Goal: Task Accomplishment & Management: Manage account settings

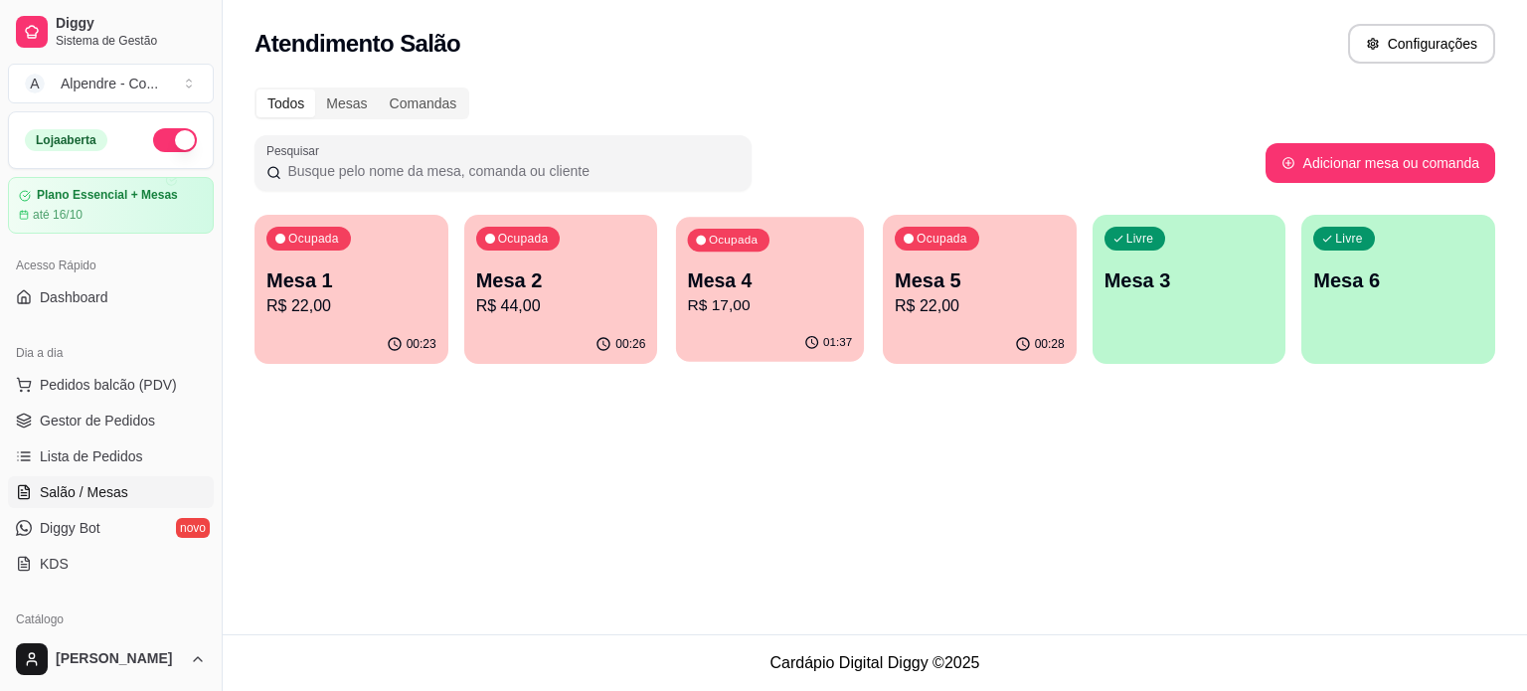
click at [732, 317] on div "Ocupada Mesa 4 R$ 17,00" at bounding box center [770, 270] width 188 height 107
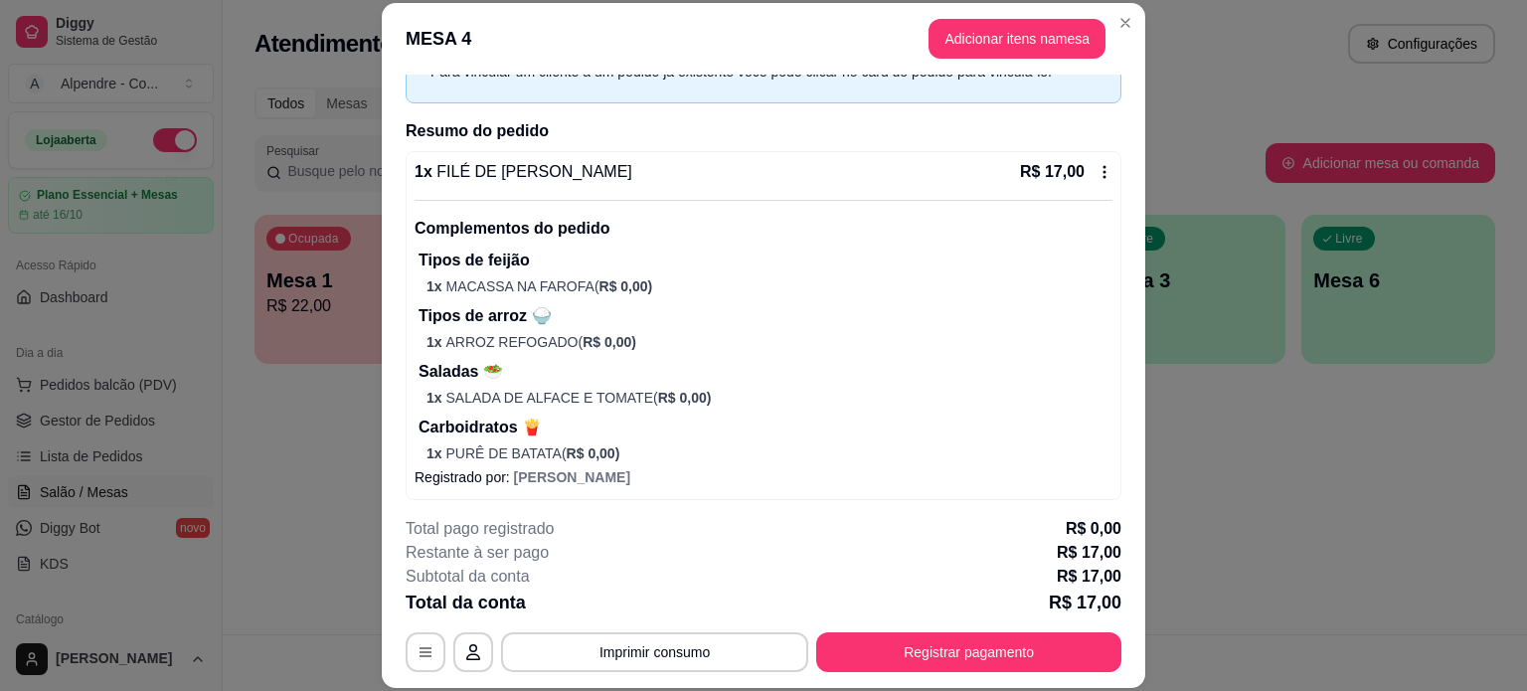
scroll to position [118, 0]
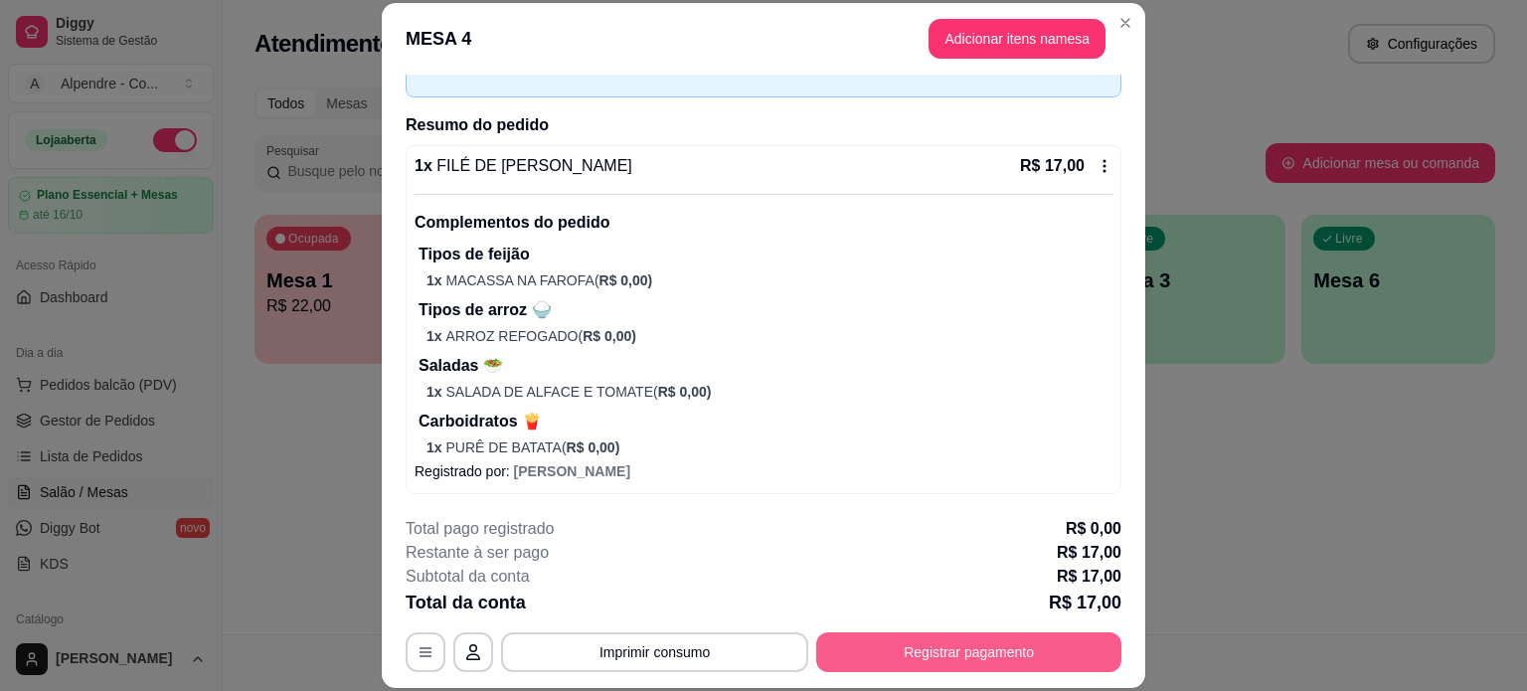
click at [915, 652] on button "Registrar pagamento" at bounding box center [968, 652] width 305 height 40
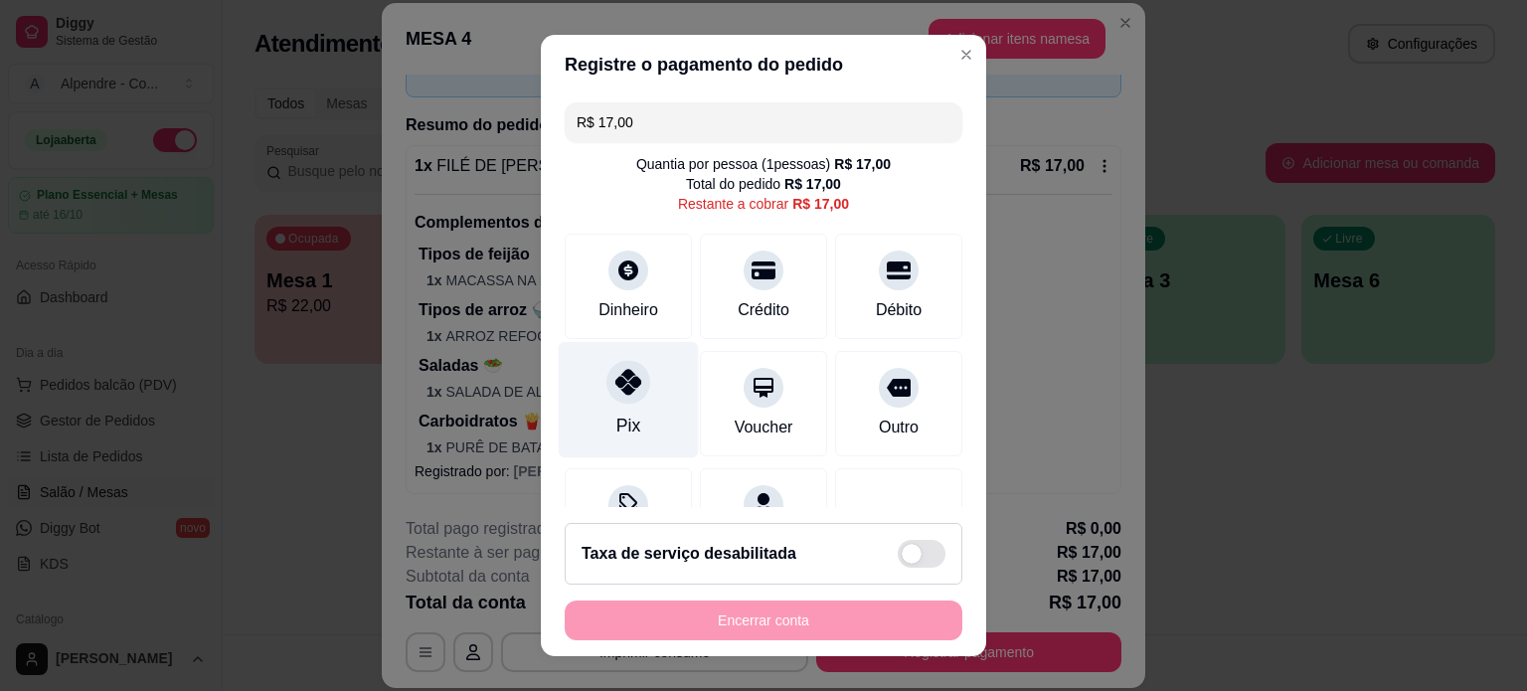
click at [606, 397] on div at bounding box center [628, 382] width 44 height 44
type input "R$ 0,00"
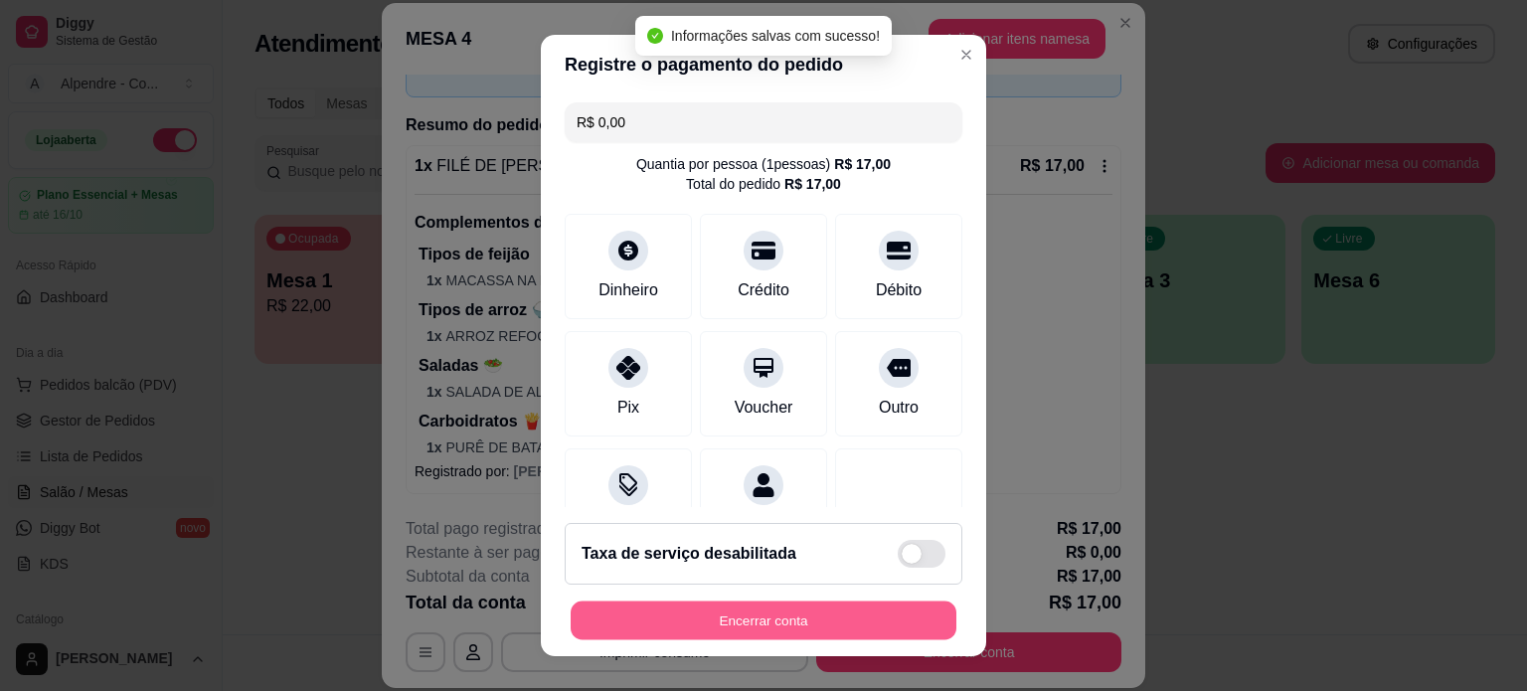
click at [680, 628] on button "Encerrar conta" at bounding box center [764, 620] width 386 height 39
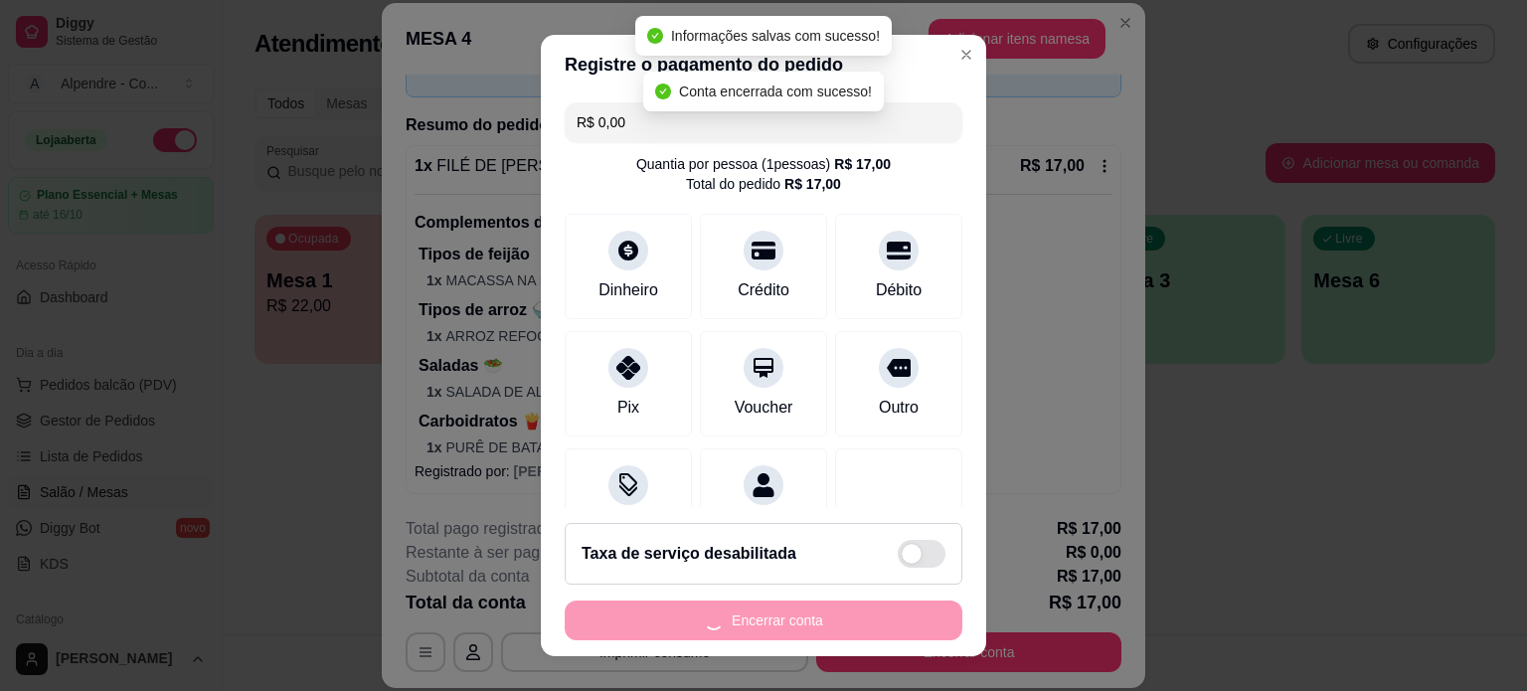
scroll to position [0, 0]
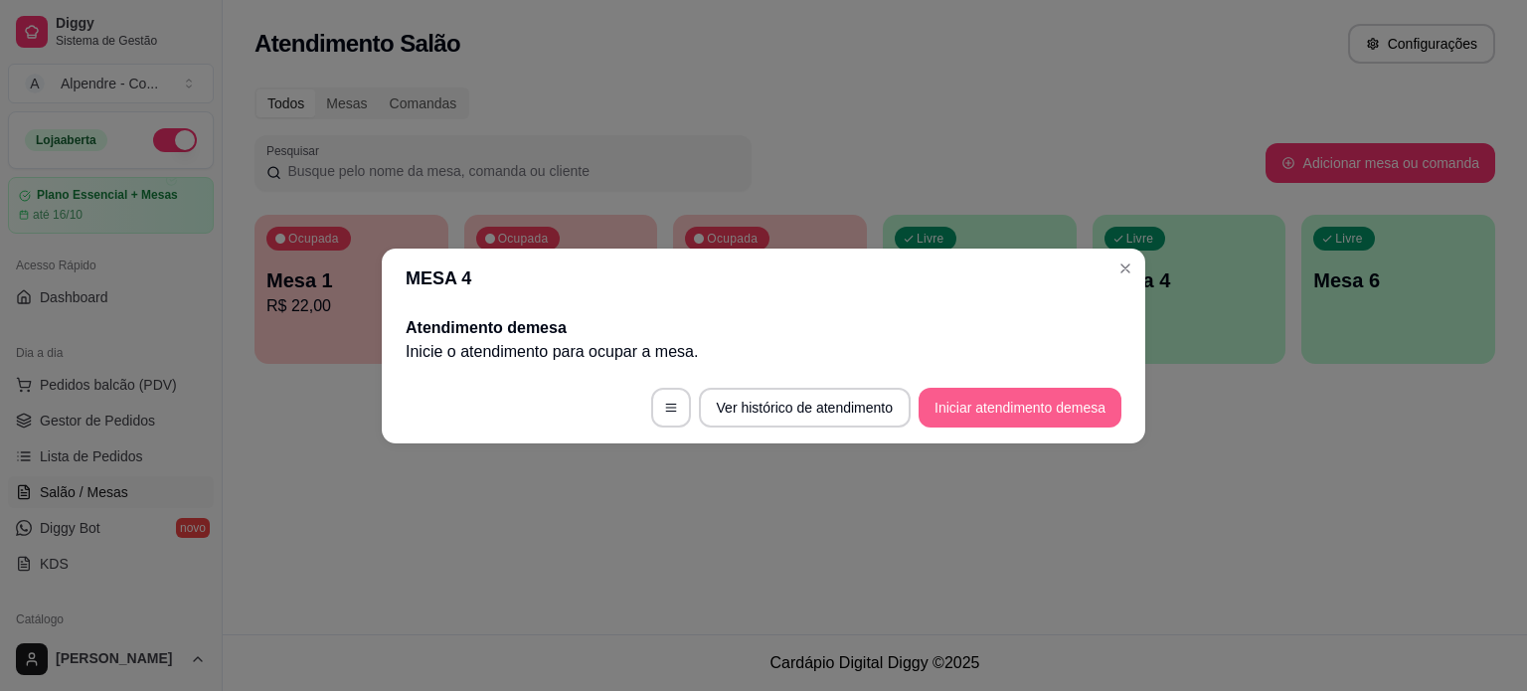
click at [976, 409] on button "Iniciar atendimento de mesa" at bounding box center [1019, 408] width 203 height 40
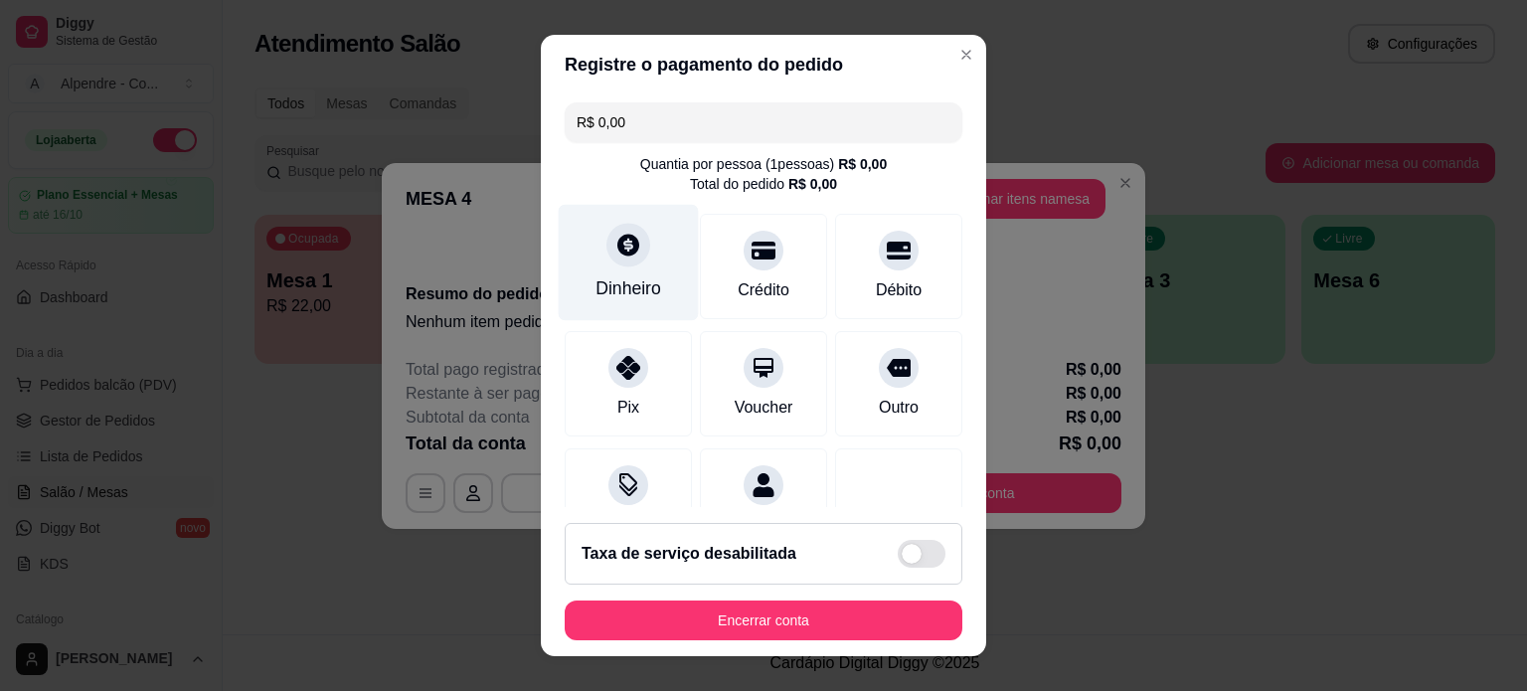
click at [638, 249] on div "Dinheiro" at bounding box center [629, 262] width 140 height 116
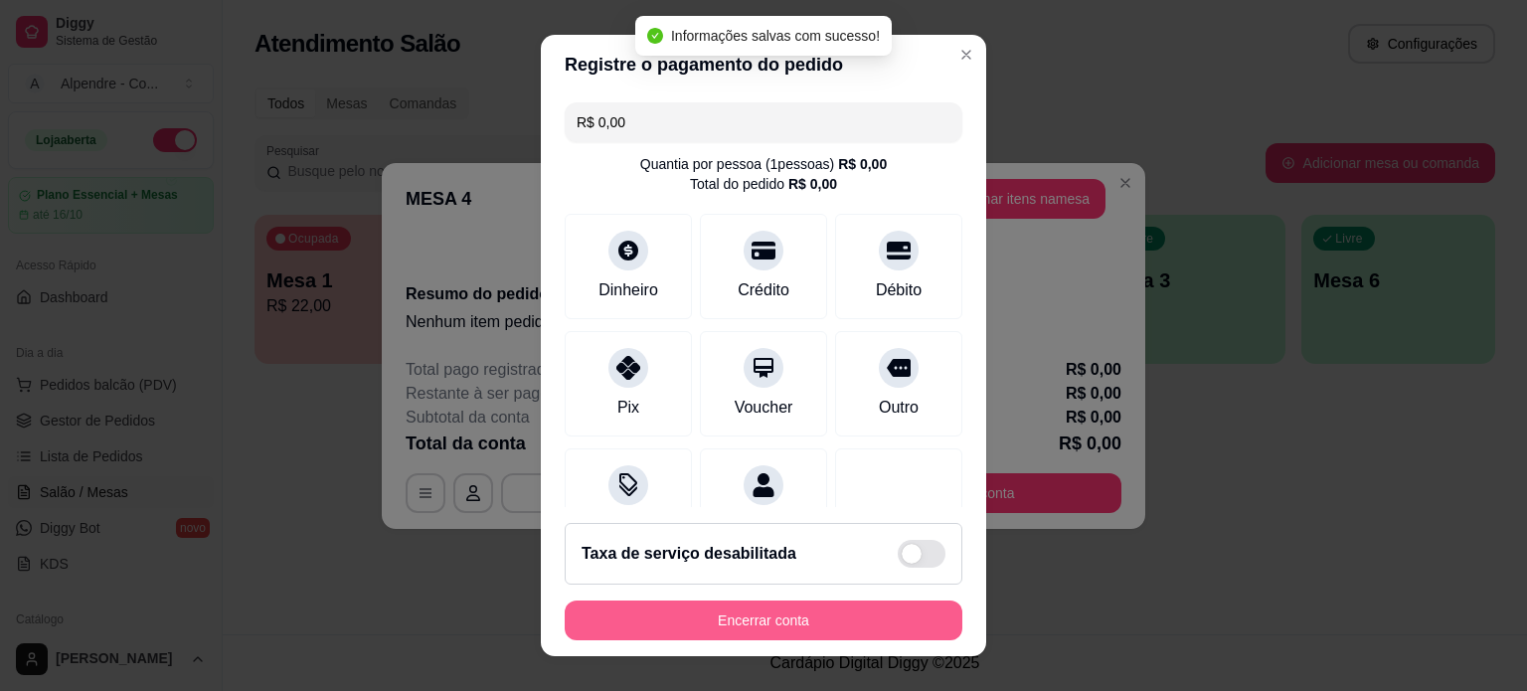
click at [769, 619] on button "Encerrar conta" at bounding box center [764, 620] width 398 height 40
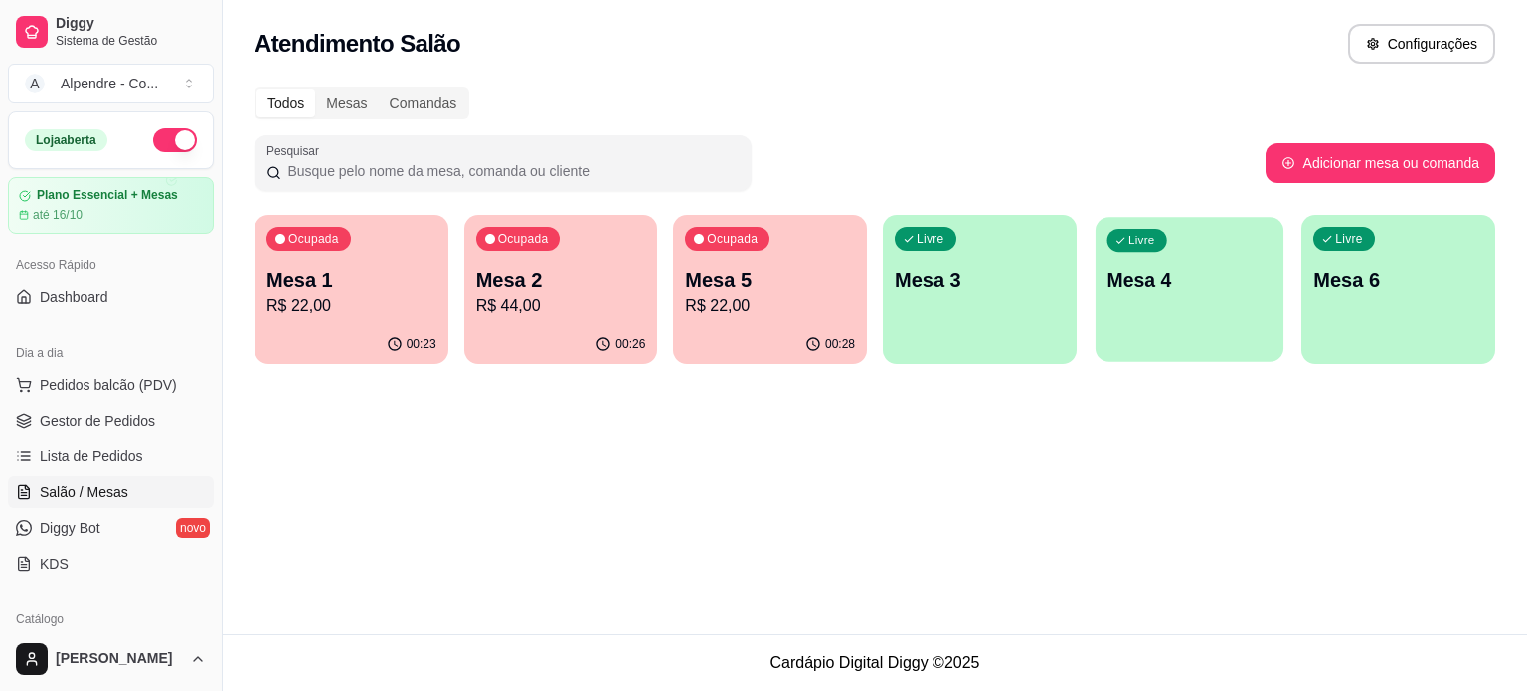
click at [1196, 333] on div "Livre Mesa 4" at bounding box center [1189, 277] width 188 height 121
click at [1182, 293] on p "Mesa 4" at bounding box center [1189, 280] width 170 height 28
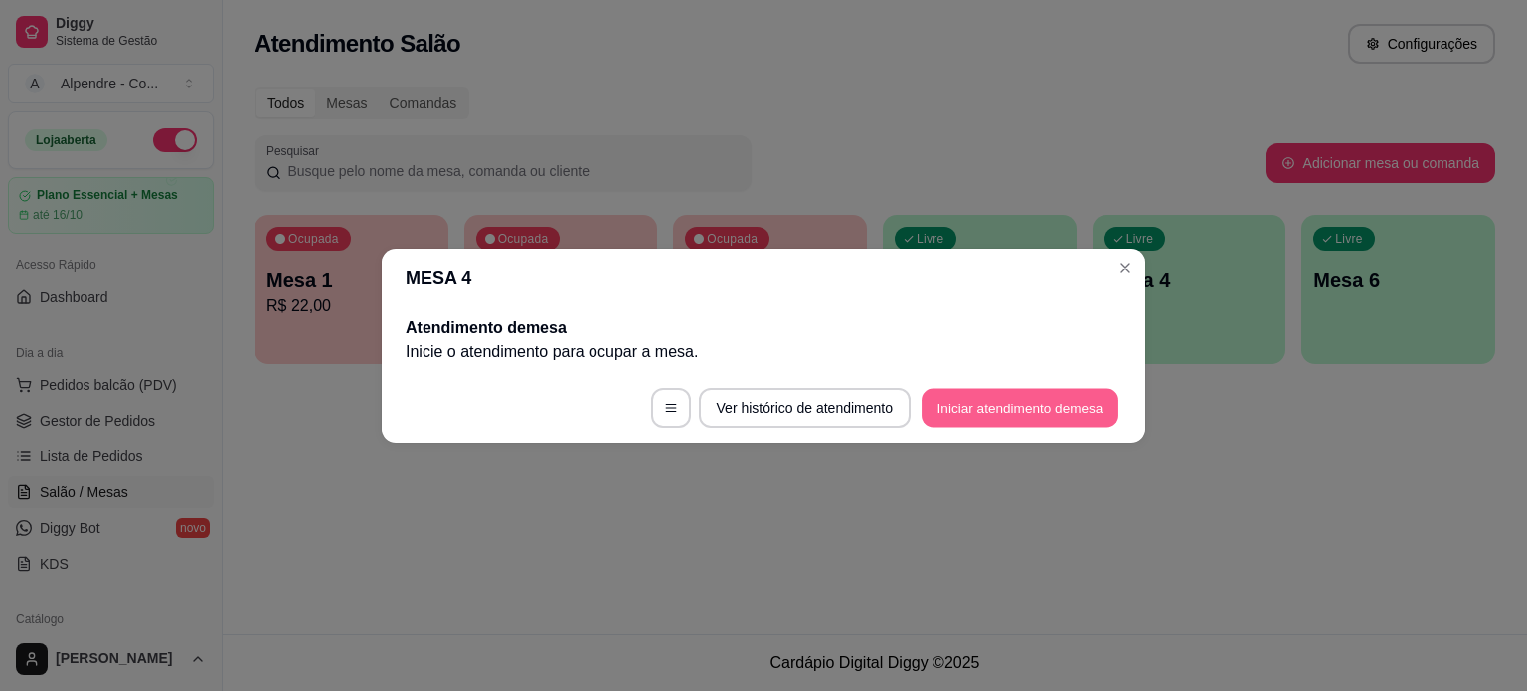
click at [1066, 395] on button "Iniciar atendimento de mesa" at bounding box center [1019, 407] width 197 height 39
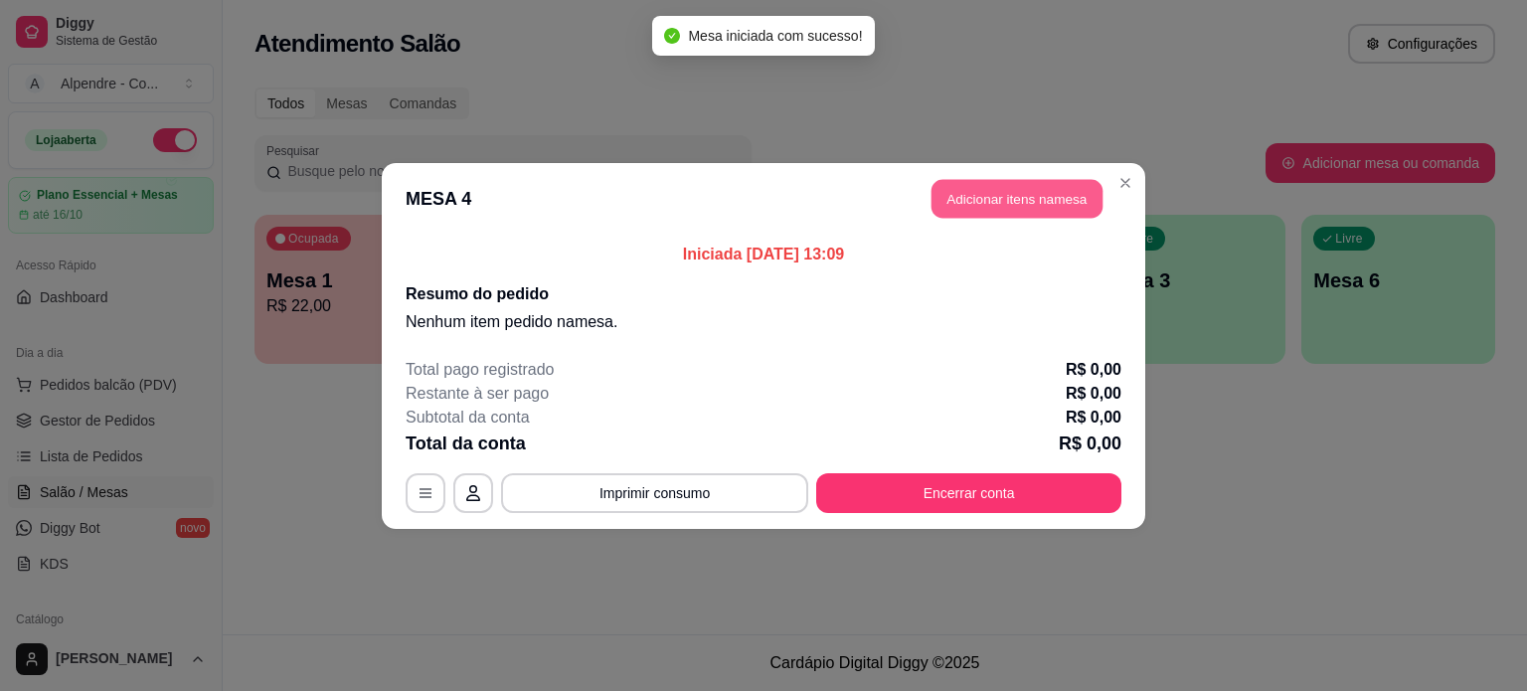
click at [1020, 194] on button "Adicionar itens na mesa" at bounding box center [1016, 198] width 171 height 39
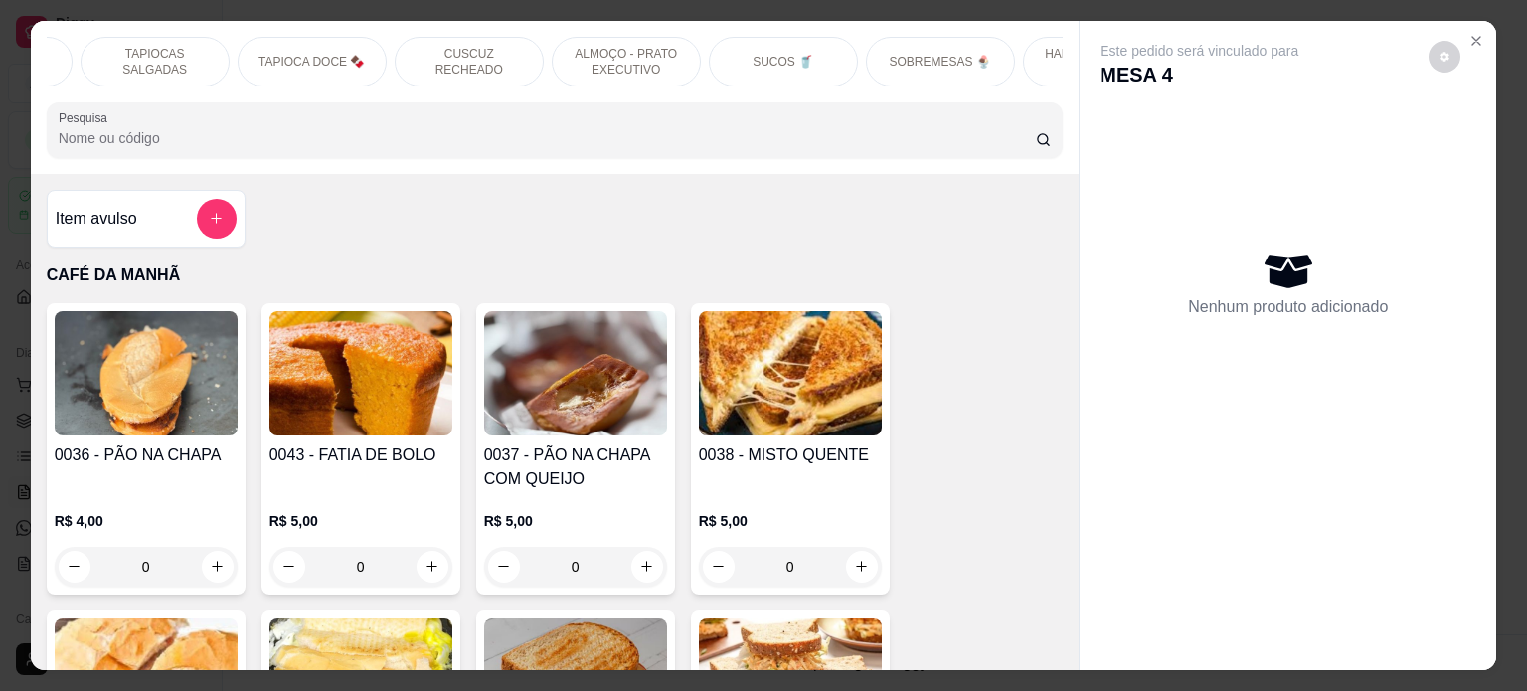
scroll to position [0, 441]
click at [767, 54] on p "SUCOS 🥤" at bounding box center [779, 62] width 61 height 16
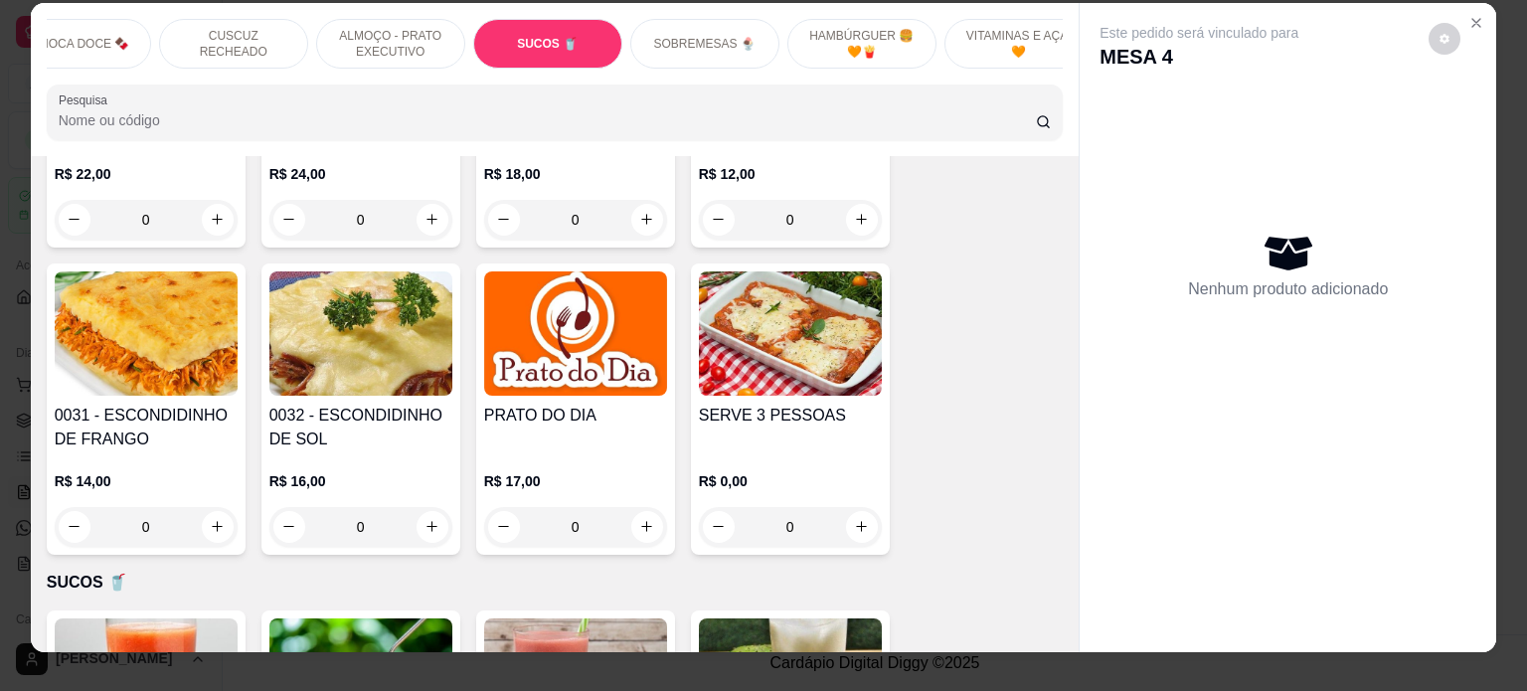
scroll to position [0, 0]
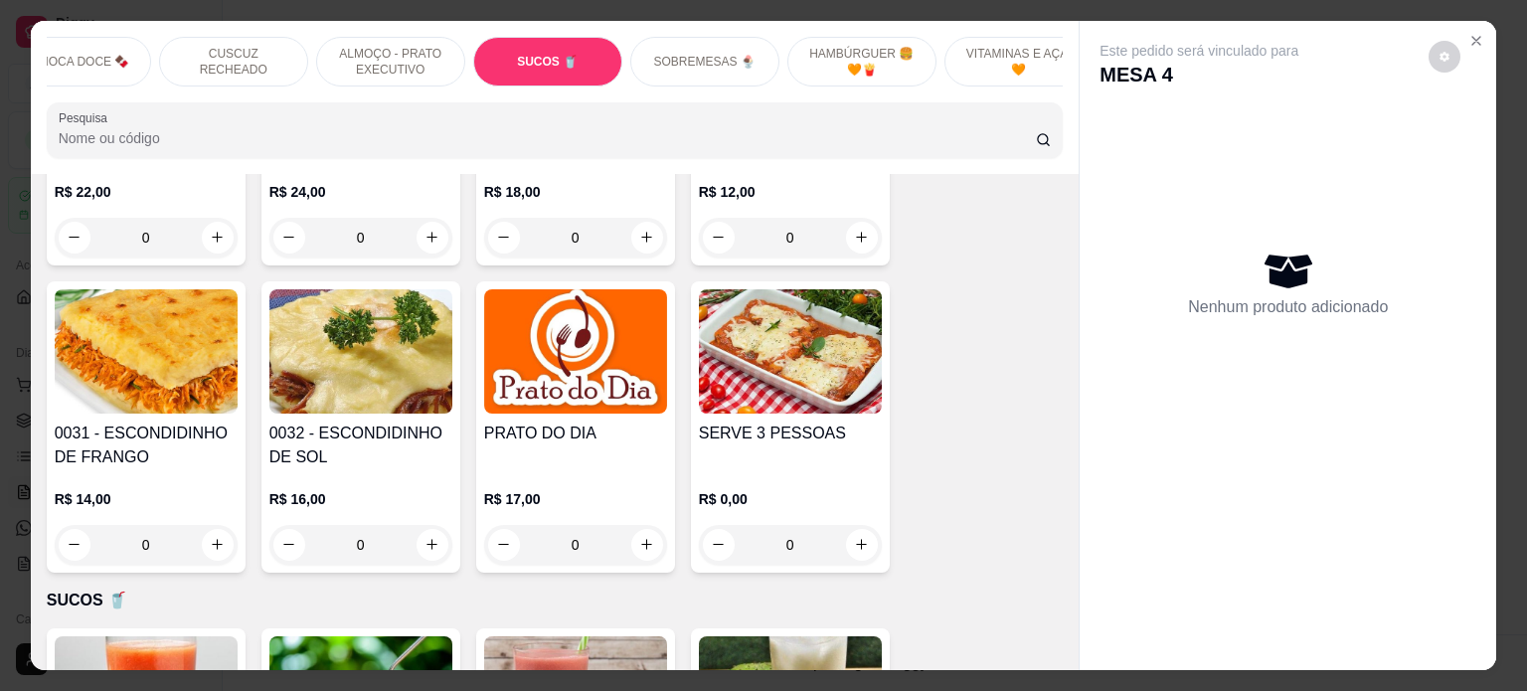
click at [994, 51] on p "VITAMINAS E AÇAÍ 🧡" at bounding box center [1018, 62] width 115 height 32
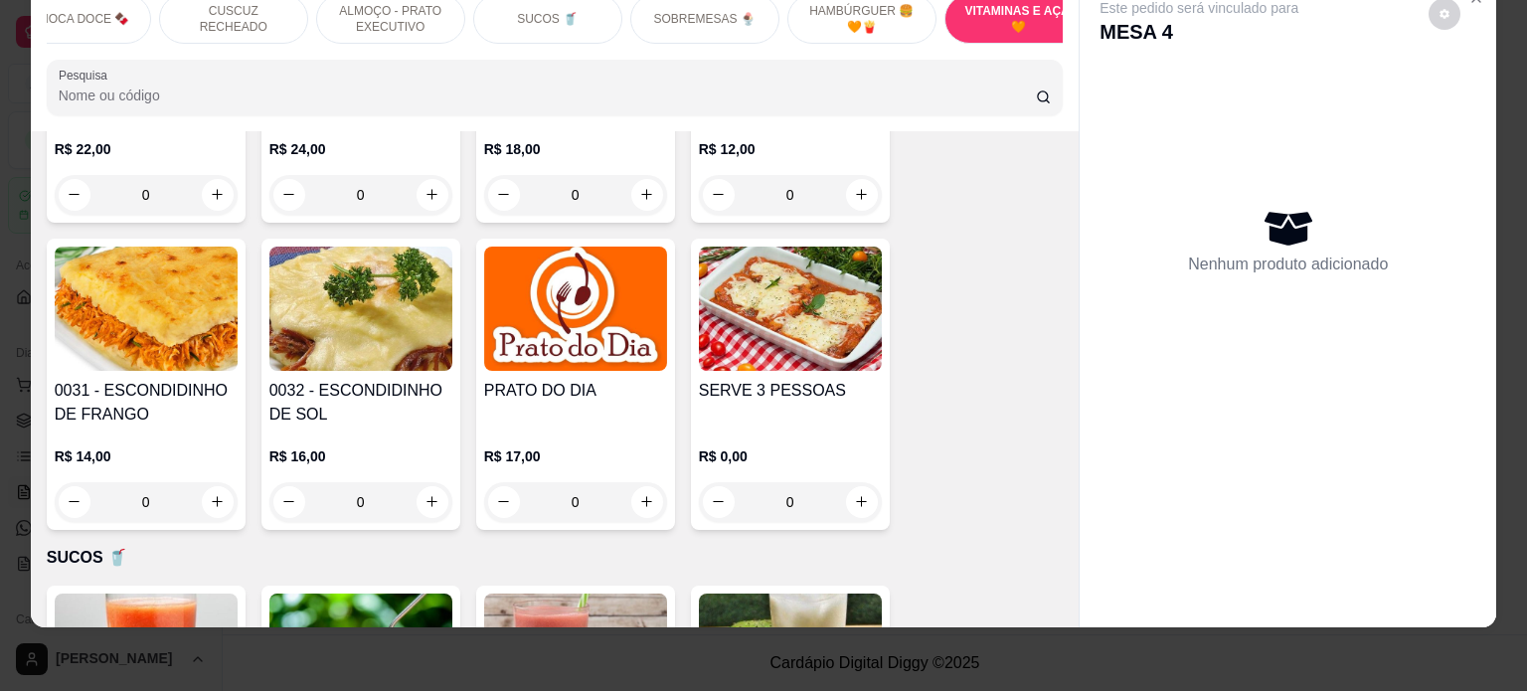
scroll to position [7260, 0]
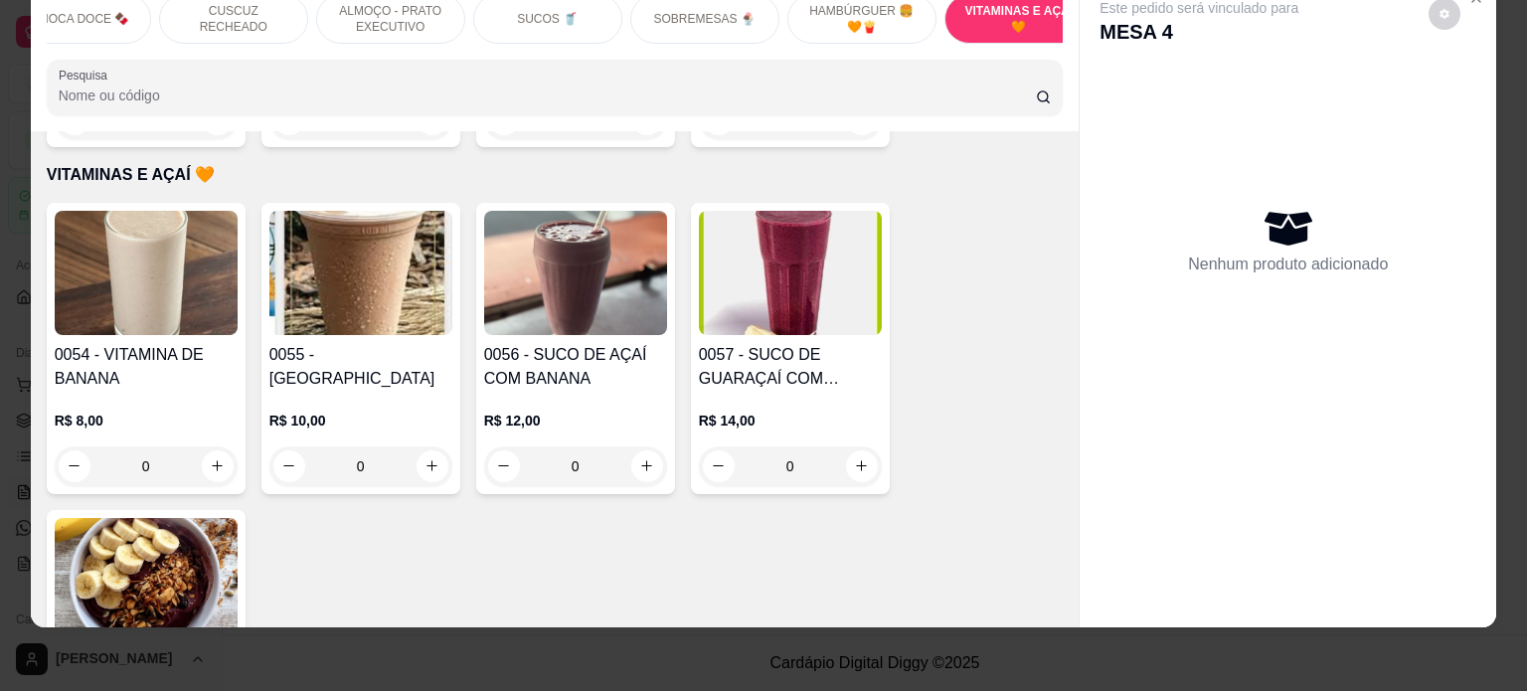
click at [634, 446] on div "0" at bounding box center [575, 466] width 183 height 40
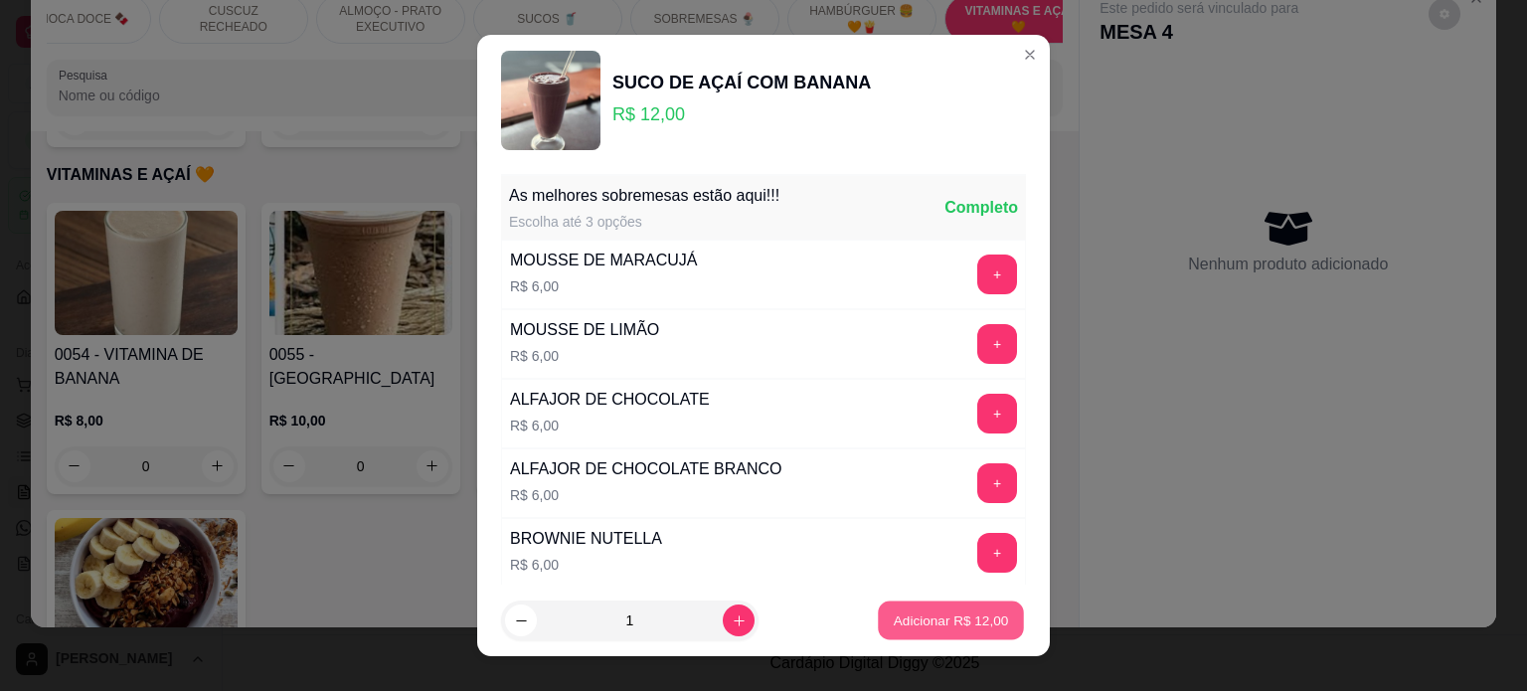
click at [909, 617] on p "Adicionar R$ 12,00" at bounding box center [951, 620] width 115 height 19
type input "1"
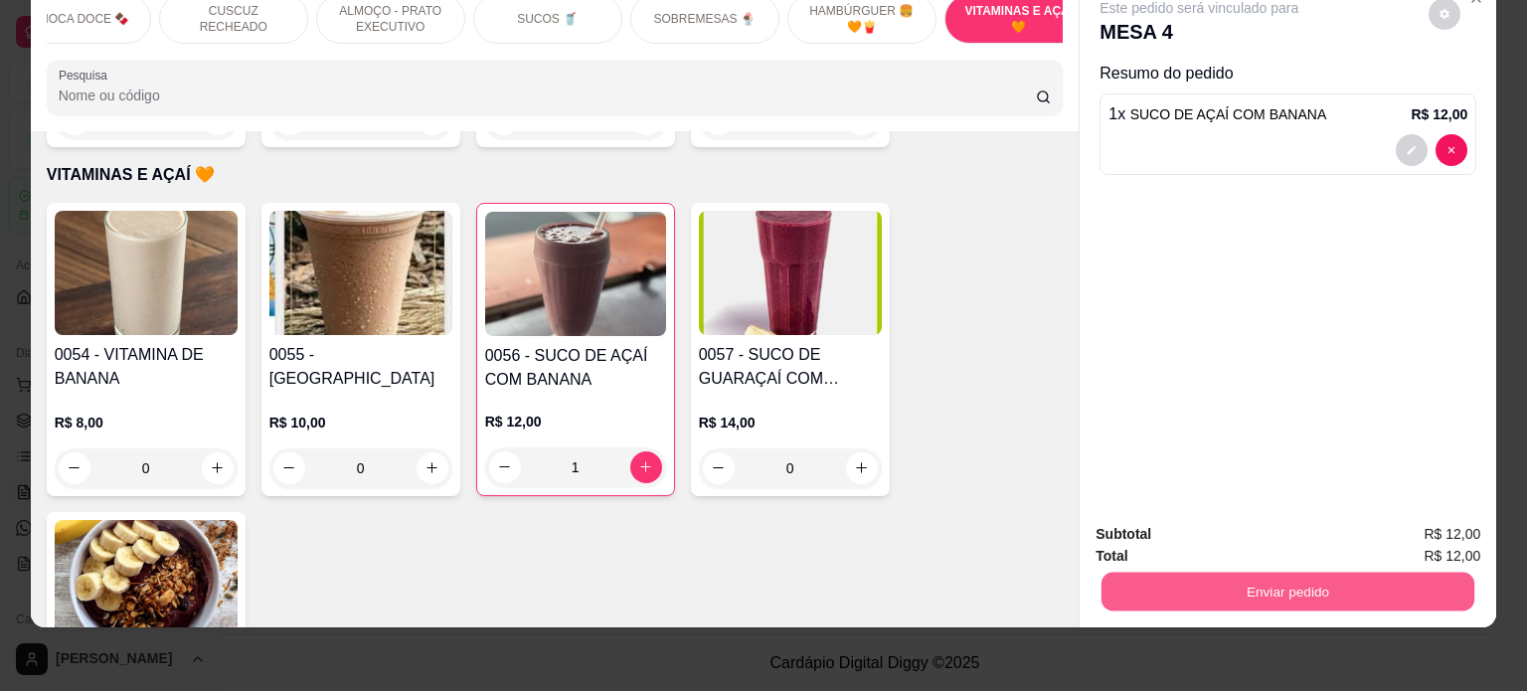
click at [1229, 580] on button "Enviar pedido" at bounding box center [1287, 592] width 373 height 39
click at [1431, 532] on button "Enviar pedido" at bounding box center [1427, 526] width 109 height 37
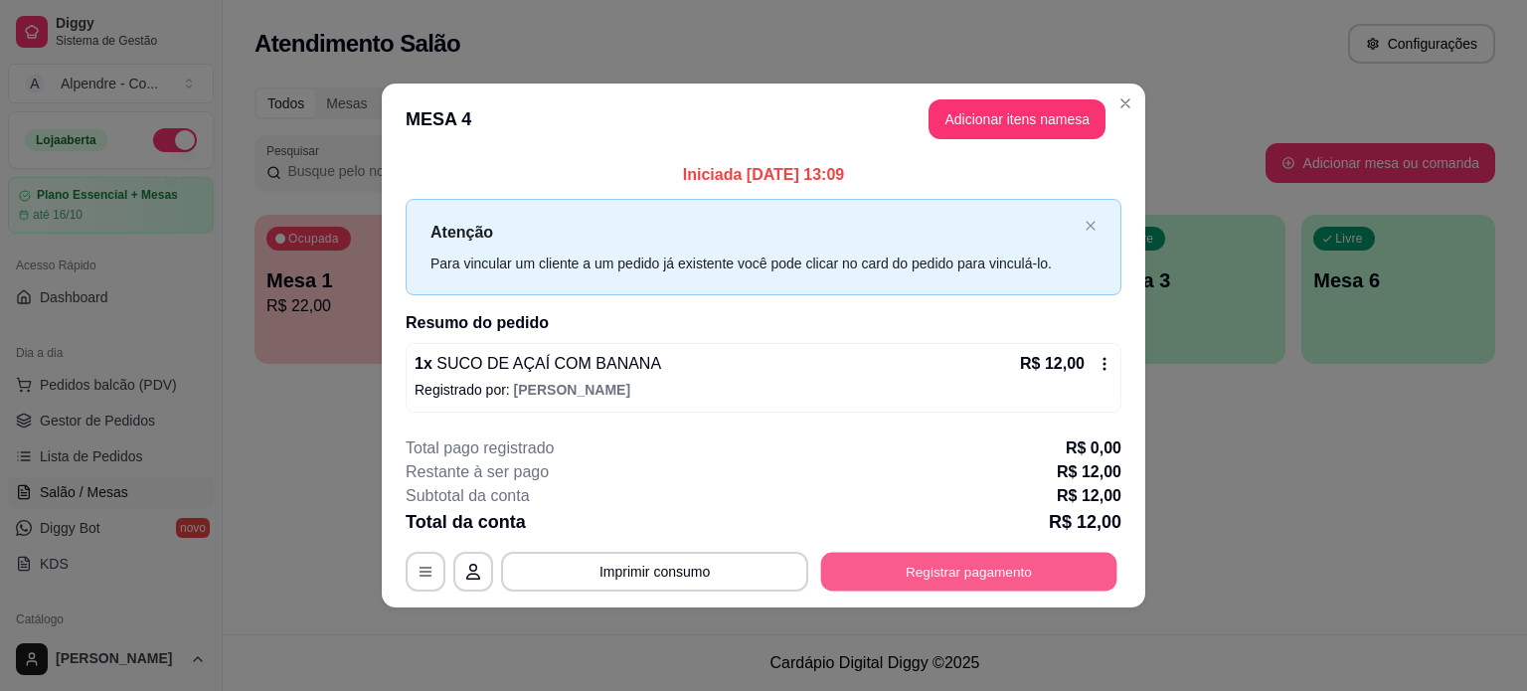
click at [894, 578] on button "Registrar pagamento" at bounding box center [969, 572] width 296 height 39
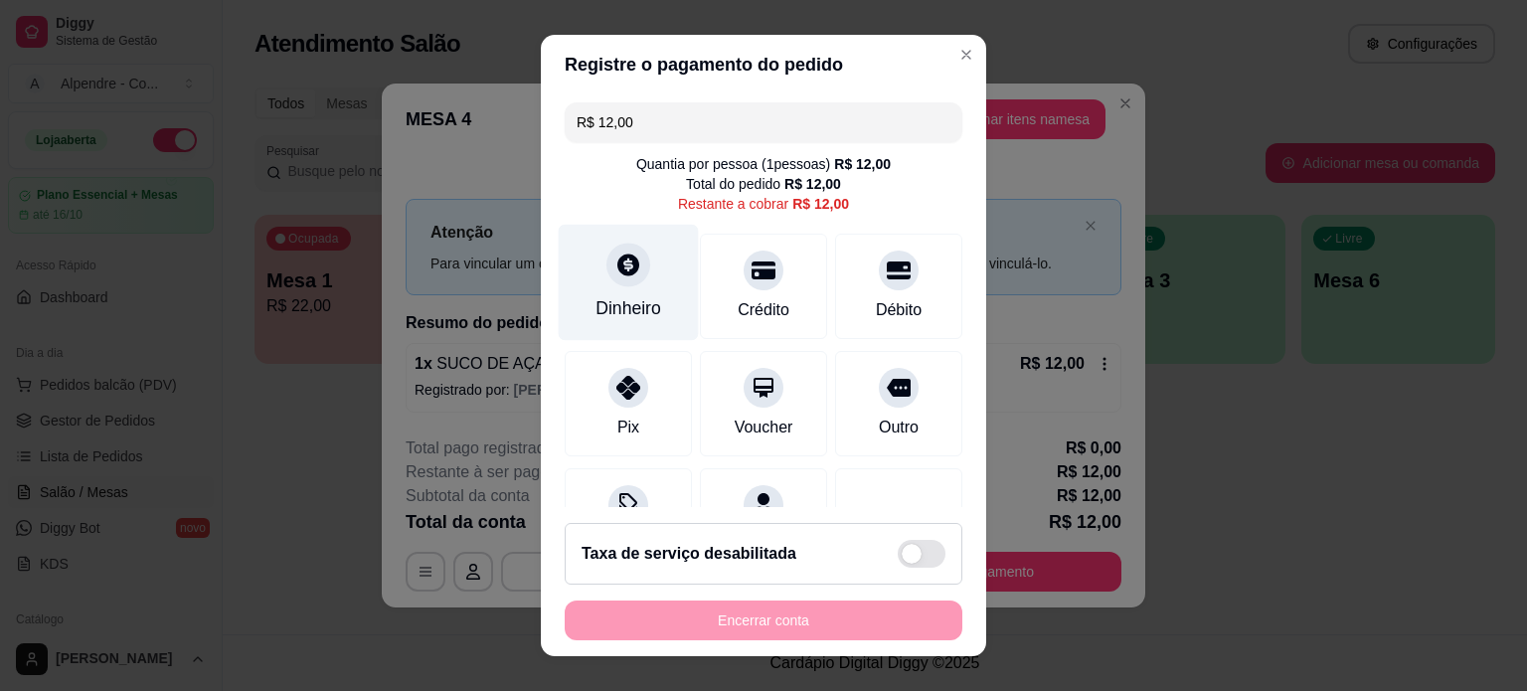
click at [604, 298] on div "Dinheiro" at bounding box center [628, 308] width 66 height 26
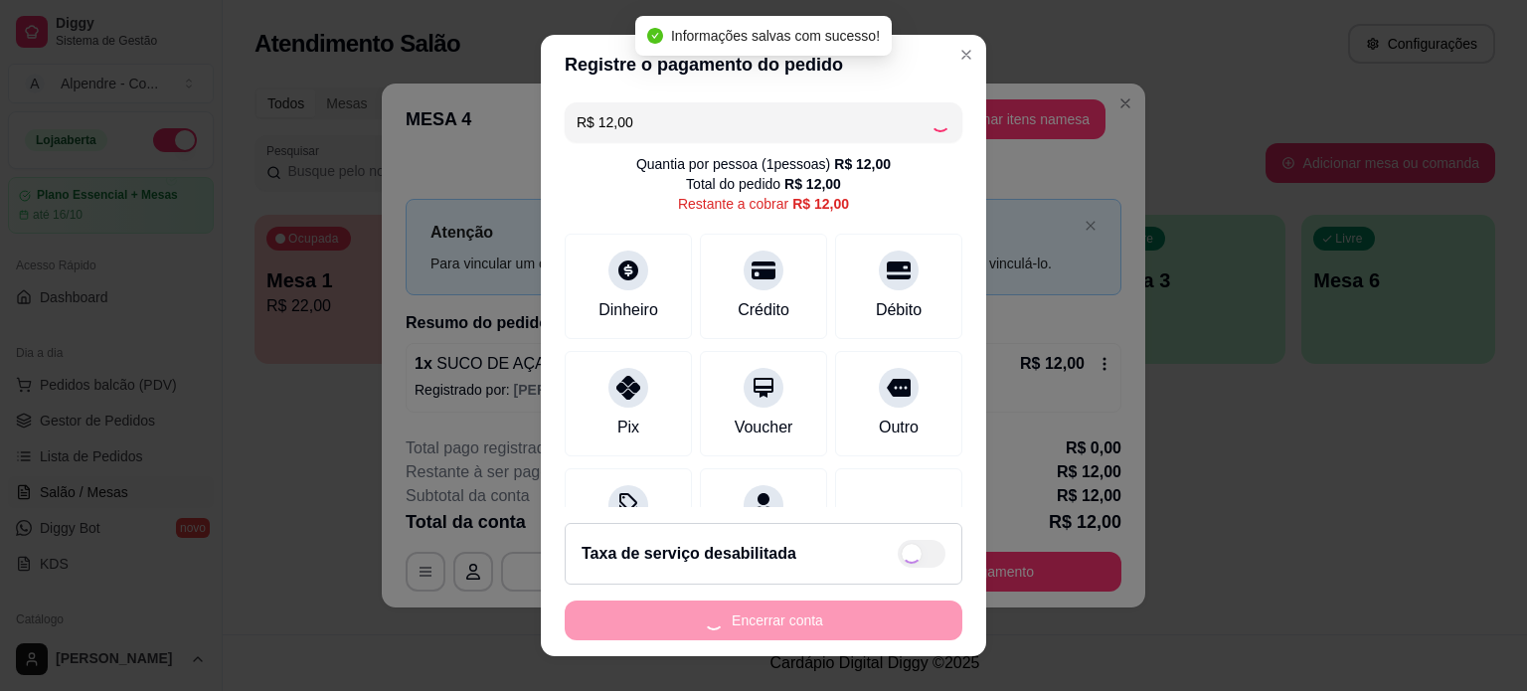
type input "R$ 0,00"
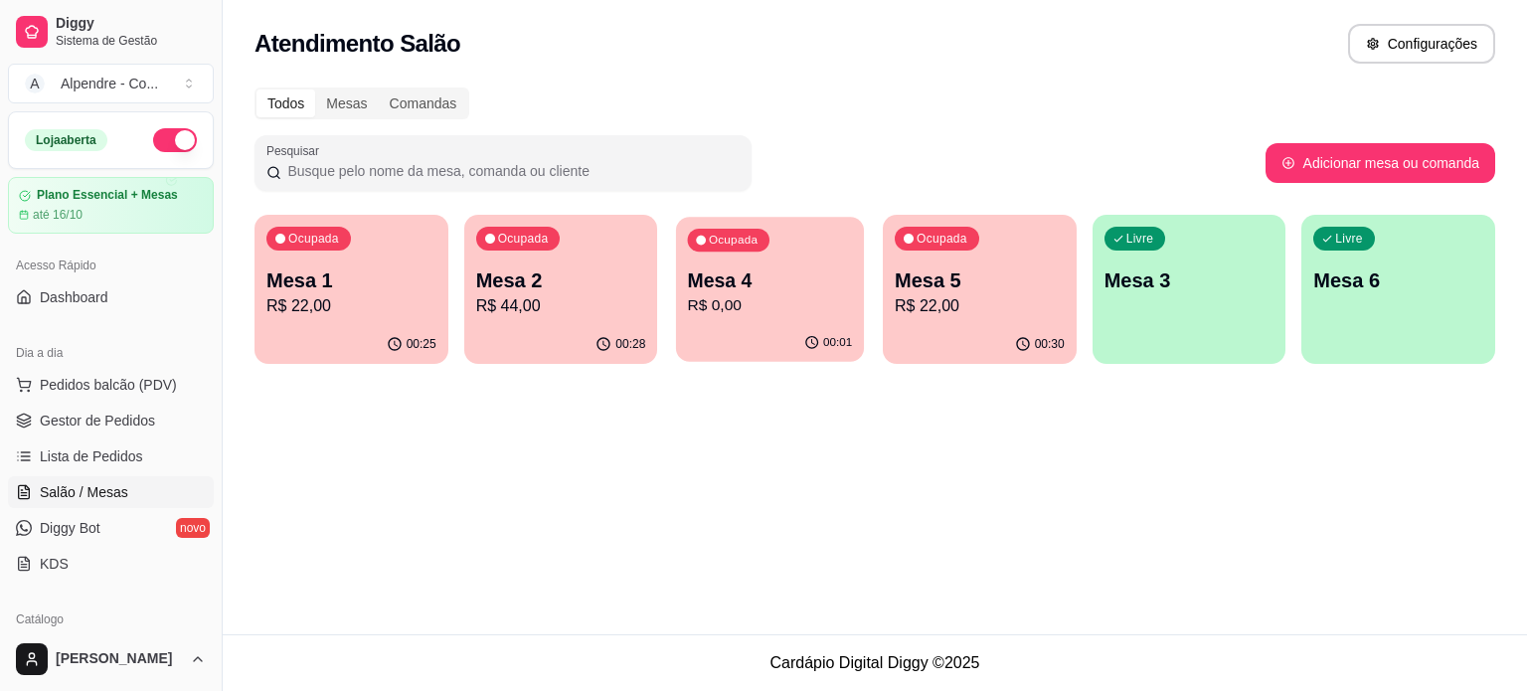
click at [735, 286] on p "Mesa 4" at bounding box center [770, 280] width 165 height 27
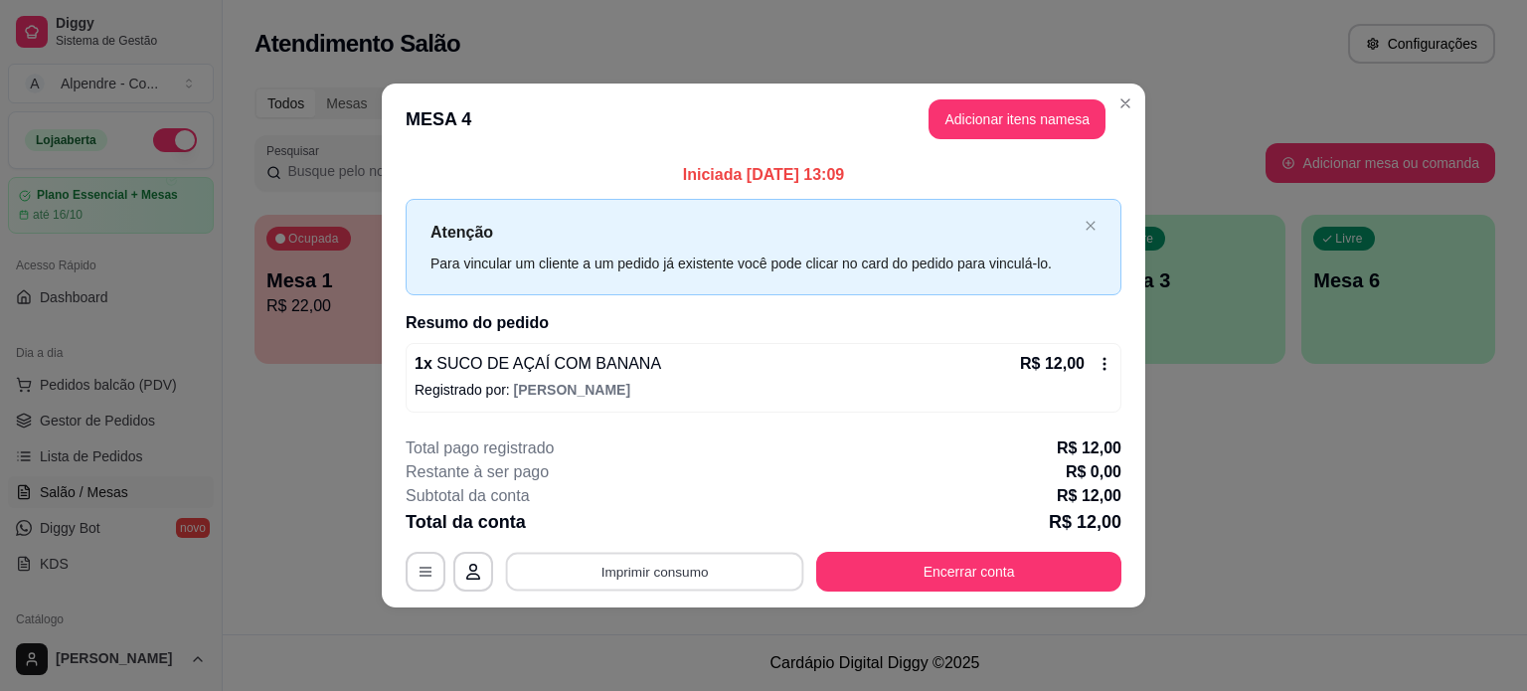
click at [622, 583] on button "Imprimir consumo" at bounding box center [655, 572] width 298 height 39
click at [640, 528] on button "Impressora container" at bounding box center [657, 526] width 144 height 32
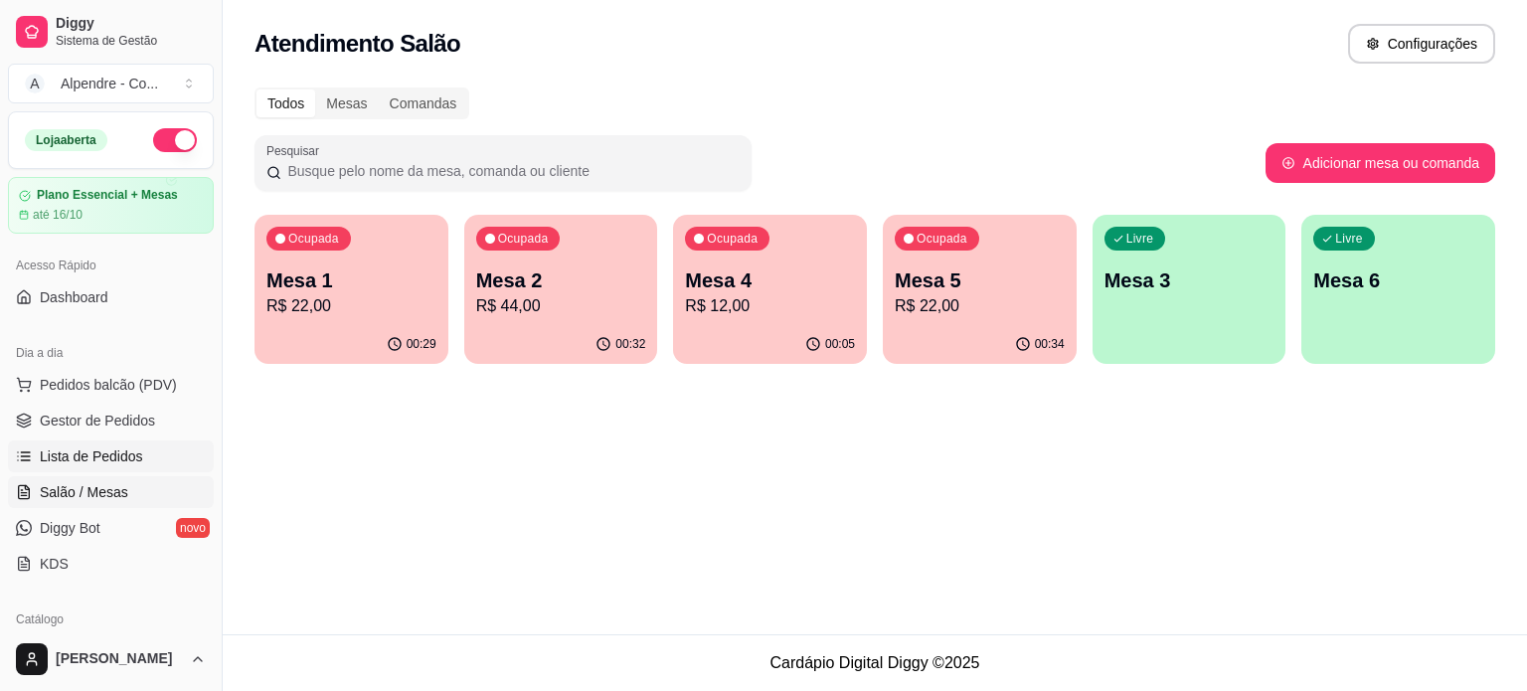
click at [82, 462] on span "Lista de Pedidos" at bounding box center [91, 456] width 103 height 20
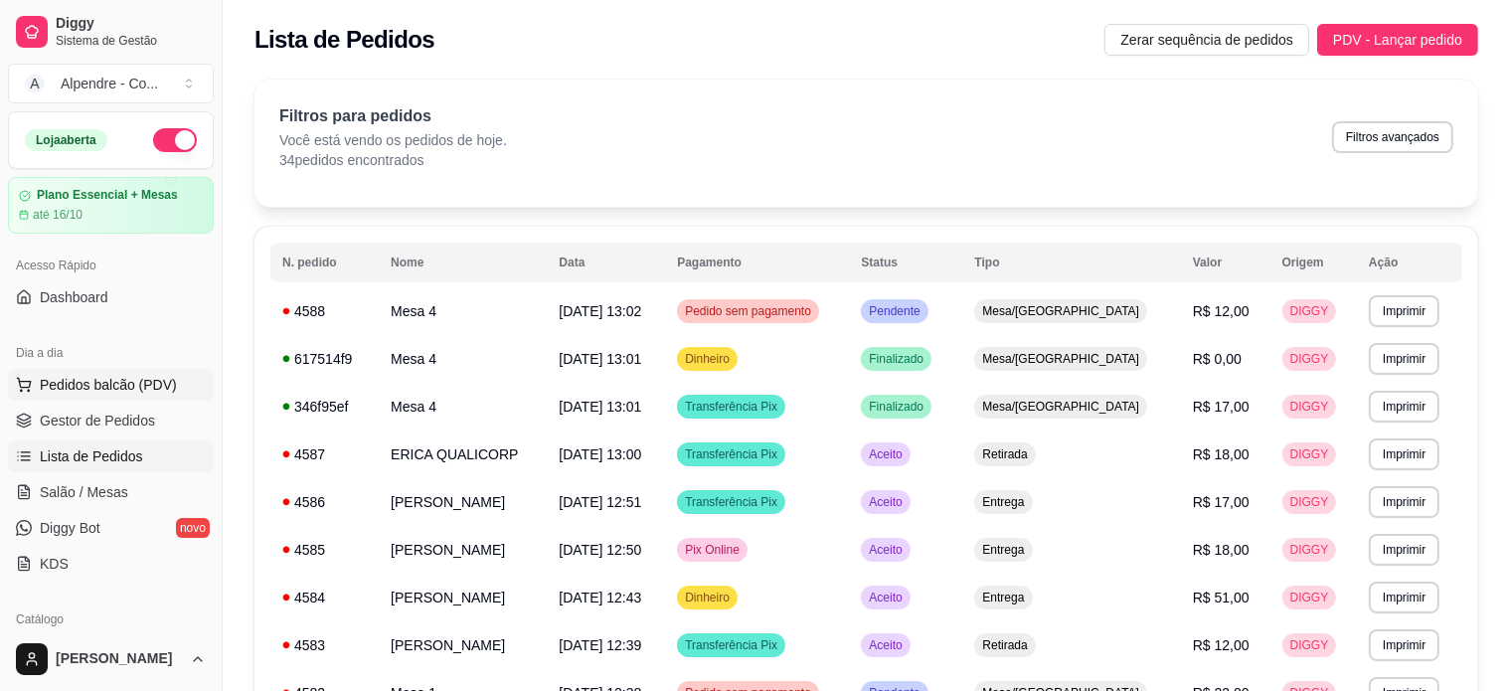
click at [73, 375] on span "Pedidos balcão (PDV)" at bounding box center [108, 385] width 137 height 20
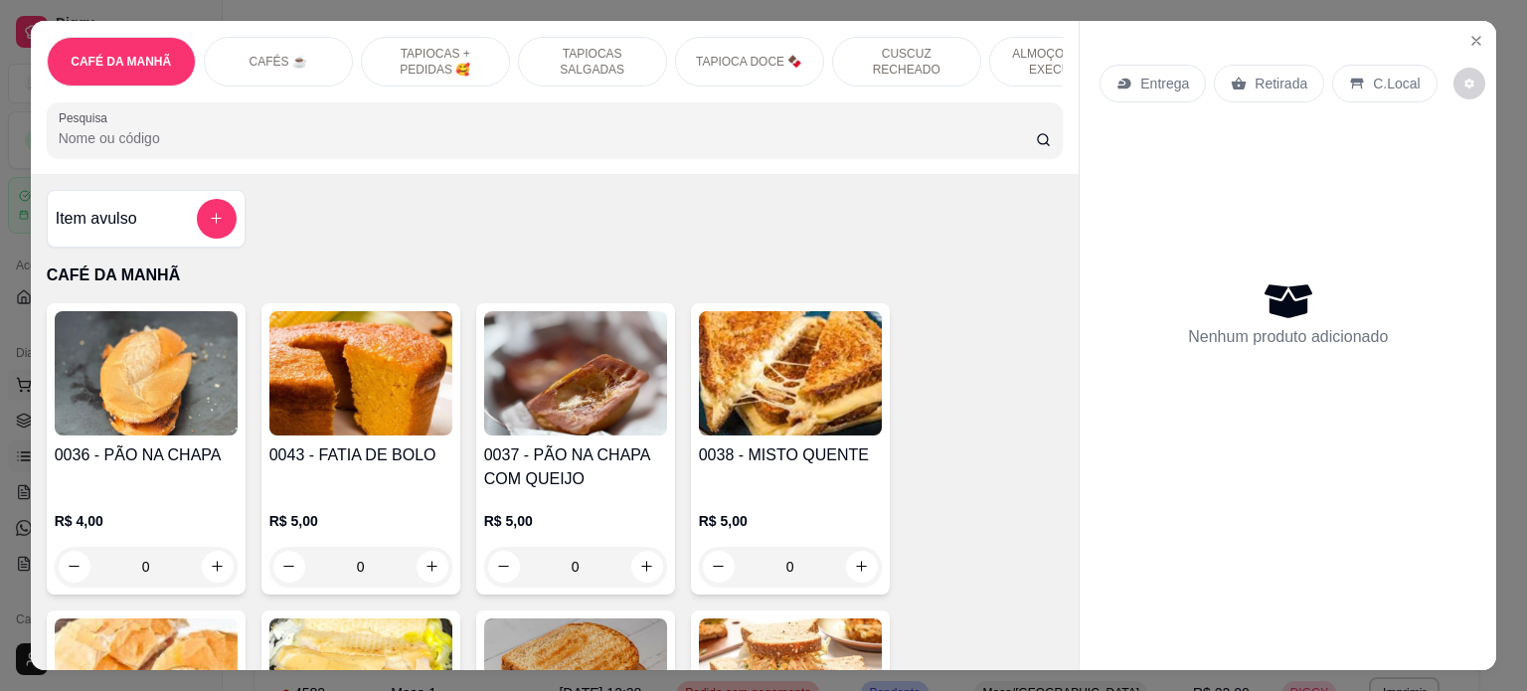
click at [83, 416] on img at bounding box center [146, 373] width 183 height 124
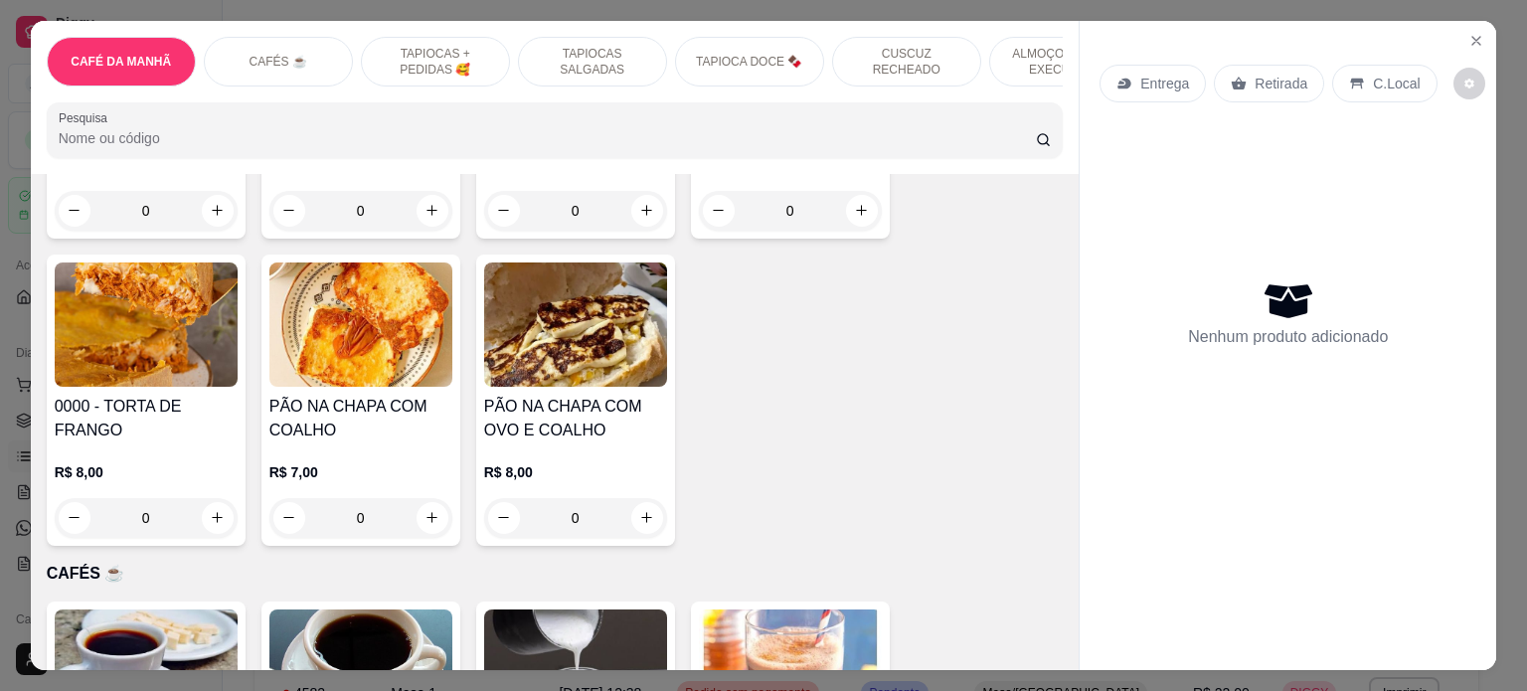
scroll to position [696, 0]
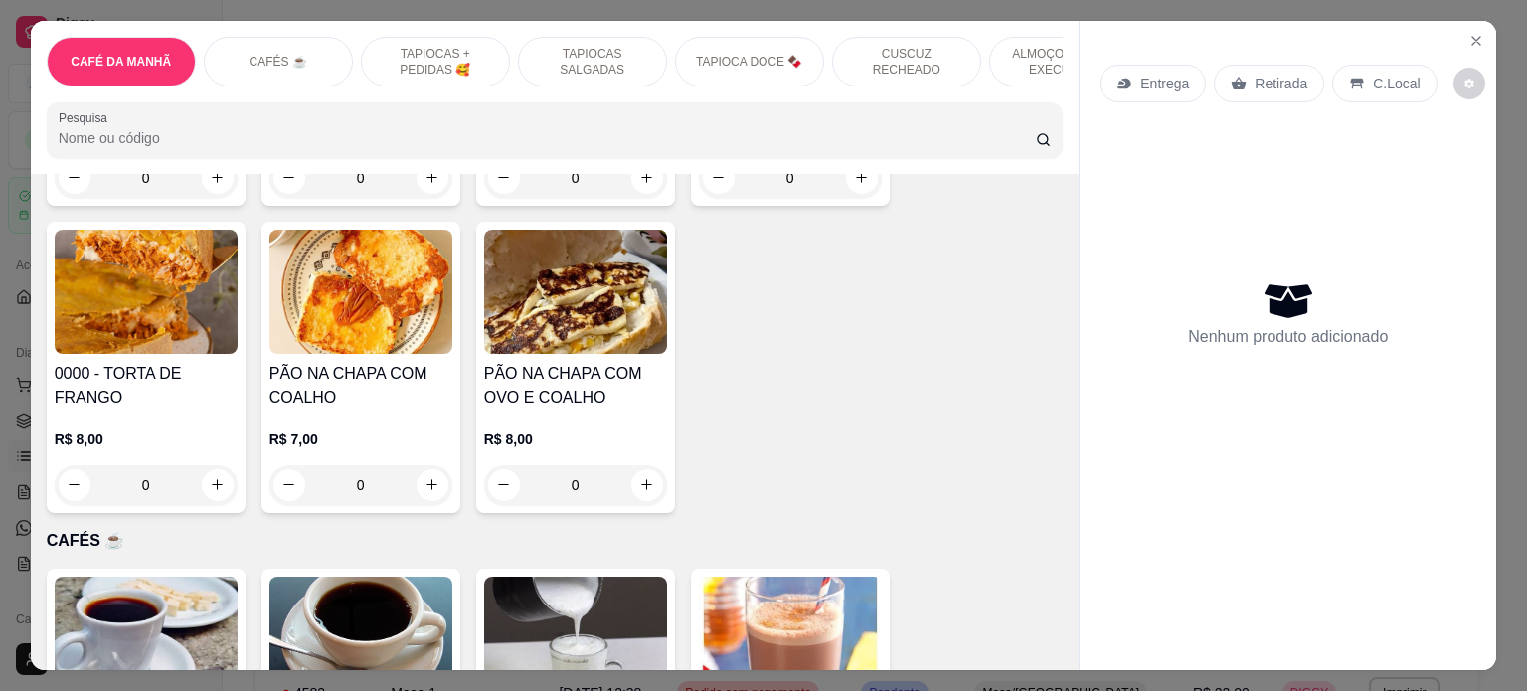
click at [207, 488] on div "0" at bounding box center [146, 485] width 183 height 40
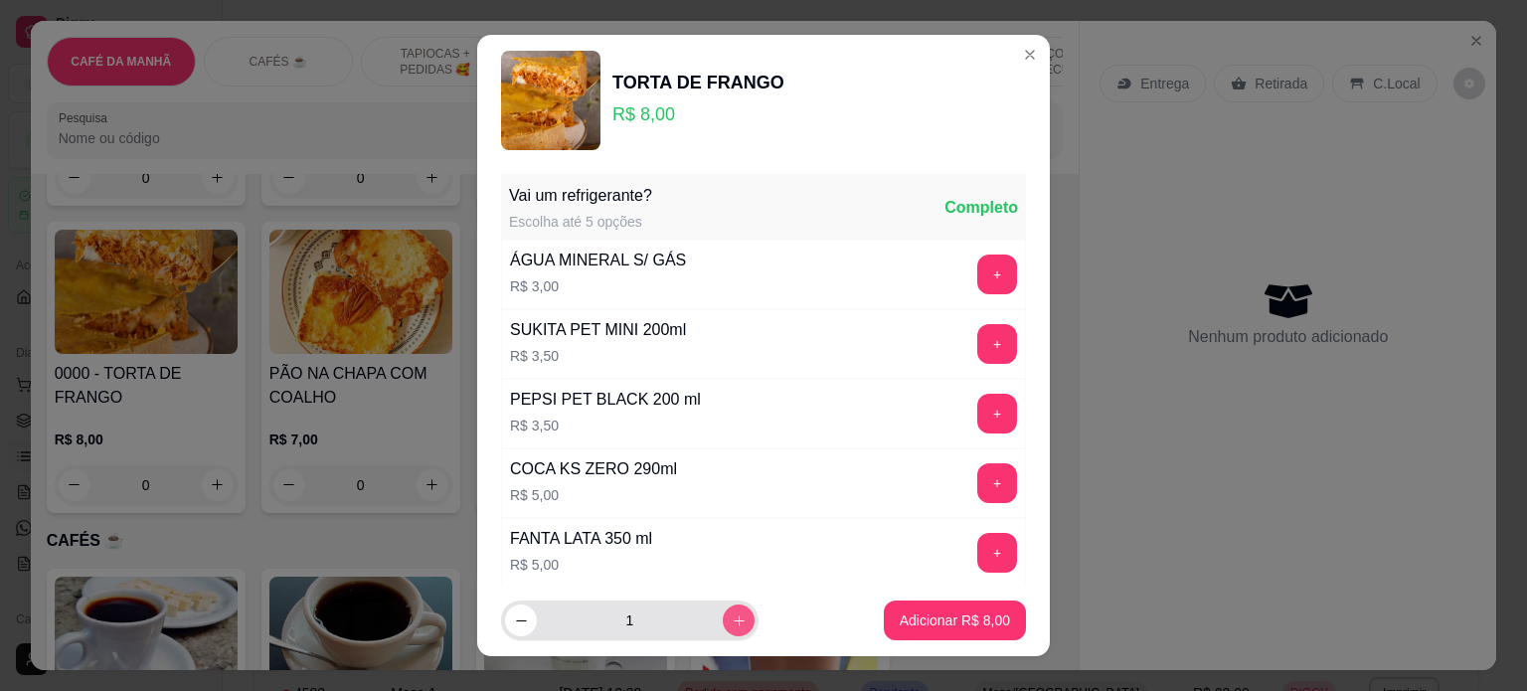
click at [732, 622] on icon "increase-product-quantity" at bounding box center [739, 620] width 15 height 15
type input "2"
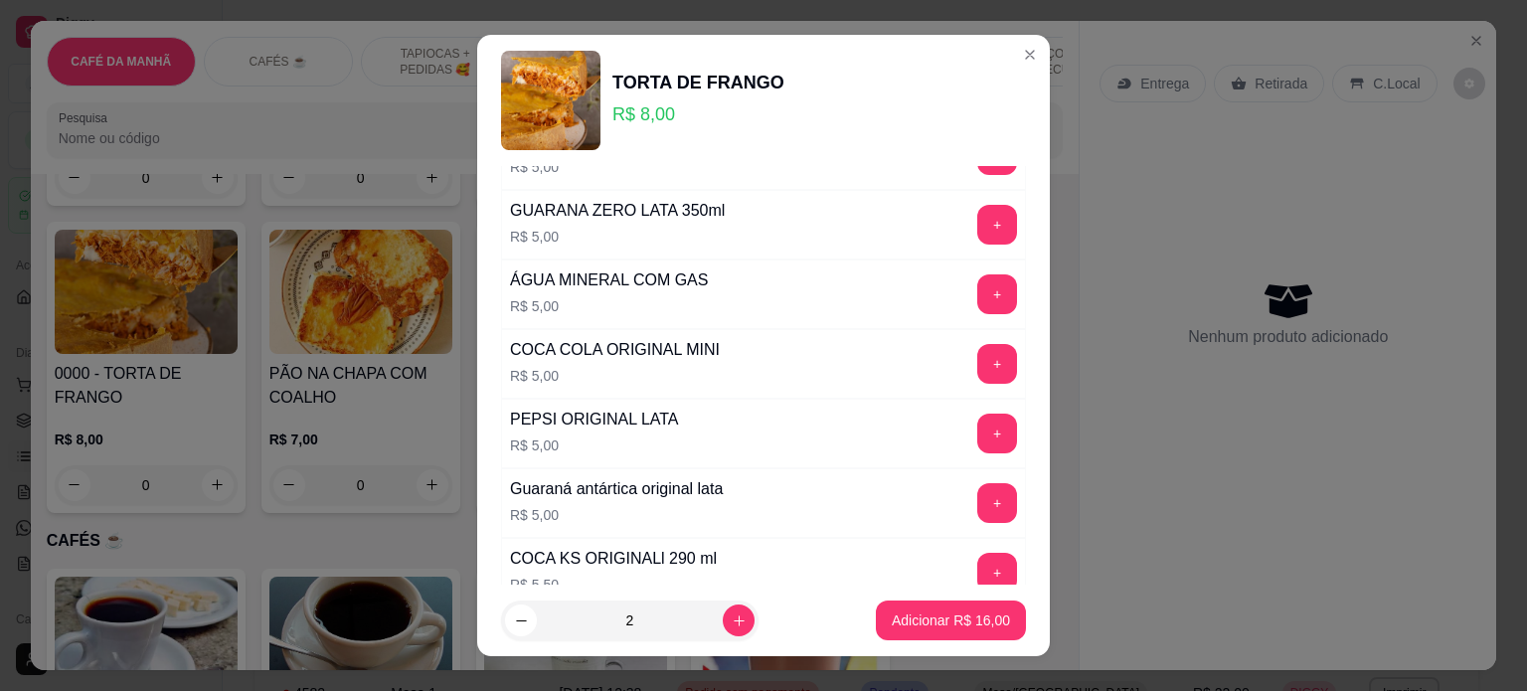
scroll to position [497, 0]
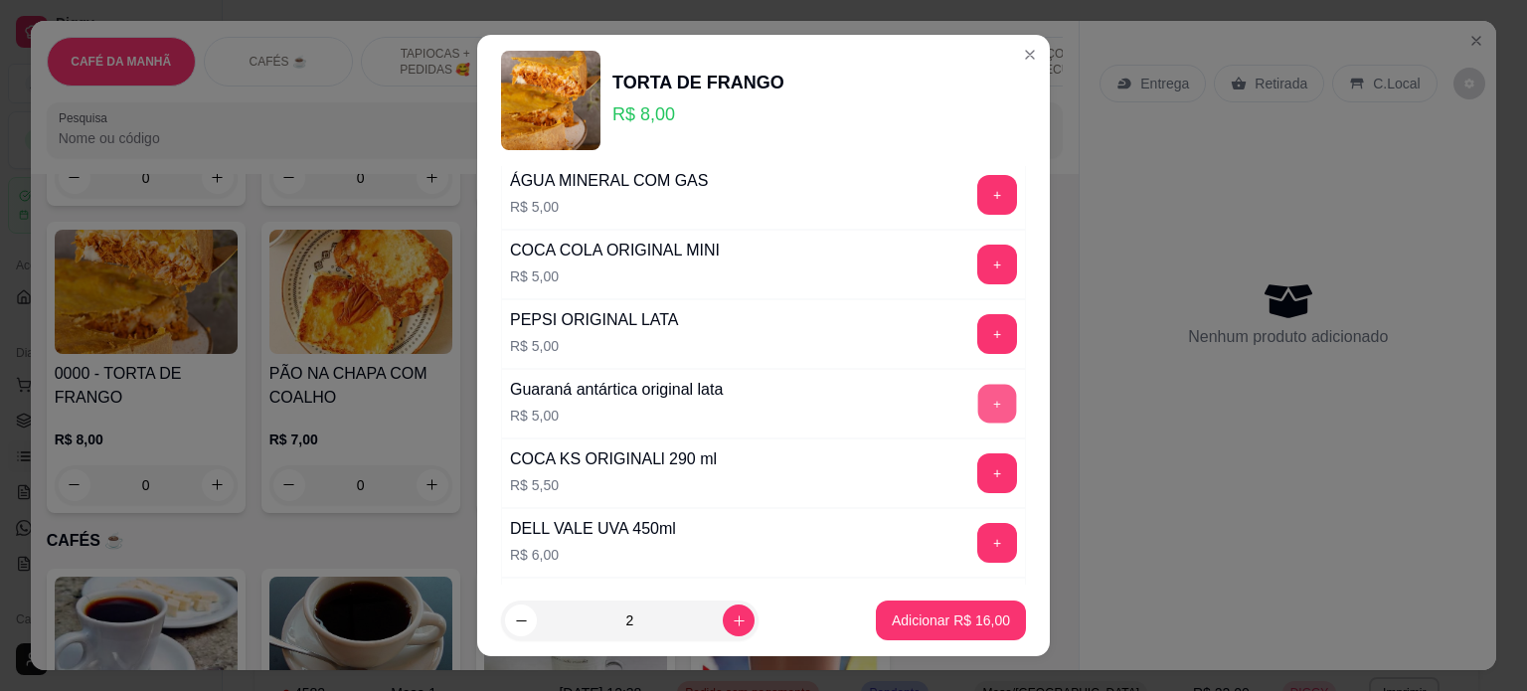
click at [978, 399] on button "+" at bounding box center [997, 403] width 39 height 39
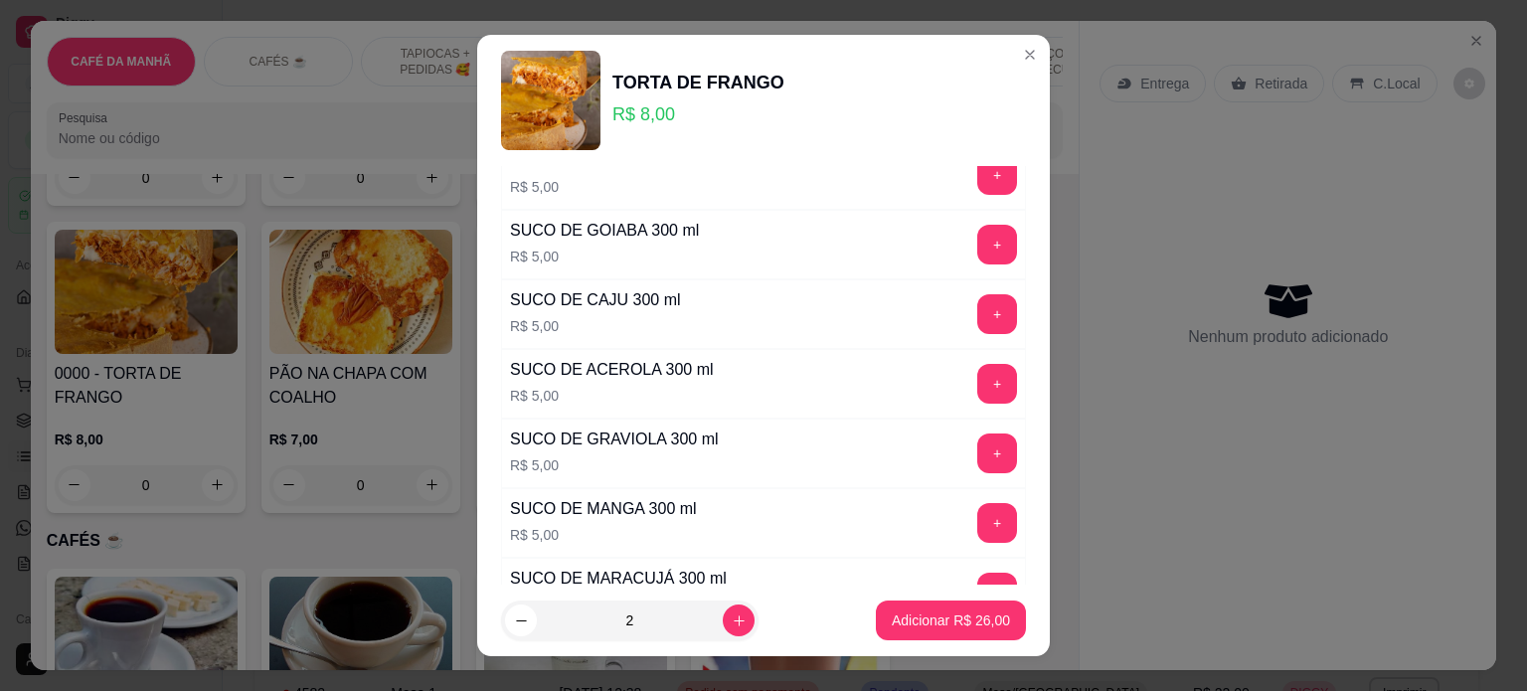
scroll to position [1292, 0]
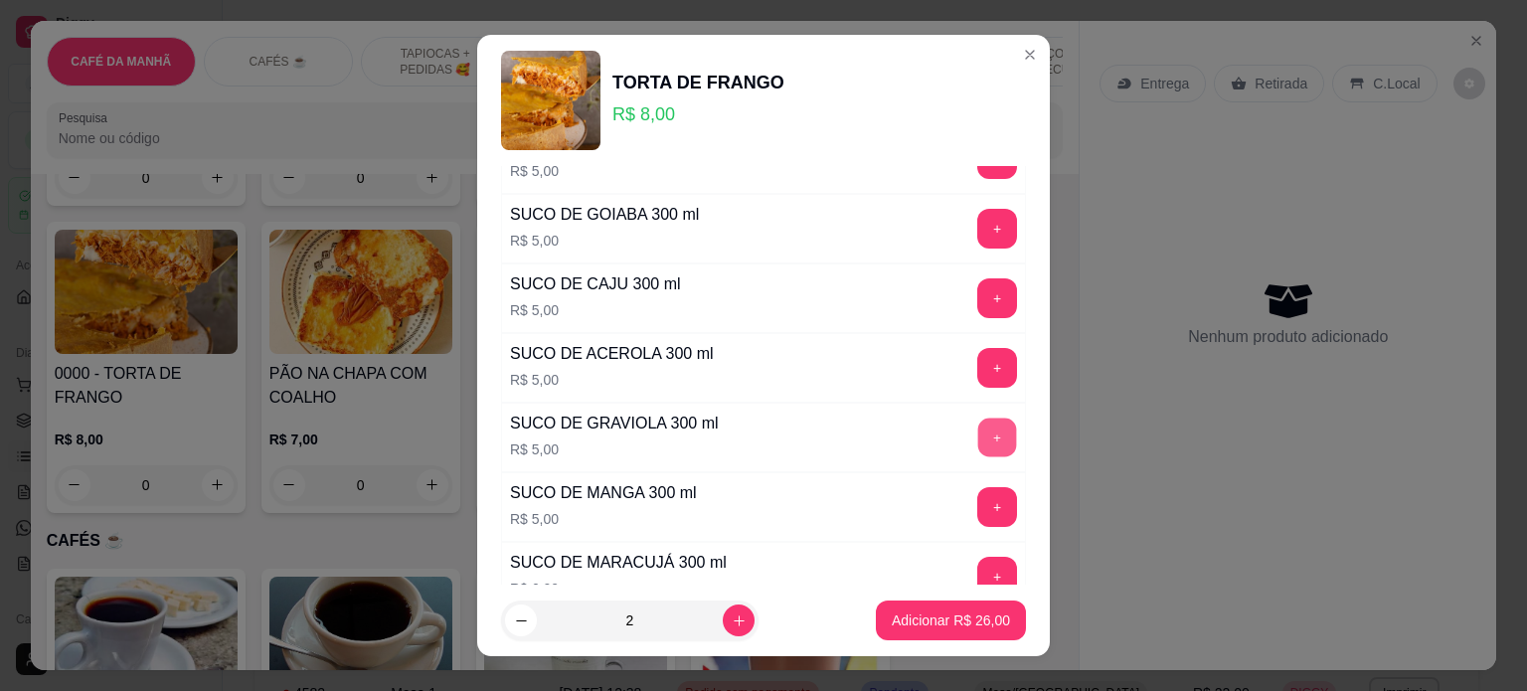
click at [978, 421] on button "+" at bounding box center [997, 436] width 39 height 39
click at [958, 616] on p "Adicionar R$ 36,00" at bounding box center [951, 620] width 118 height 20
click at [947, 613] on p "Adicionar R$ 36,00" at bounding box center [951, 620] width 115 height 19
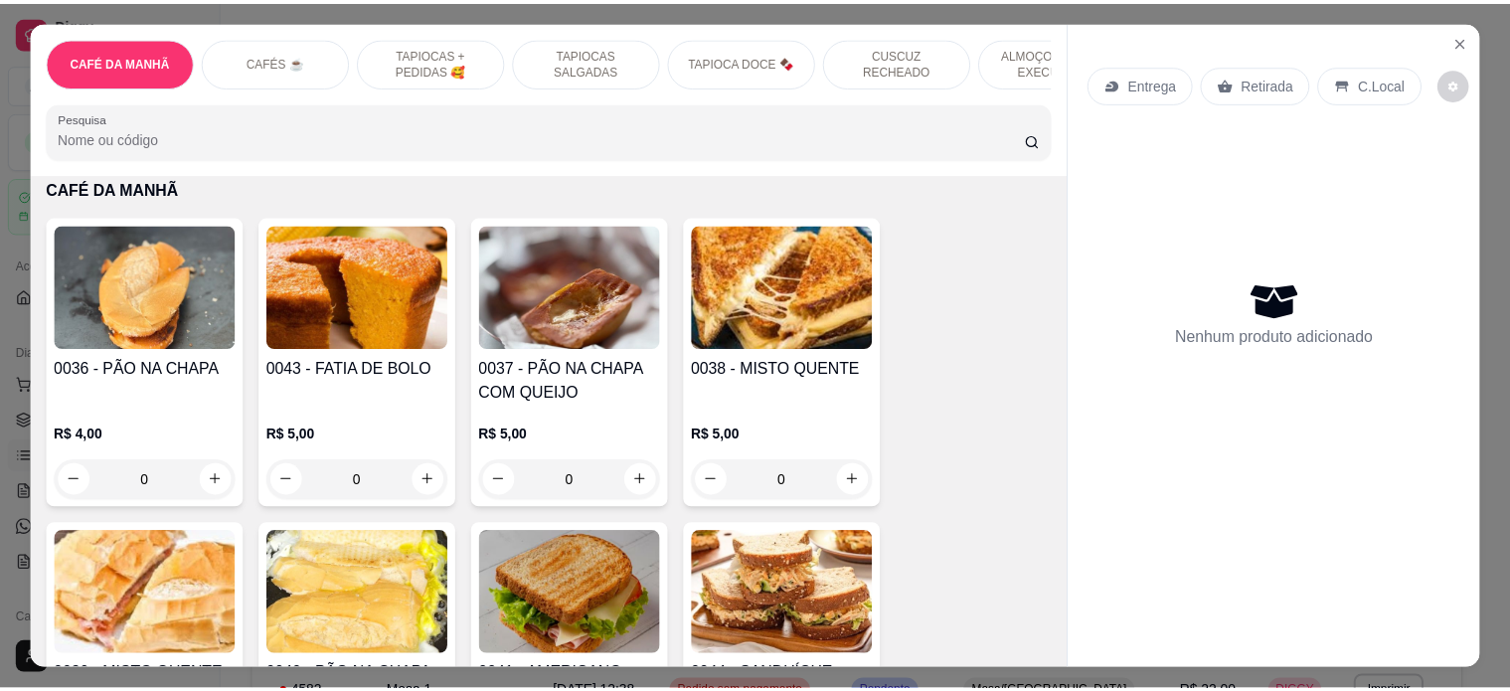
scroll to position [0, 0]
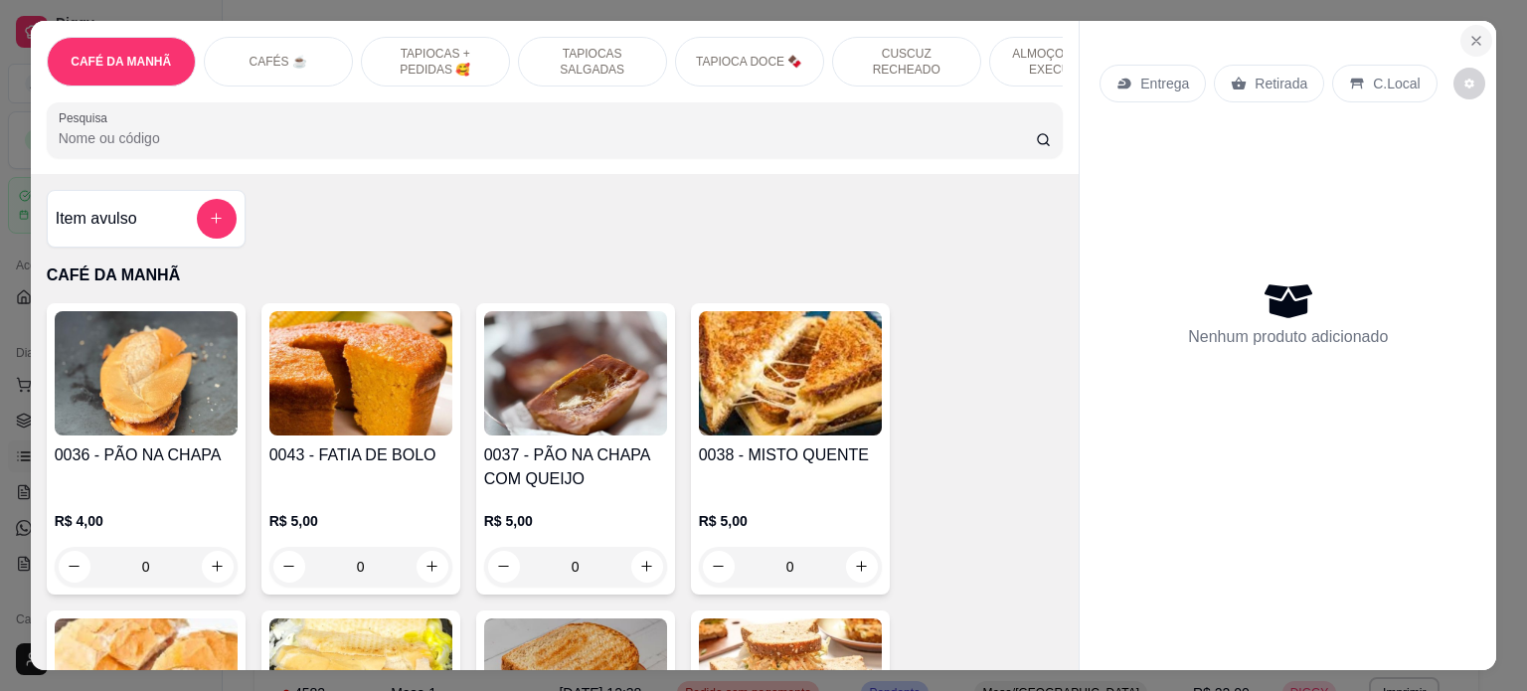
click at [1472, 37] on icon "Close" at bounding box center [1476, 41] width 8 height 8
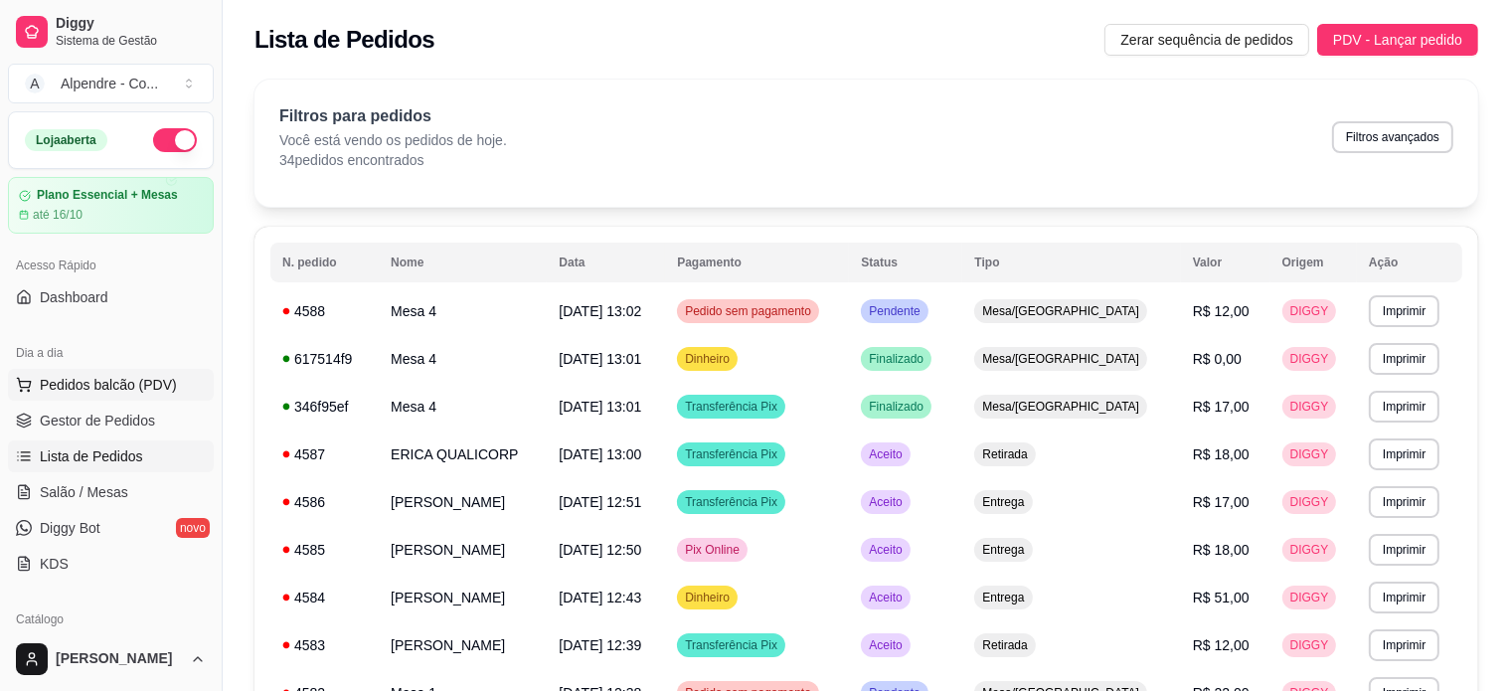
click at [86, 377] on span "Pedidos balcão (PDV)" at bounding box center [108, 385] width 137 height 20
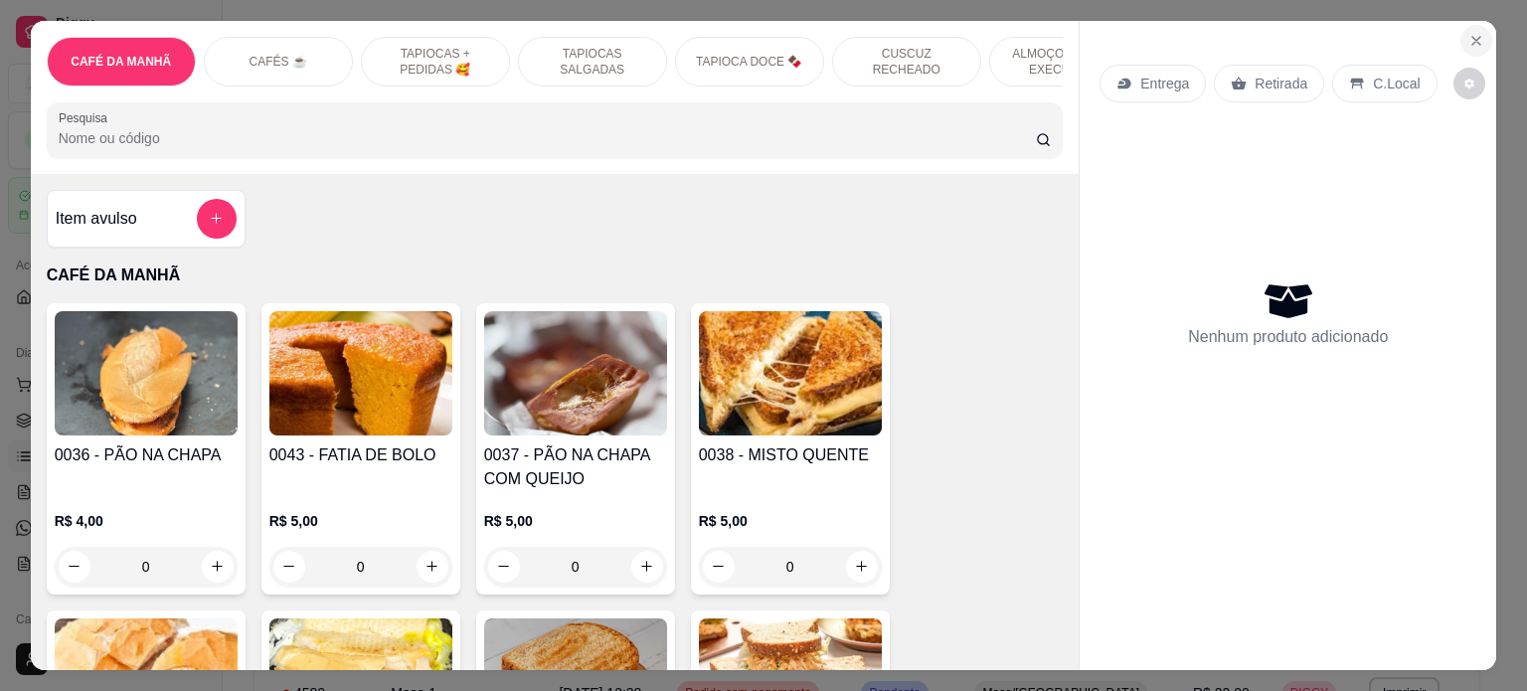
click at [1468, 33] on icon "Close" at bounding box center [1476, 41] width 16 height 16
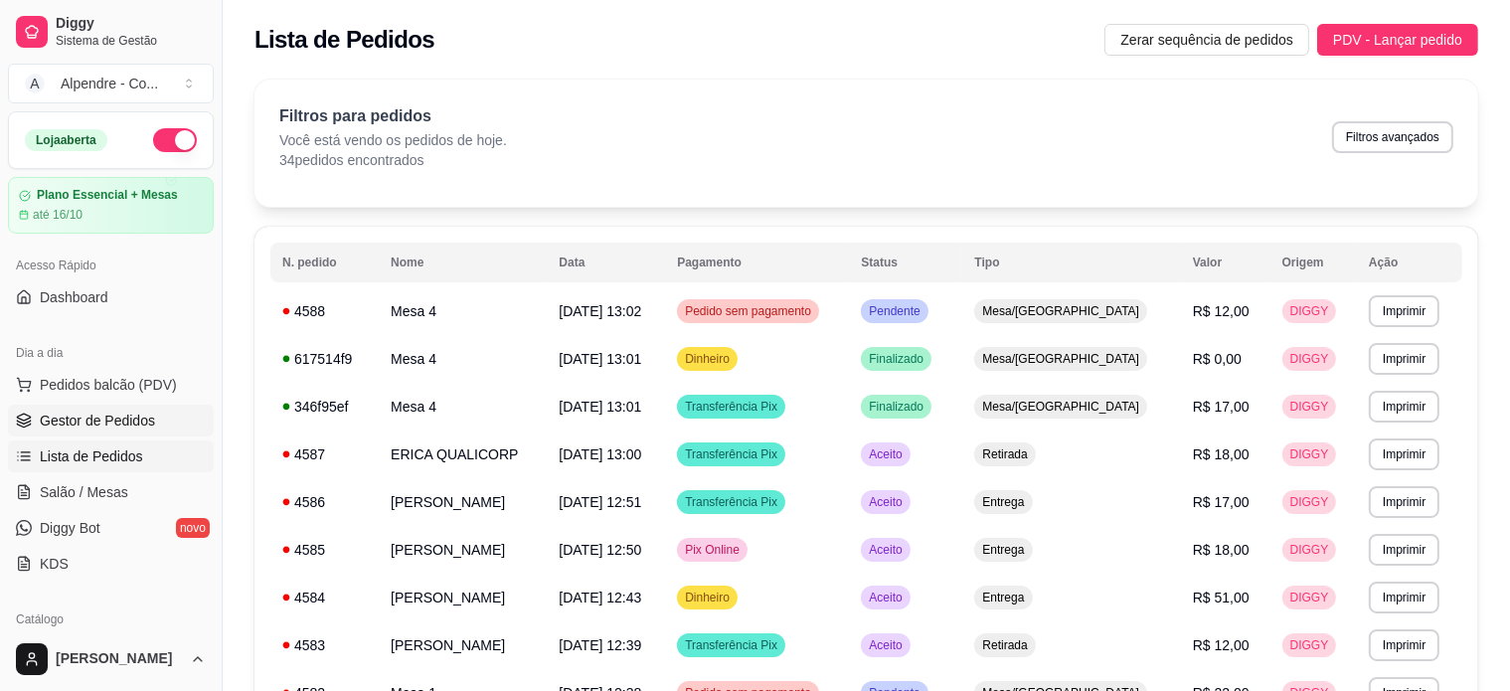
click at [63, 423] on span "Gestor de Pedidos" at bounding box center [97, 421] width 115 height 20
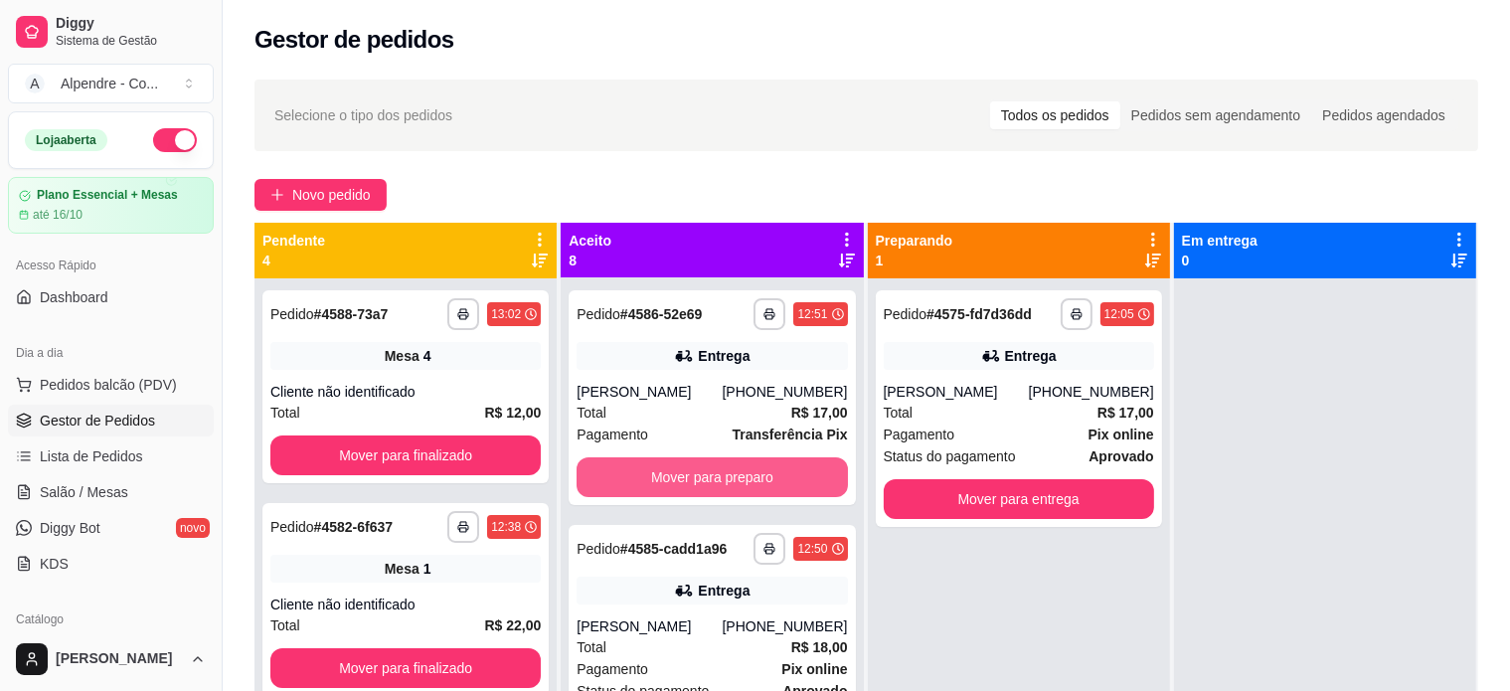
scroll to position [298, 0]
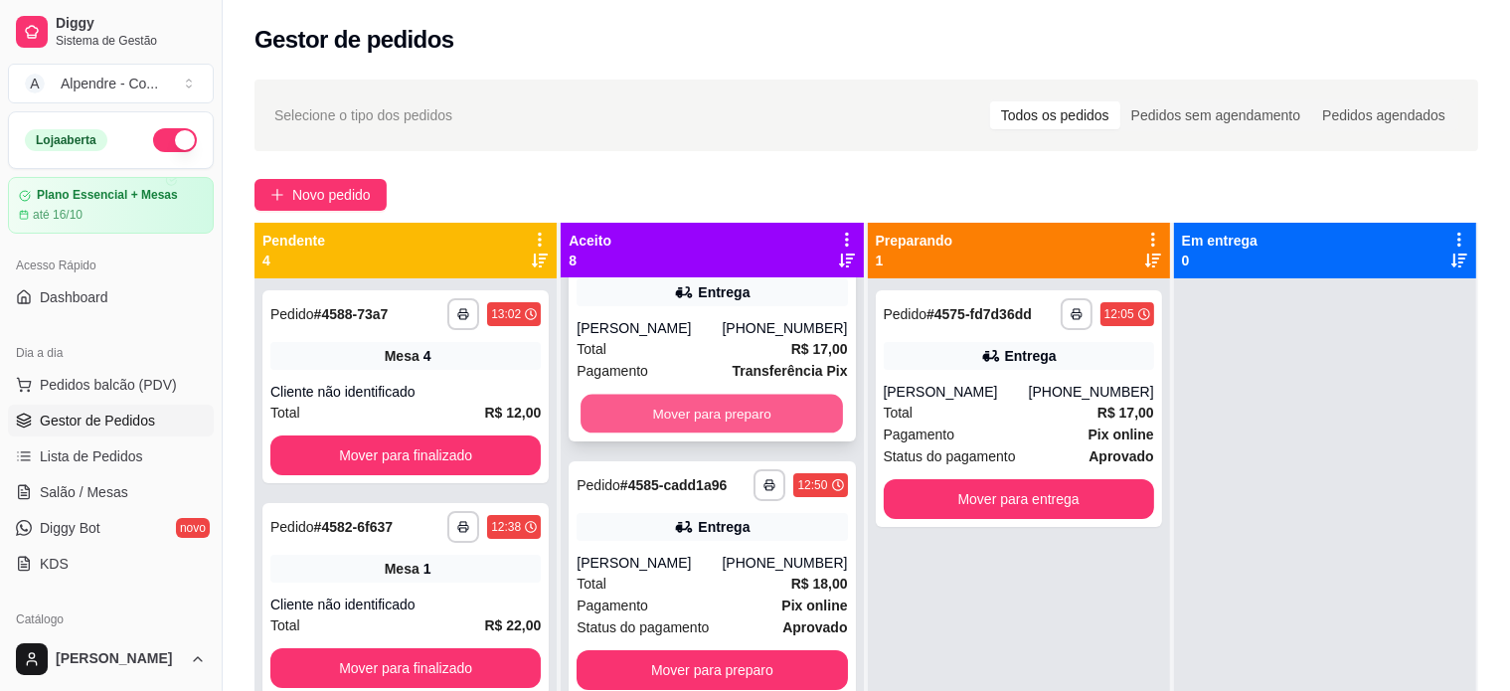
click at [739, 411] on button "Mover para preparo" at bounding box center [712, 414] width 262 height 39
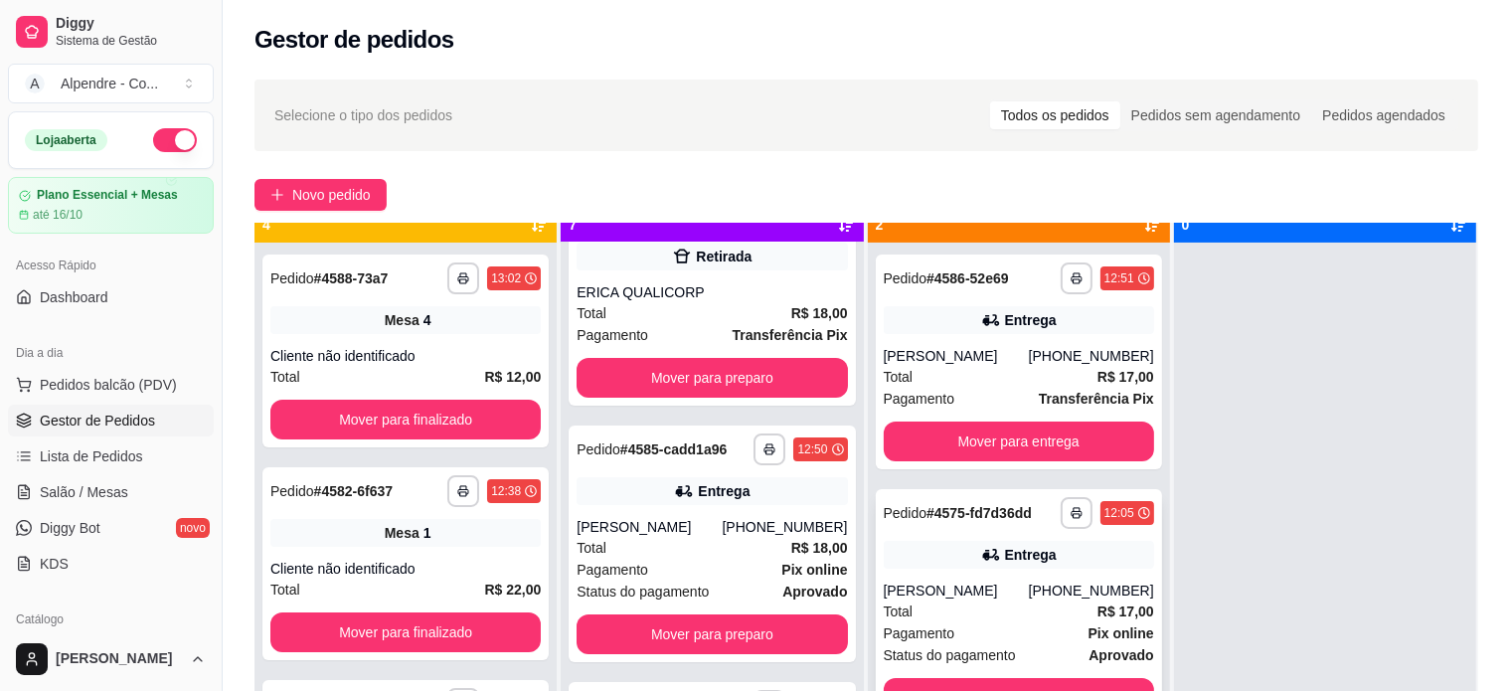
scroll to position [56, 0]
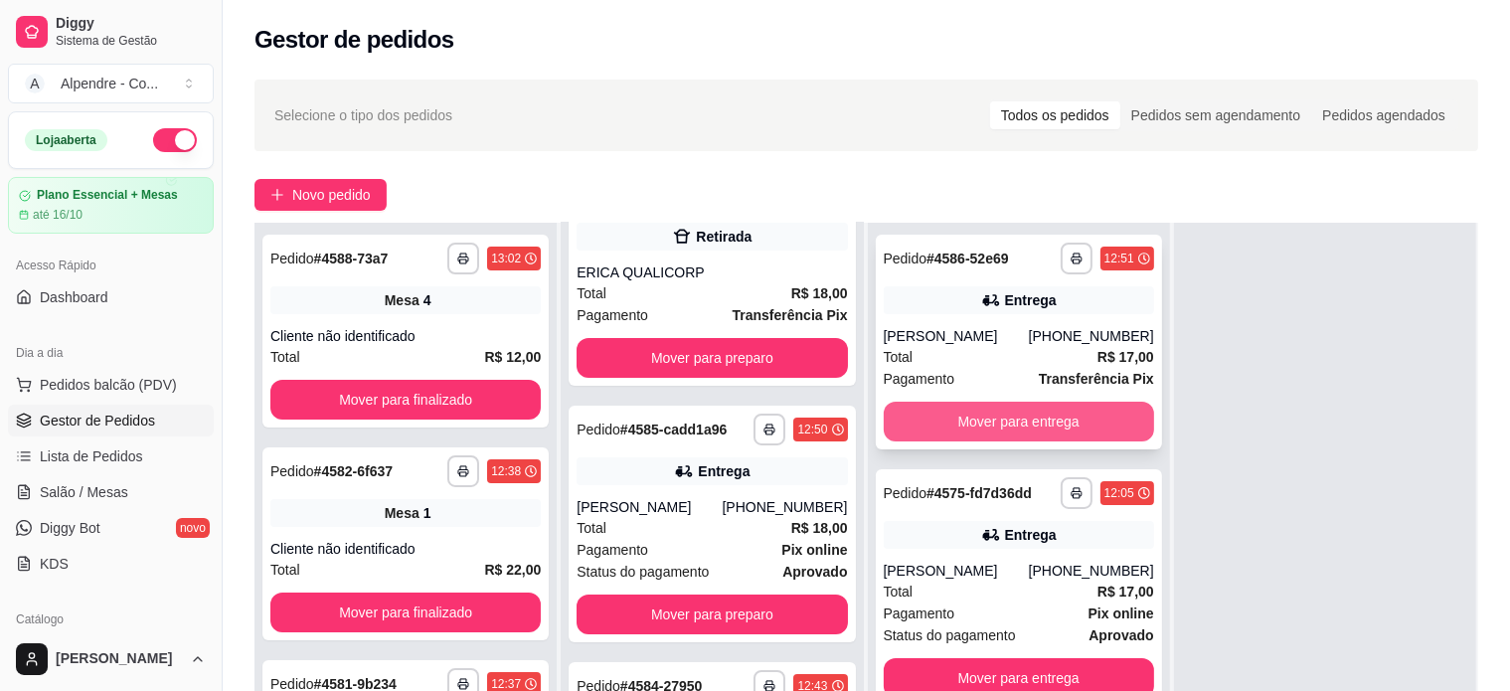
click at [1016, 420] on button "Mover para entrega" at bounding box center [1019, 422] width 270 height 40
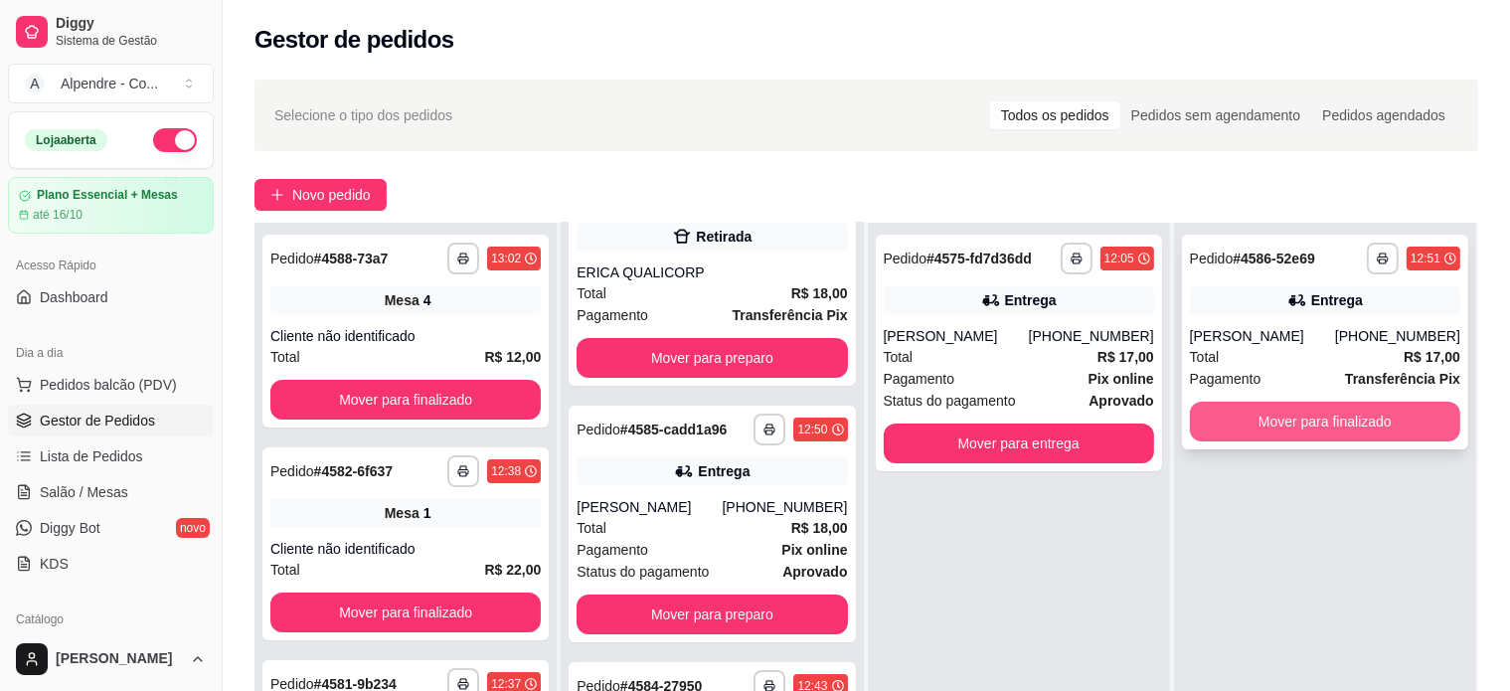
click at [1313, 417] on button "Mover para finalizado" at bounding box center [1325, 422] width 270 height 40
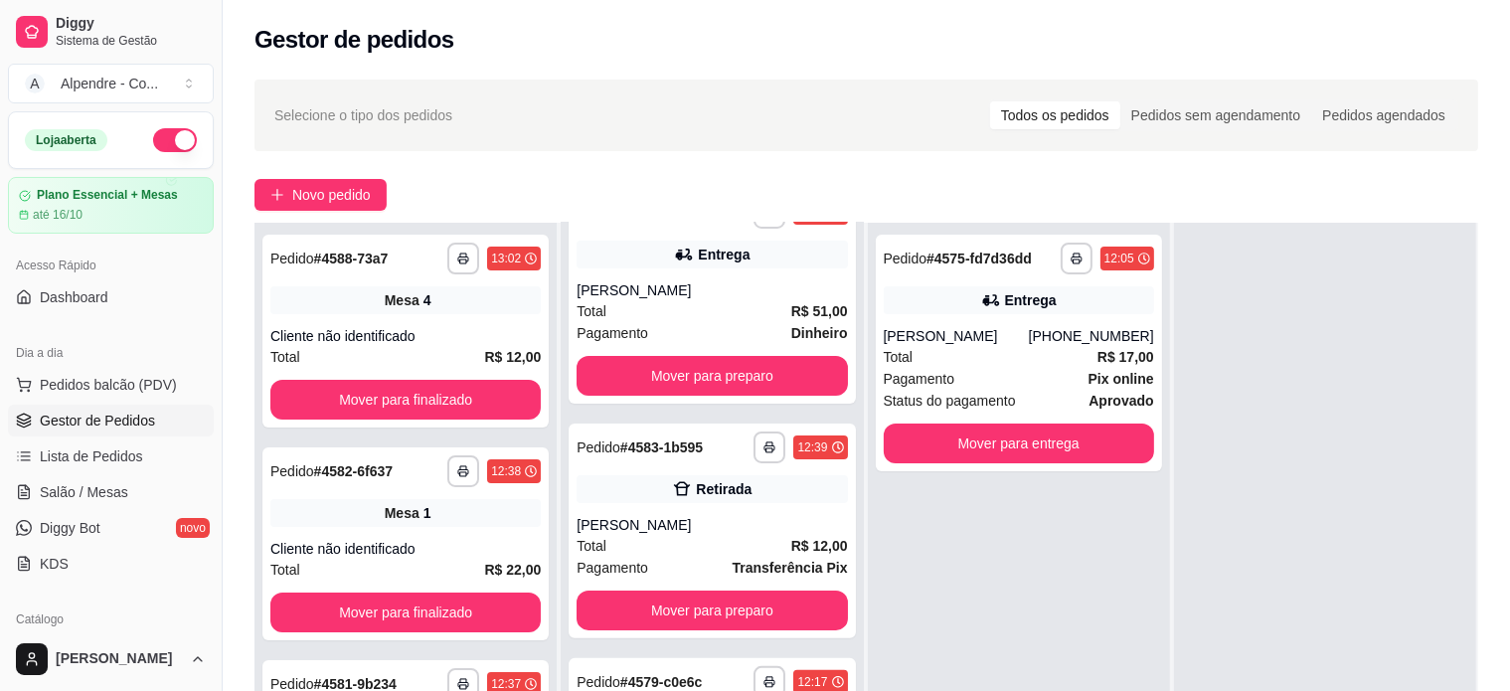
scroll to position [660, 0]
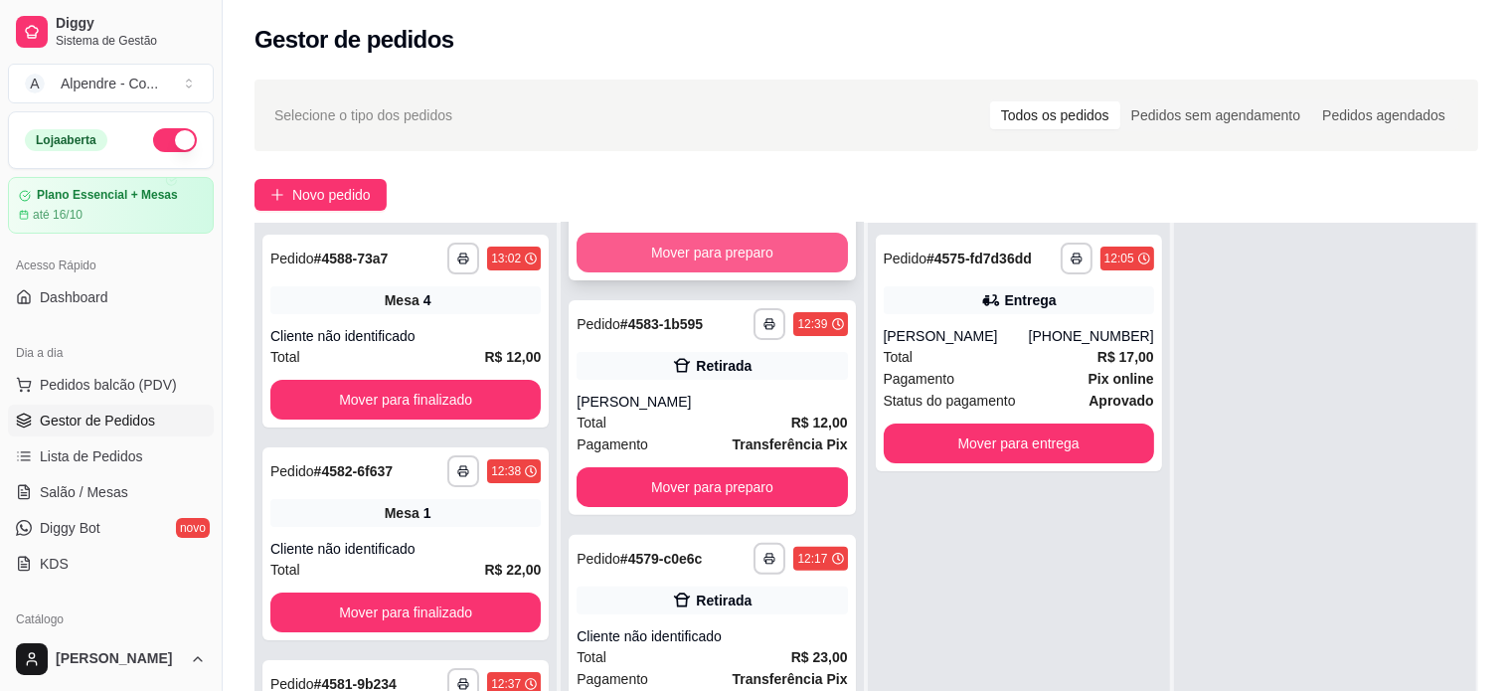
click at [760, 250] on button "Mover para preparo" at bounding box center [712, 253] width 270 height 40
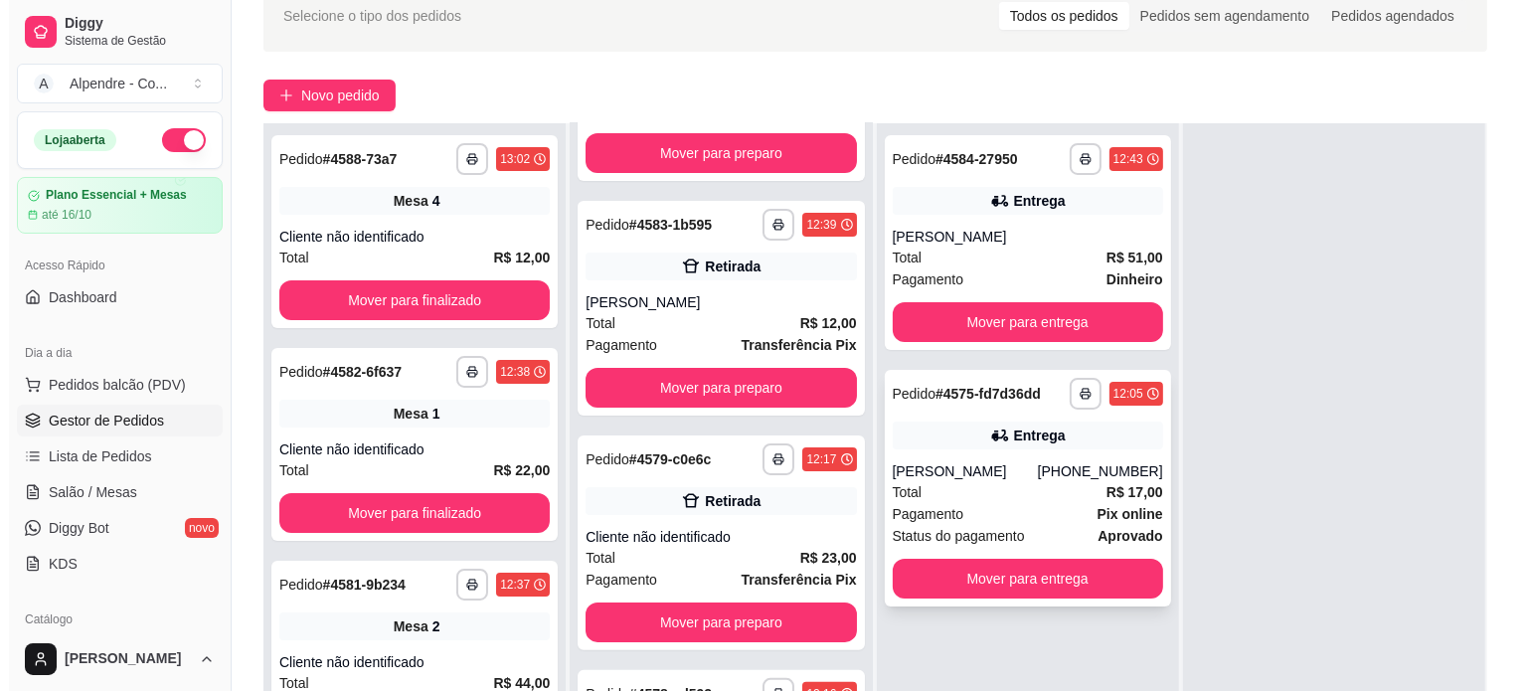
scroll to position [0, 0]
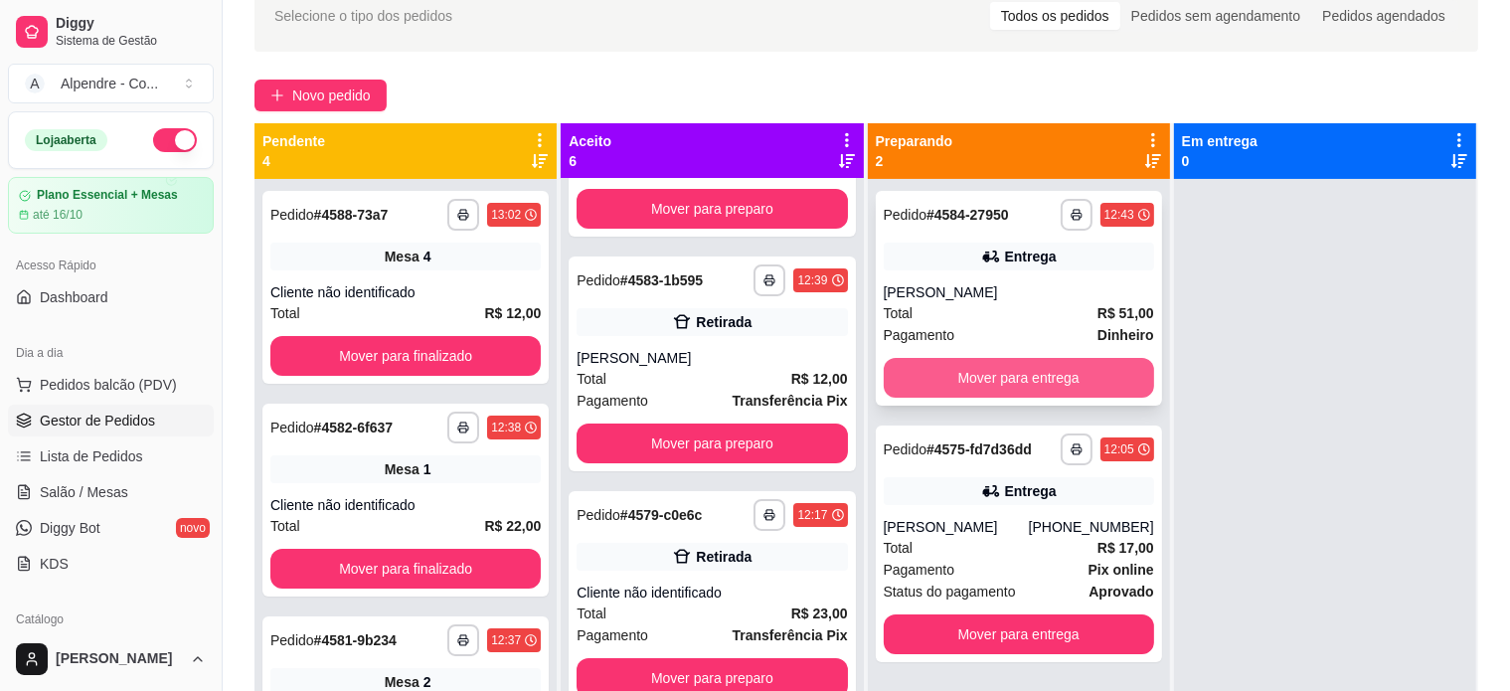
click at [1006, 377] on button "Mover para entrega" at bounding box center [1019, 378] width 270 height 40
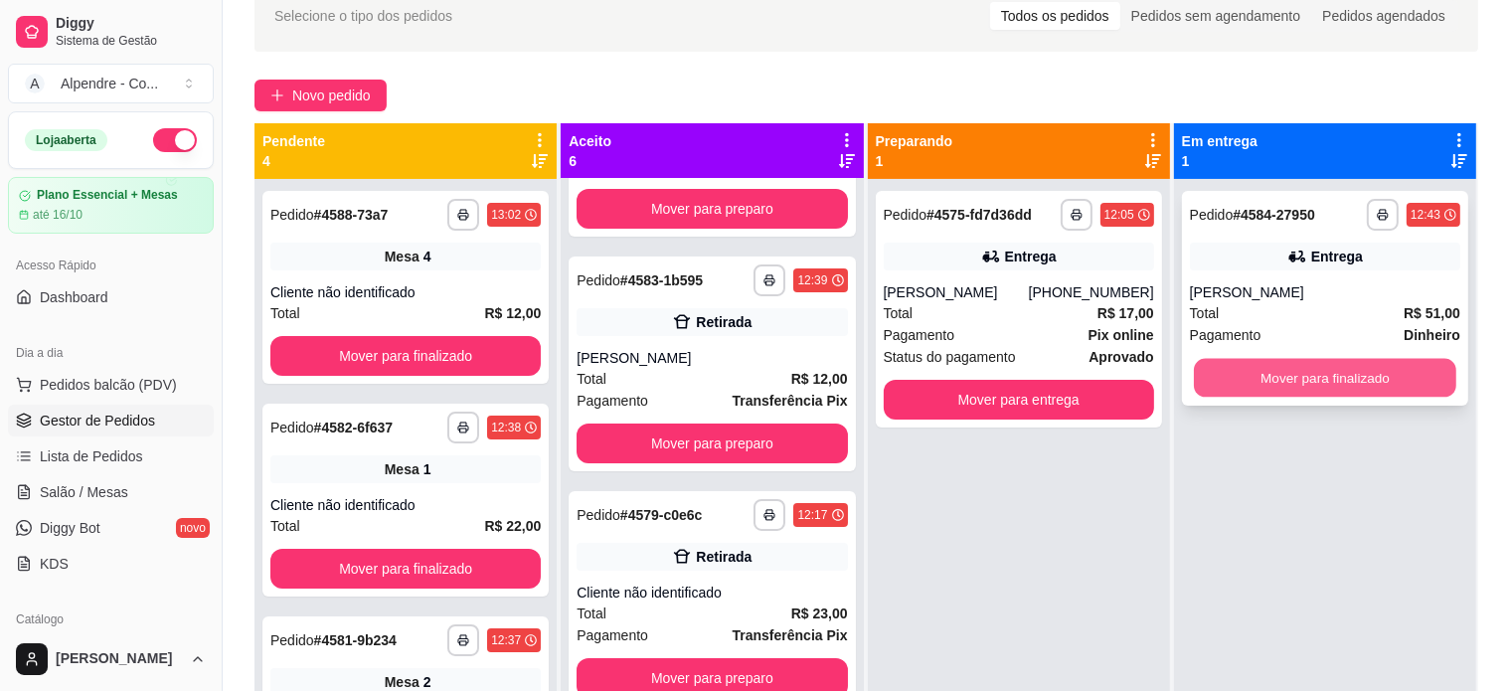
click at [1306, 381] on button "Mover para finalizado" at bounding box center [1325, 378] width 262 height 39
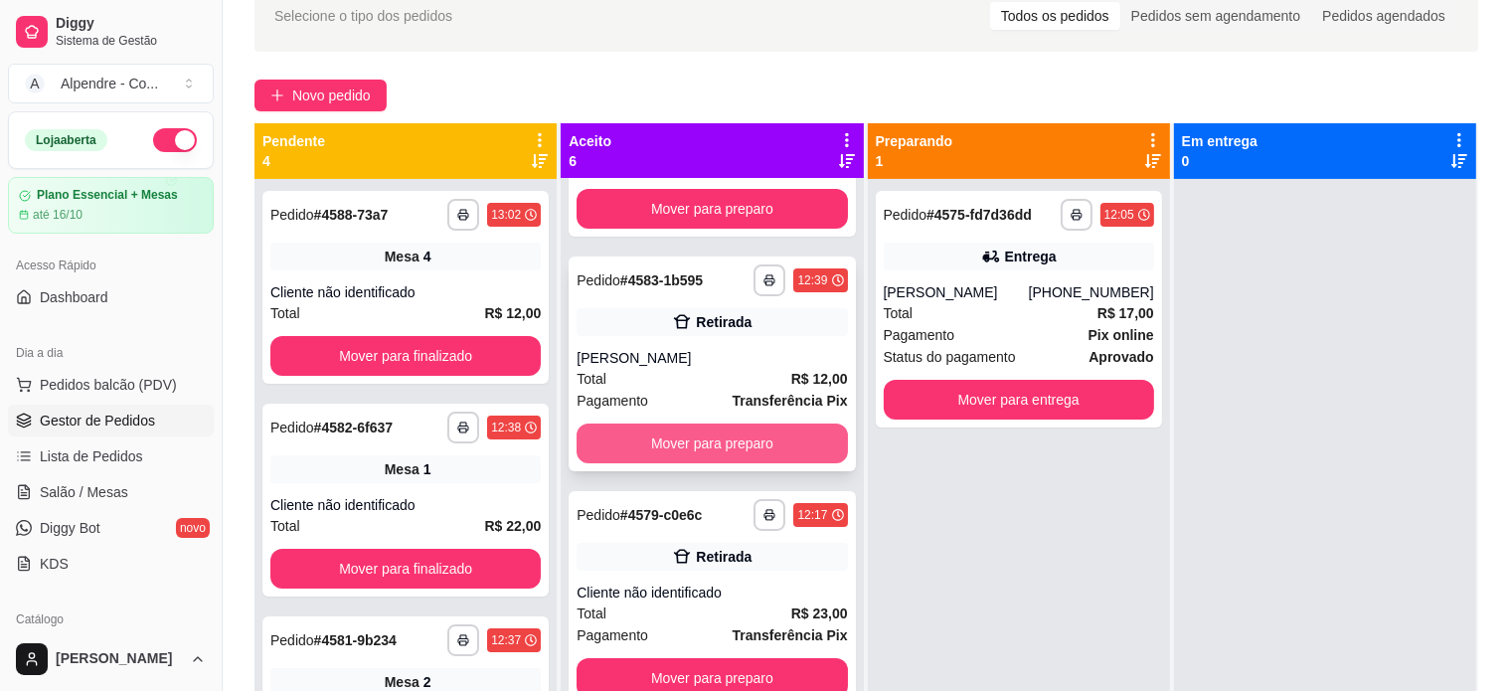
click at [680, 436] on button "Mover para preparo" at bounding box center [712, 443] width 270 height 40
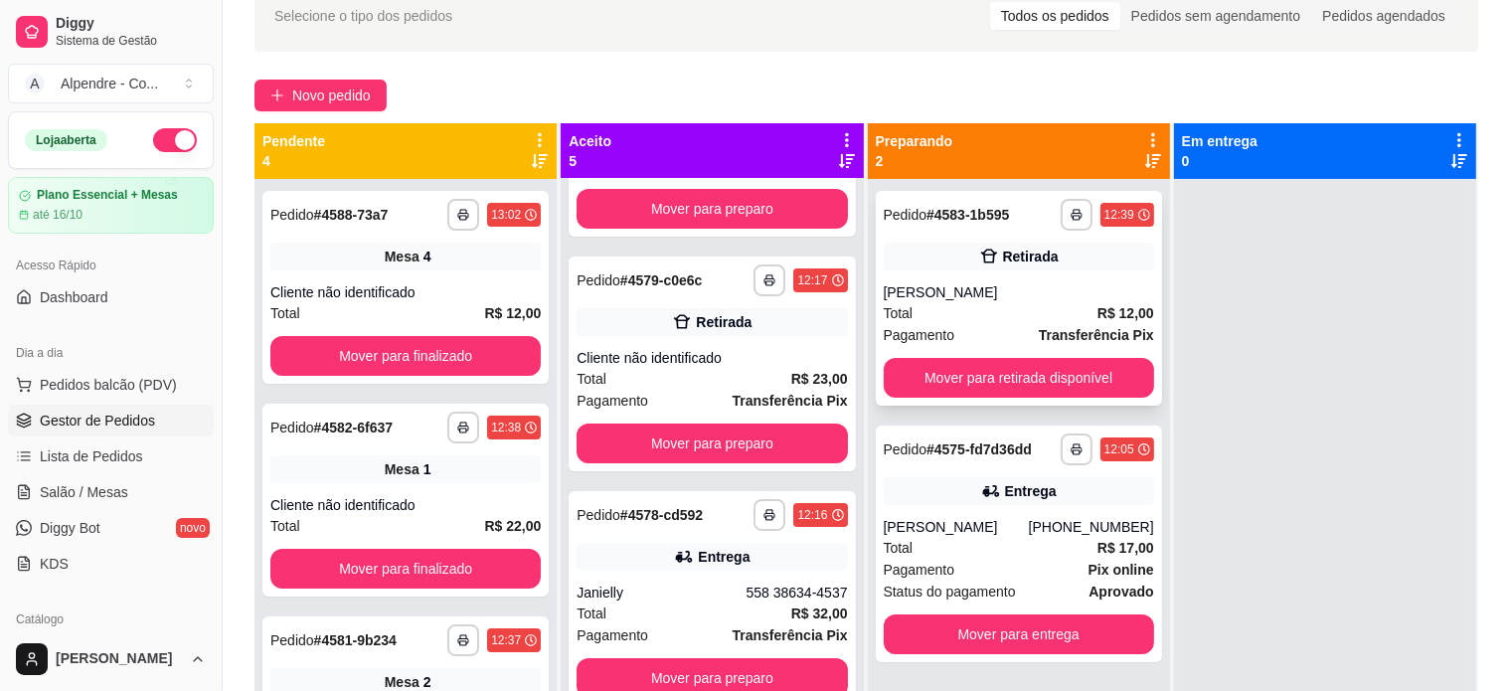
click at [978, 400] on div "**********" at bounding box center [1019, 298] width 286 height 215
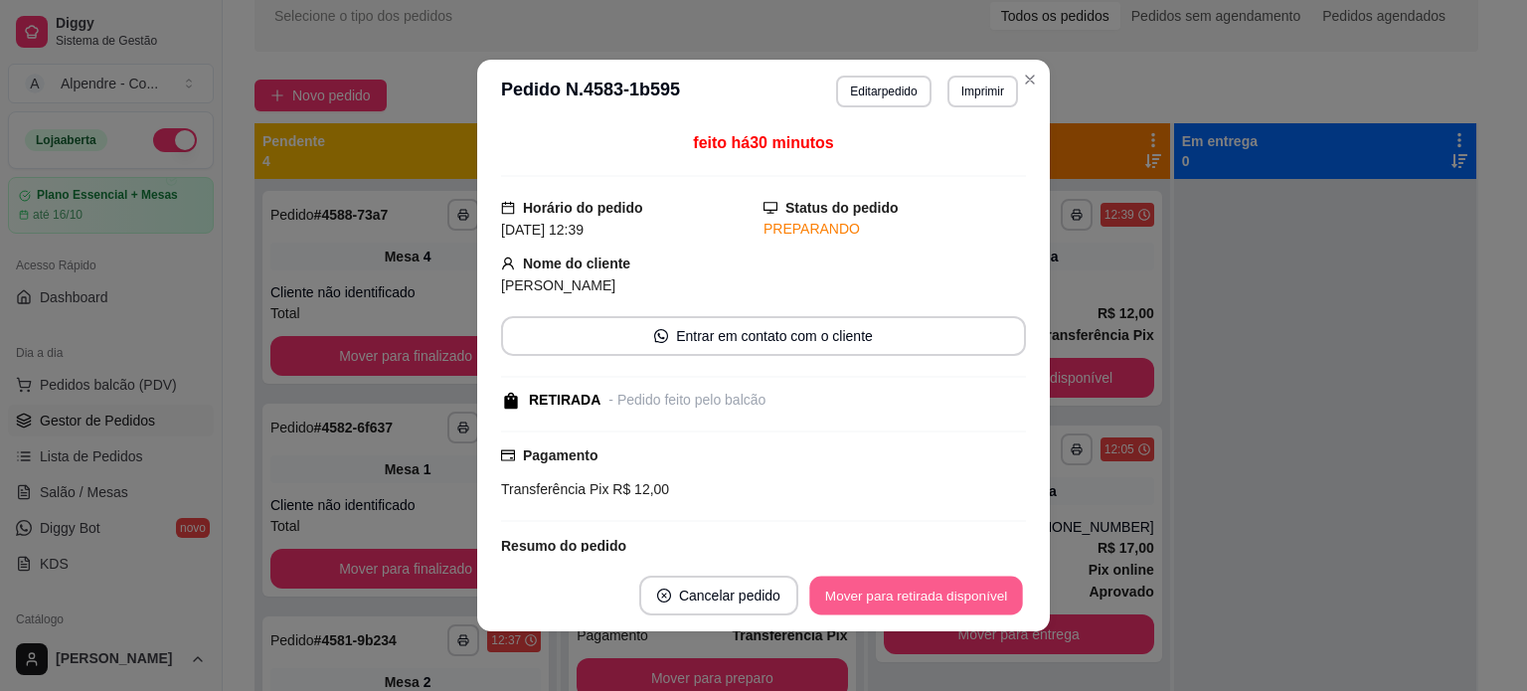
click at [900, 595] on button "Mover para retirada disponível" at bounding box center [915, 596] width 213 height 39
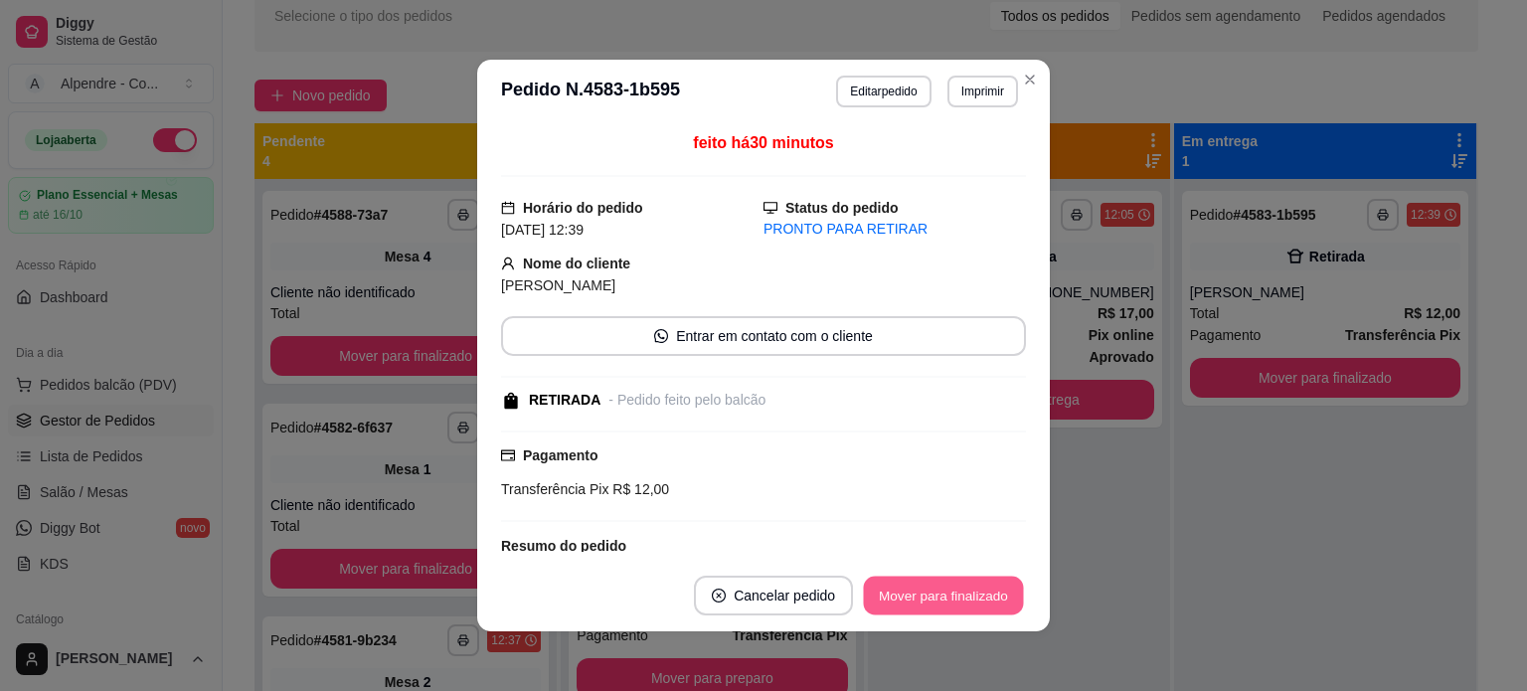
click at [952, 584] on button "Mover para finalizado" at bounding box center [944, 596] width 160 height 39
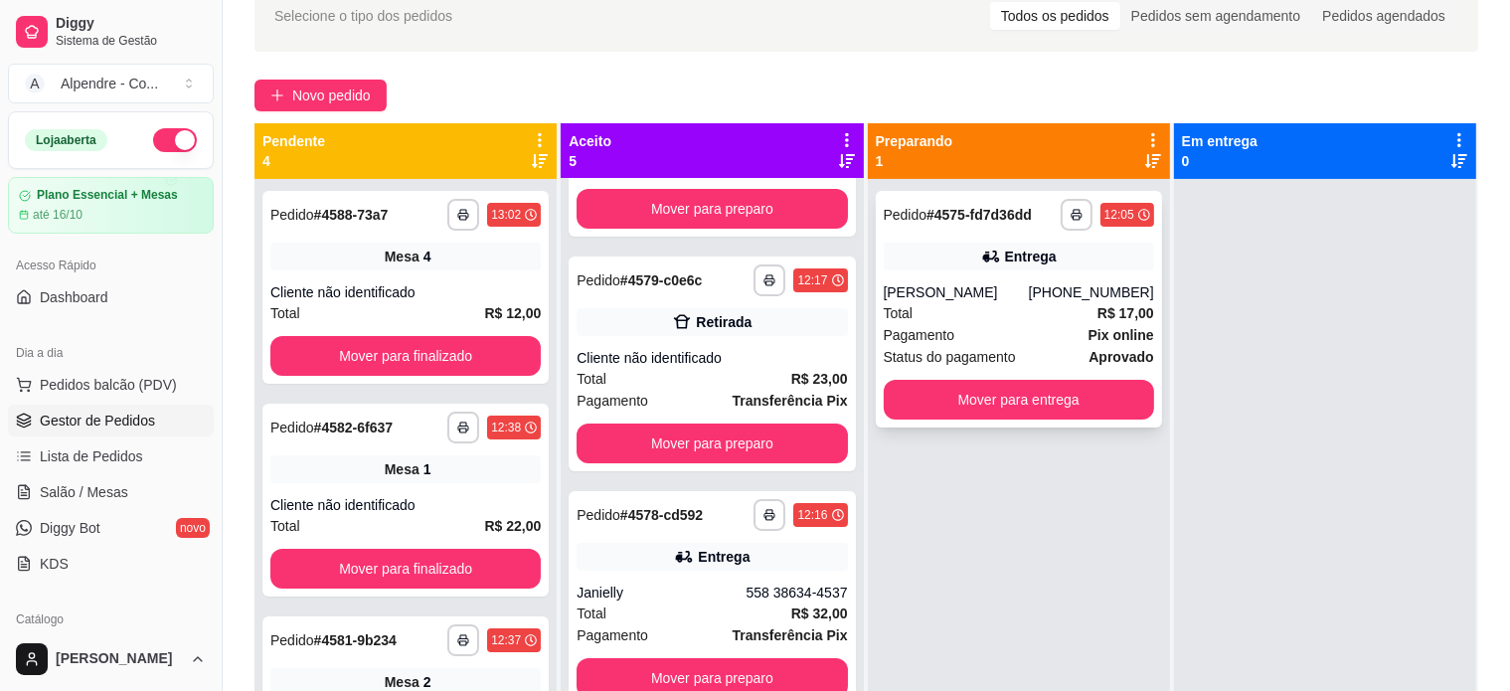
click at [997, 308] on div "Total R$ 17,00" at bounding box center [1019, 313] width 270 height 22
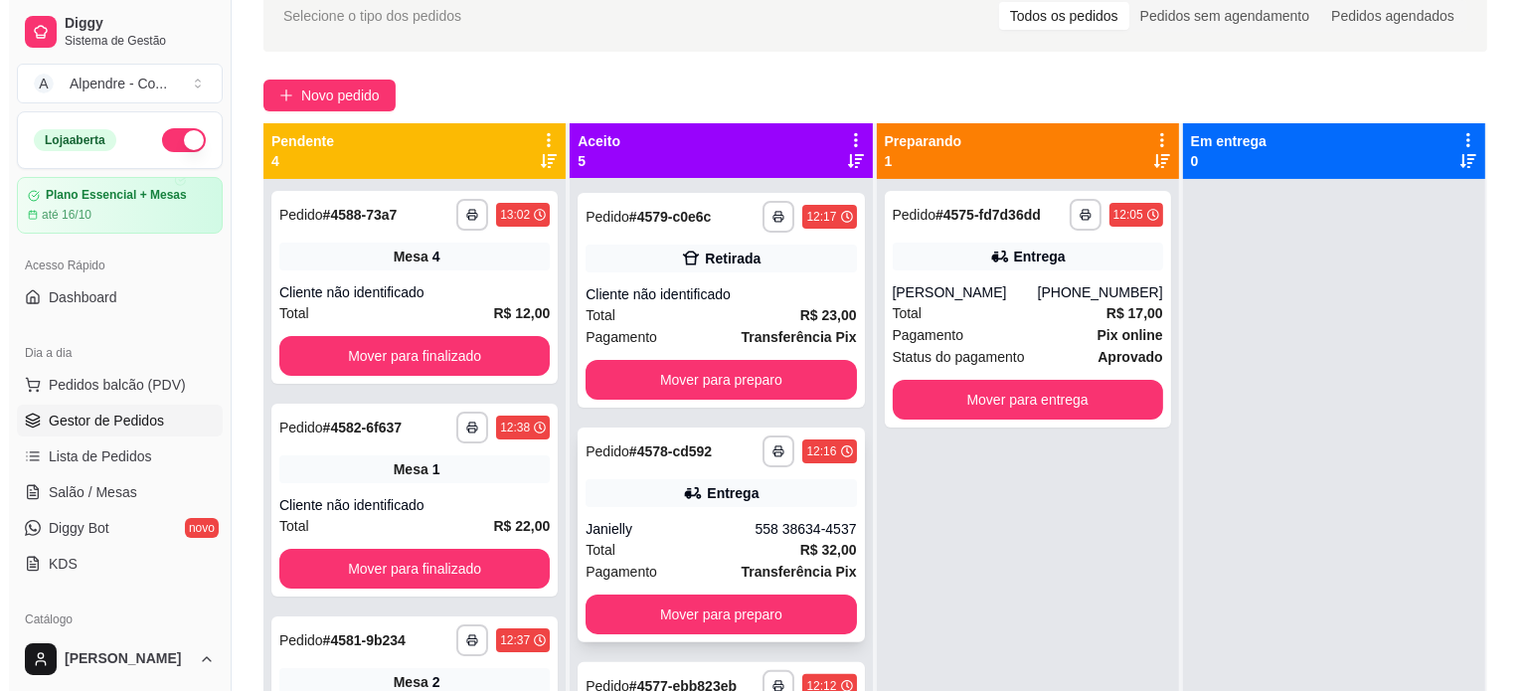
scroll to position [524, 0]
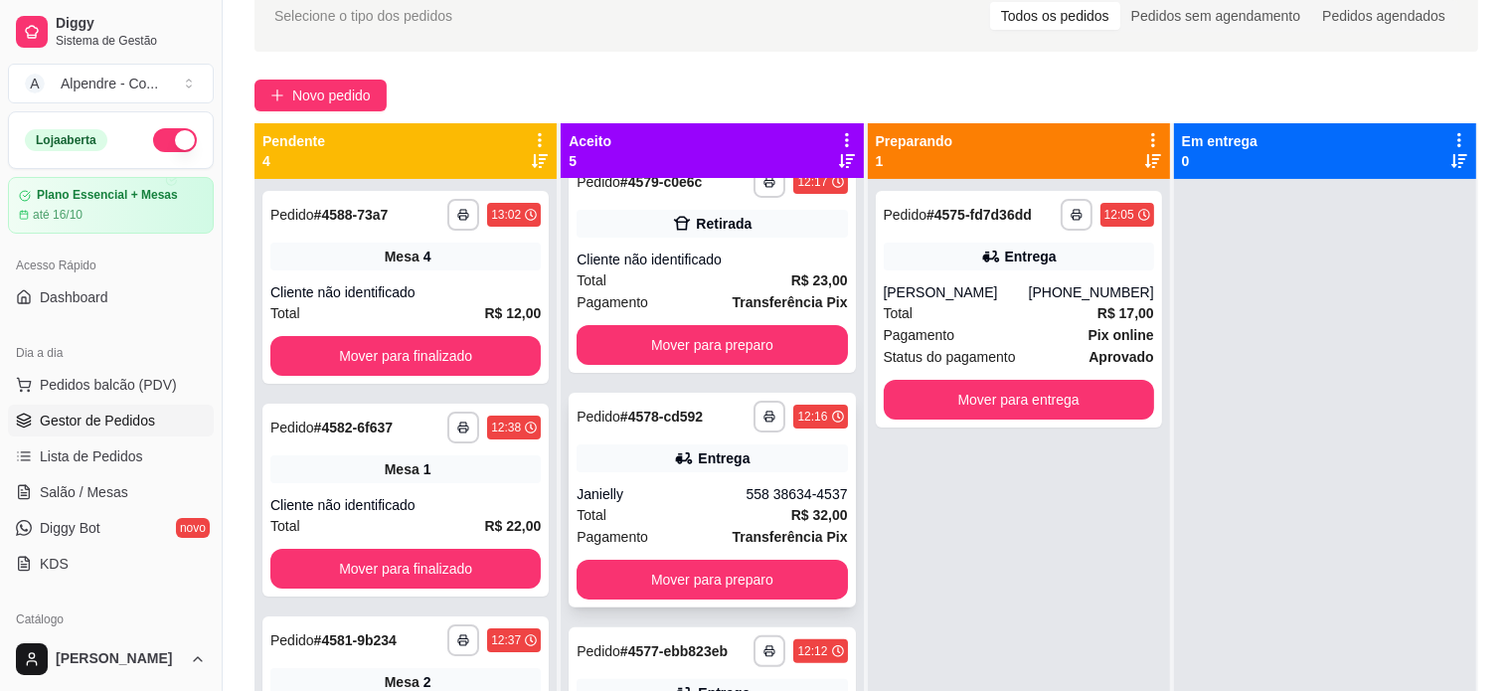
click at [692, 501] on div "Janielly" at bounding box center [661, 494] width 169 height 20
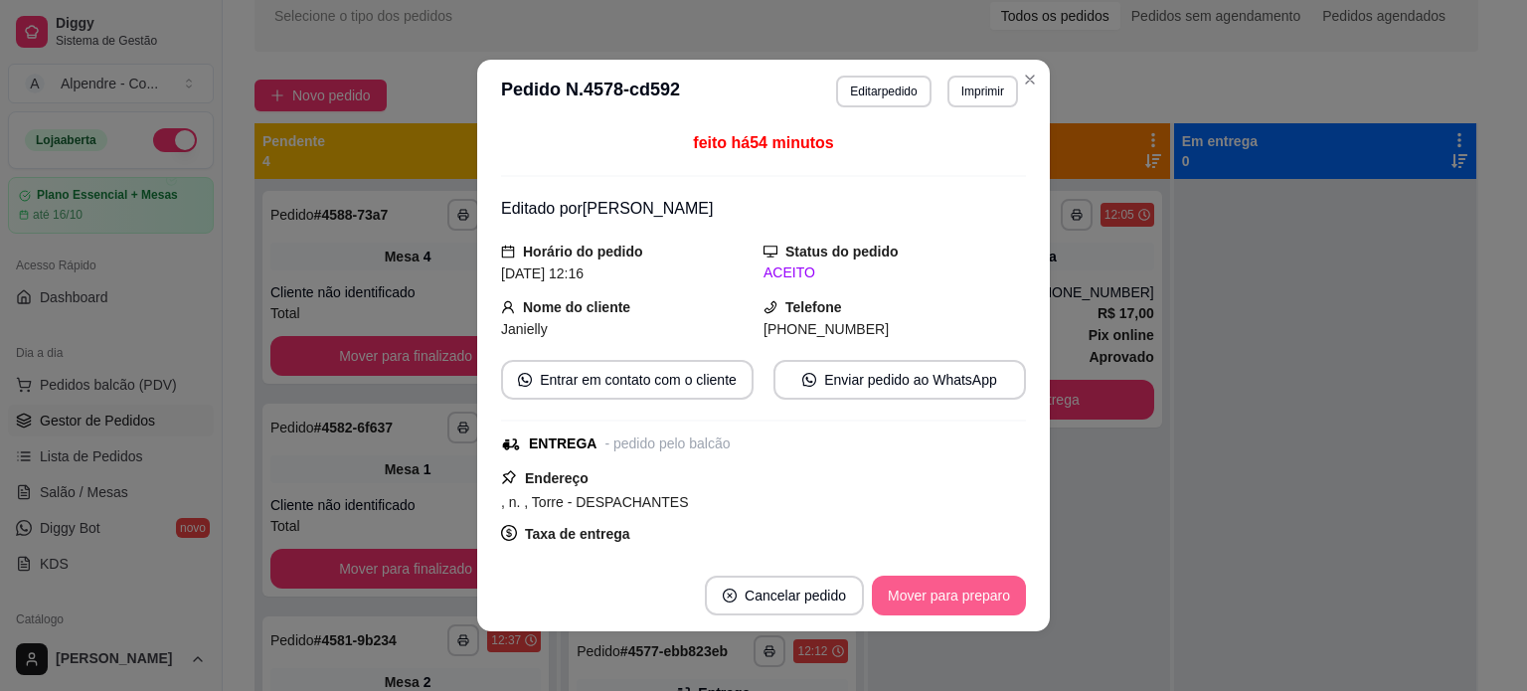
click at [962, 597] on button "Mover para preparo" at bounding box center [949, 596] width 154 height 40
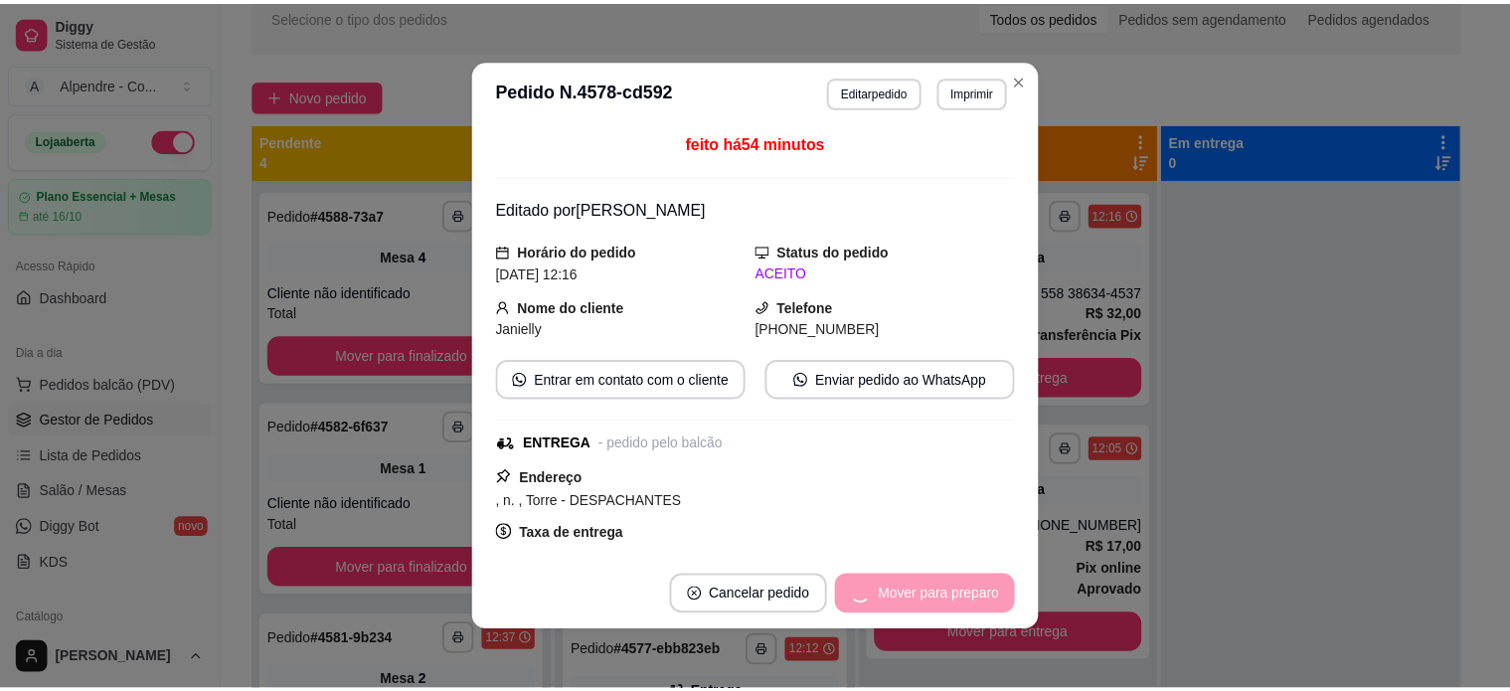
scroll to position [289, 0]
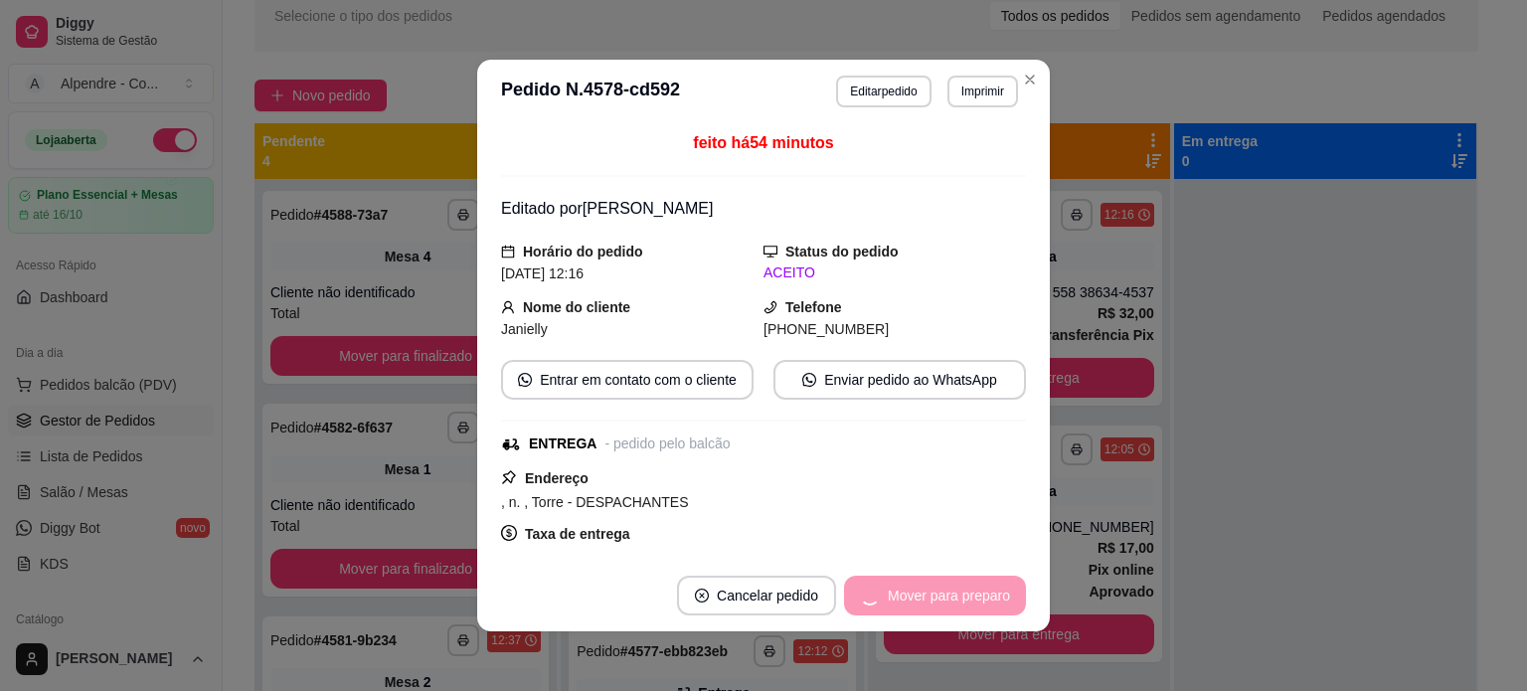
click at [962, 597] on div "Mover para preparo" at bounding box center [935, 596] width 182 height 40
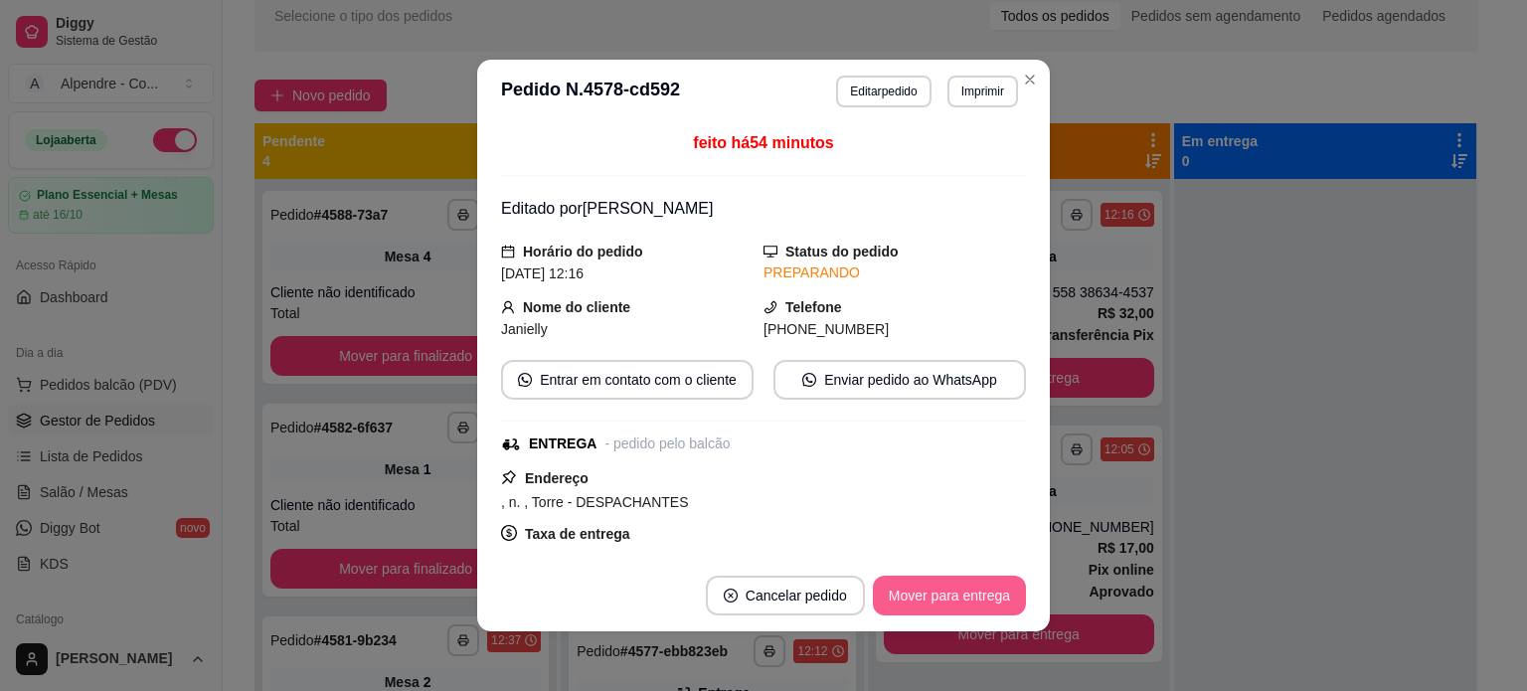
click at [962, 597] on button "Mover para entrega" at bounding box center [949, 596] width 153 height 40
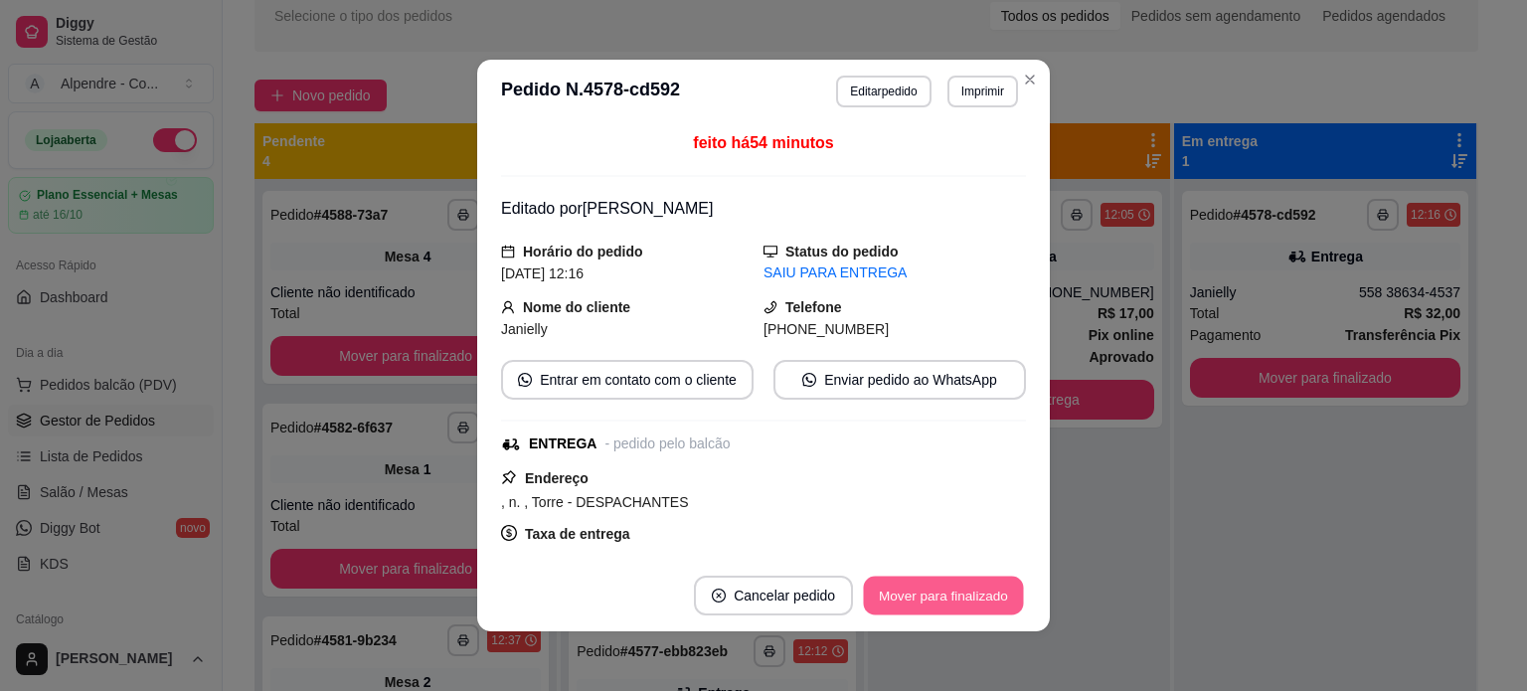
click at [962, 597] on button "Mover para finalizado" at bounding box center [944, 596] width 160 height 39
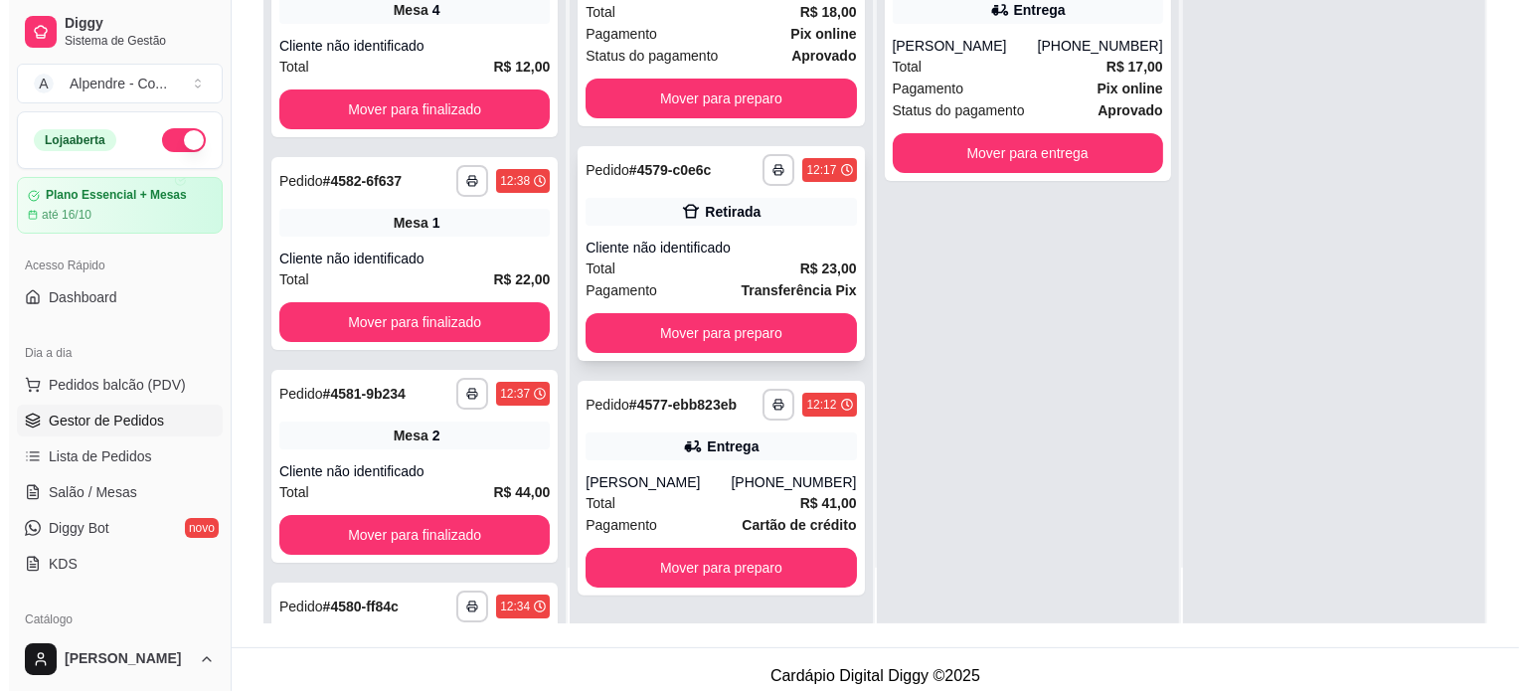
scroll to position [302, 0]
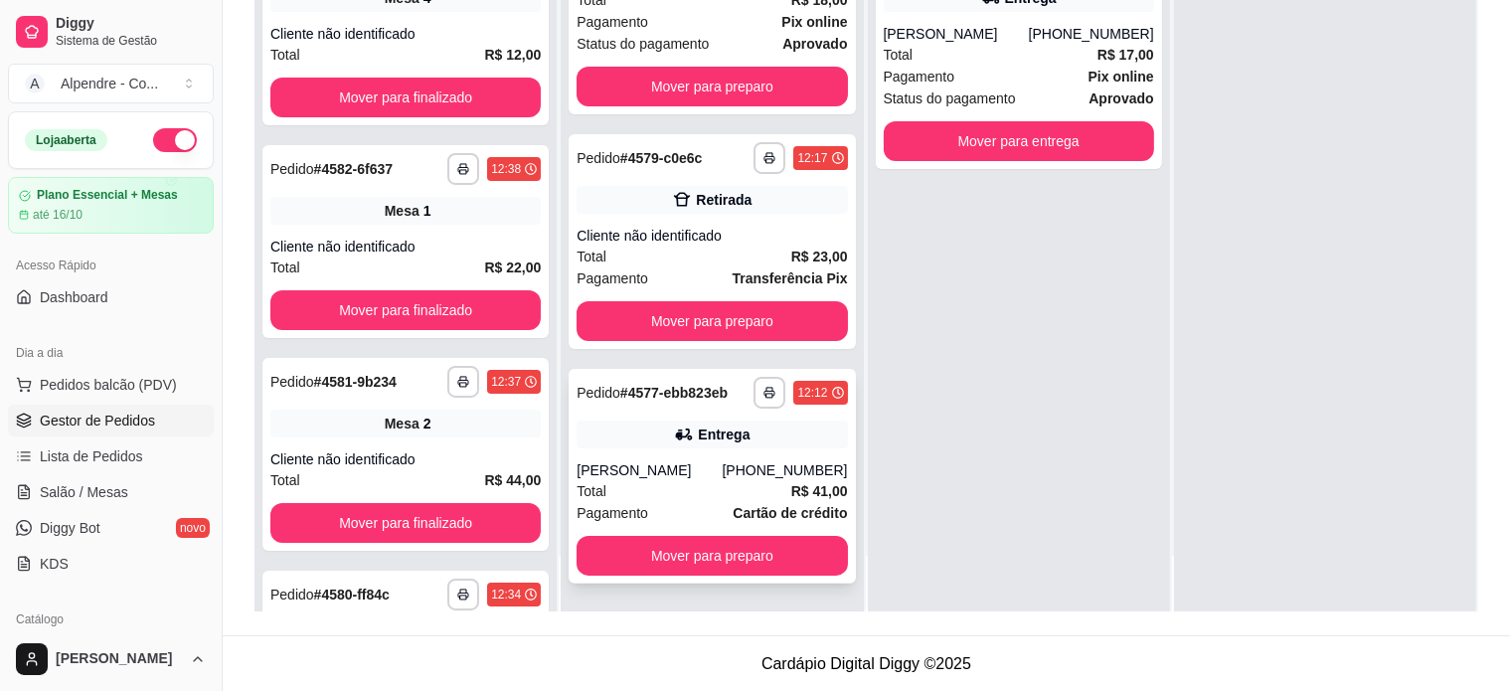
click at [635, 482] on div "Total R$ 41,00" at bounding box center [712, 491] width 270 height 22
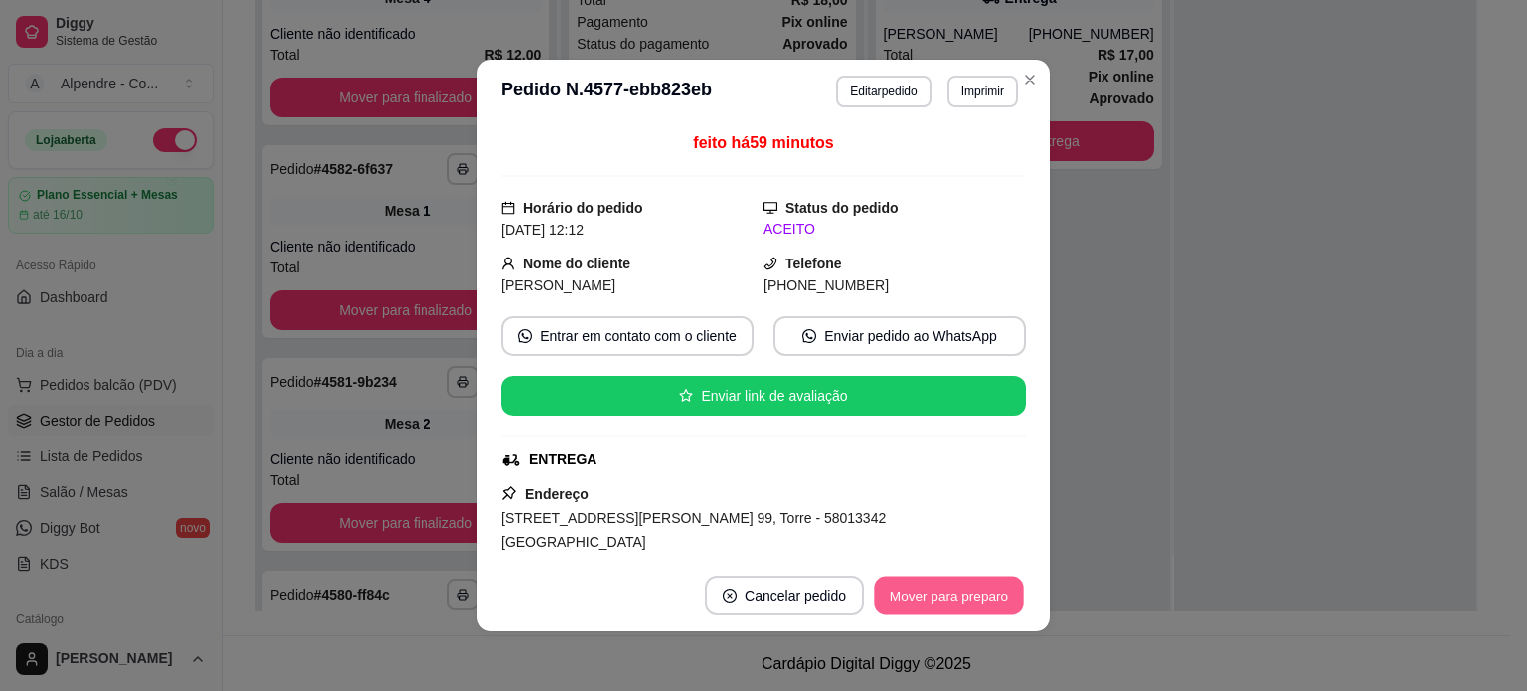
click at [911, 608] on button "Mover para preparo" at bounding box center [948, 596] width 149 height 39
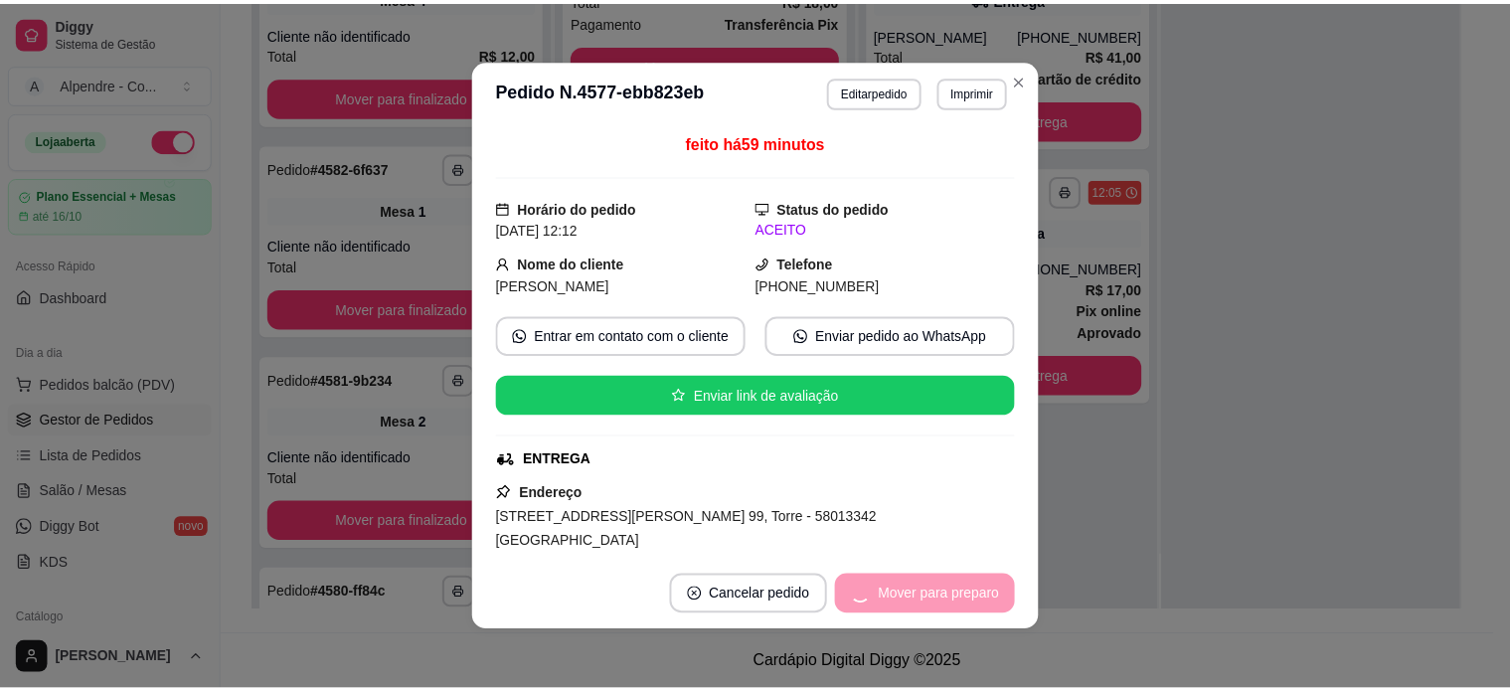
scroll to position [55, 0]
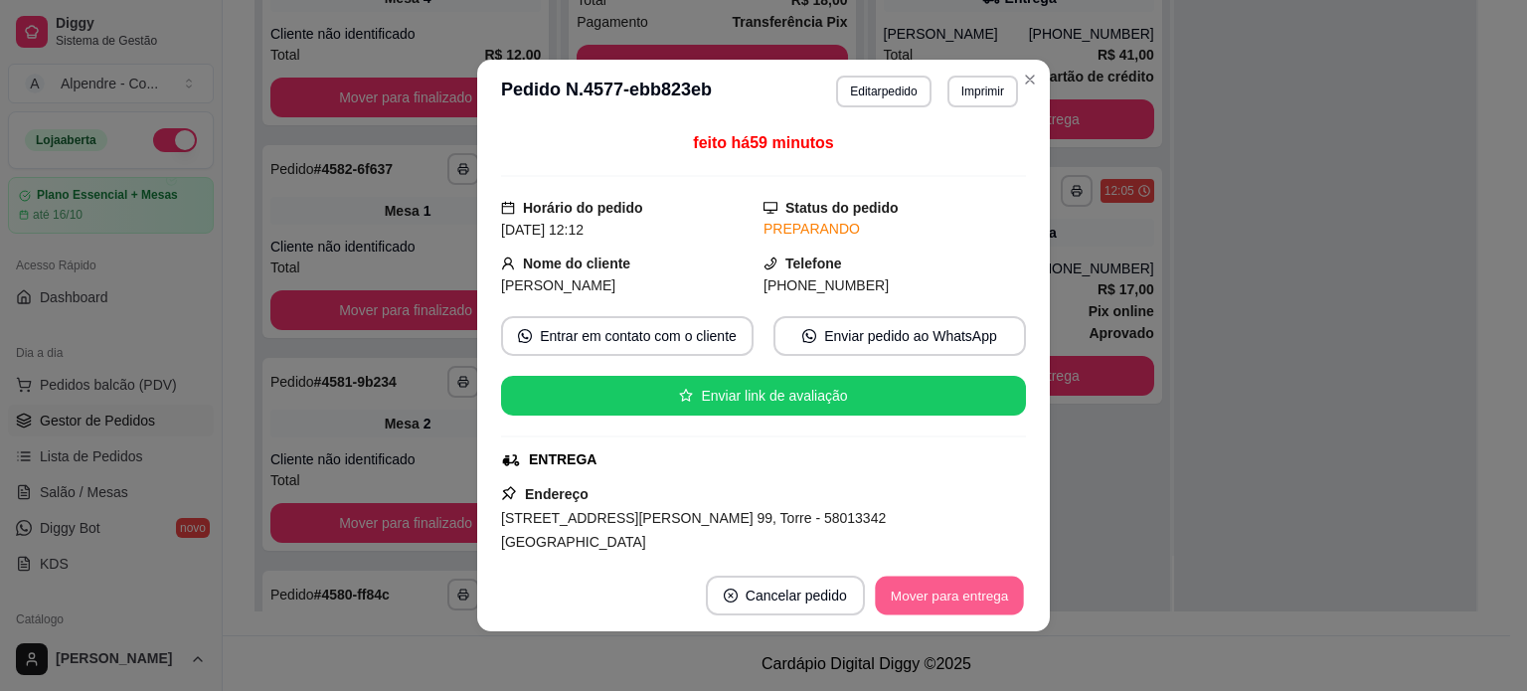
click at [911, 602] on button "Mover para entrega" at bounding box center [949, 596] width 149 height 39
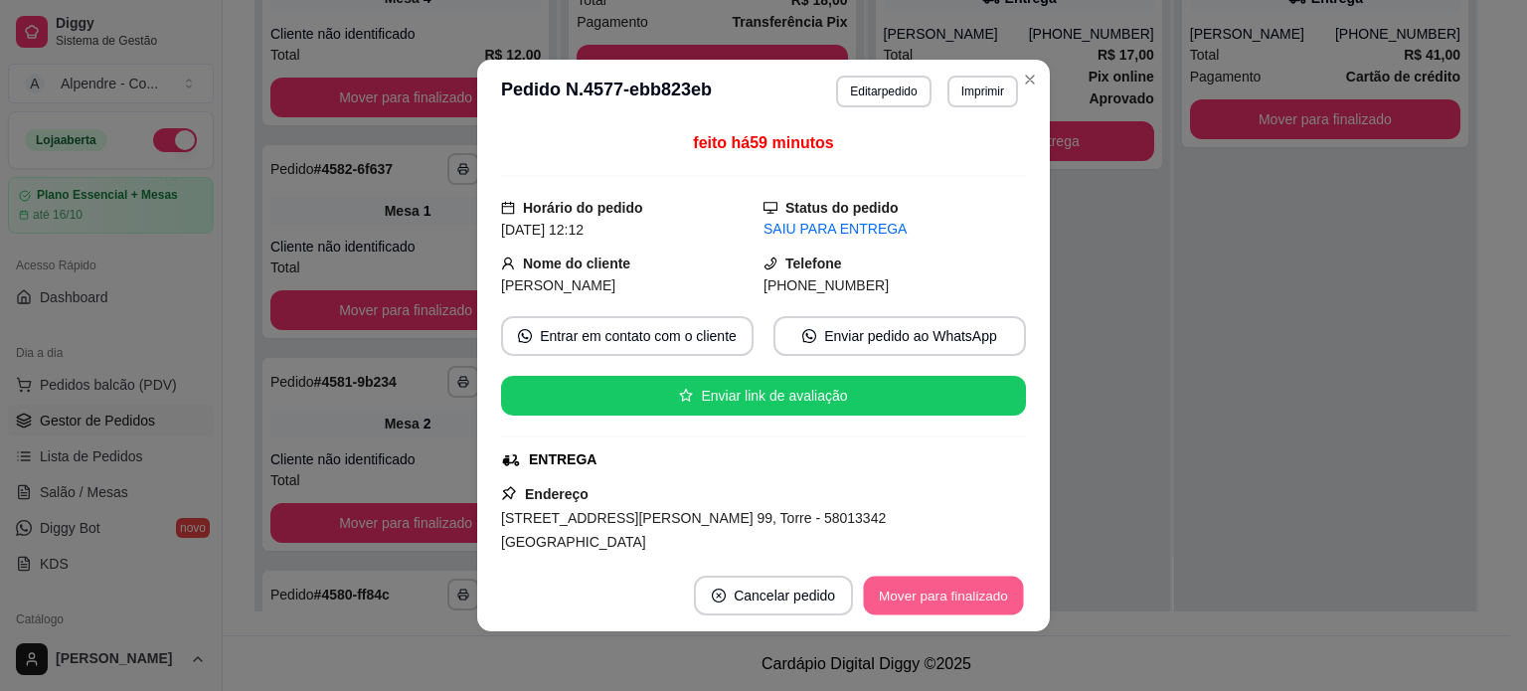
click at [919, 597] on button "Mover para finalizado" at bounding box center [944, 596] width 160 height 39
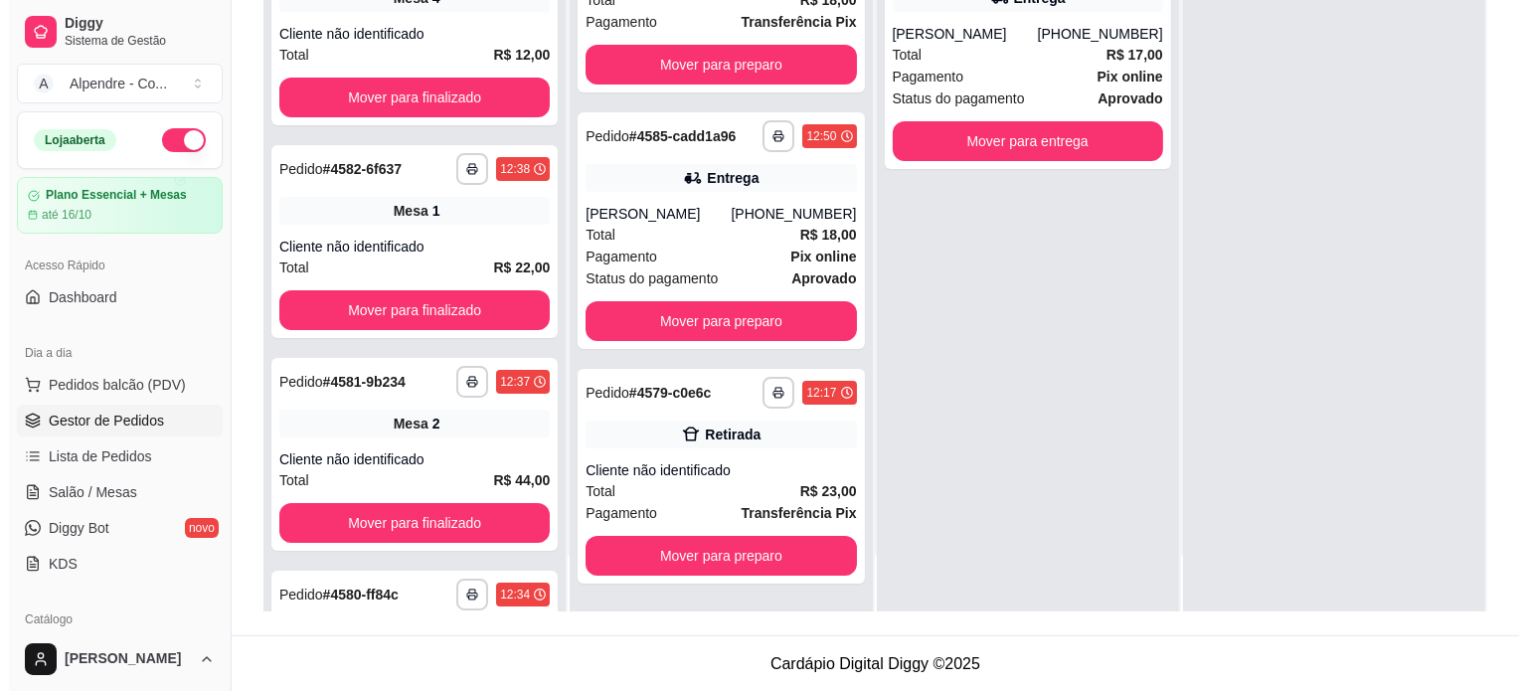
scroll to position [0, 0]
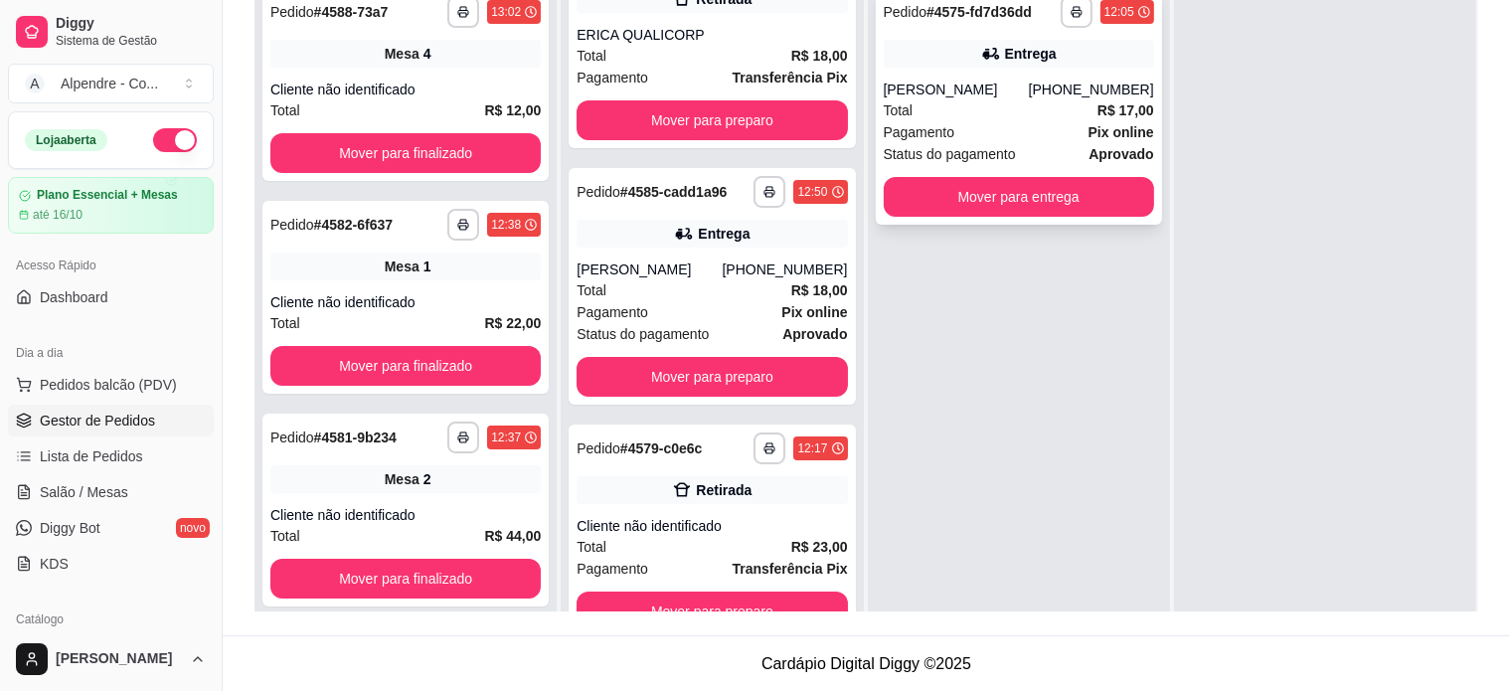
click at [1013, 127] on div "Pagamento Pix online" at bounding box center [1019, 132] width 270 height 22
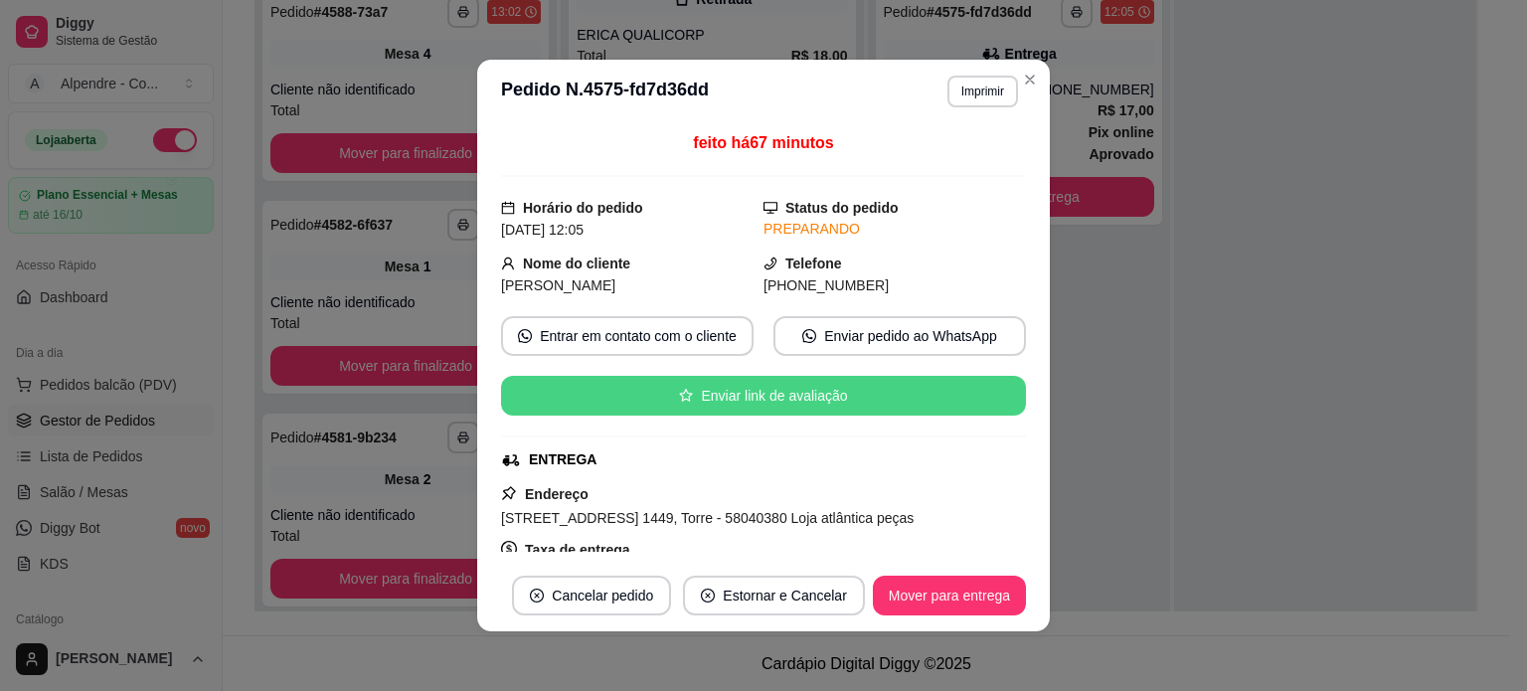
scroll to position [99, 0]
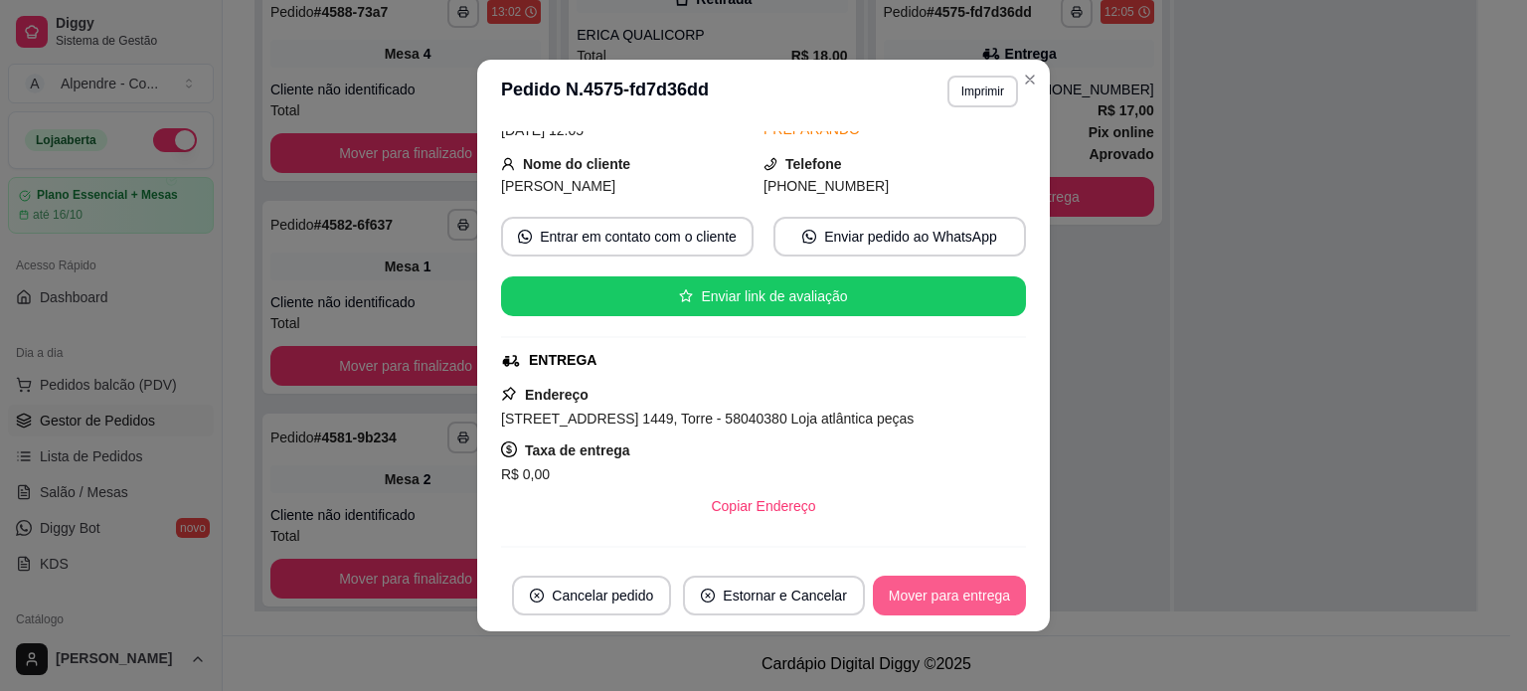
click at [954, 586] on button "Mover para entrega" at bounding box center [949, 596] width 153 height 40
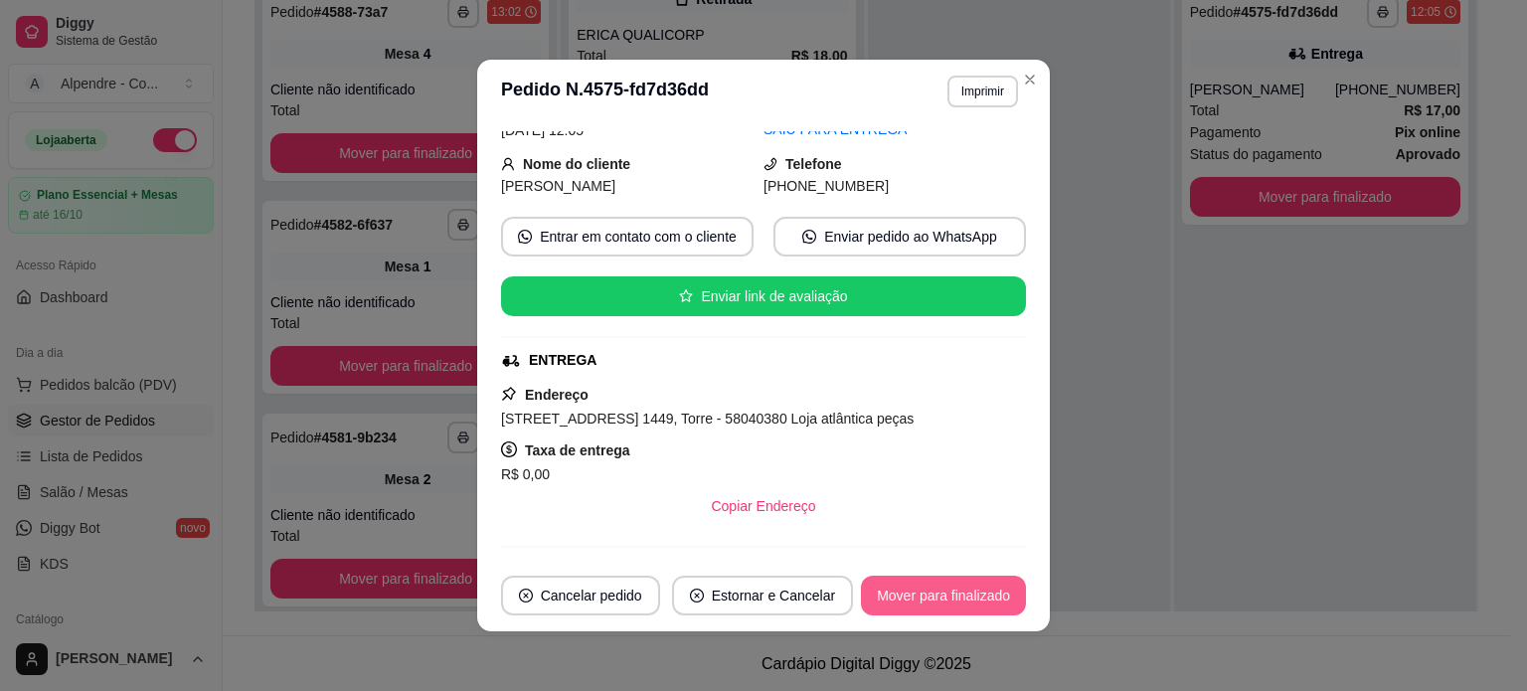
click at [955, 596] on button "Mover para finalizado" at bounding box center [943, 596] width 165 height 40
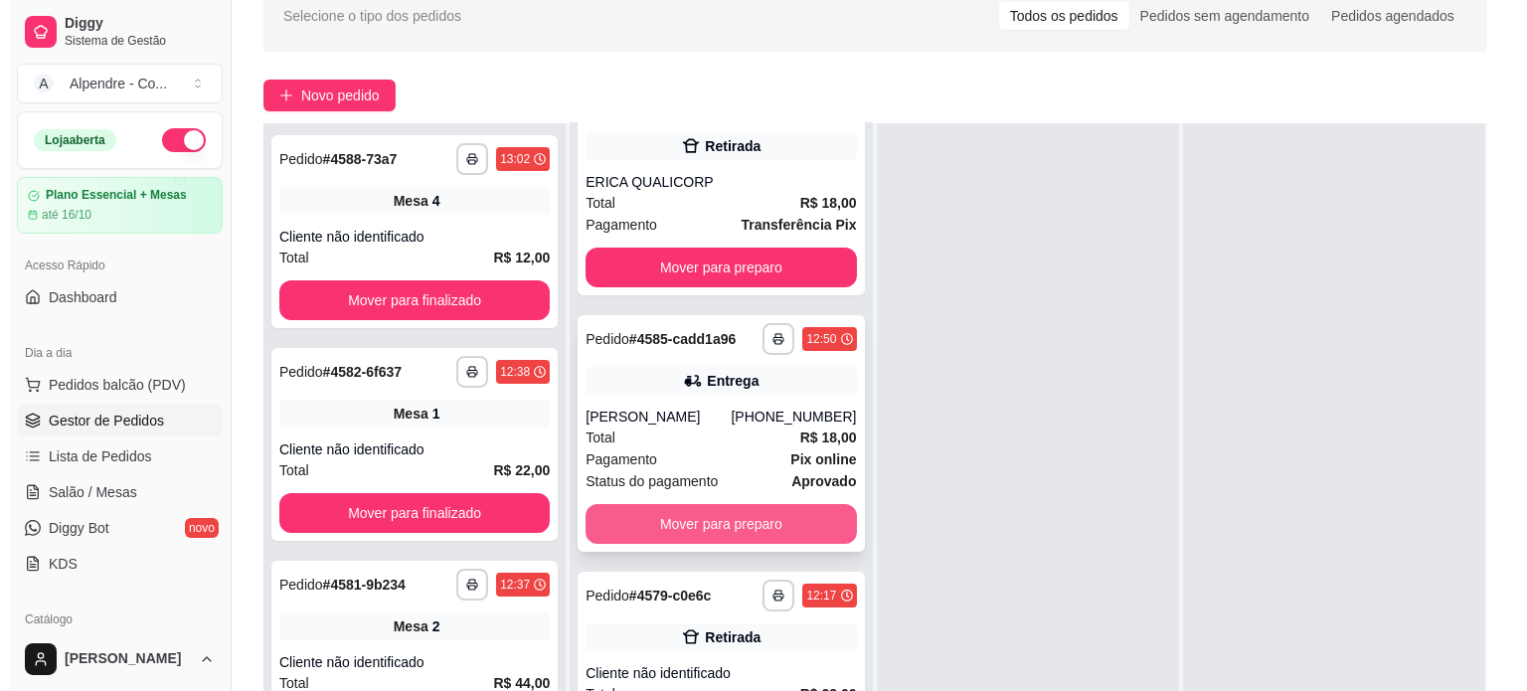
scroll to position [298, 0]
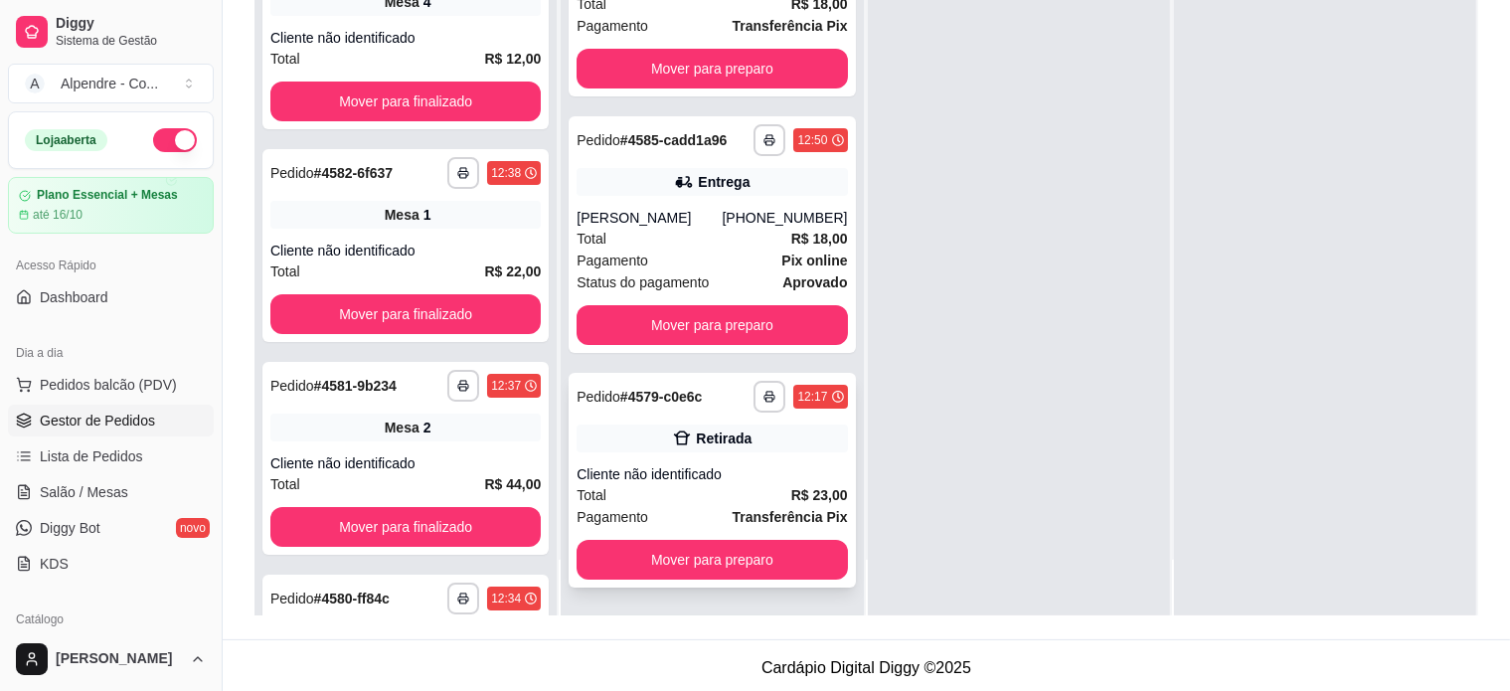
click at [671, 499] on div "Total R$ 23,00" at bounding box center [712, 495] width 270 height 22
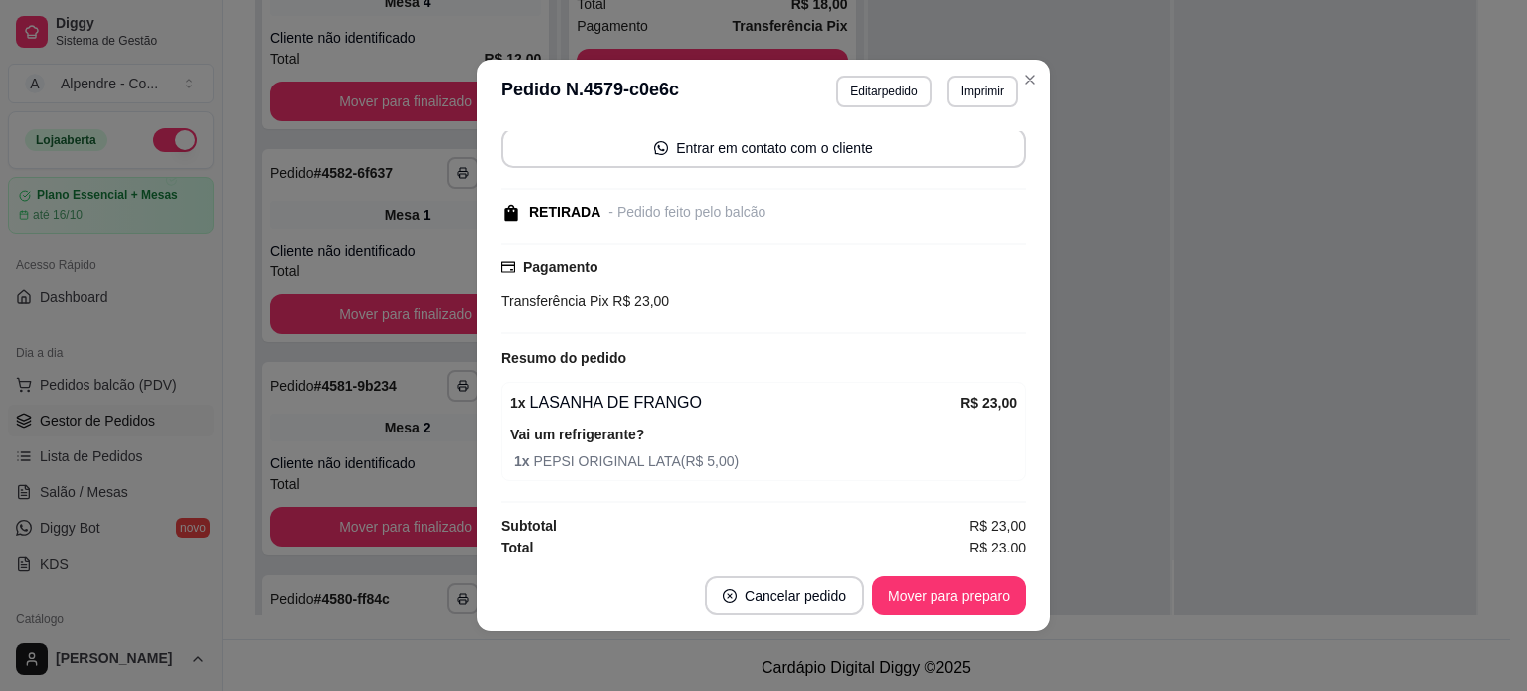
scroll to position [148, 0]
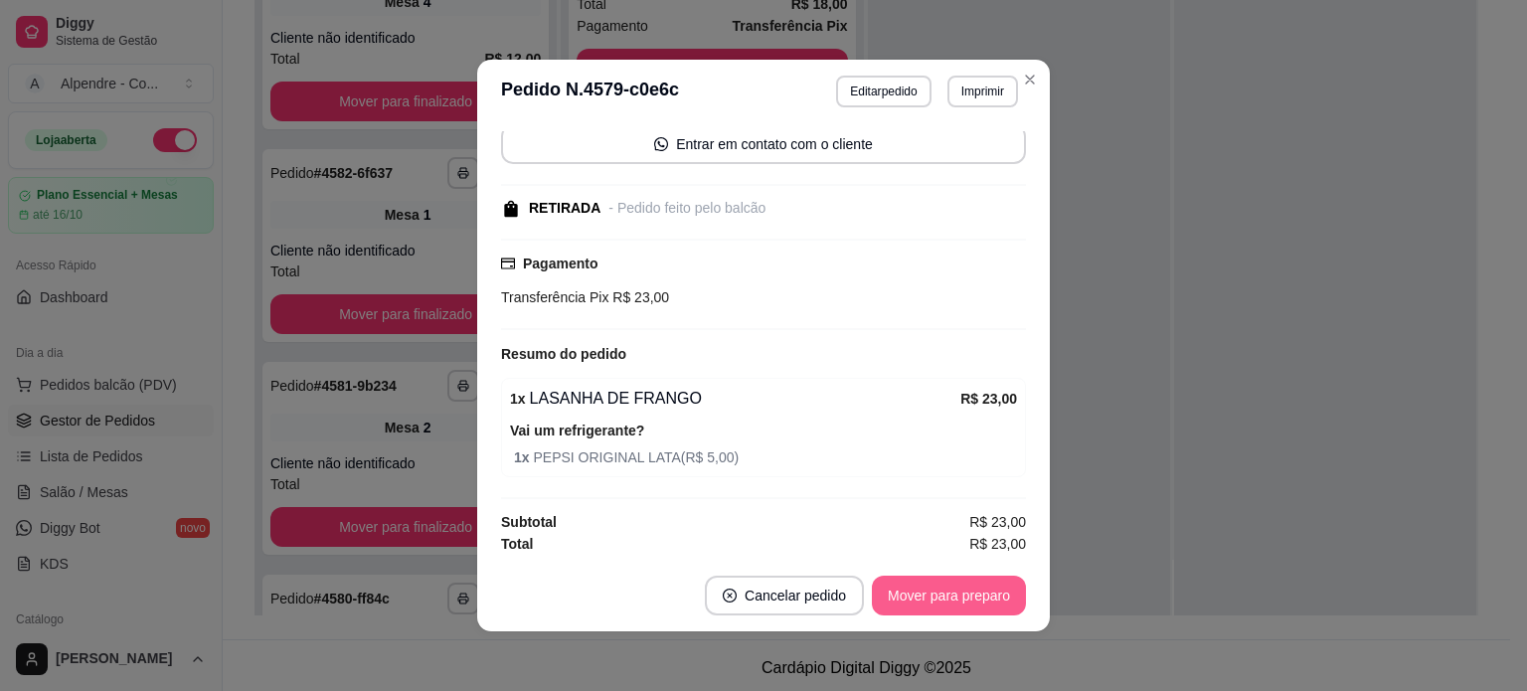
click at [988, 599] on button "Mover para preparo" at bounding box center [949, 596] width 154 height 40
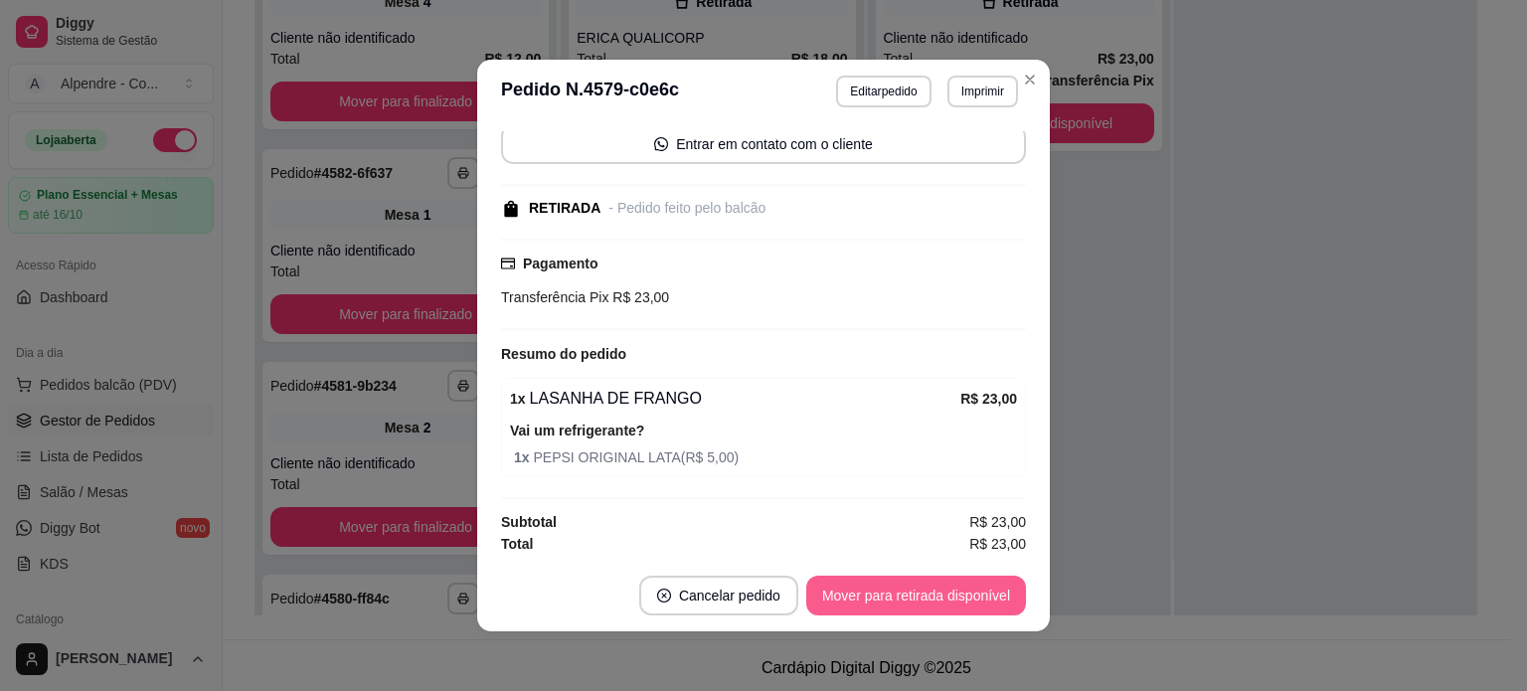
click at [988, 599] on button "Mover para retirada disponível" at bounding box center [916, 596] width 220 height 40
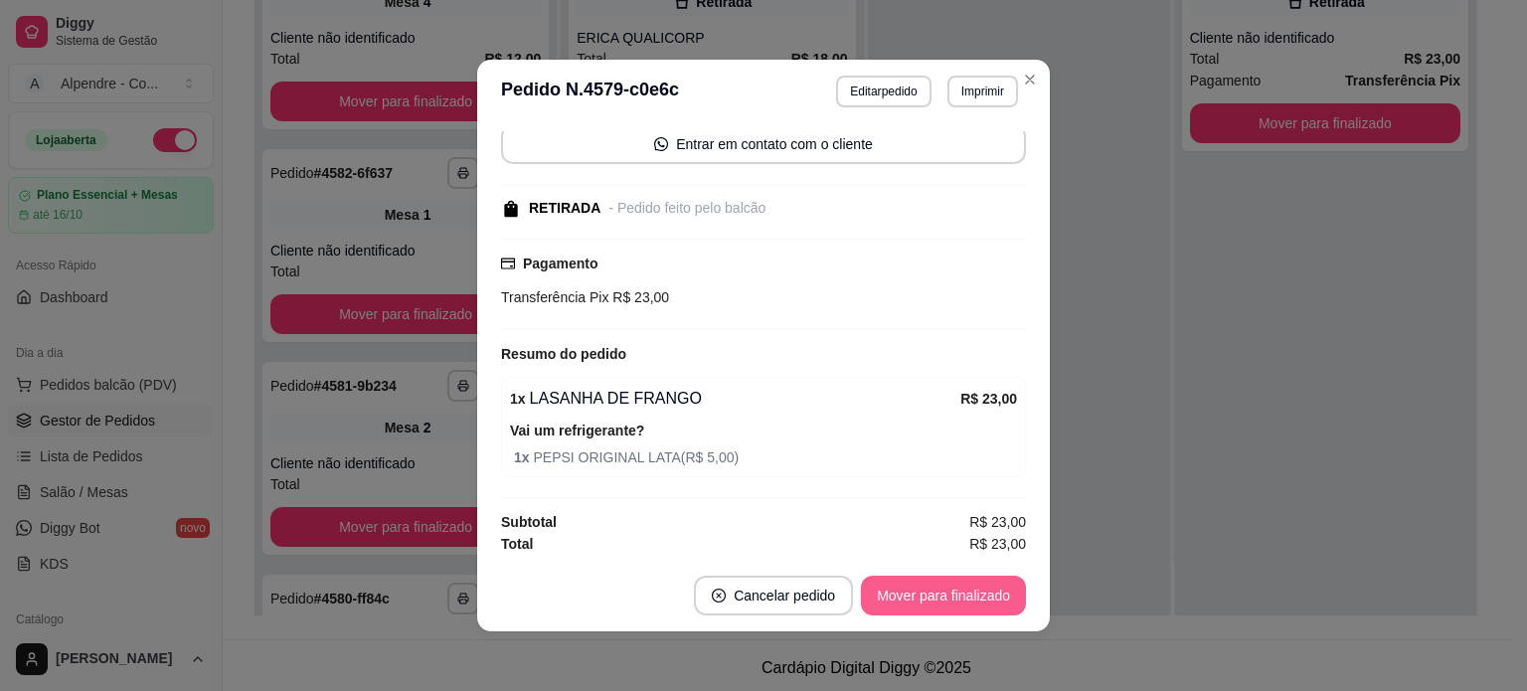
click at [988, 599] on button "Mover para finalizado" at bounding box center [943, 596] width 165 height 40
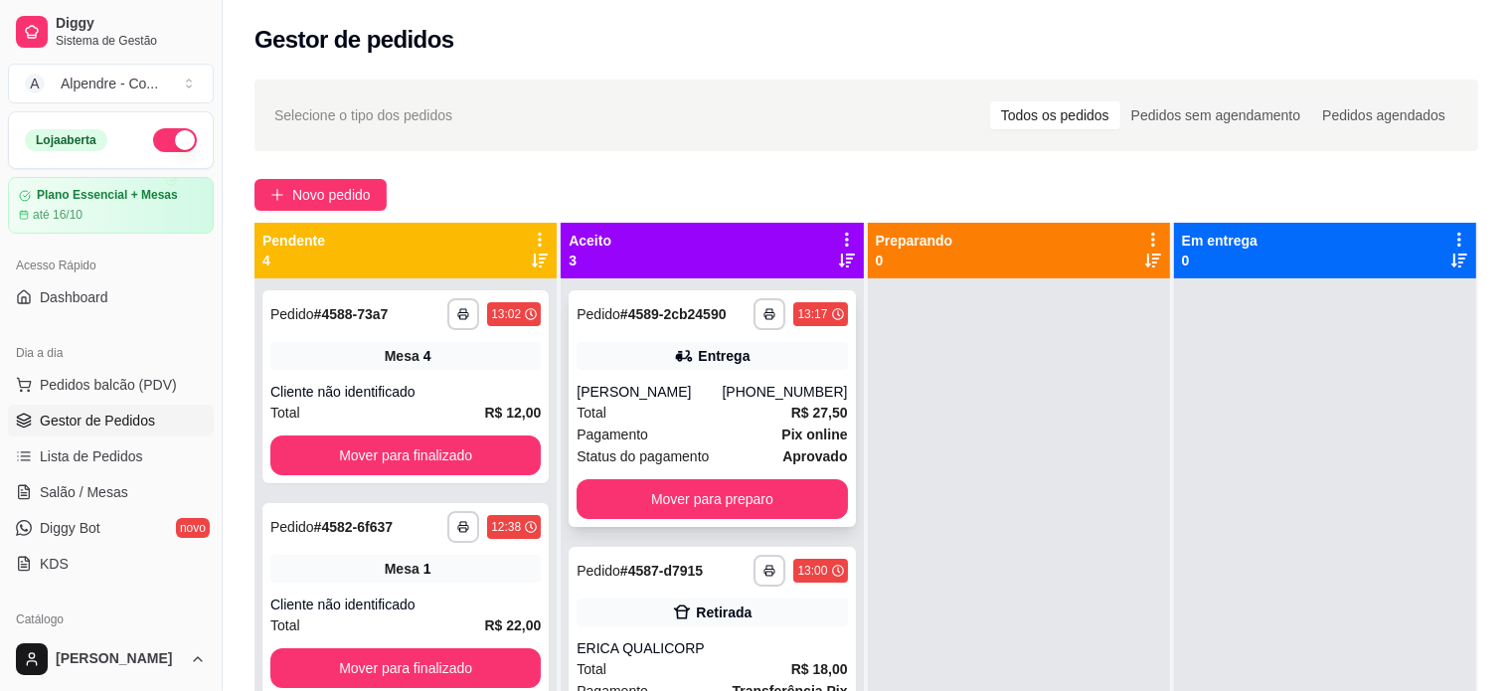
click at [676, 424] on div "Pagamento Pix online" at bounding box center [712, 434] width 270 height 22
click at [340, 191] on span "Novo pedido" at bounding box center [331, 195] width 79 height 22
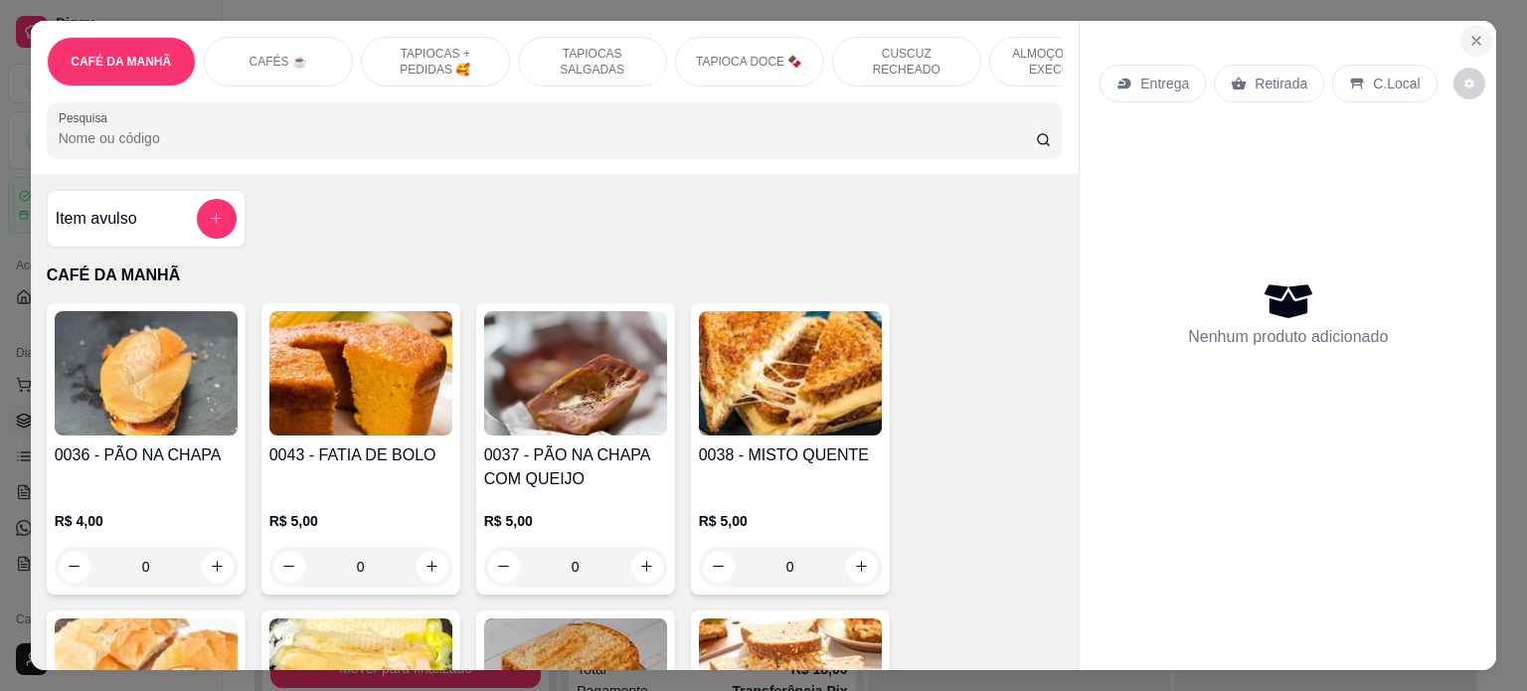
click at [1468, 33] on icon "Close" at bounding box center [1476, 41] width 16 height 16
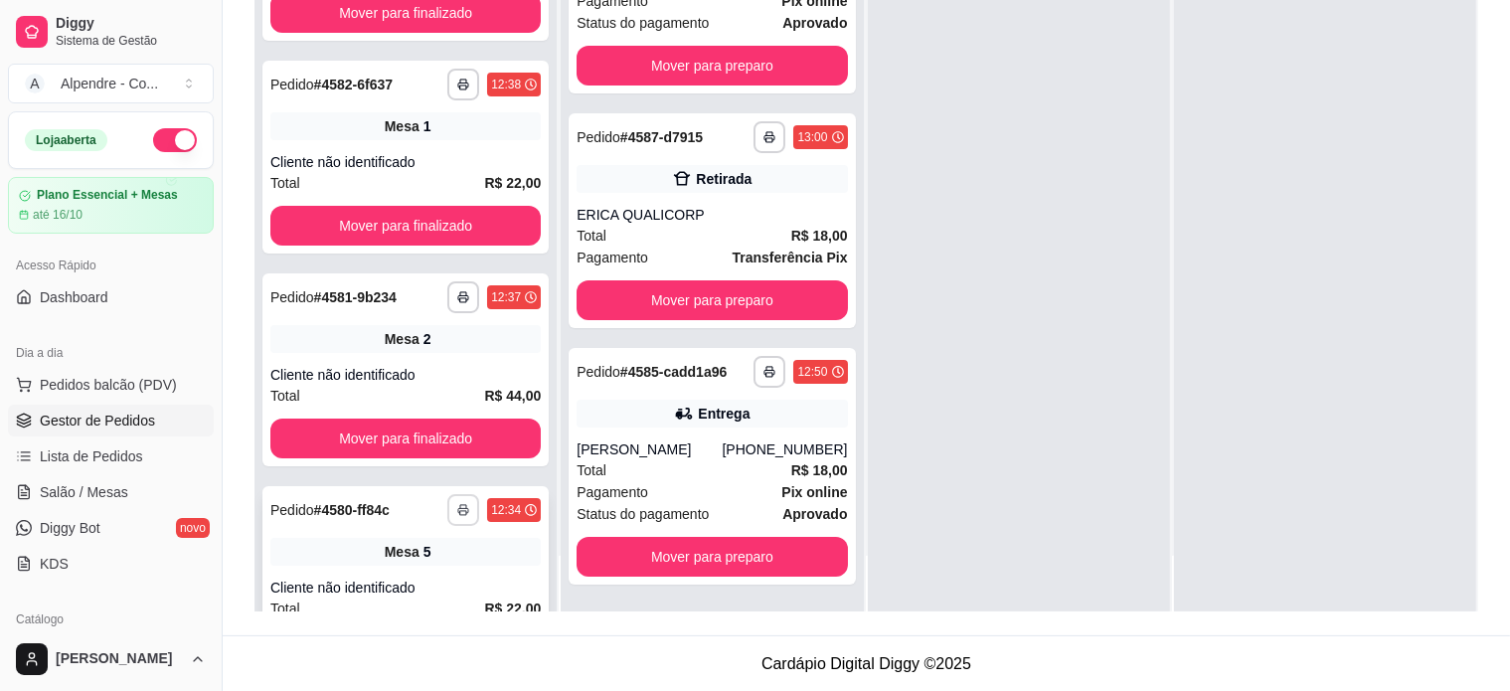
scroll to position [179, 0]
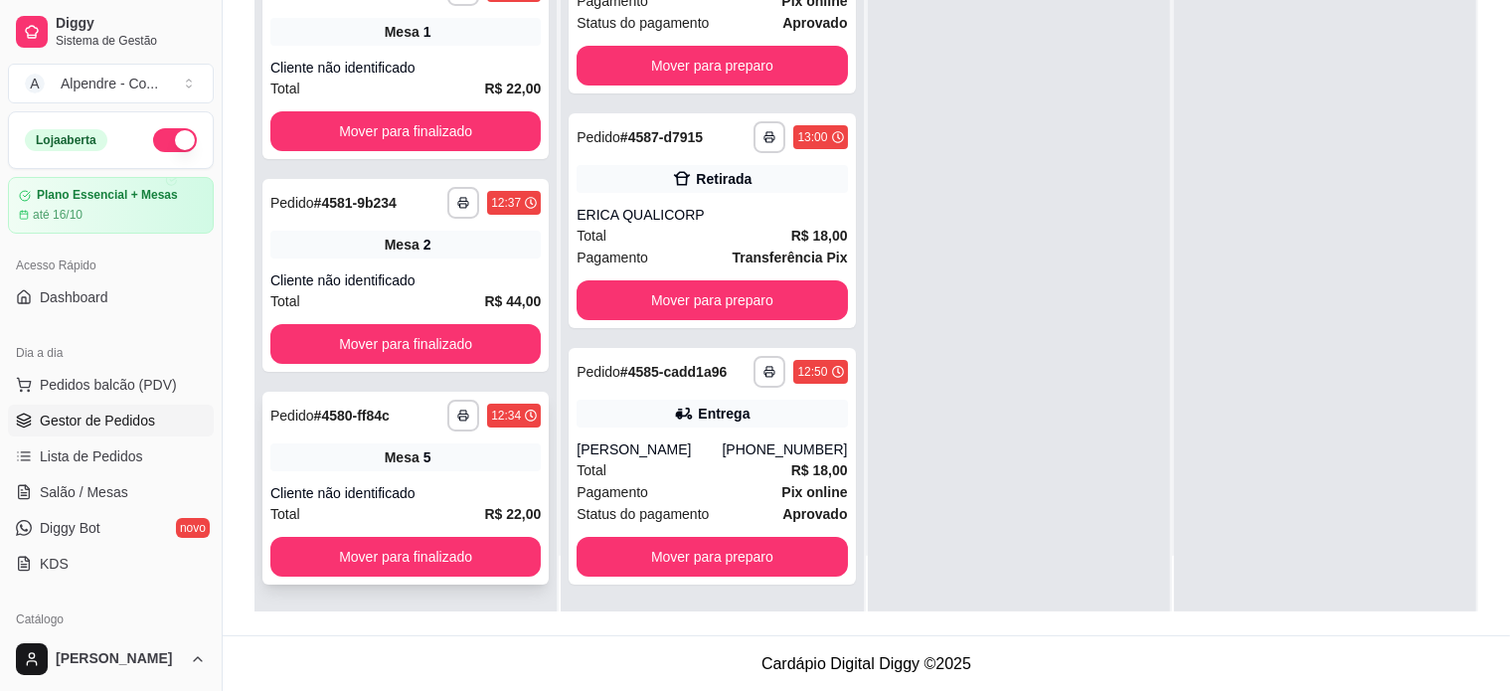
click at [450, 492] on div "Cliente não identificado" at bounding box center [405, 493] width 270 height 20
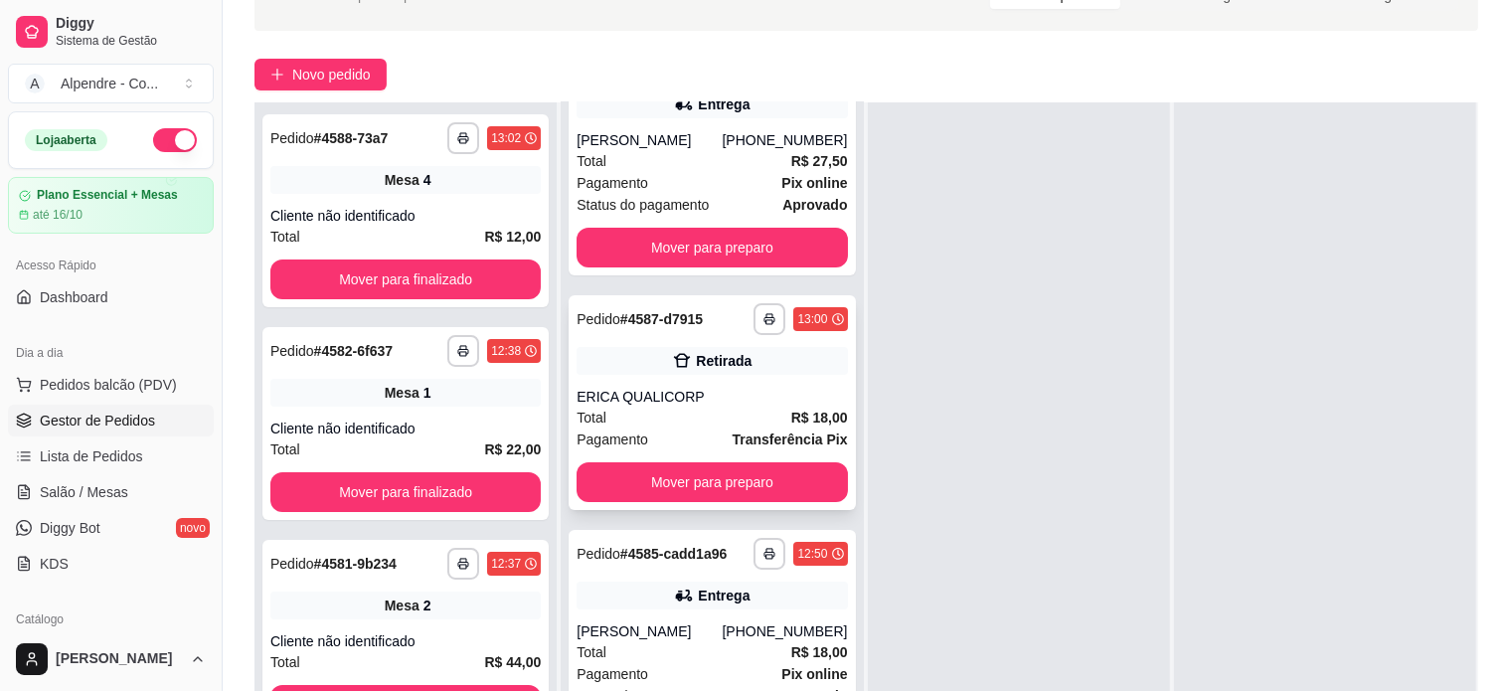
scroll to position [302, 0]
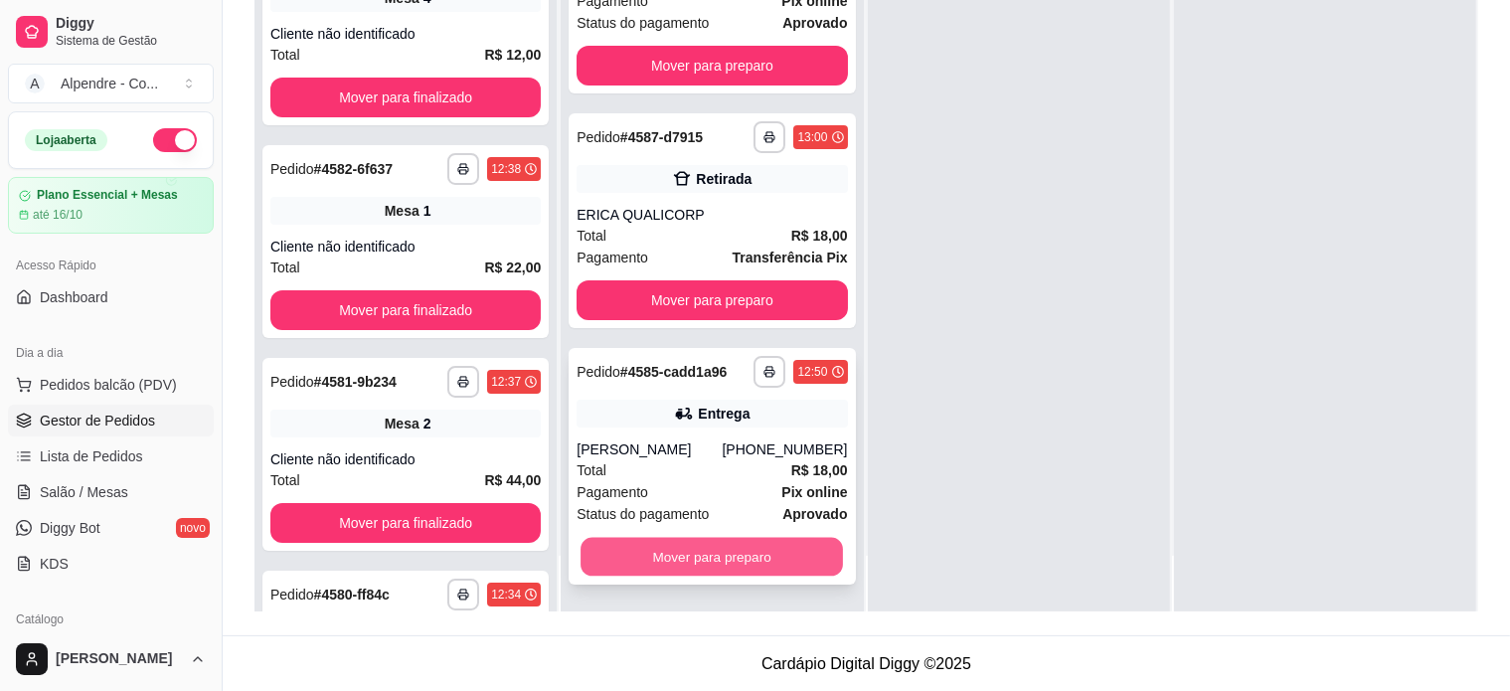
click at [729, 571] on button "Mover para preparo" at bounding box center [712, 557] width 262 height 39
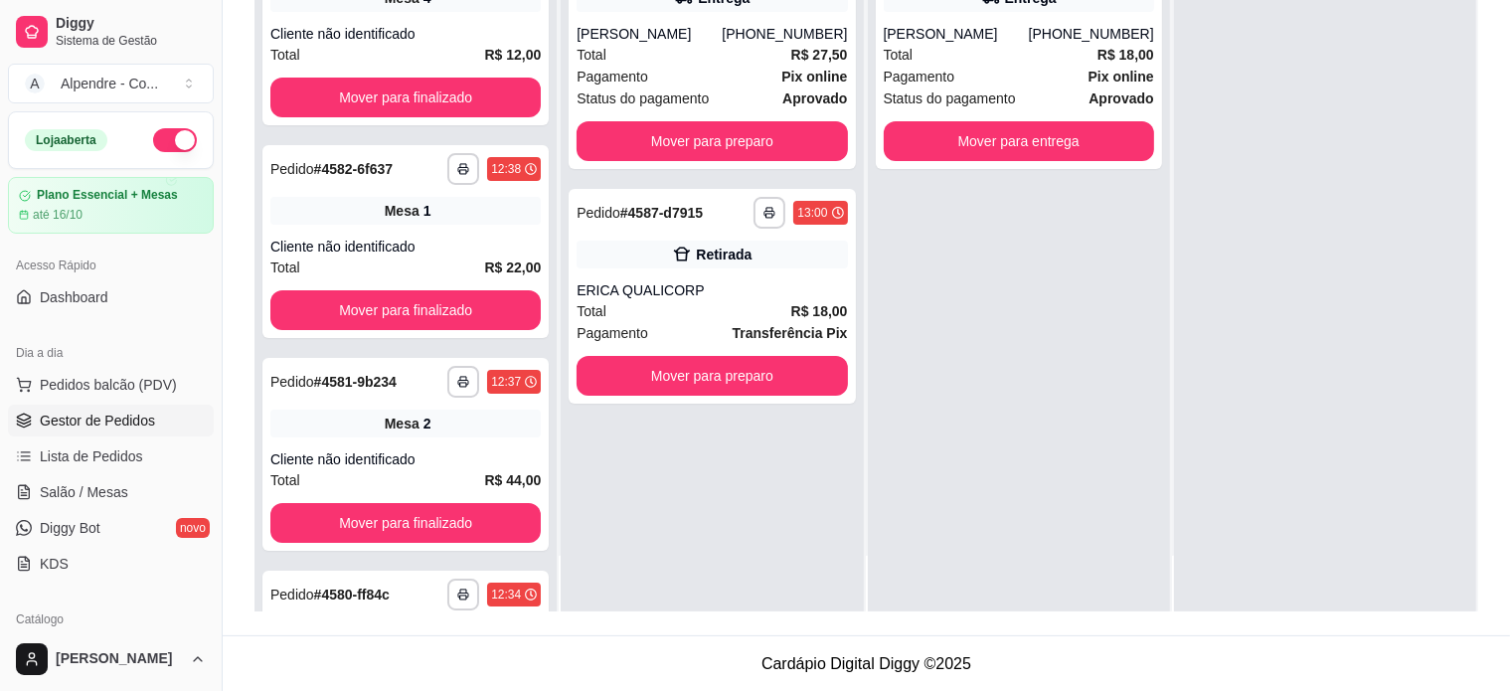
scroll to position [0, 0]
click at [1011, 134] on button "Mover para entrega" at bounding box center [1019, 141] width 270 height 40
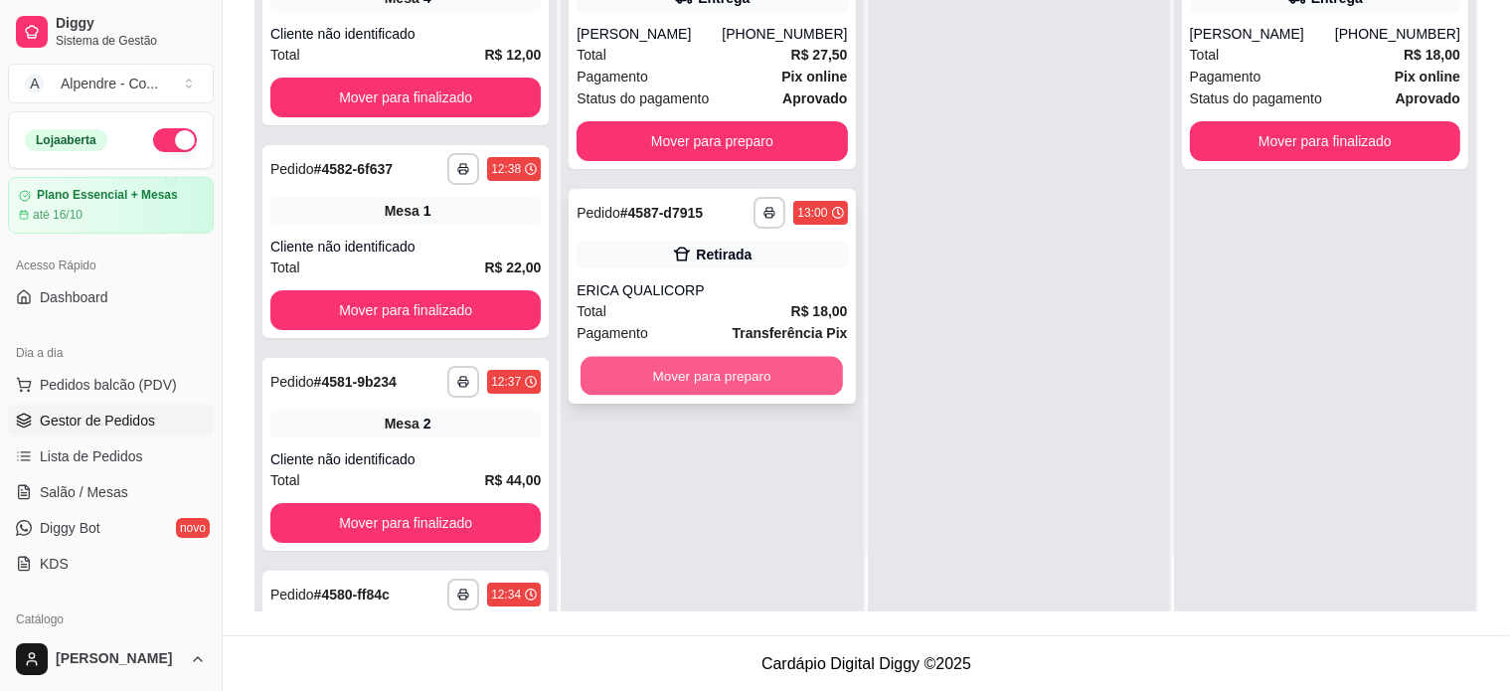
click at [747, 383] on button "Mover para preparo" at bounding box center [712, 376] width 262 height 39
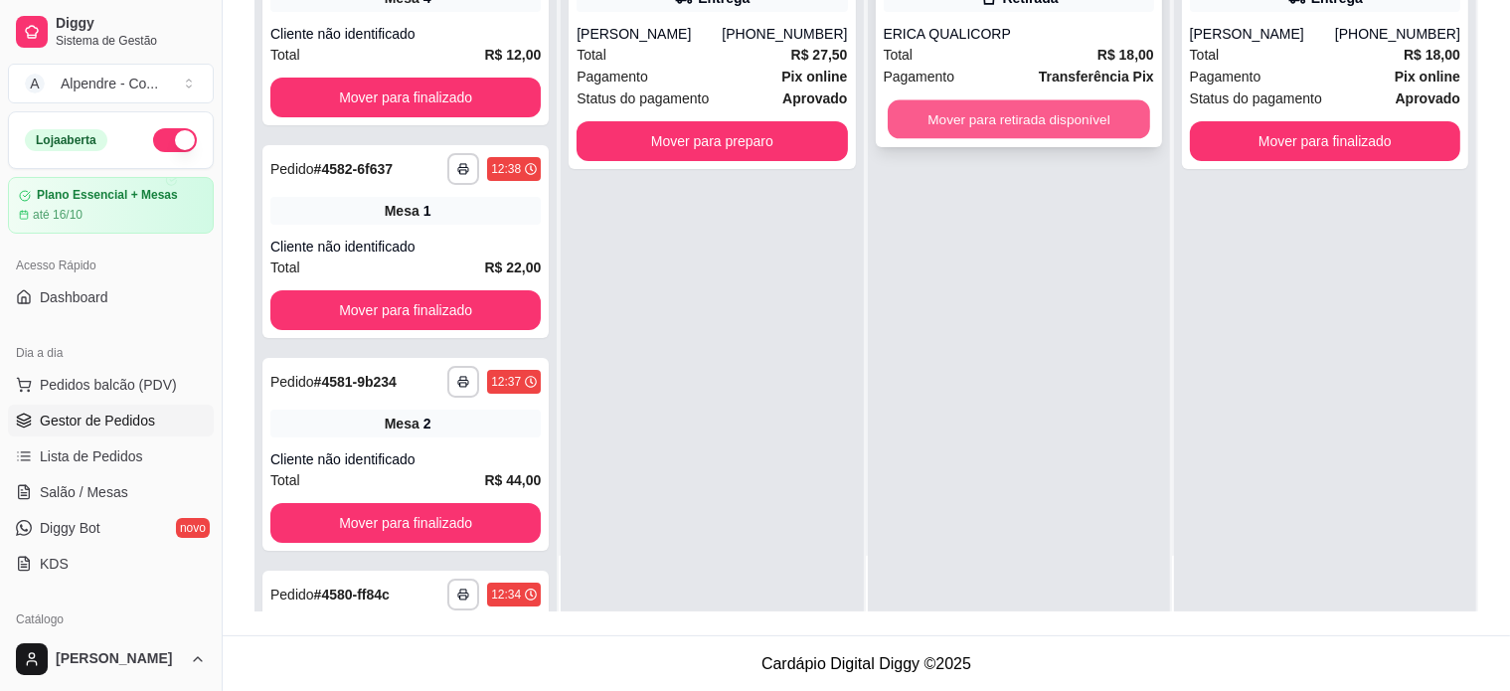
click at [1059, 112] on button "Mover para retirada disponível" at bounding box center [1019, 119] width 262 height 39
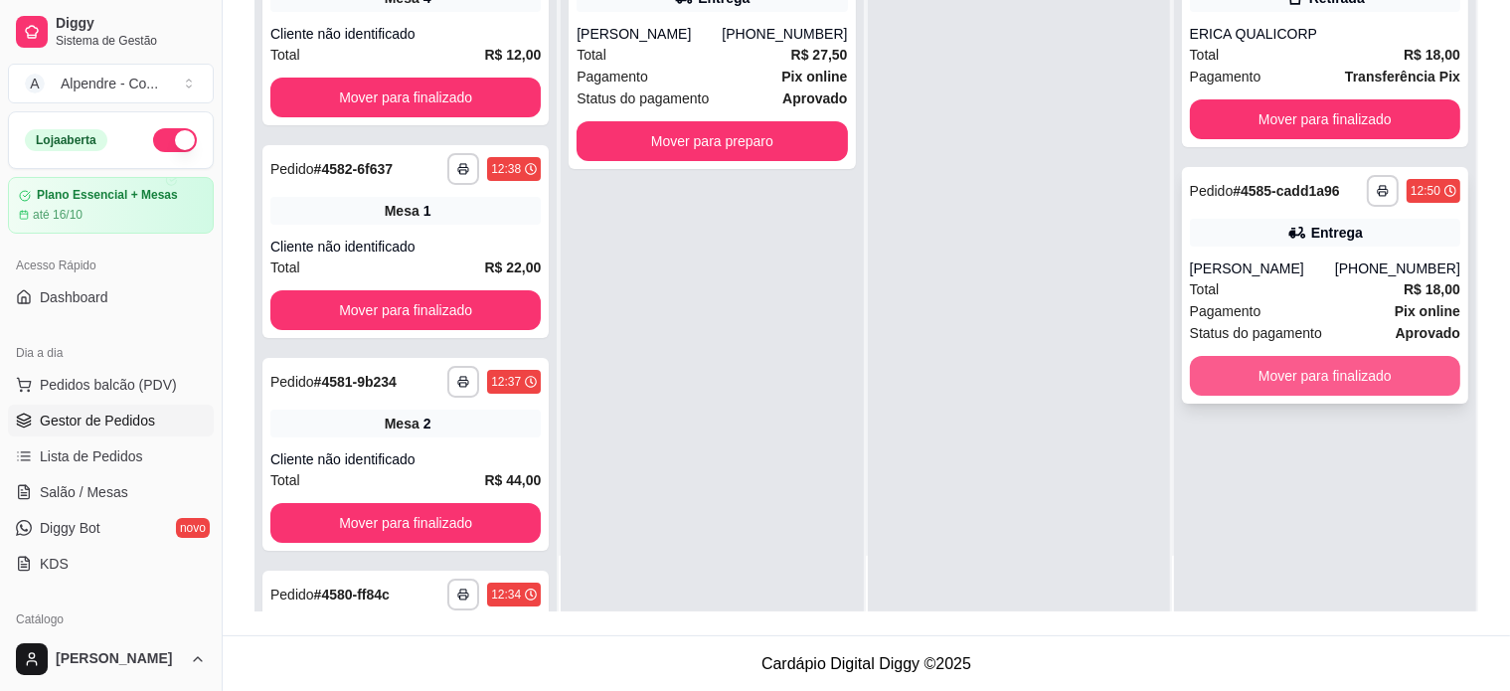
click at [1302, 358] on button "Mover para finalizado" at bounding box center [1325, 376] width 270 height 40
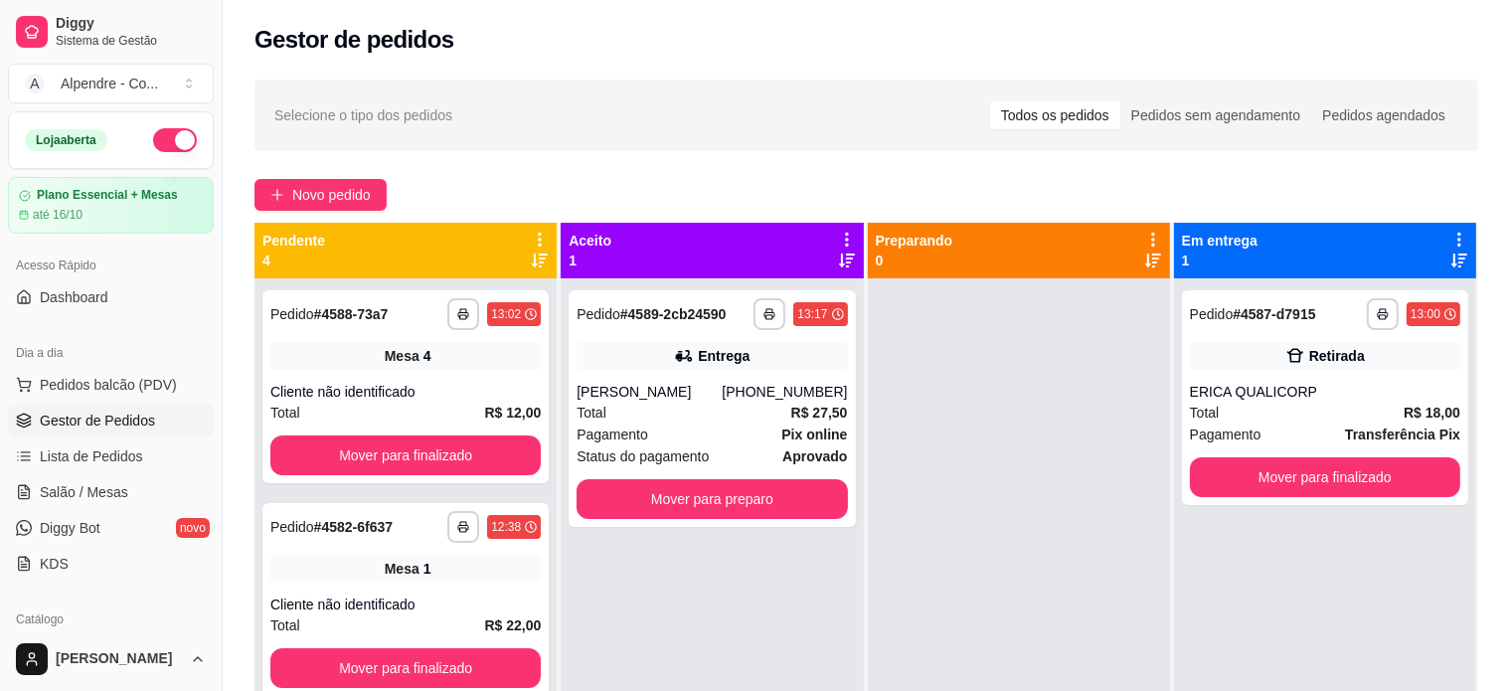
click at [366, 213] on div "**********" at bounding box center [866, 503] width 1287 height 870
click at [370, 198] on span "Novo pedido" at bounding box center [331, 195] width 79 height 22
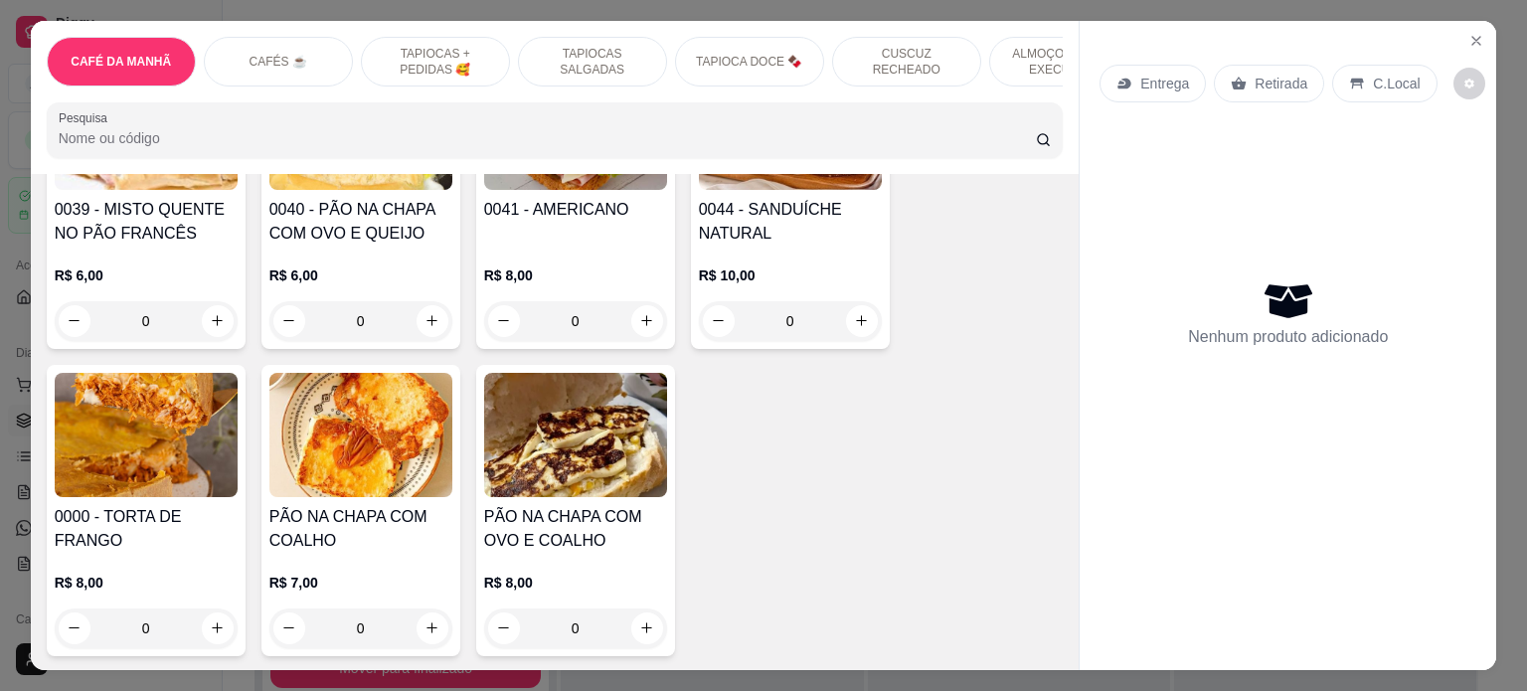
scroll to position [596, 0]
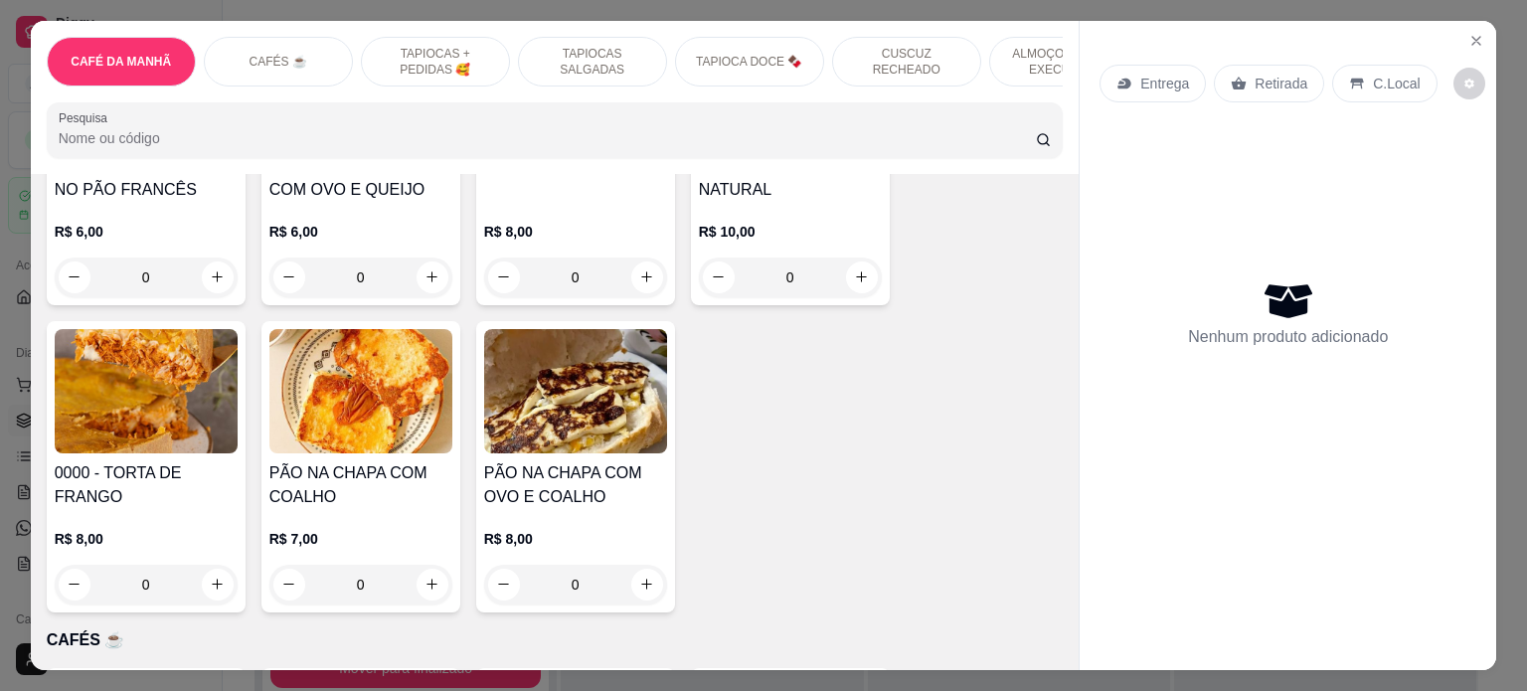
click at [203, 586] on div "0" at bounding box center [146, 585] width 183 height 40
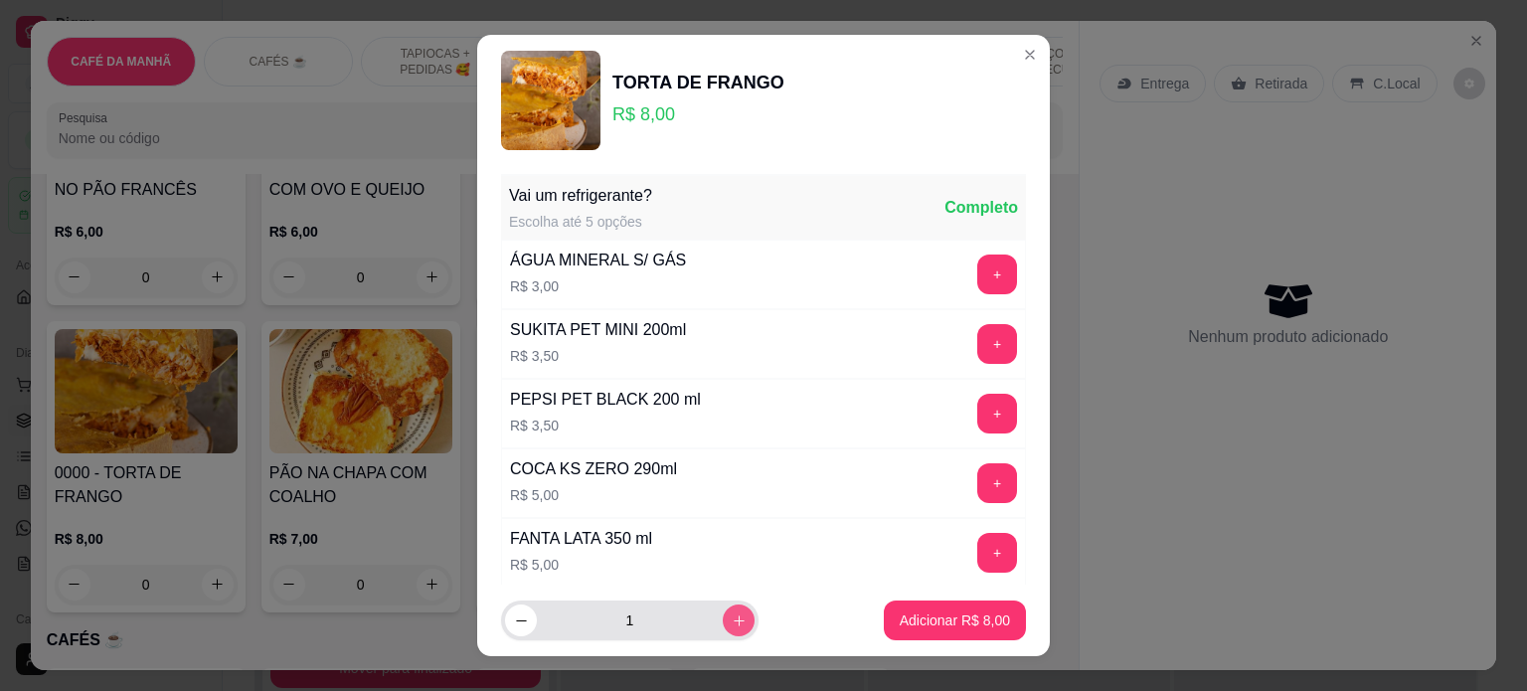
click at [732, 613] on icon "increase-product-quantity" at bounding box center [739, 620] width 15 height 15
type input "2"
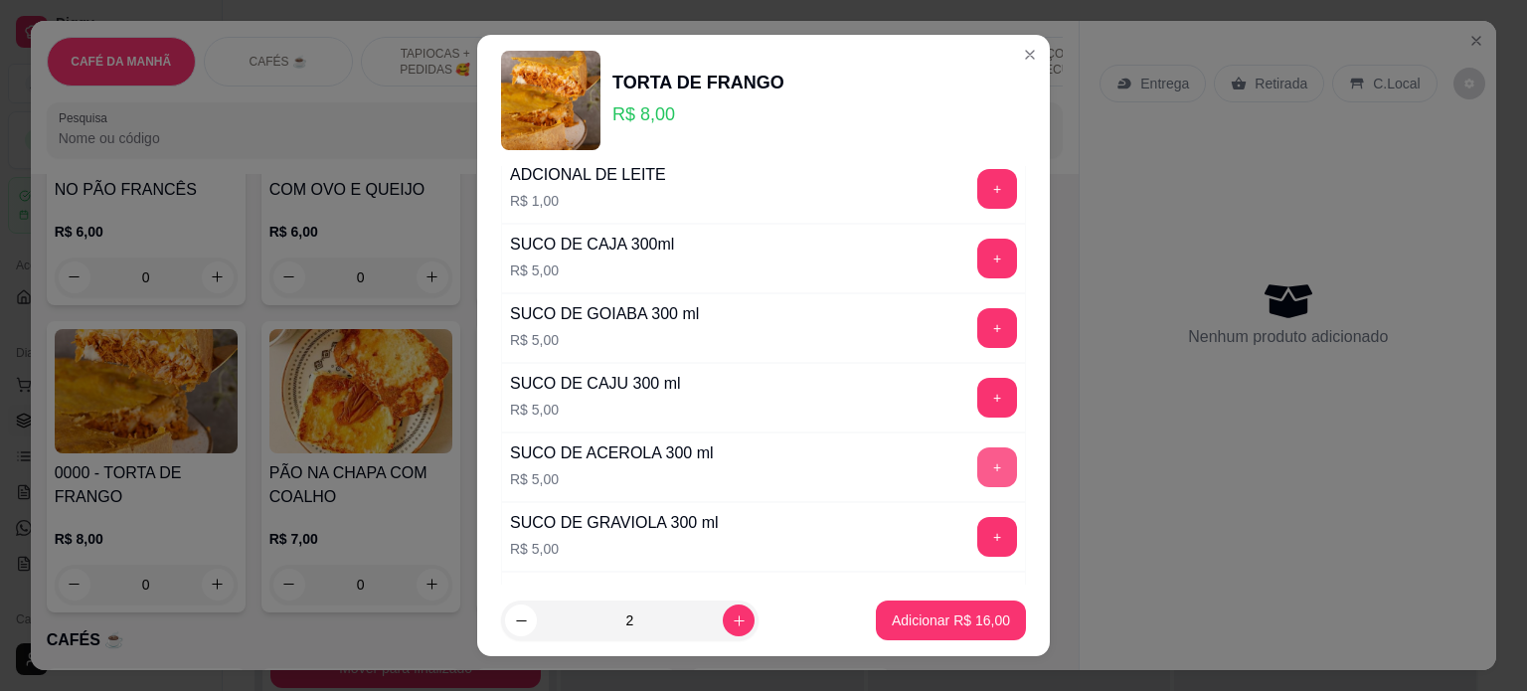
scroll to position [1292, 0]
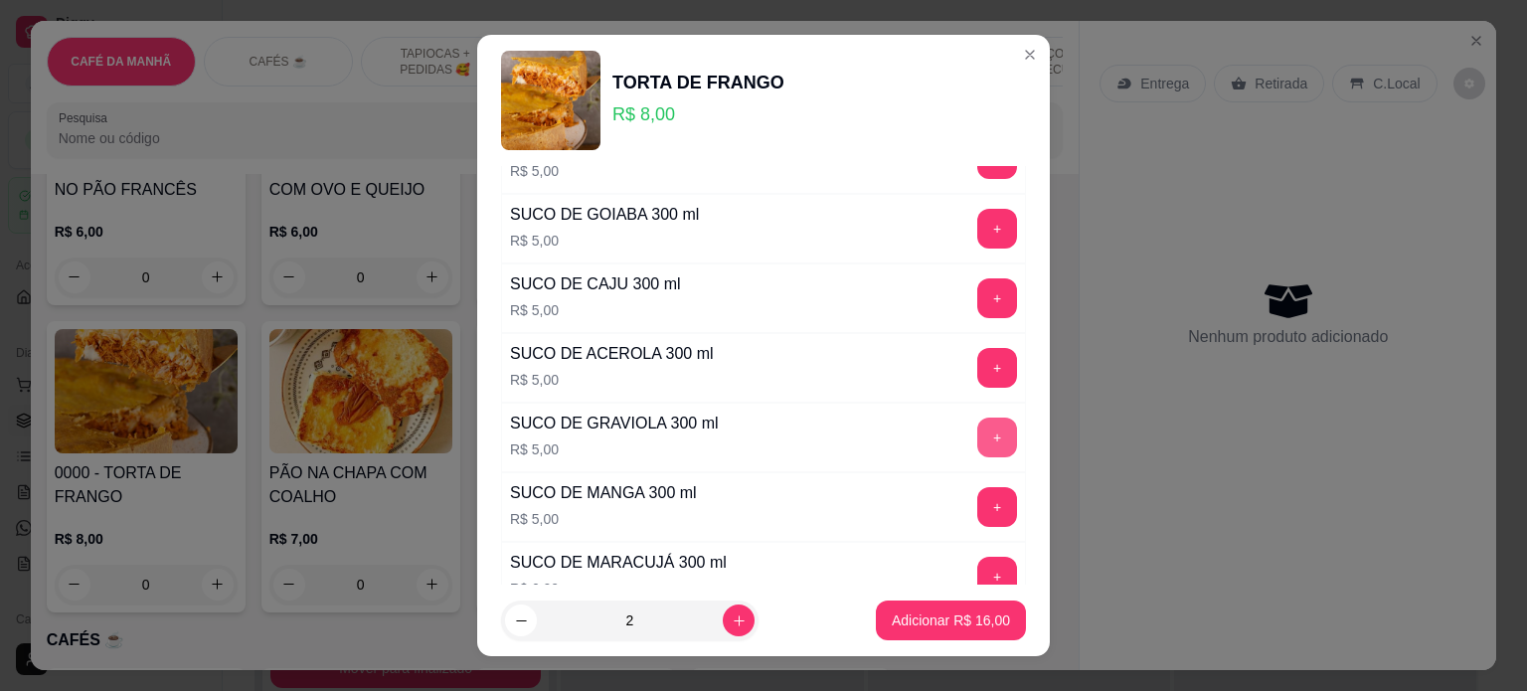
click at [977, 426] on button "+" at bounding box center [997, 437] width 40 height 40
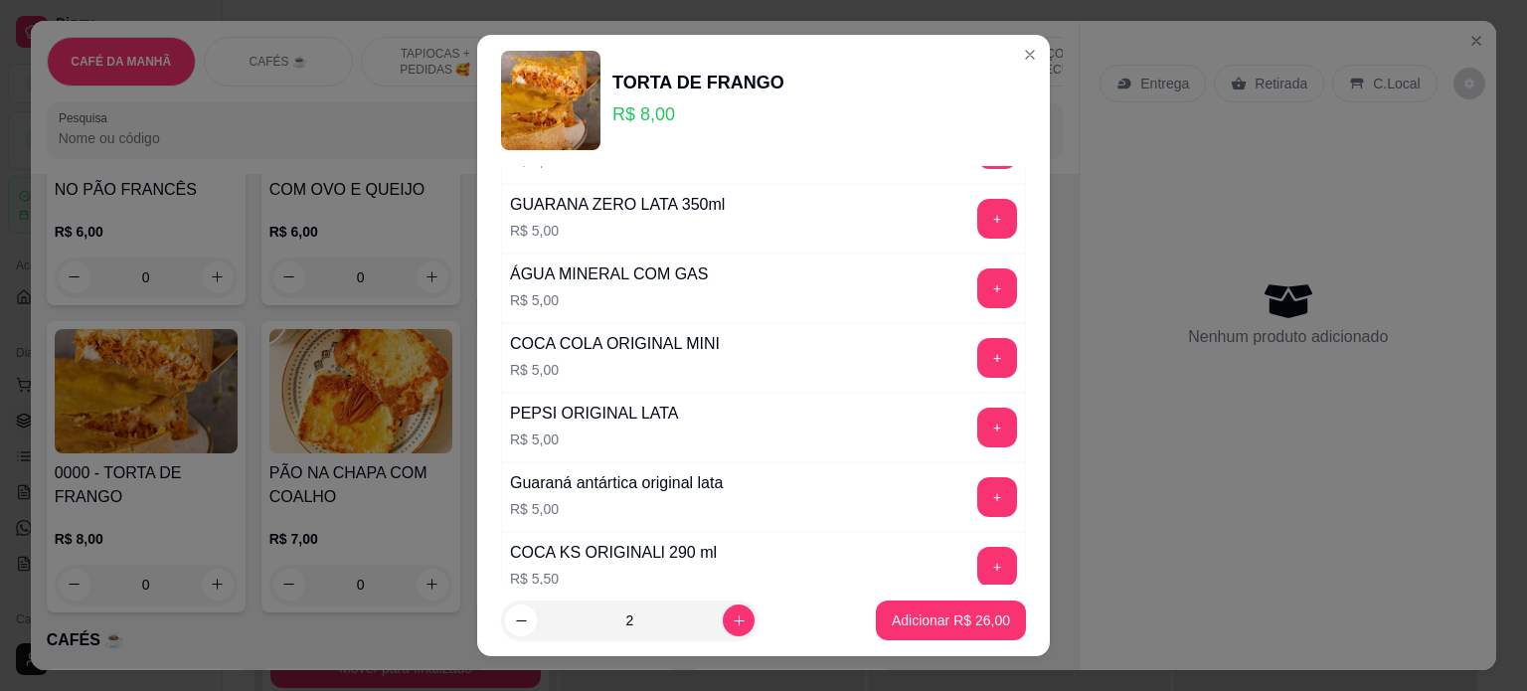
scroll to position [398, 0]
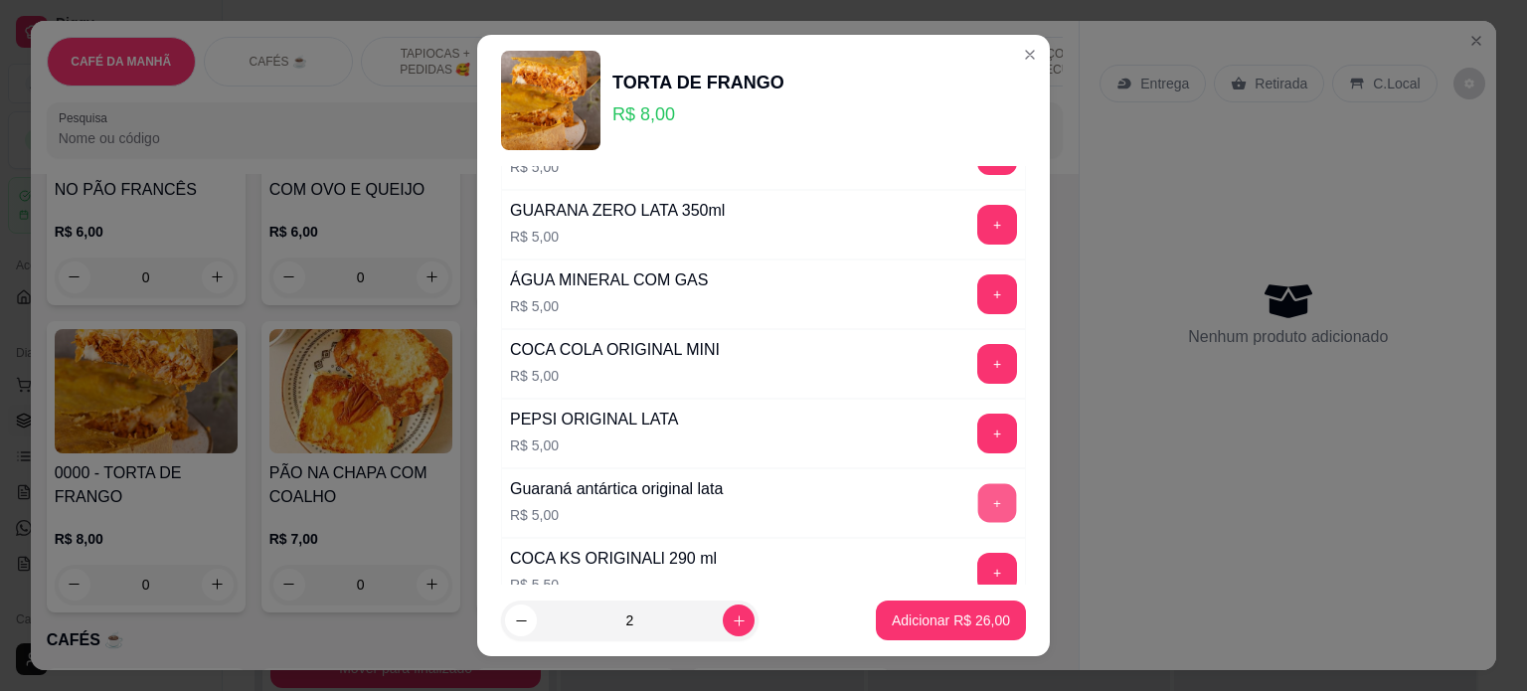
click at [978, 496] on button "+" at bounding box center [997, 502] width 39 height 39
click at [938, 619] on p "Adicionar R$ 36,00" at bounding box center [951, 620] width 115 height 19
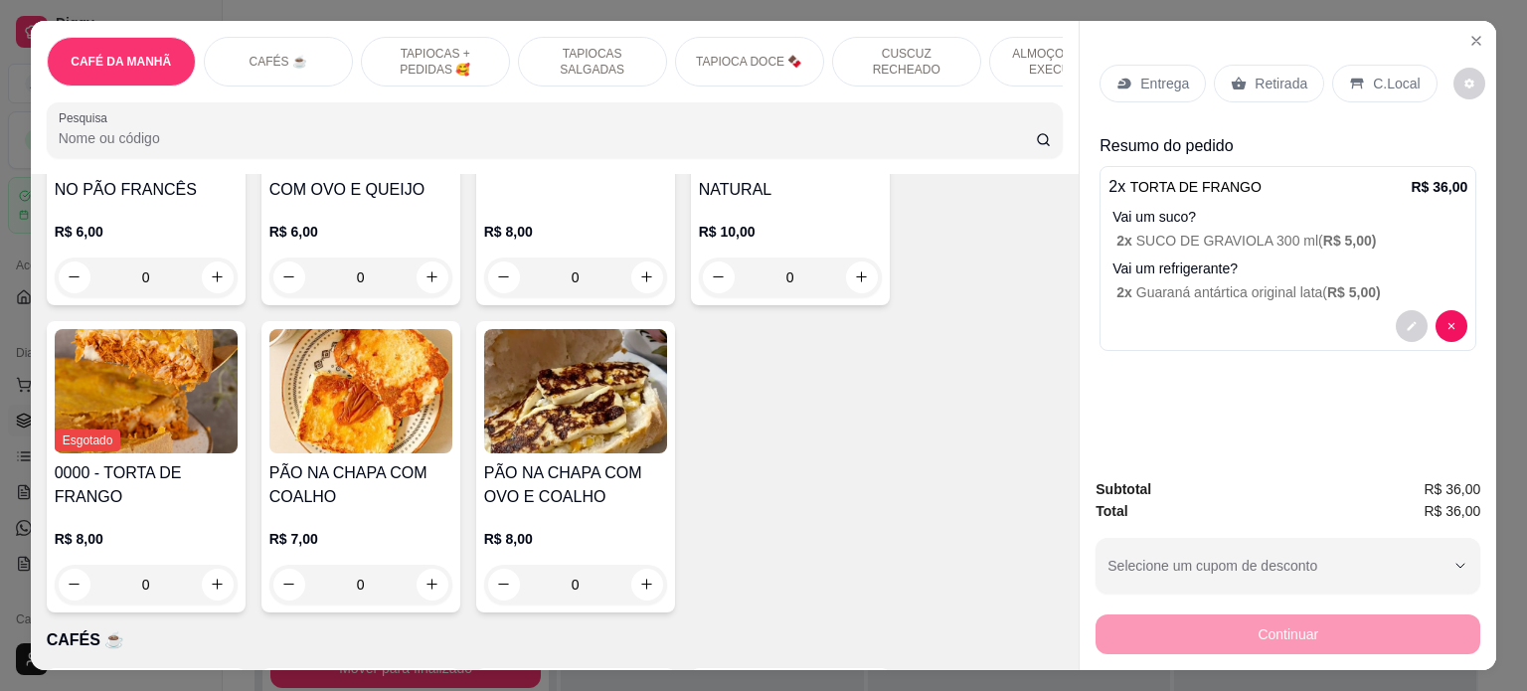
click at [1149, 79] on p "Entrega" at bounding box center [1164, 84] width 49 height 20
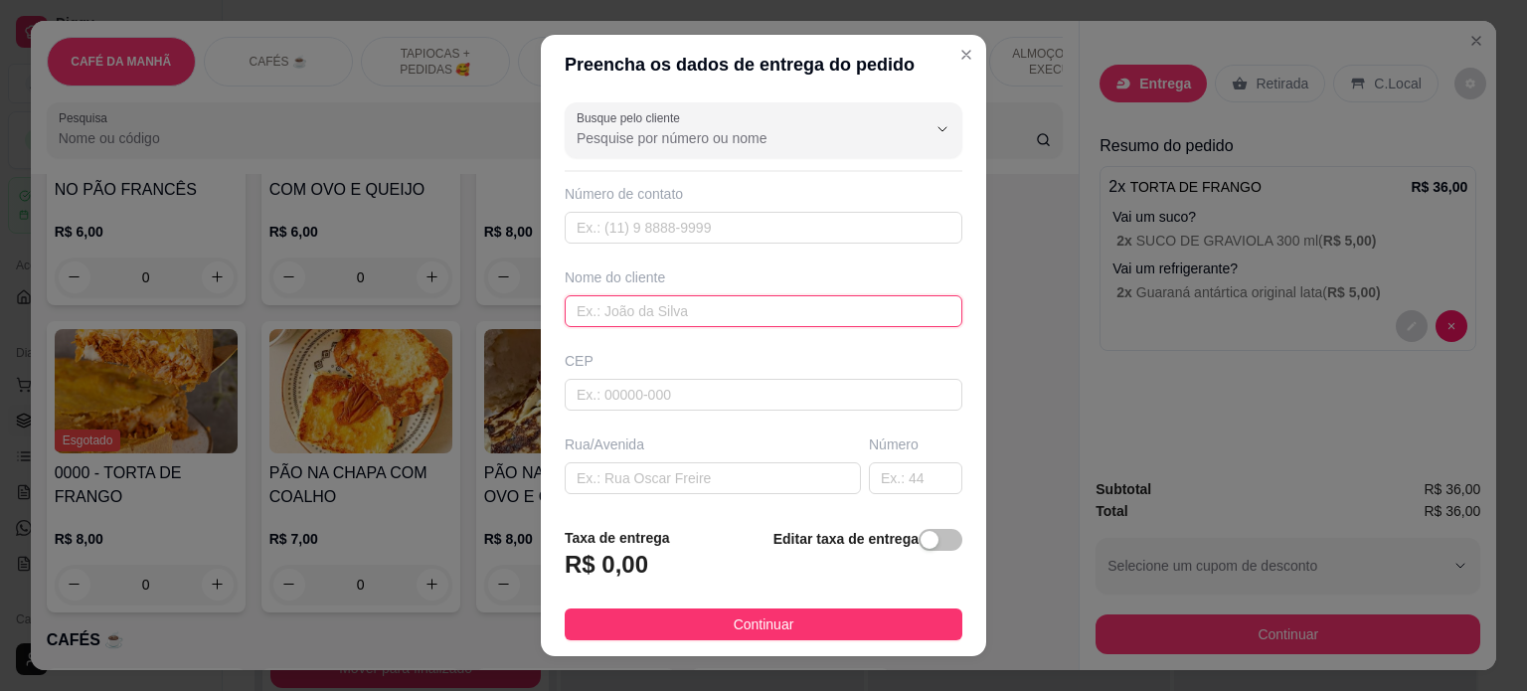
click at [656, 308] on input "text" at bounding box center [764, 311] width 398 height 32
paste input "[PERSON_NAME]"
type input "[PERSON_NAME]"
click at [580, 465] on input "text" at bounding box center [713, 478] width 296 height 32
paste input "[STREET_ADDRESS][PERSON_NAME]"
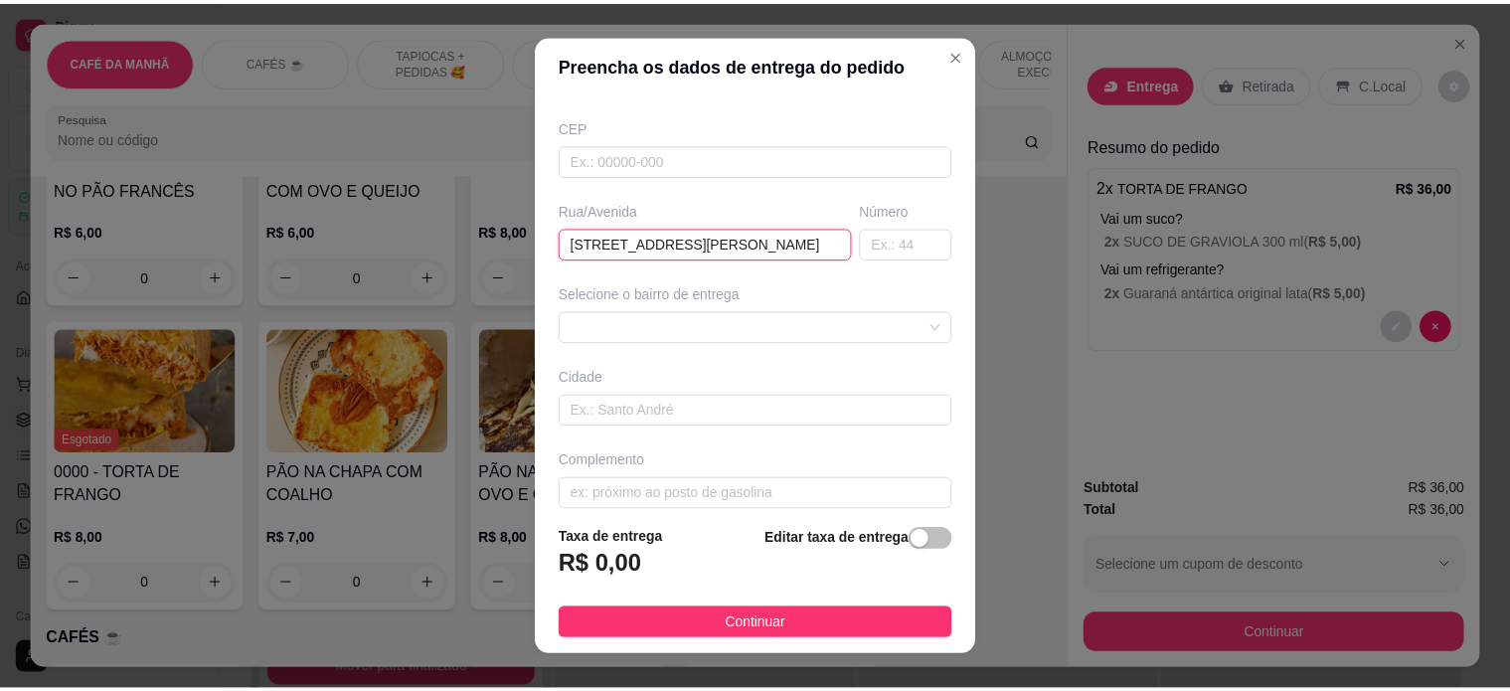
scroll to position [250, 0]
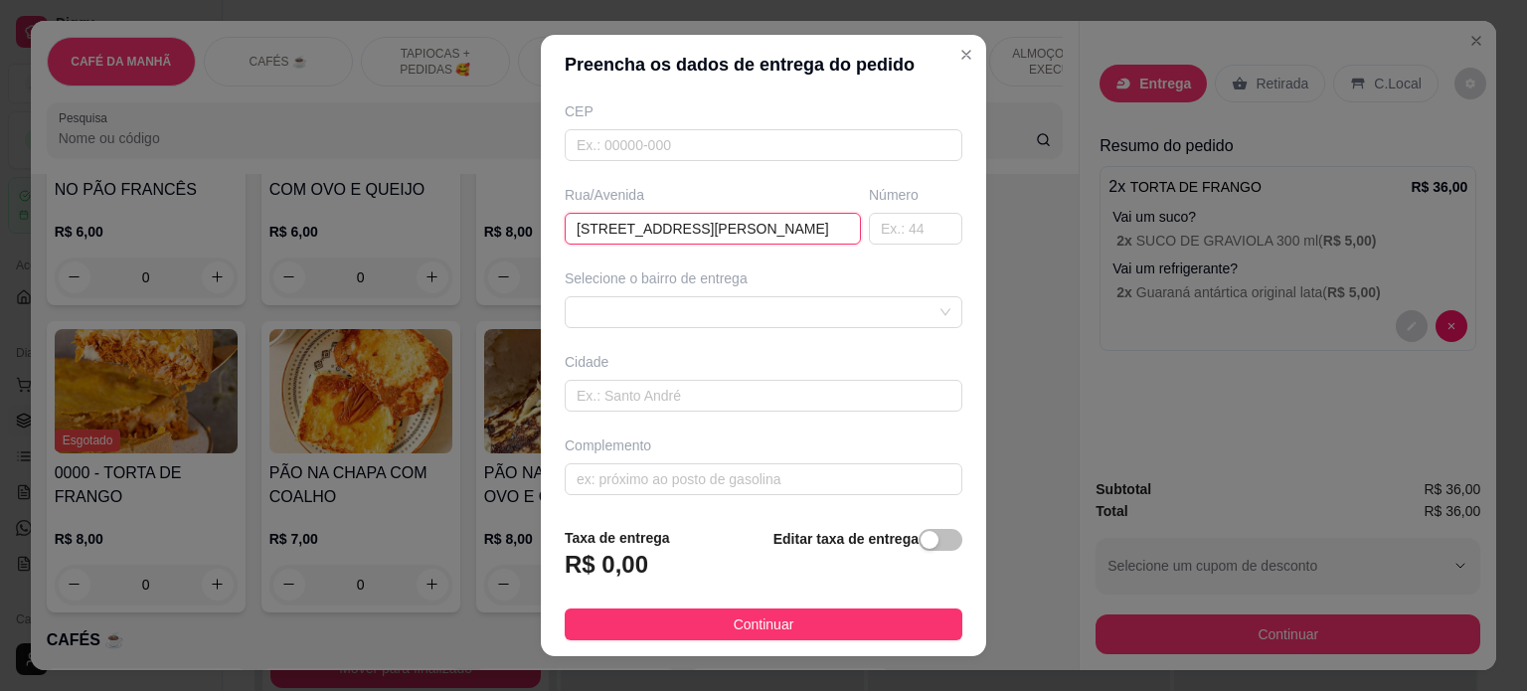
type input "[STREET_ADDRESS][PERSON_NAME]"
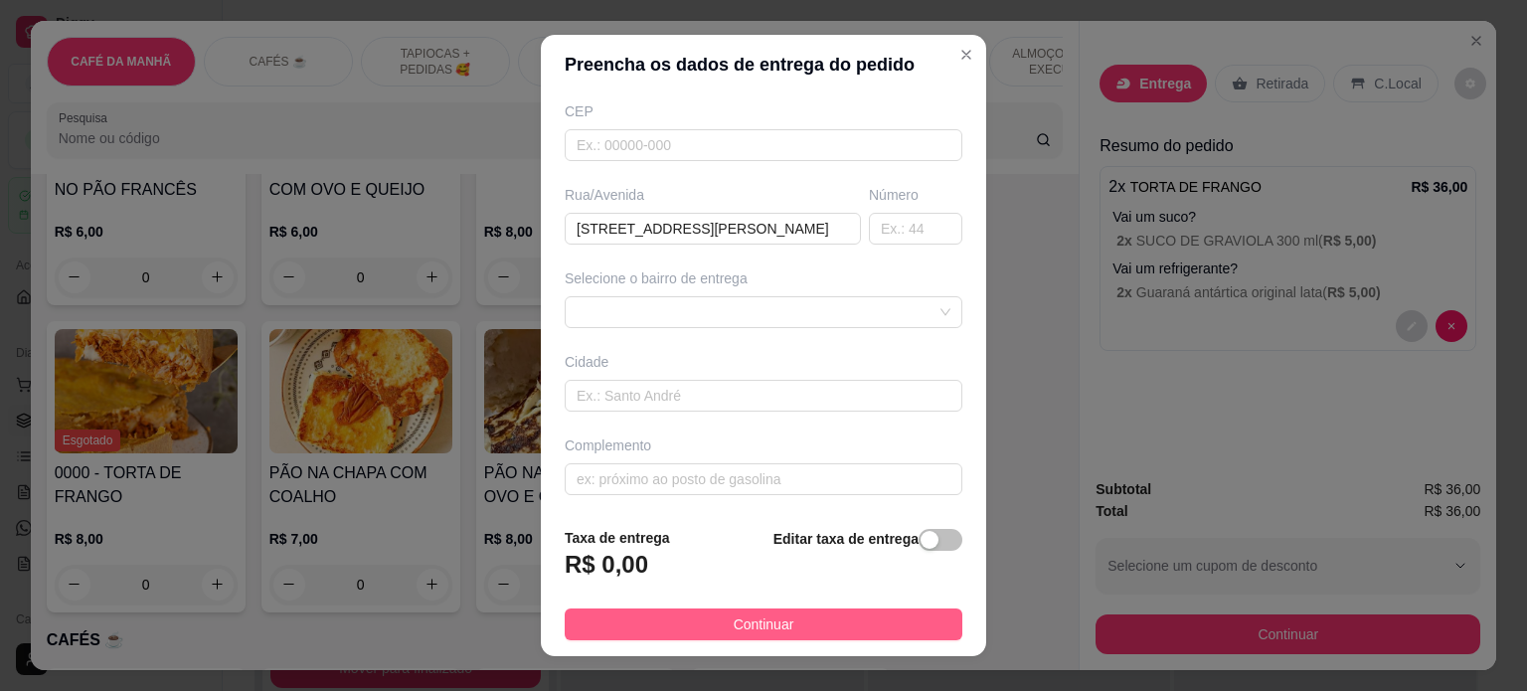
click at [792, 619] on button "Continuar" at bounding box center [764, 624] width 398 height 32
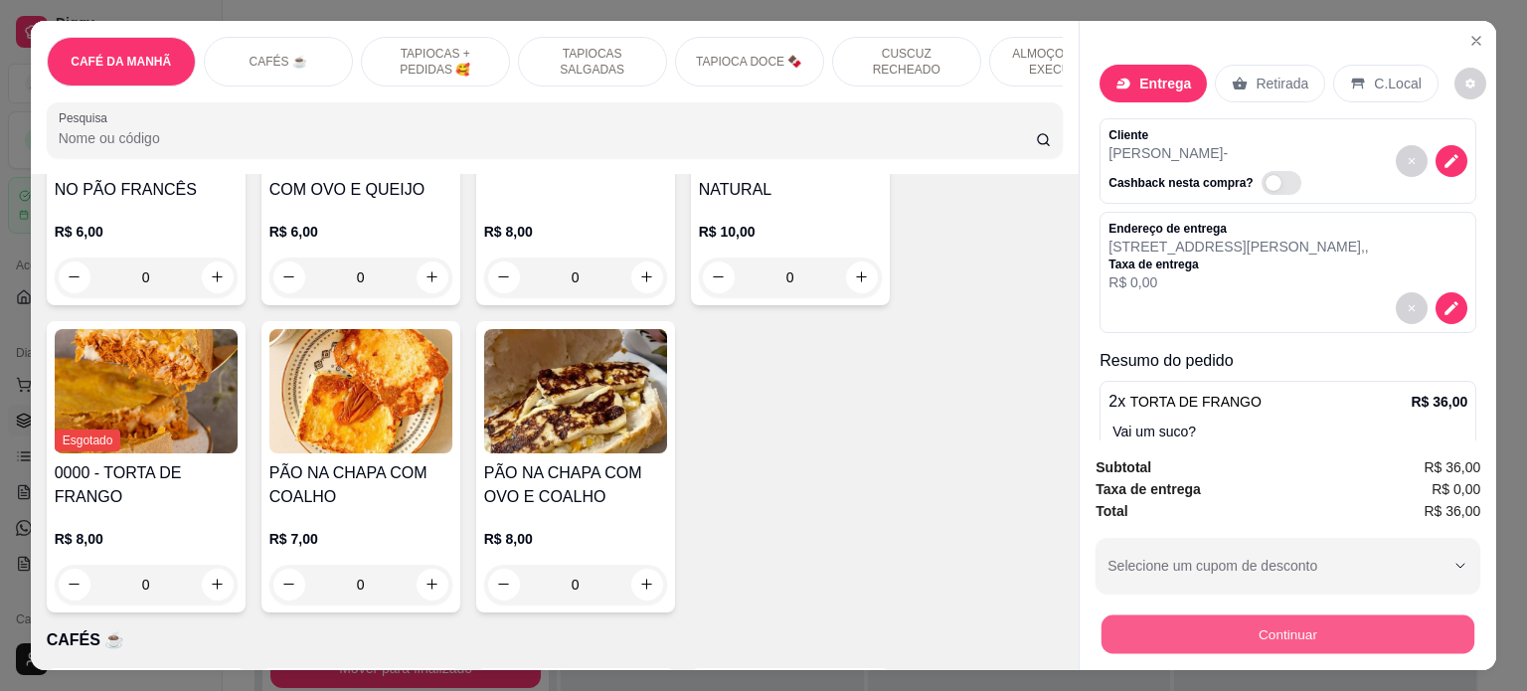
click at [1279, 631] on button "Continuar" at bounding box center [1287, 634] width 373 height 39
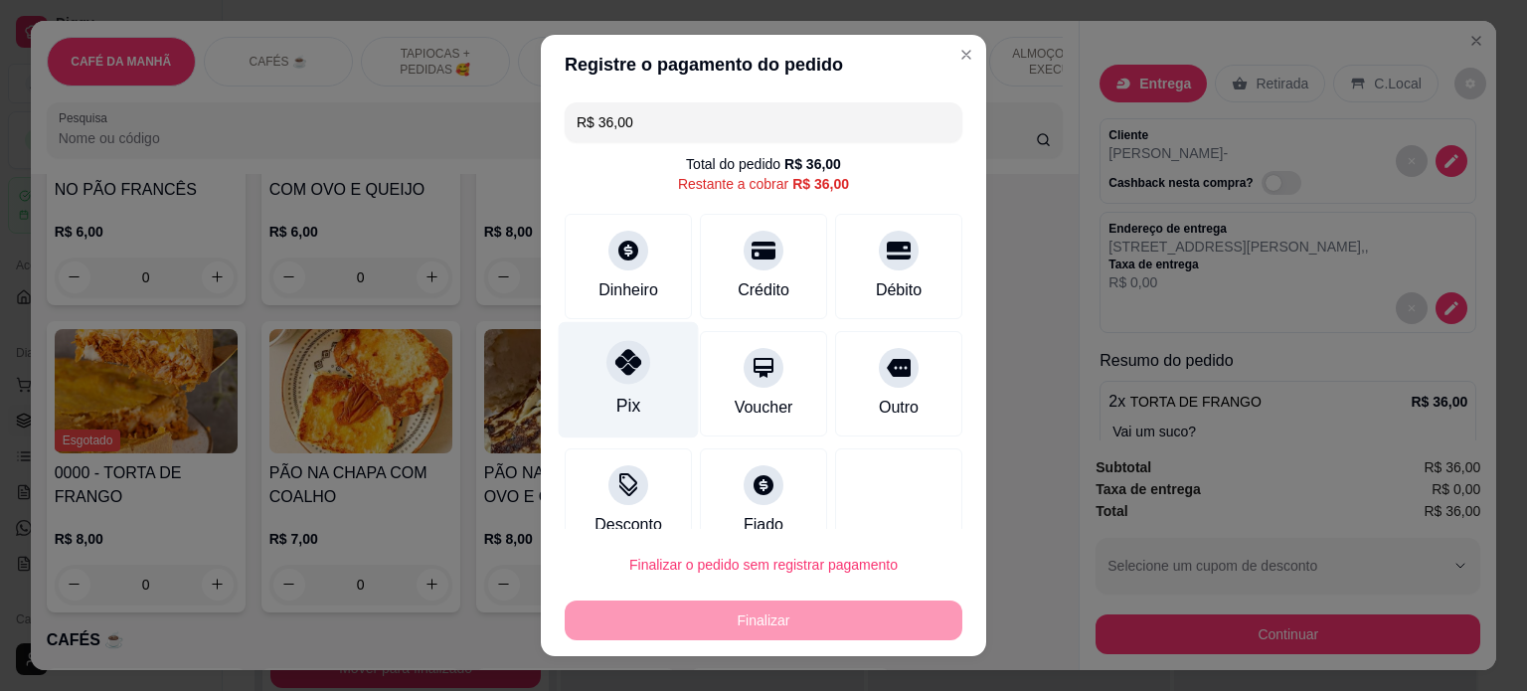
click at [616, 398] on div "Pix" at bounding box center [628, 406] width 24 height 26
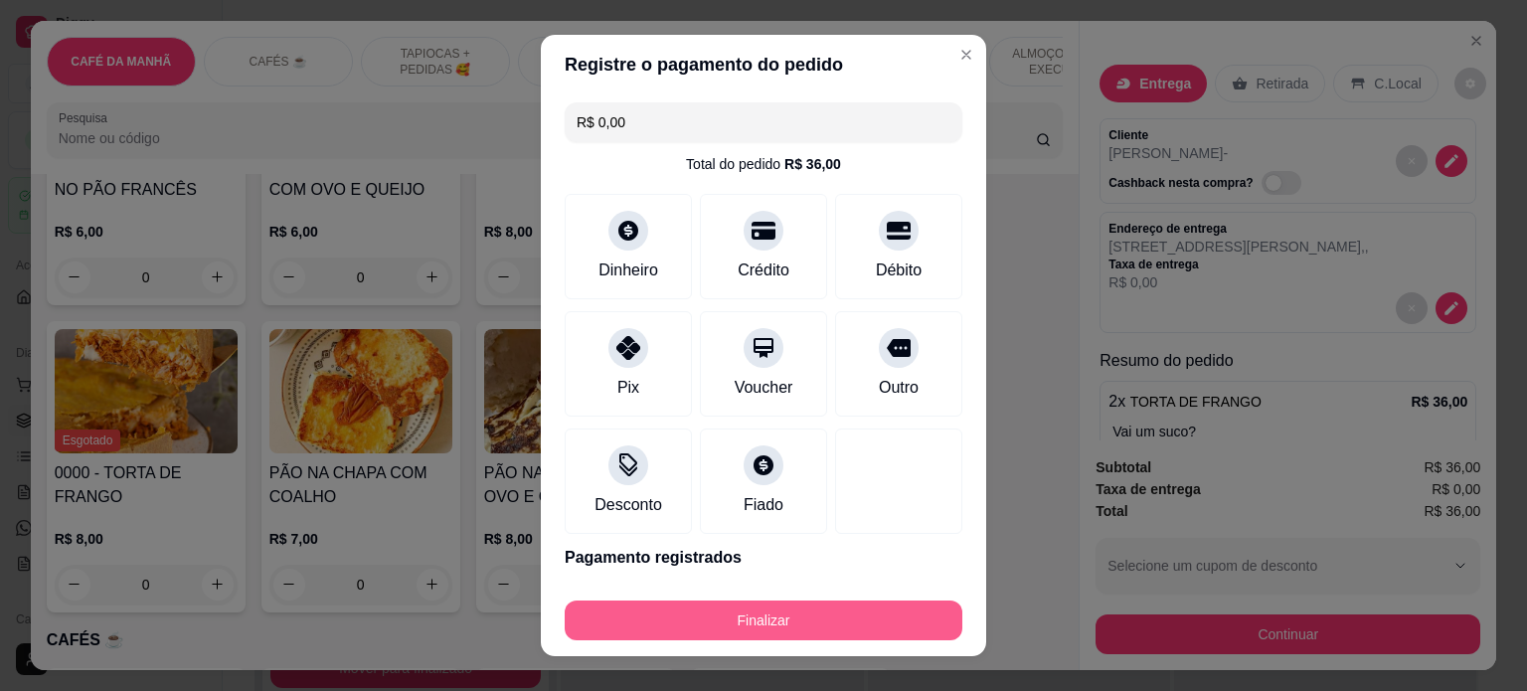
click at [783, 631] on button "Finalizar" at bounding box center [764, 620] width 398 height 40
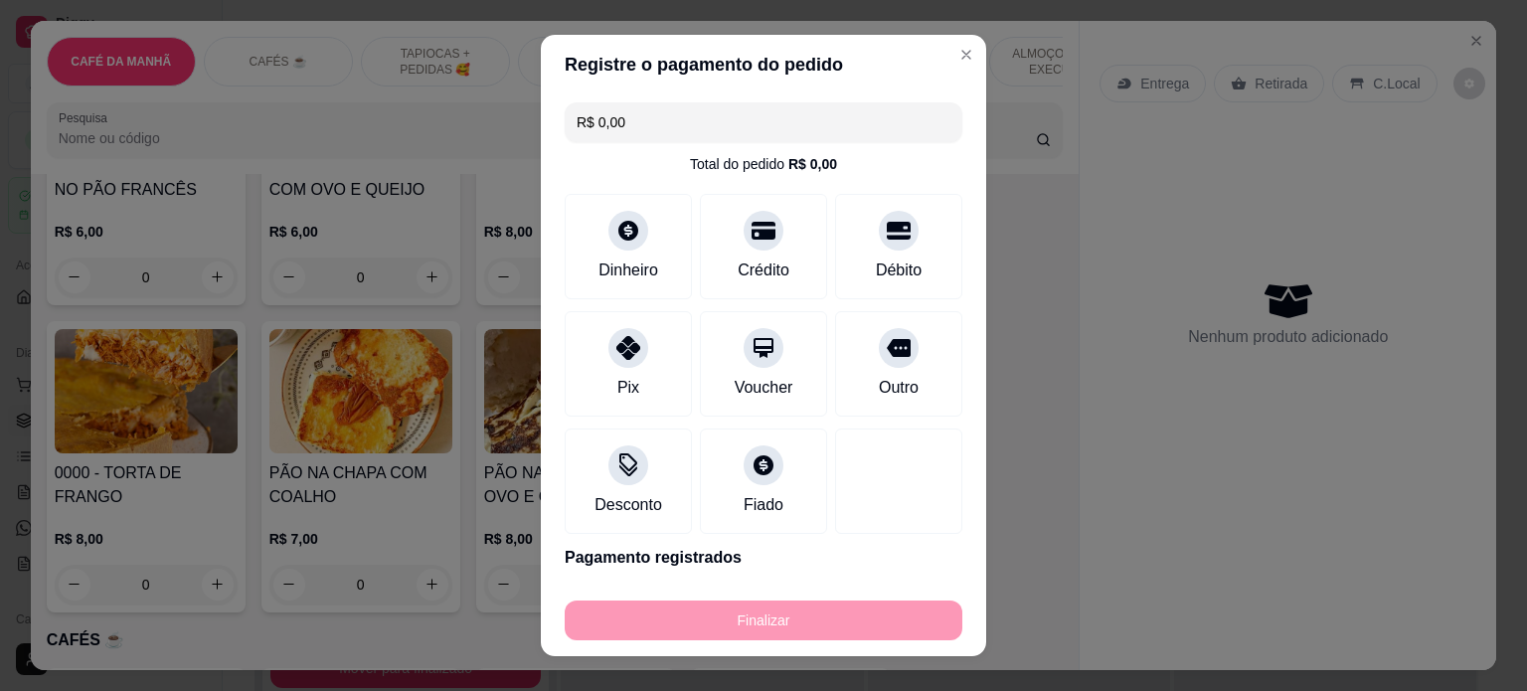
type input "-R$ 36,00"
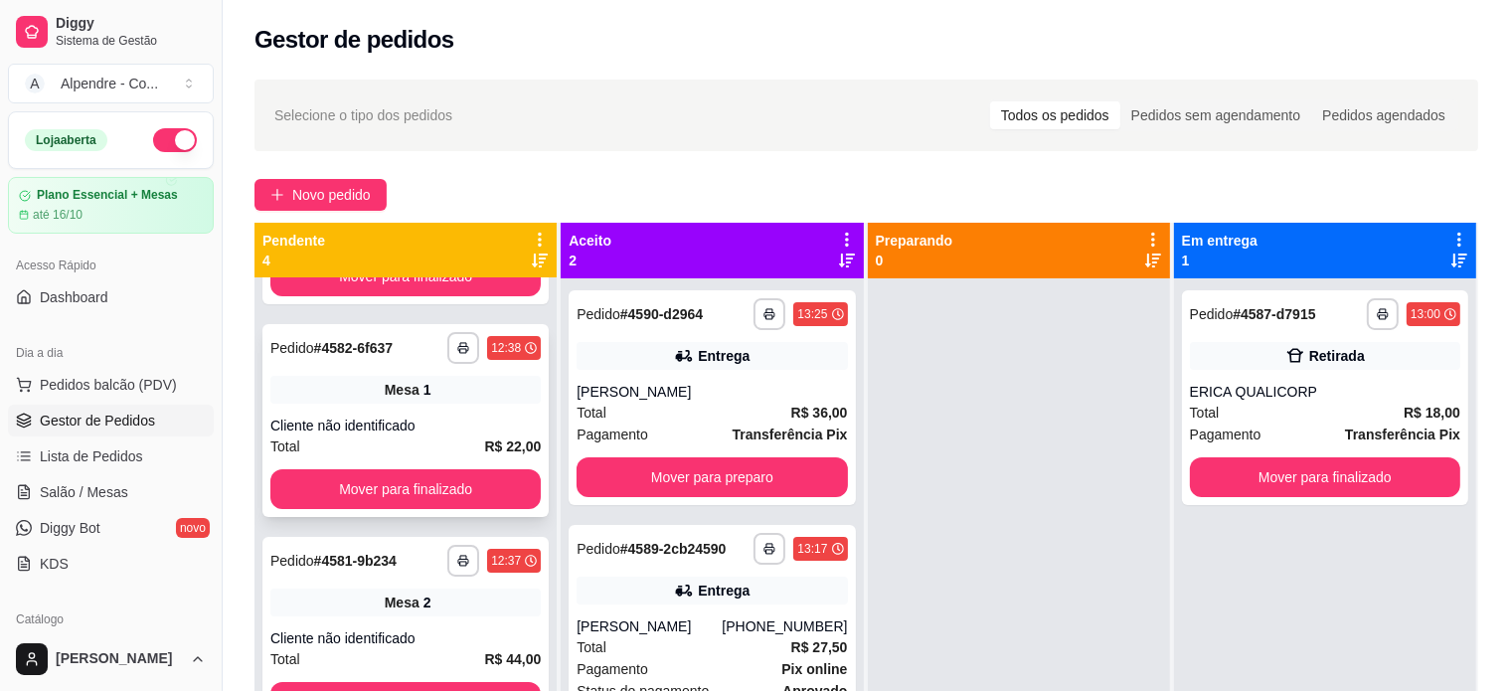
scroll to position [56, 0]
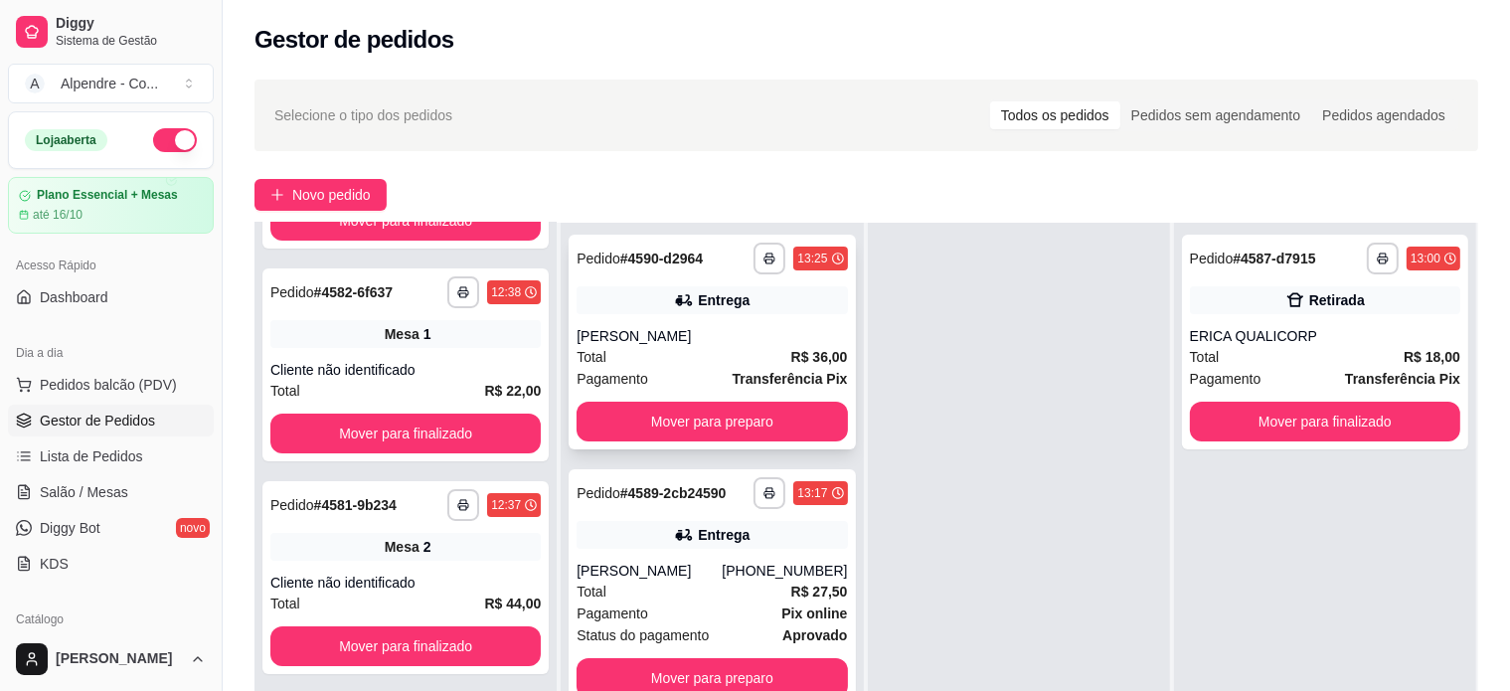
click at [704, 362] on div "Total R$ 36,00" at bounding box center [712, 357] width 270 height 22
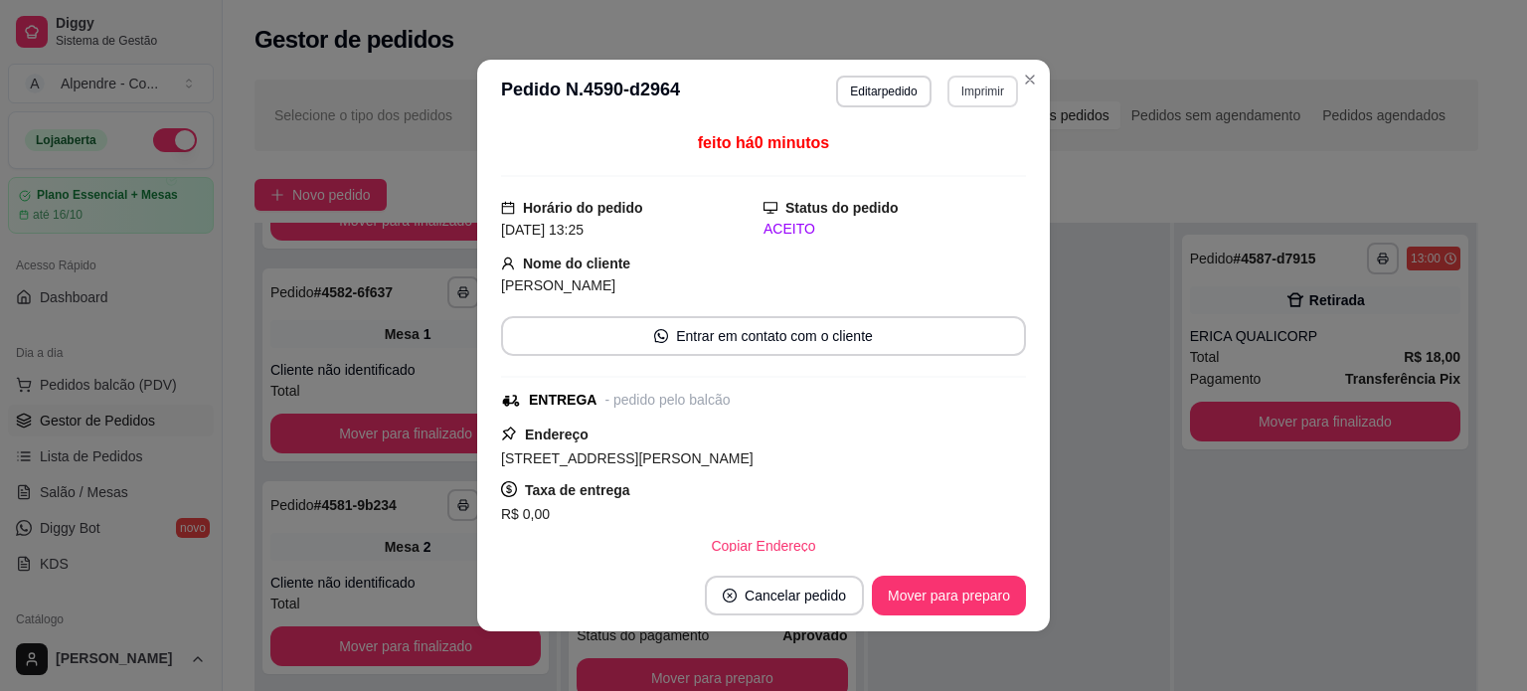
click at [975, 95] on button "Imprimir" at bounding box center [982, 92] width 71 height 32
click at [959, 162] on button "Impressora container" at bounding box center [932, 160] width 139 height 31
click at [983, 95] on button "Imprimir" at bounding box center [982, 92] width 71 height 32
click at [949, 158] on button "Impressora container" at bounding box center [932, 160] width 139 height 31
click at [934, 586] on button "Mover para preparo" at bounding box center [949, 596] width 154 height 40
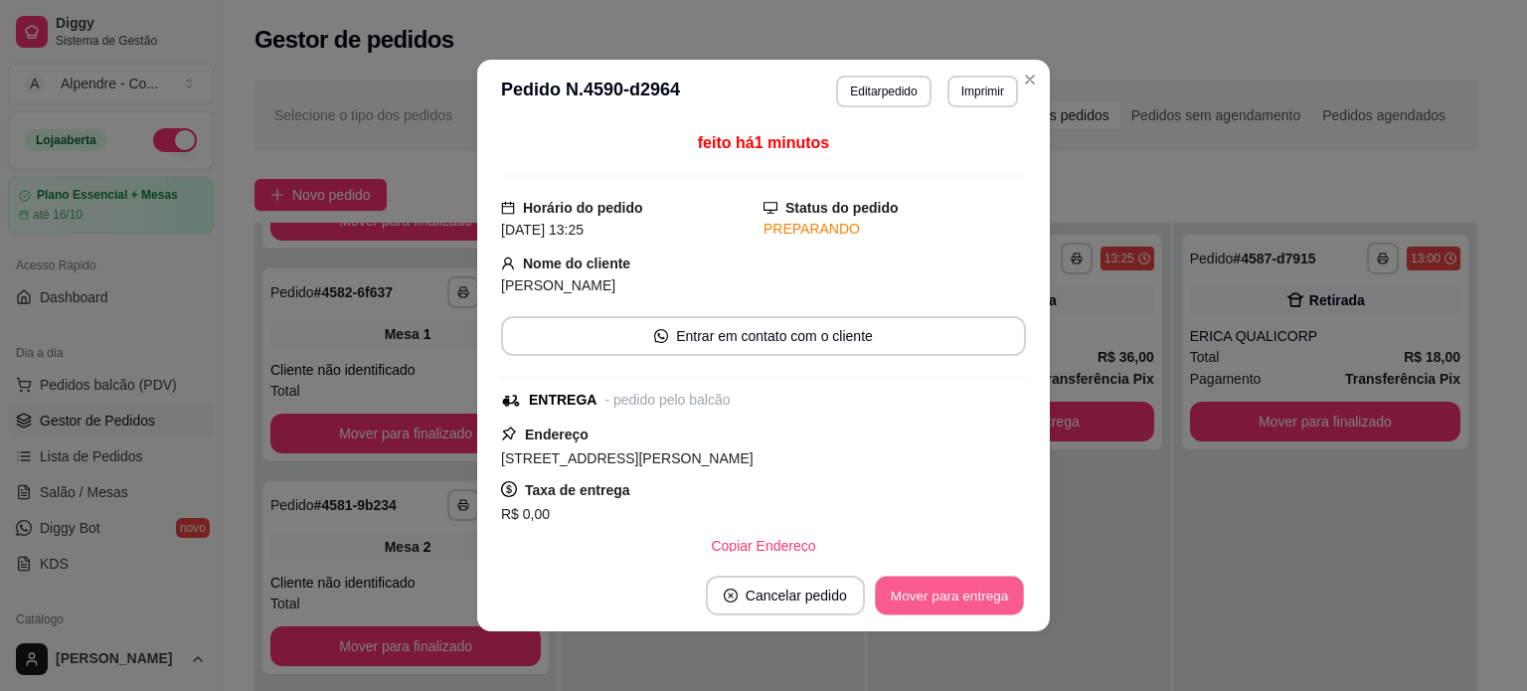
click at [934, 586] on button "Mover para entrega" at bounding box center [949, 596] width 149 height 39
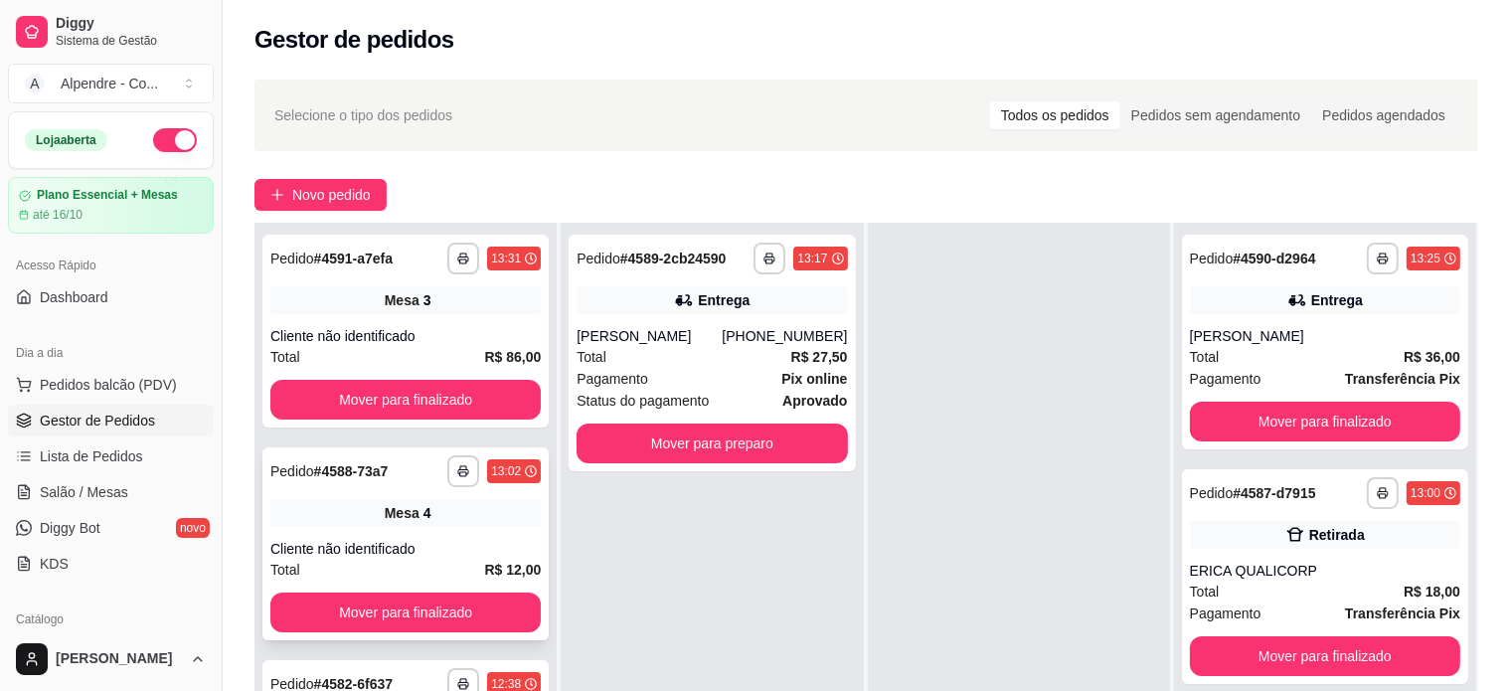
scroll to position [0, 0]
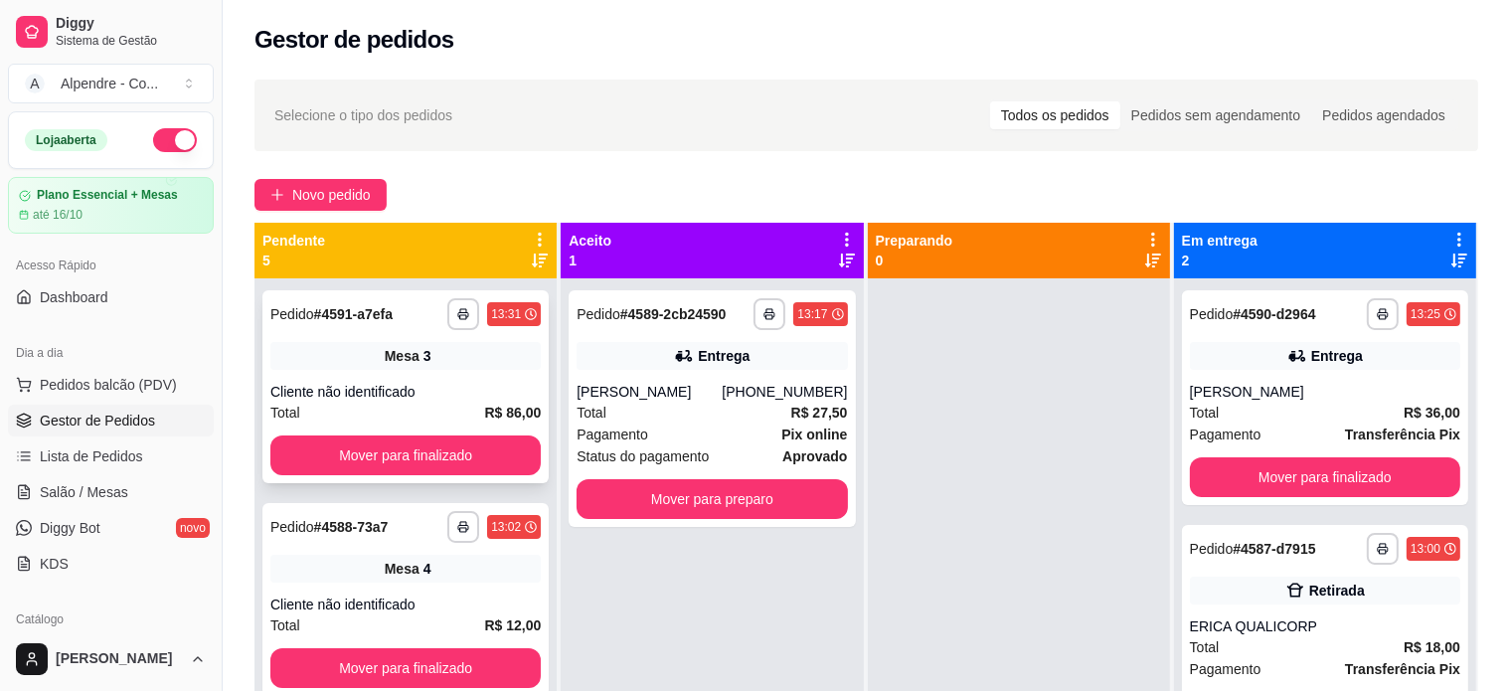
click at [465, 385] on div "Cliente não identificado" at bounding box center [405, 392] width 270 height 20
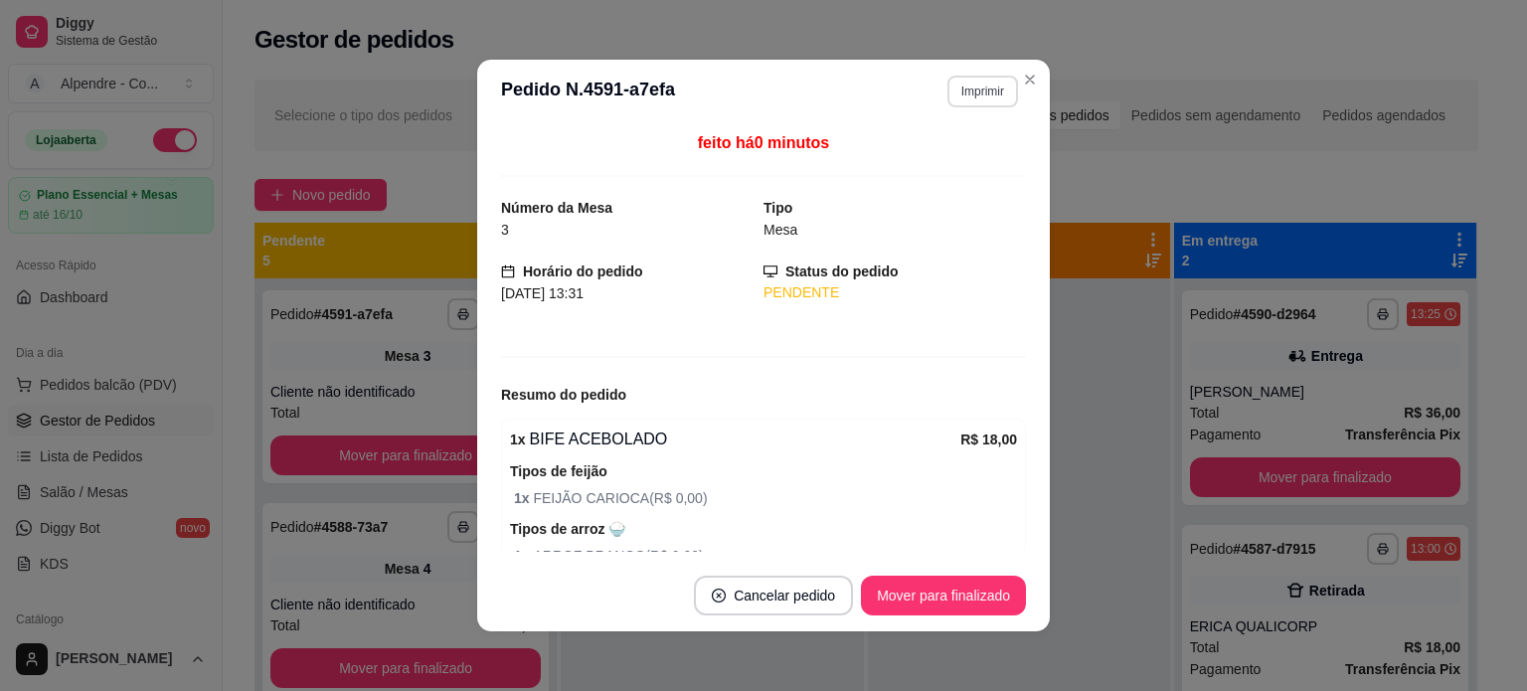
click at [962, 90] on button "Imprimir" at bounding box center [982, 92] width 71 height 32
click at [952, 162] on button "Impressora container" at bounding box center [932, 160] width 139 height 31
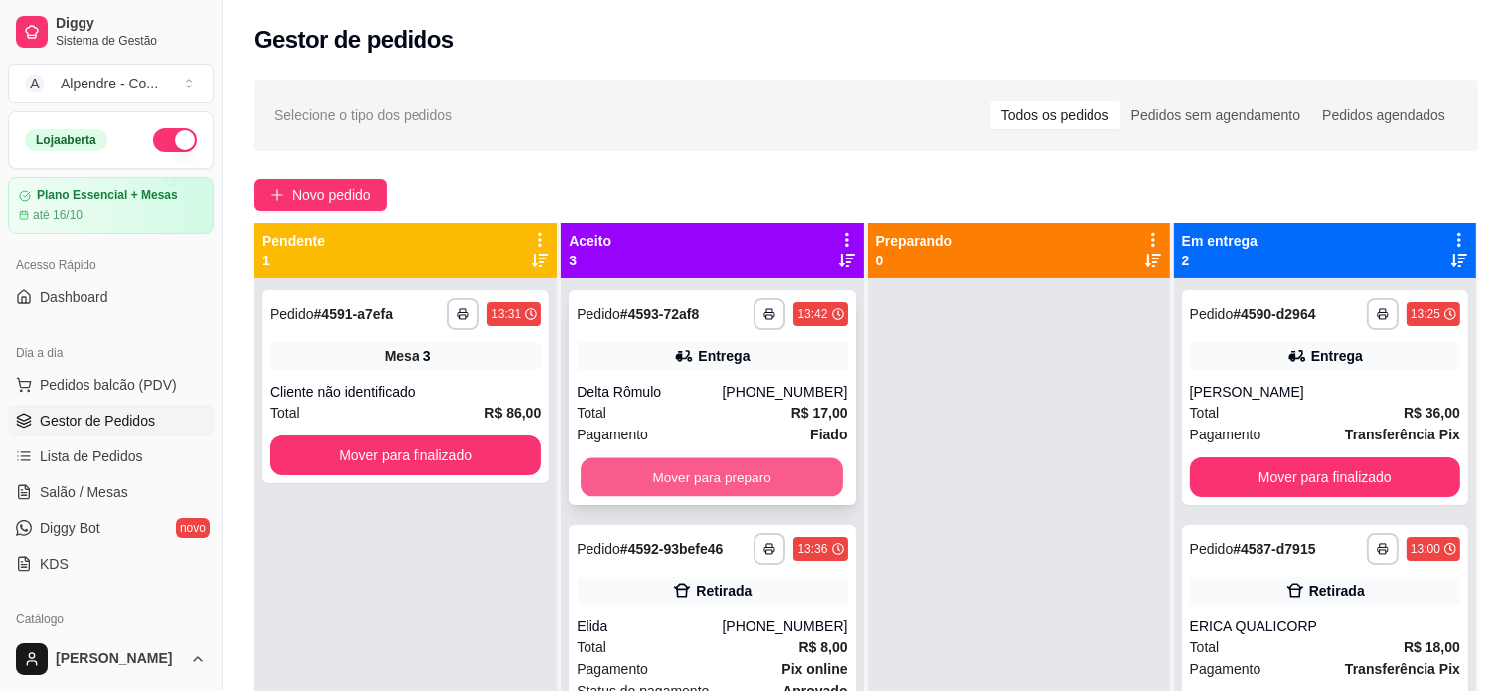
click at [731, 479] on button "Mover para preparo" at bounding box center [712, 477] width 262 height 39
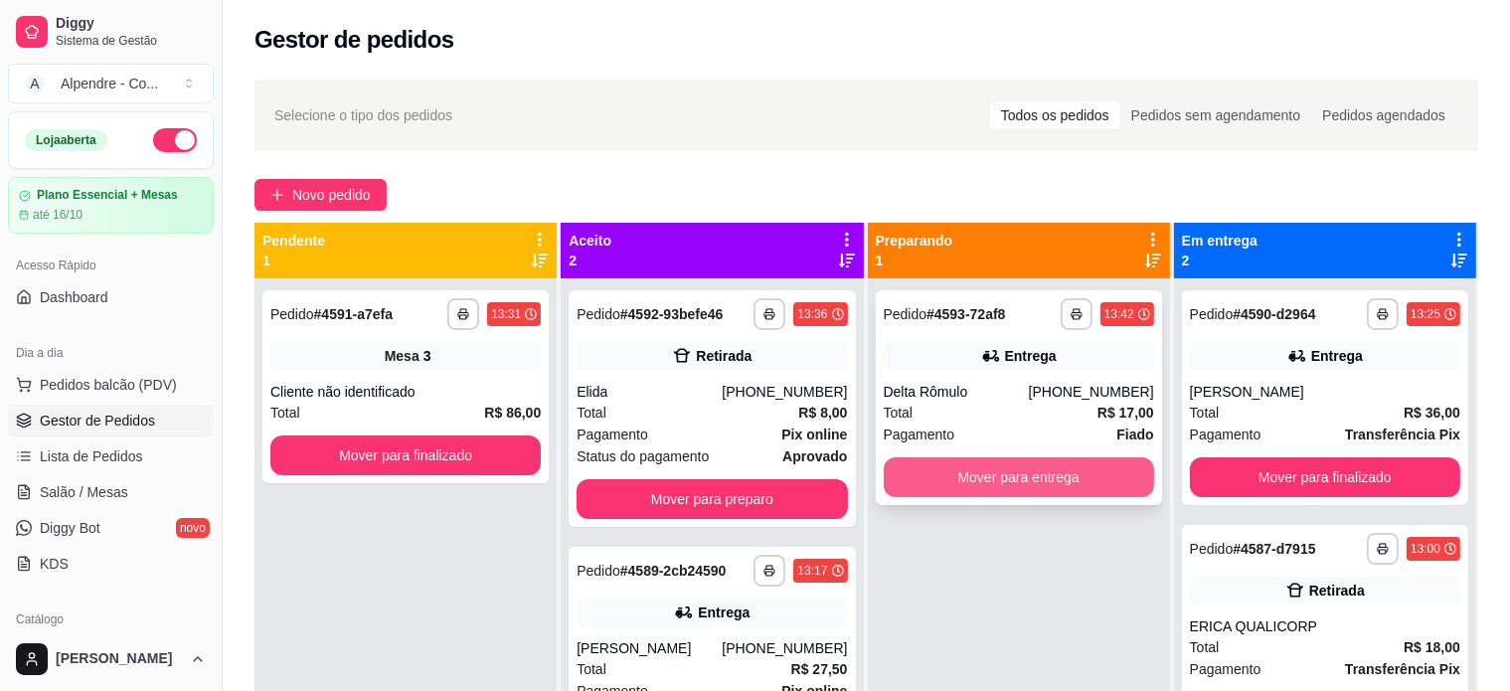
click at [989, 479] on button "Mover para entrega" at bounding box center [1019, 477] width 270 height 40
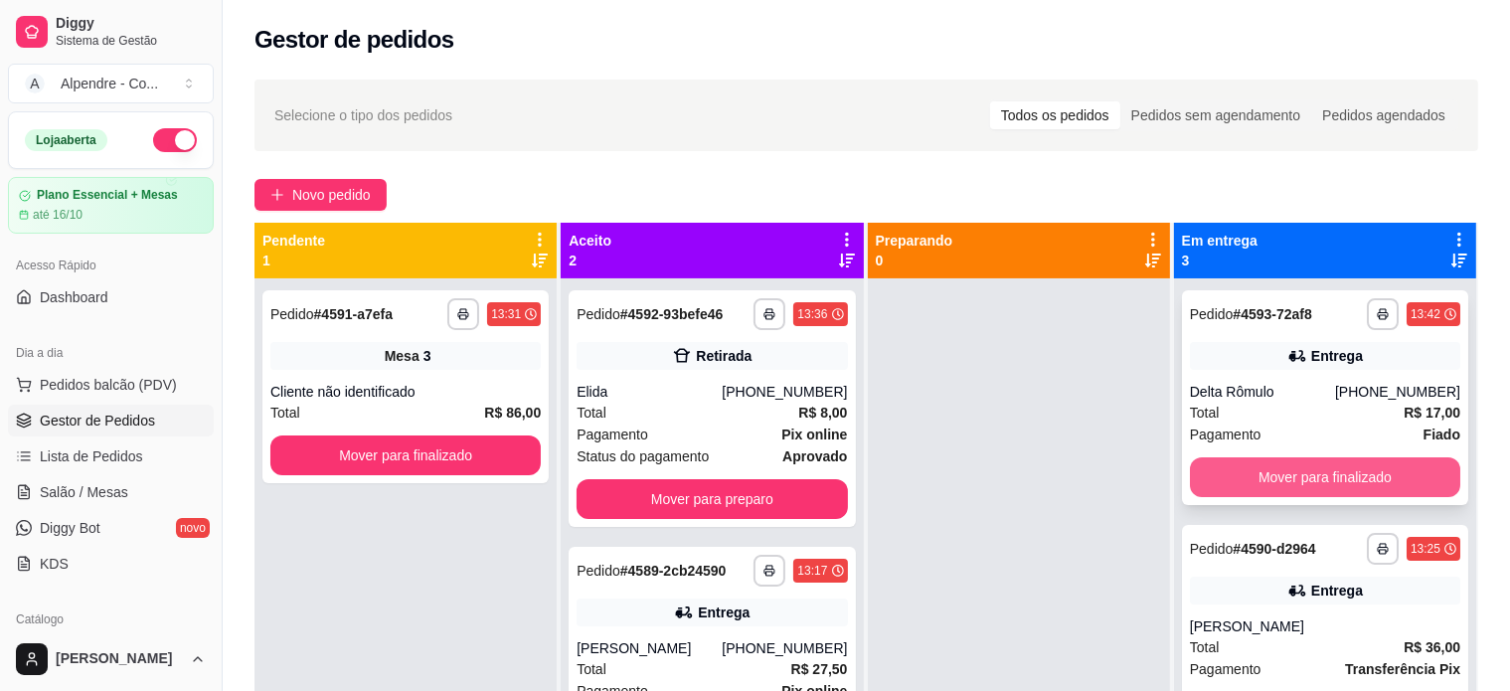
click at [1308, 481] on button "Mover para finalizado" at bounding box center [1325, 477] width 270 height 40
click at [1308, 481] on button "Mover para finalizado" at bounding box center [1325, 477] width 262 height 39
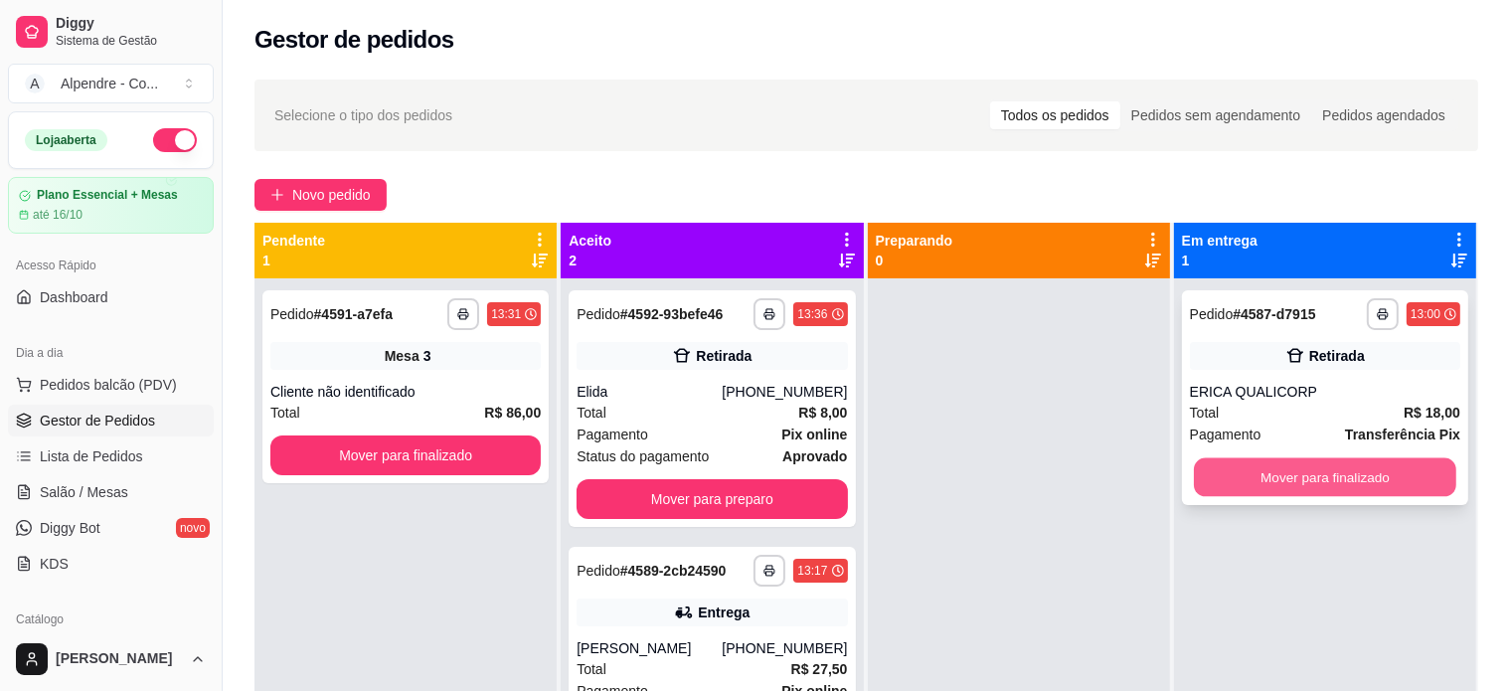
click at [1307, 474] on button "Mover para finalizado" at bounding box center [1325, 477] width 262 height 39
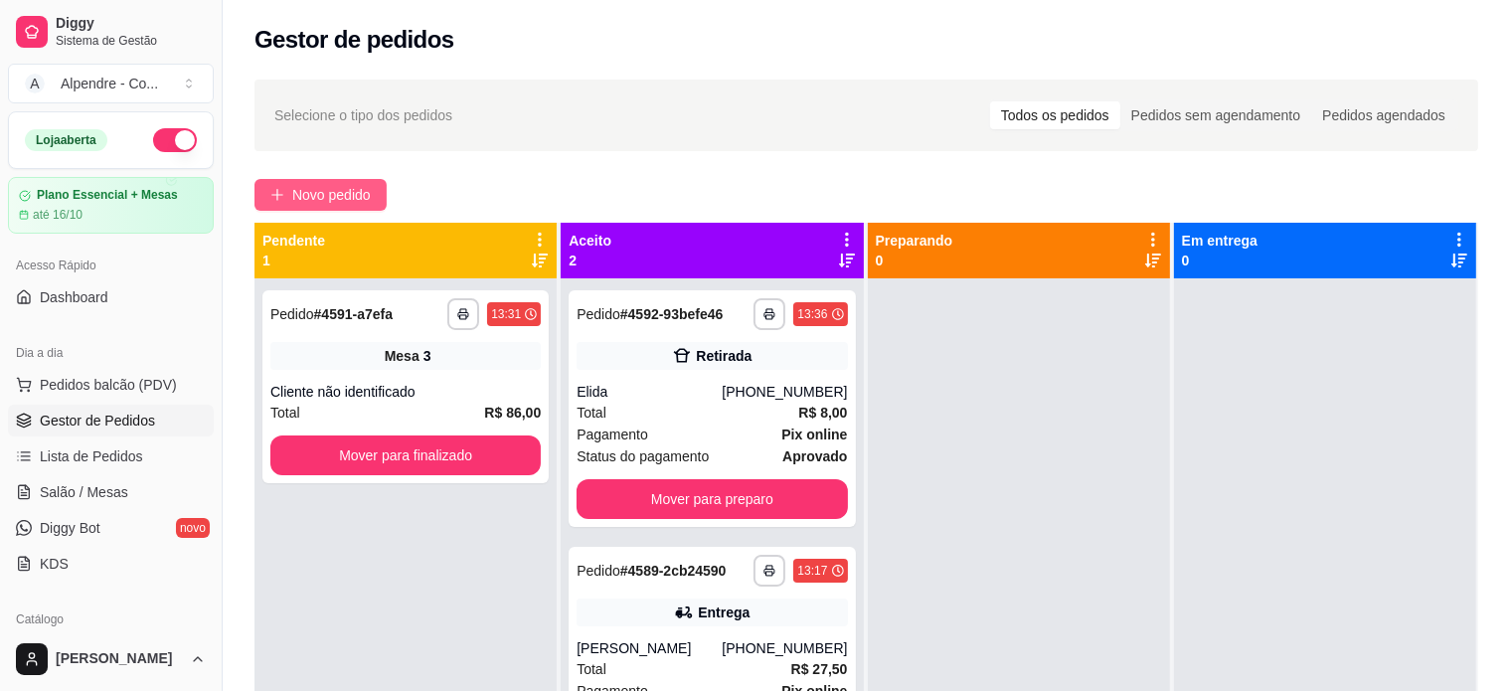
click at [318, 201] on span "Novo pedido" at bounding box center [331, 195] width 79 height 22
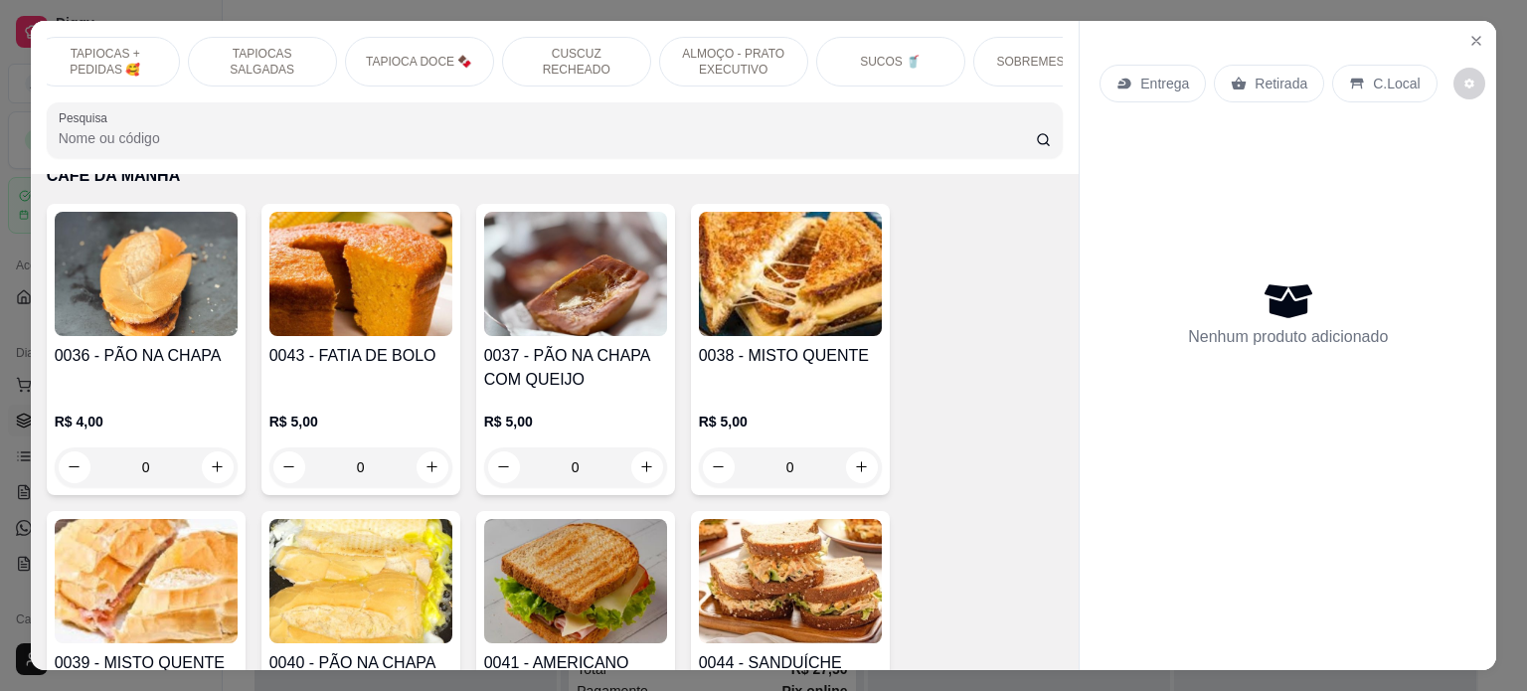
scroll to position [0, 429]
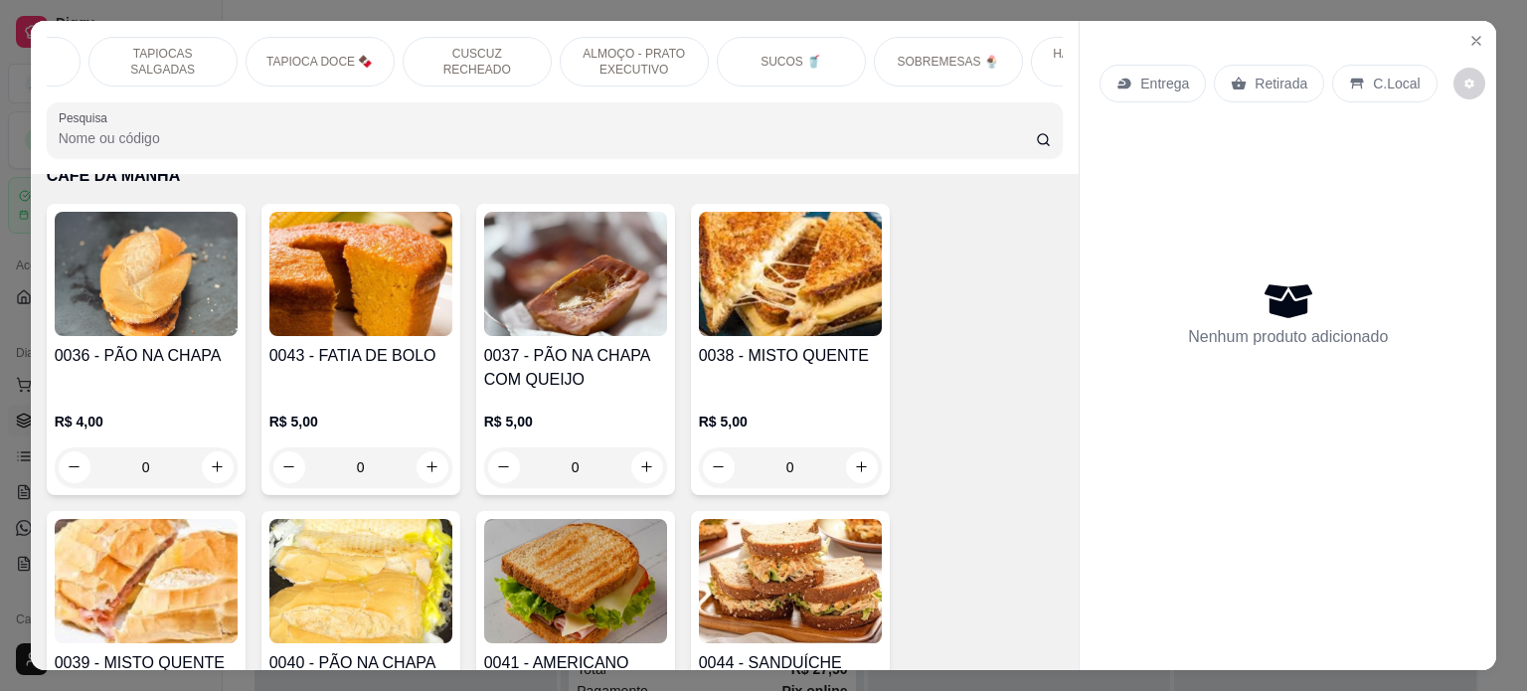
click at [923, 57] on p "SOBREMESAS 🍨" at bounding box center [948, 62] width 101 height 16
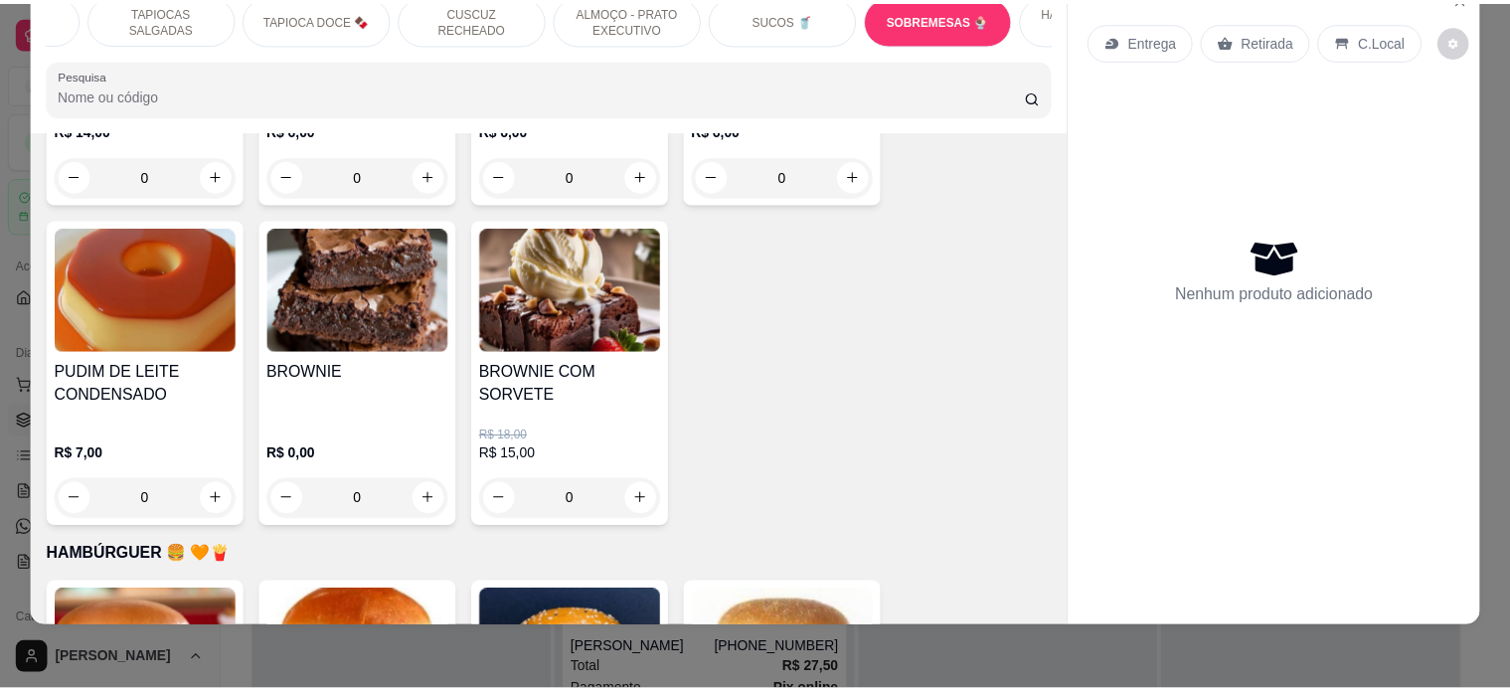
scroll to position [6274, 0]
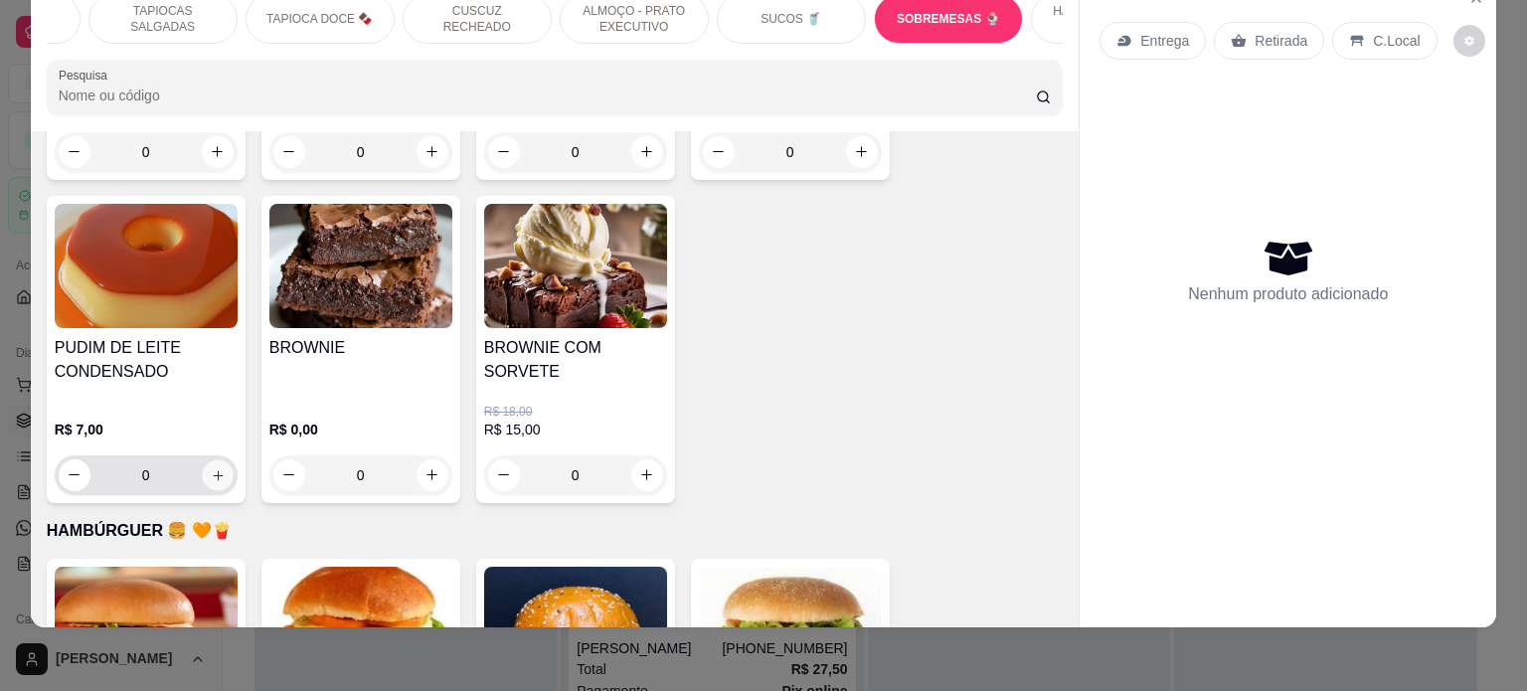
click at [210, 468] on icon "increase-product-quantity" at bounding box center [217, 475] width 15 height 15
type input "1"
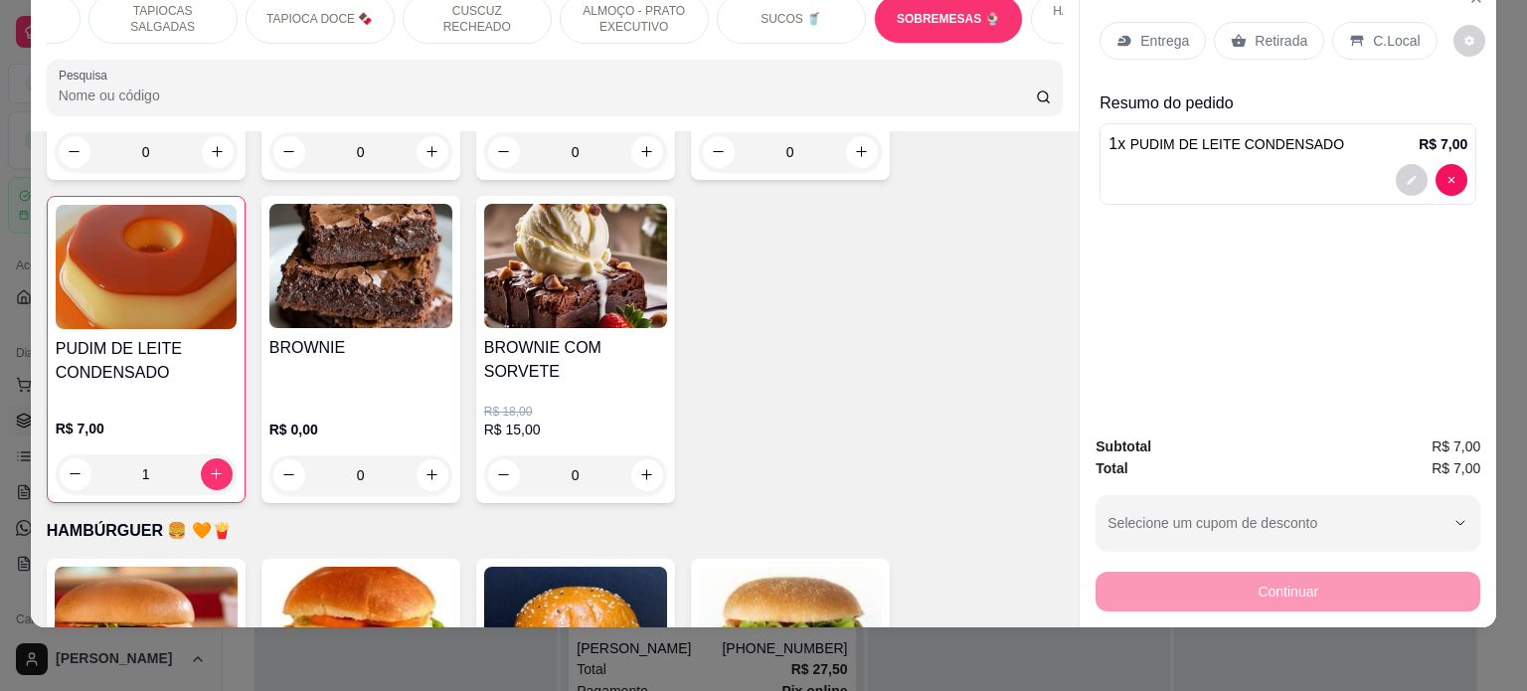
click at [1237, 32] on div "Retirada" at bounding box center [1269, 41] width 110 height 38
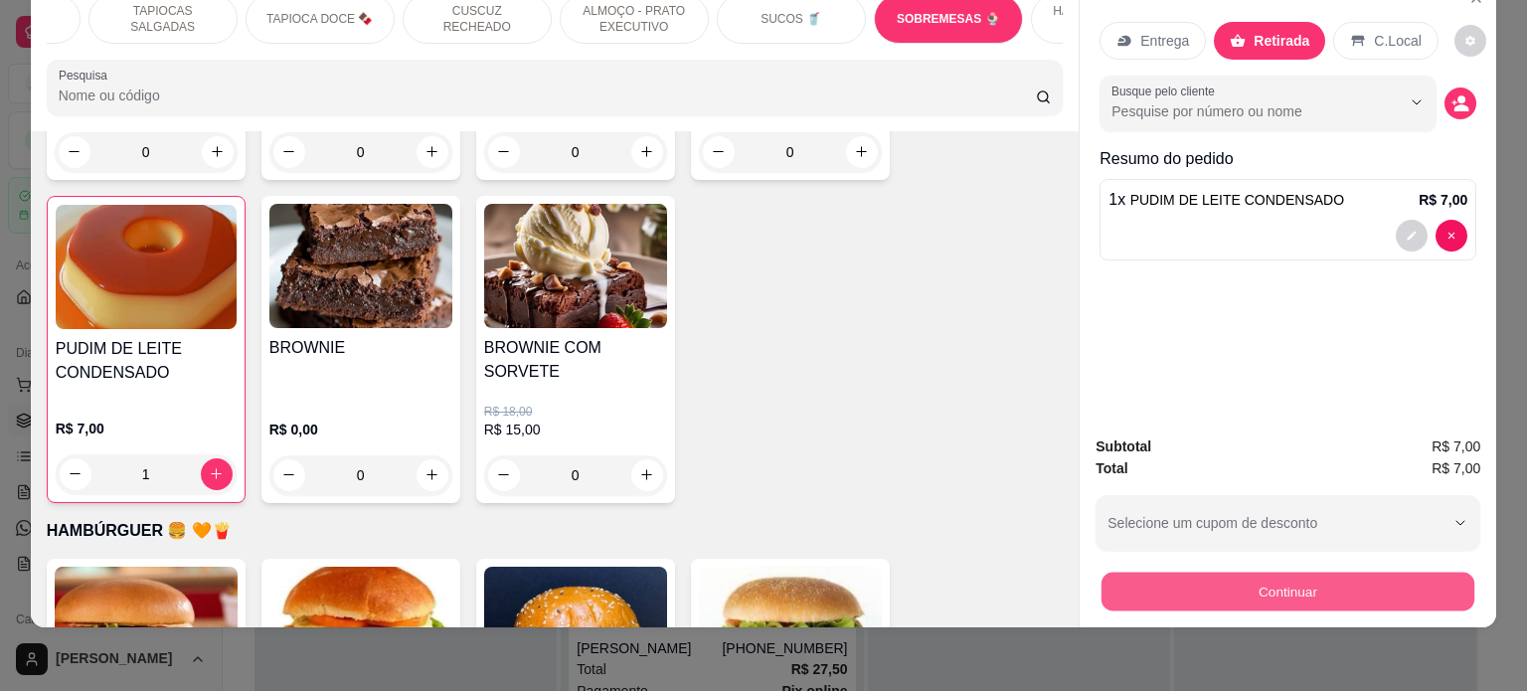
click at [1250, 573] on button "Continuar" at bounding box center [1287, 592] width 373 height 39
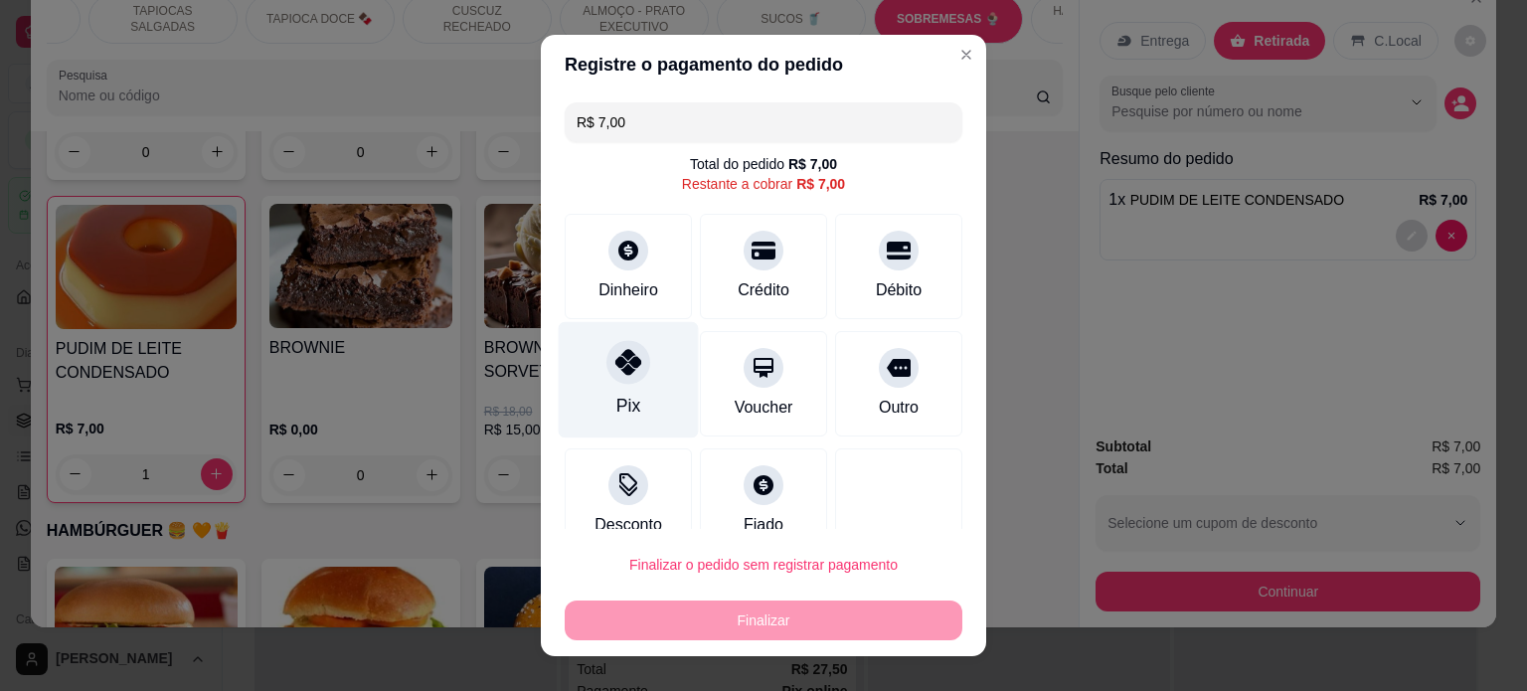
click at [619, 380] on div at bounding box center [628, 362] width 44 height 44
type input "R$ 0,00"
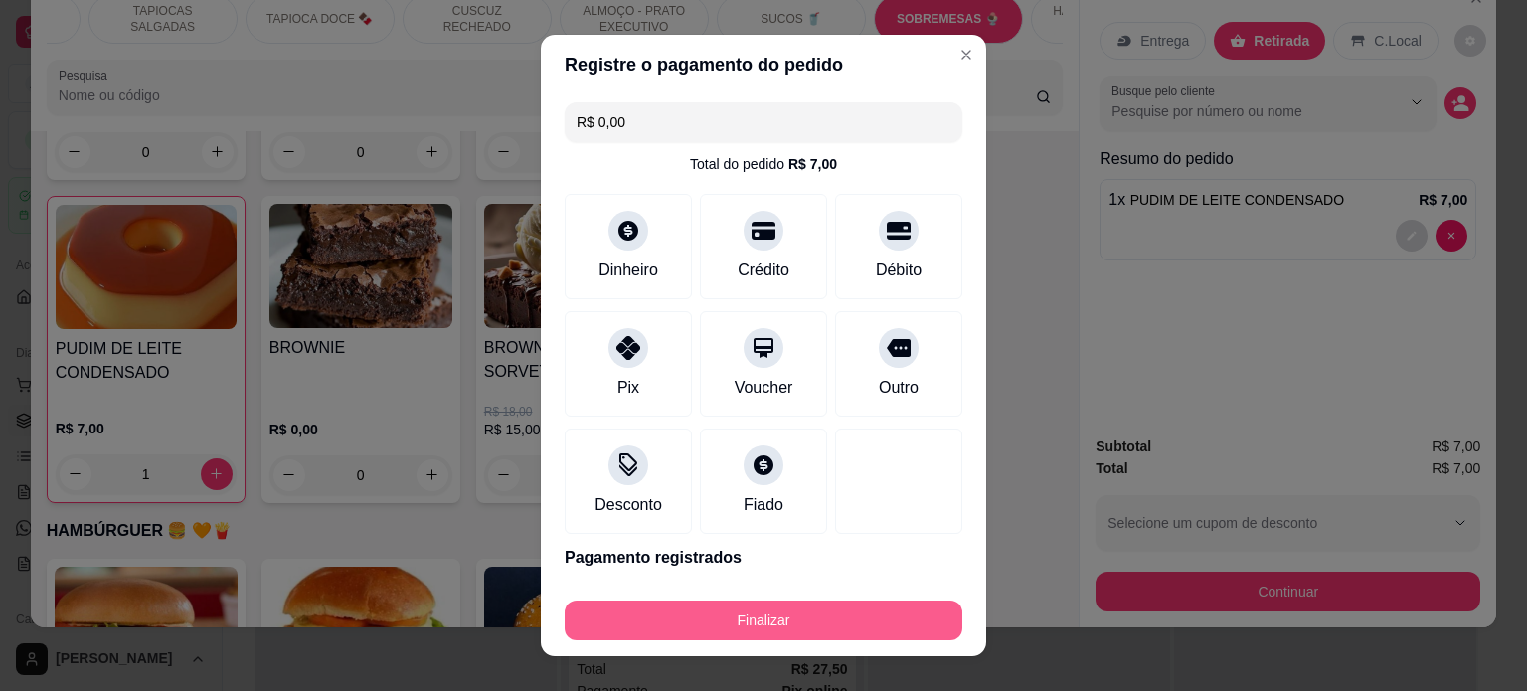
click at [760, 615] on button "Finalizar" at bounding box center [764, 620] width 398 height 40
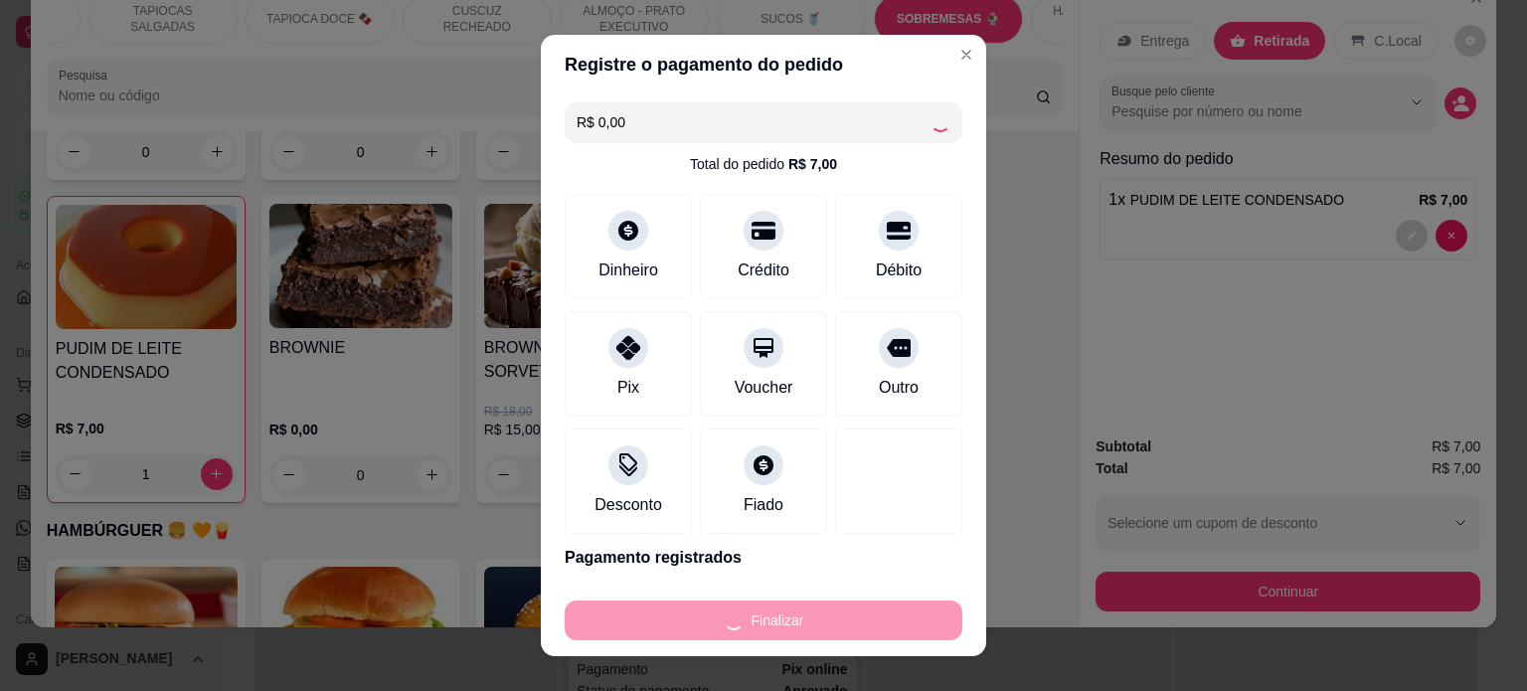
type input "0"
type input "-R$ 7,00"
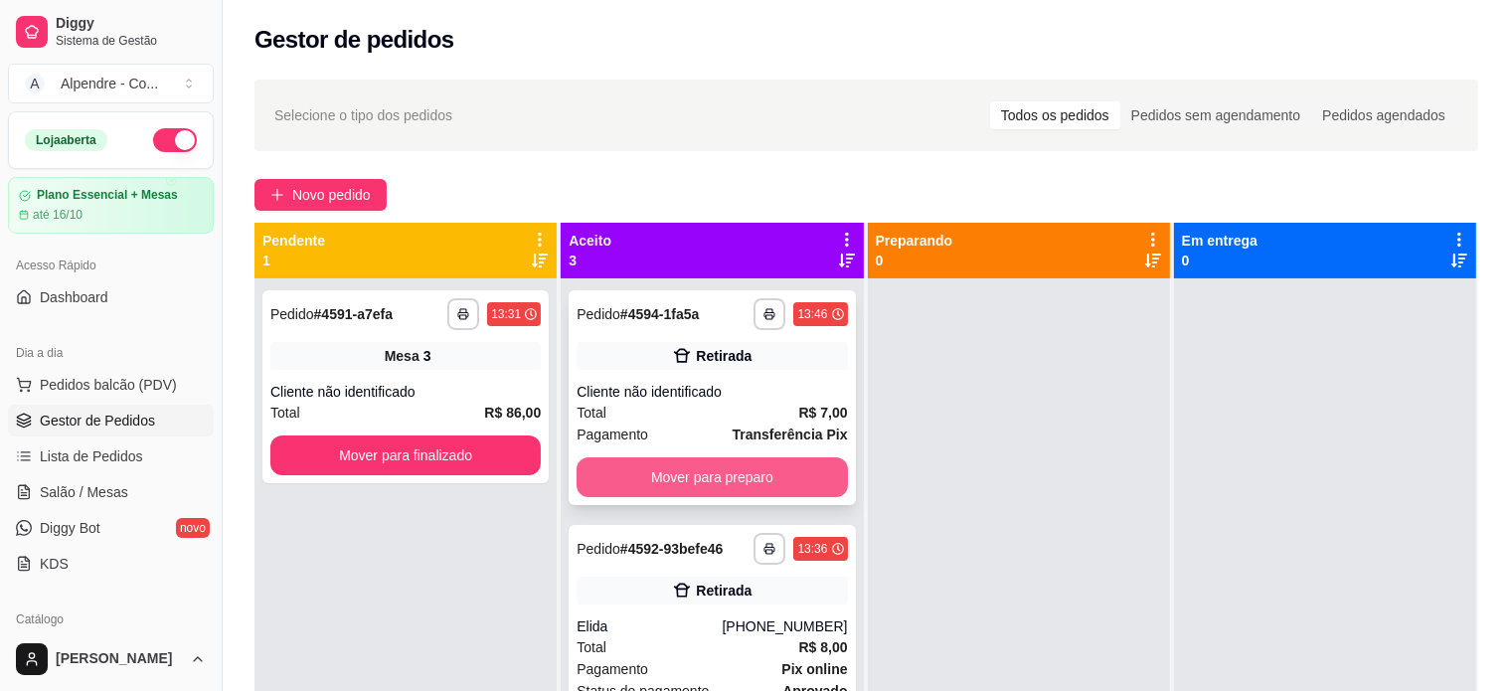
click at [689, 473] on button "Mover para preparo" at bounding box center [712, 477] width 270 height 40
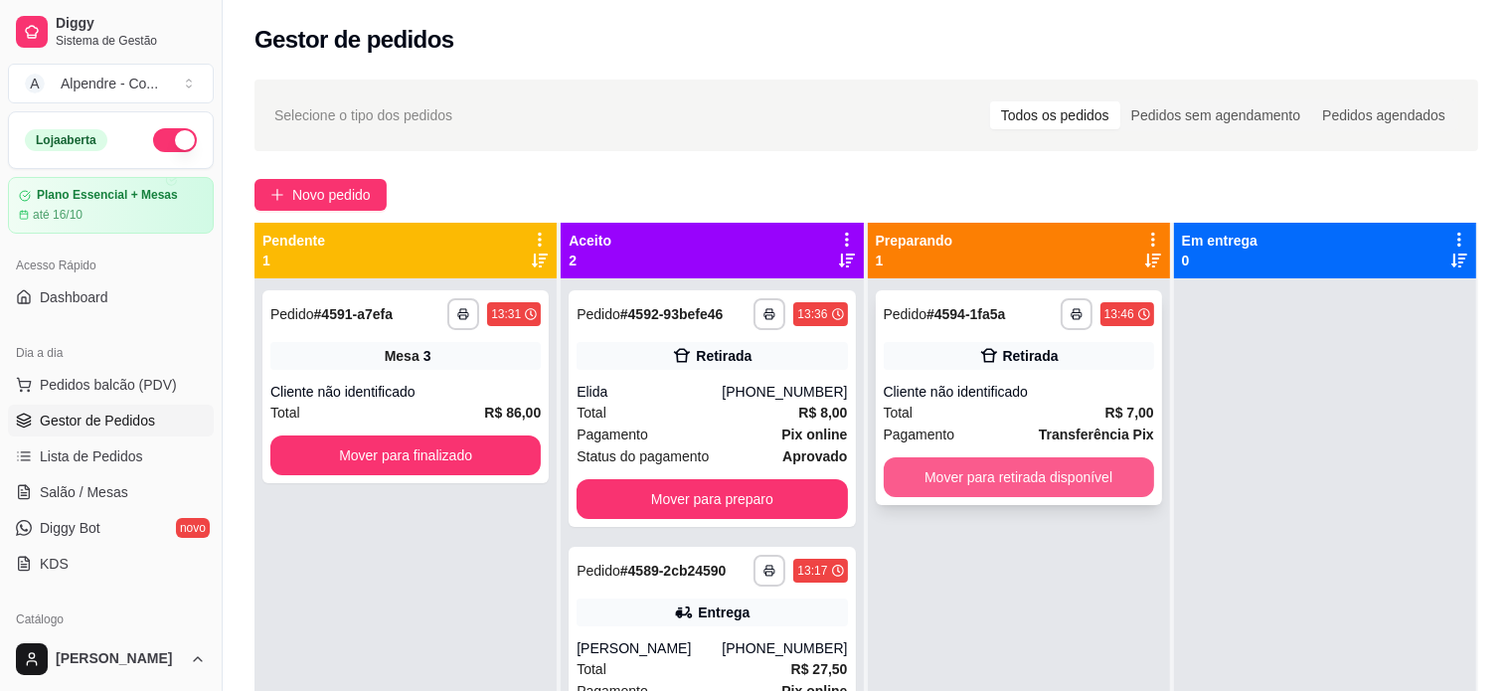
click at [1035, 465] on button "Mover para retirada disponível" at bounding box center [1019, 477] width 270 height 40
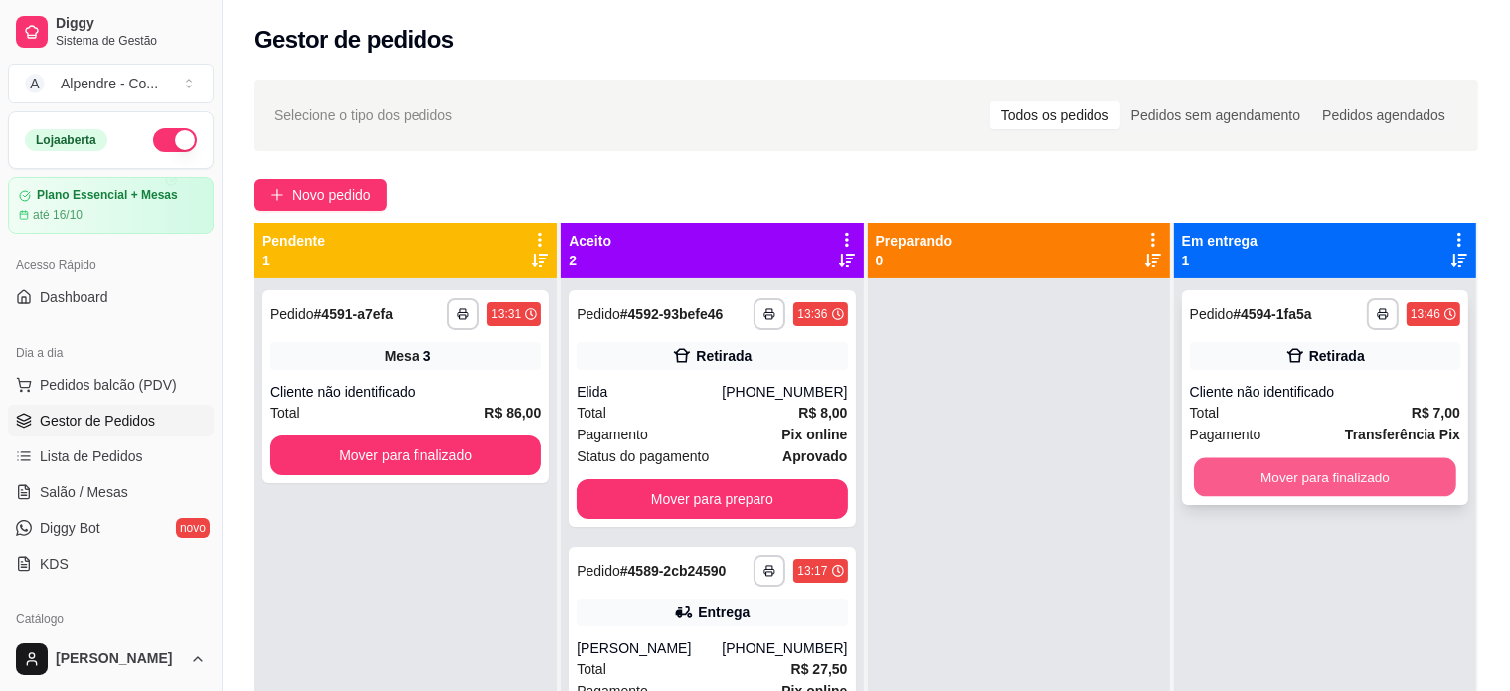
click at [1278, 463] on button "Mover para finalizado" at bounding box center [1325, 477] width 262 height 39
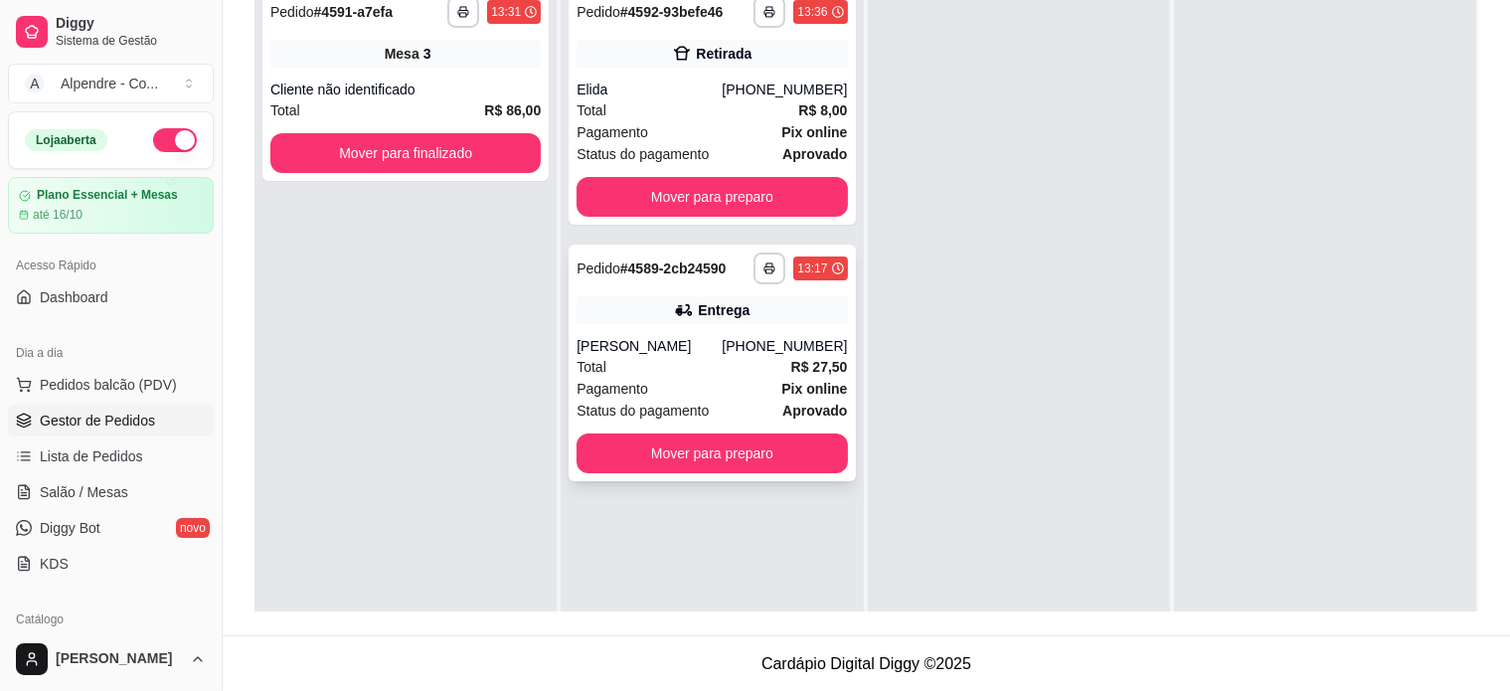
click at [694, 365] on div "Total R$ 27,50" at bounding box center [712, 367] width 270 height 22
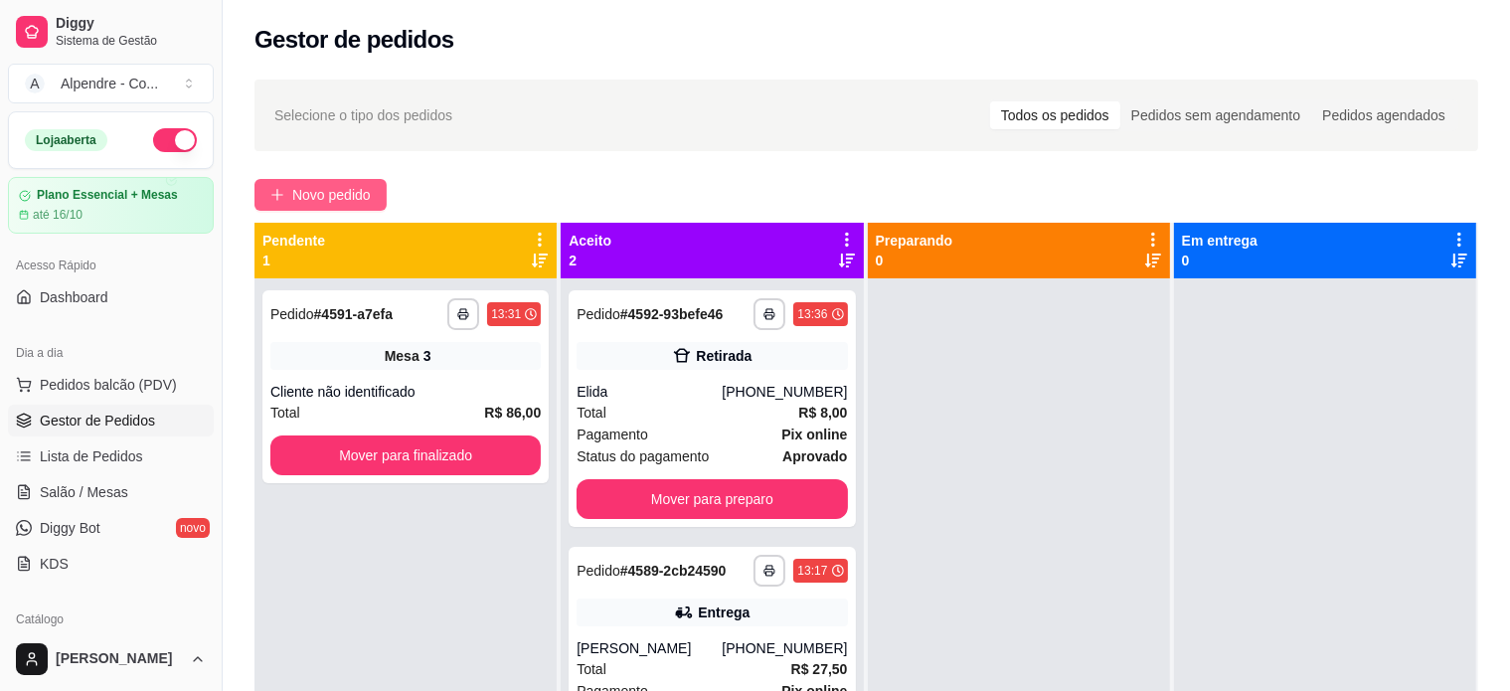
click at [310, 198] on span "Novo pedido" at bounding box center [331, 195] width 79 height 22
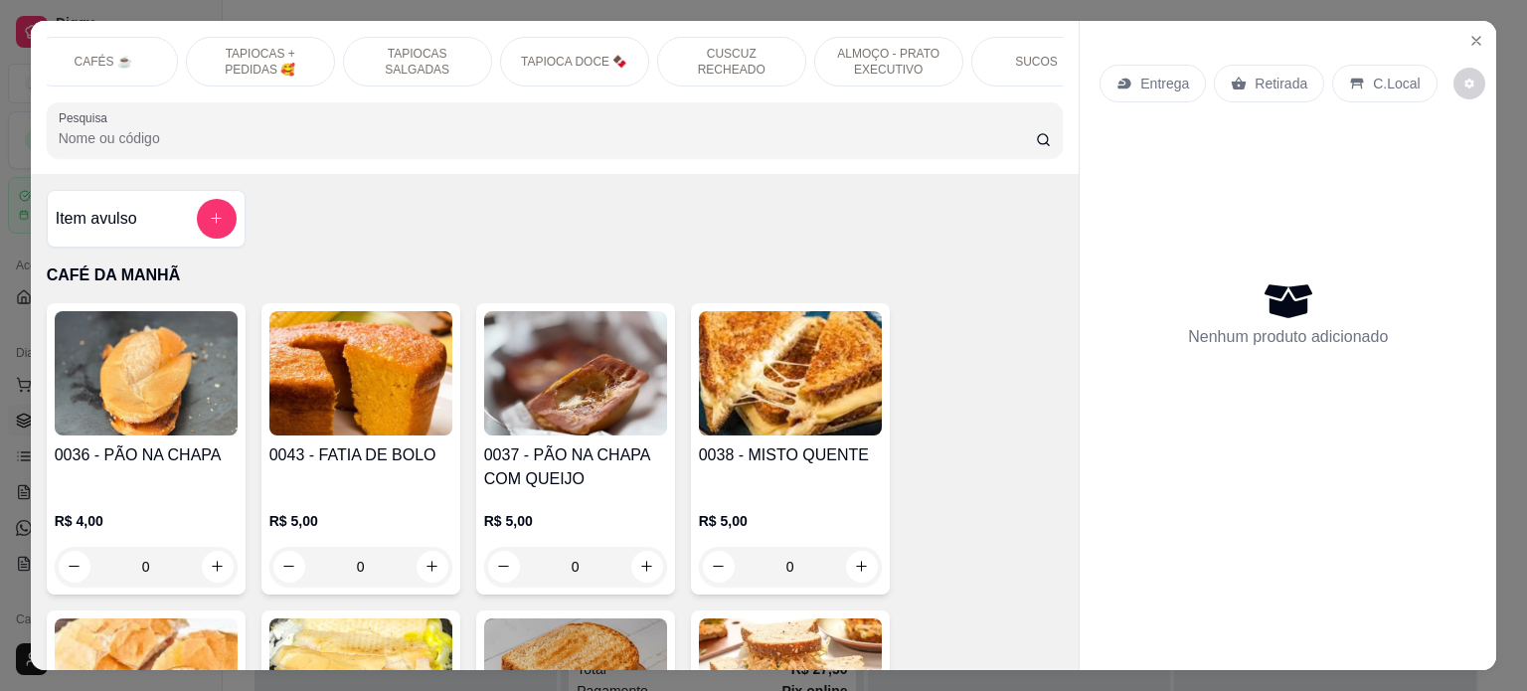
scroll to position [0, 244]
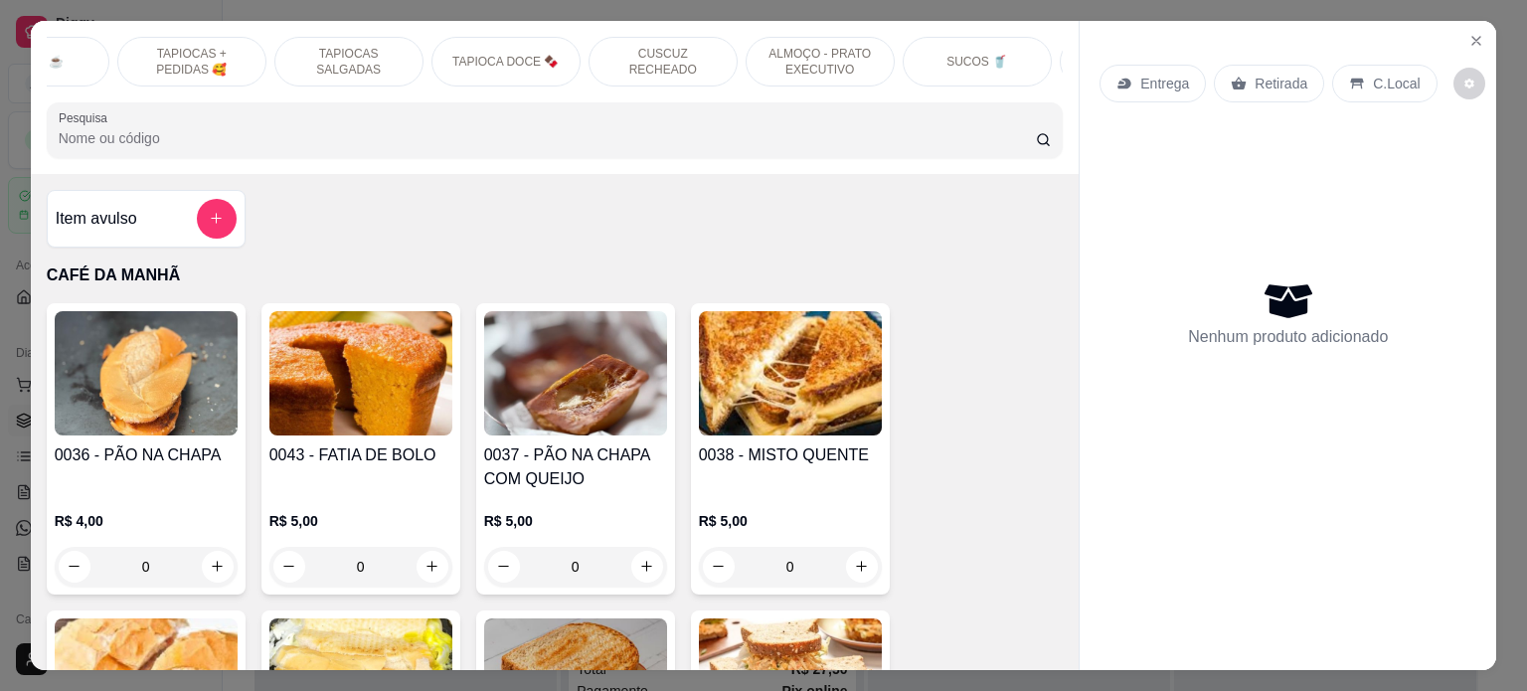
click at [792, 54] on p "ALMOÇO - PRATO EXECUTIVO" at bounding box center [819, 62] width 115 height 32
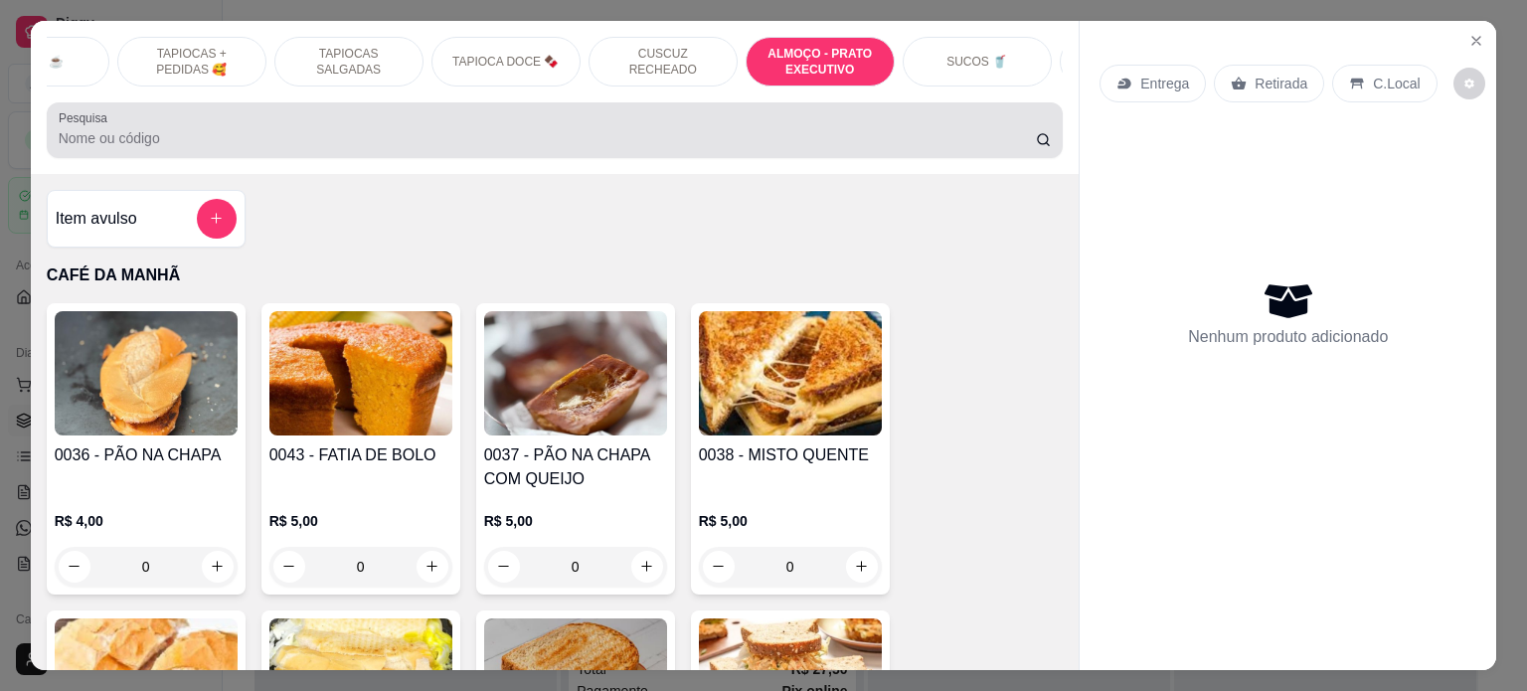
scroll to position [4077, 0]
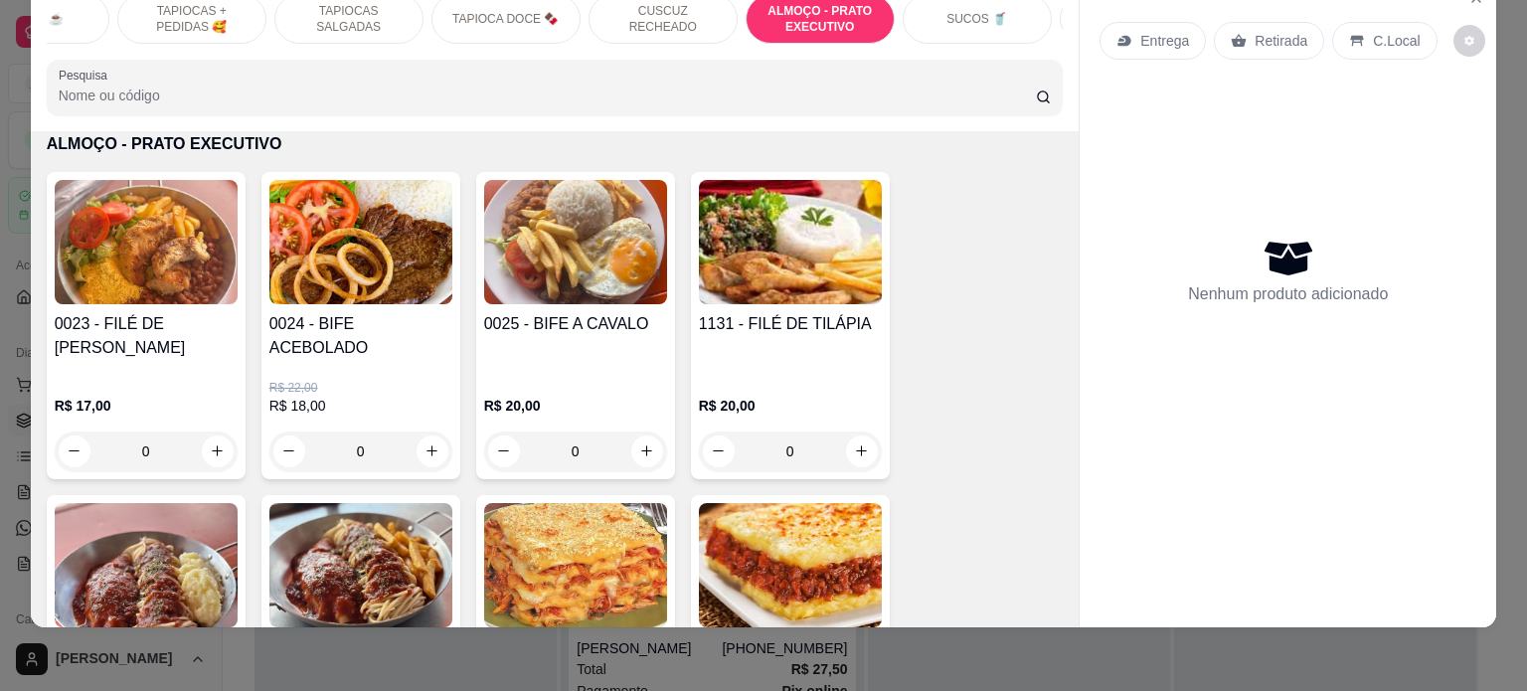
click at [419, 432] on div "0" at bounding box center [360, 451] width 183 height 40
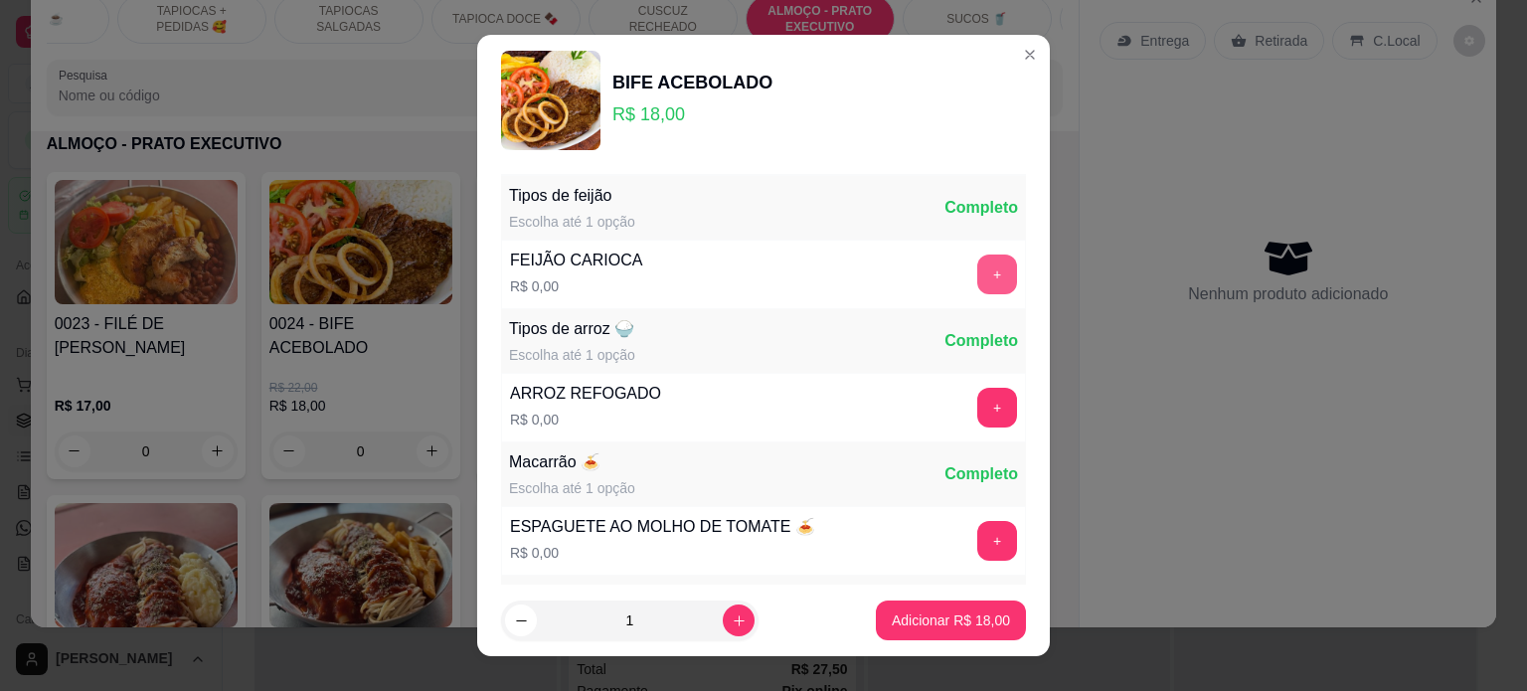
click at [977, 269] on button "+" at bounding box center [997, 274] width 40 height 40
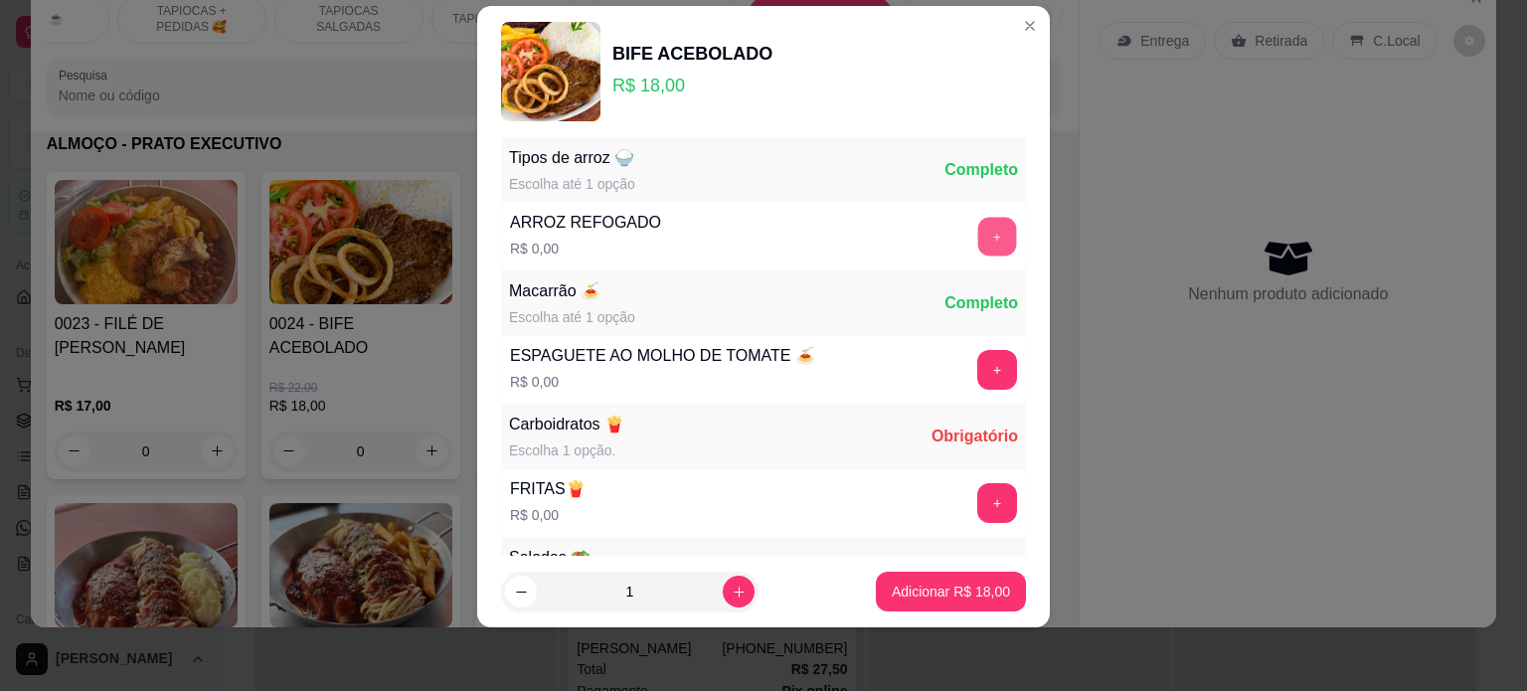
click at [978, 217] on button "+" at bounding box center [997, 236] width 39 height 39
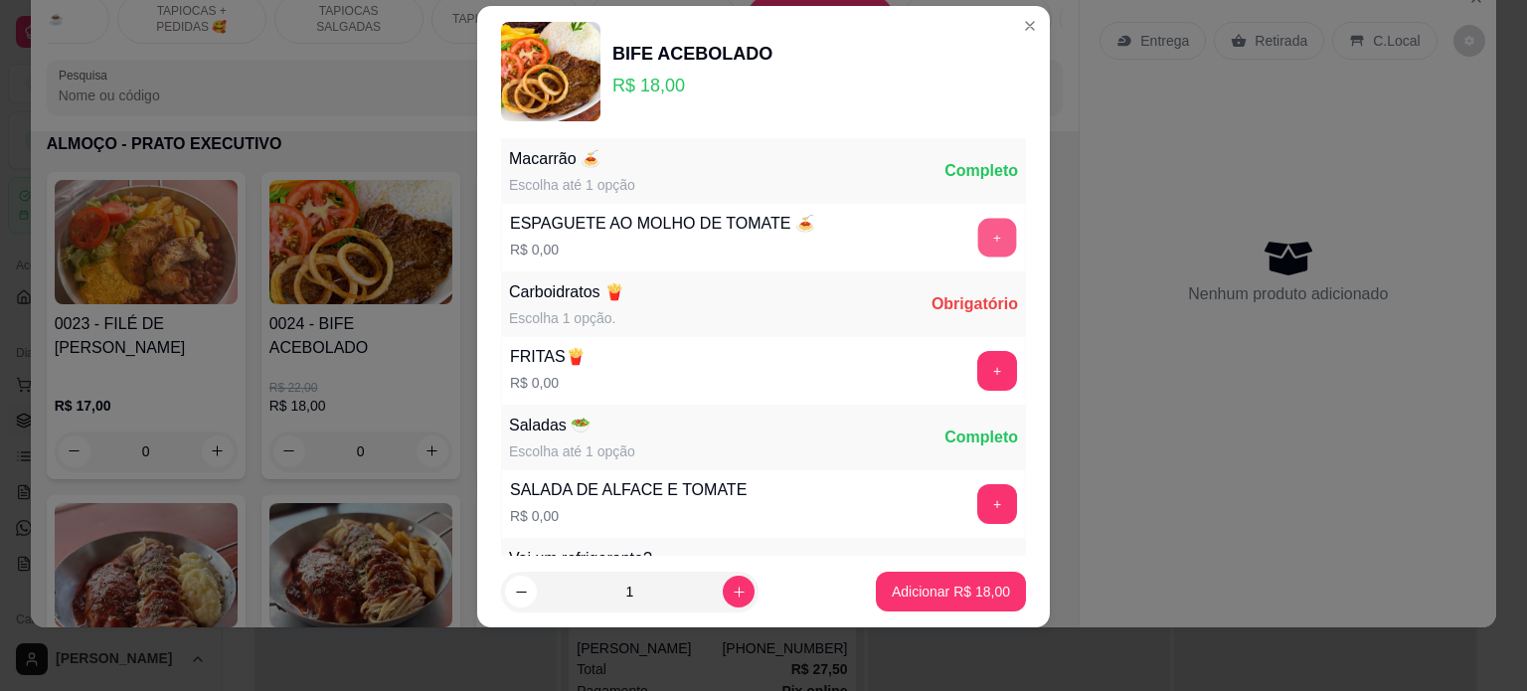
click at [978, 228] on button "+" at bounding box center [997, 237] width 39 height 39
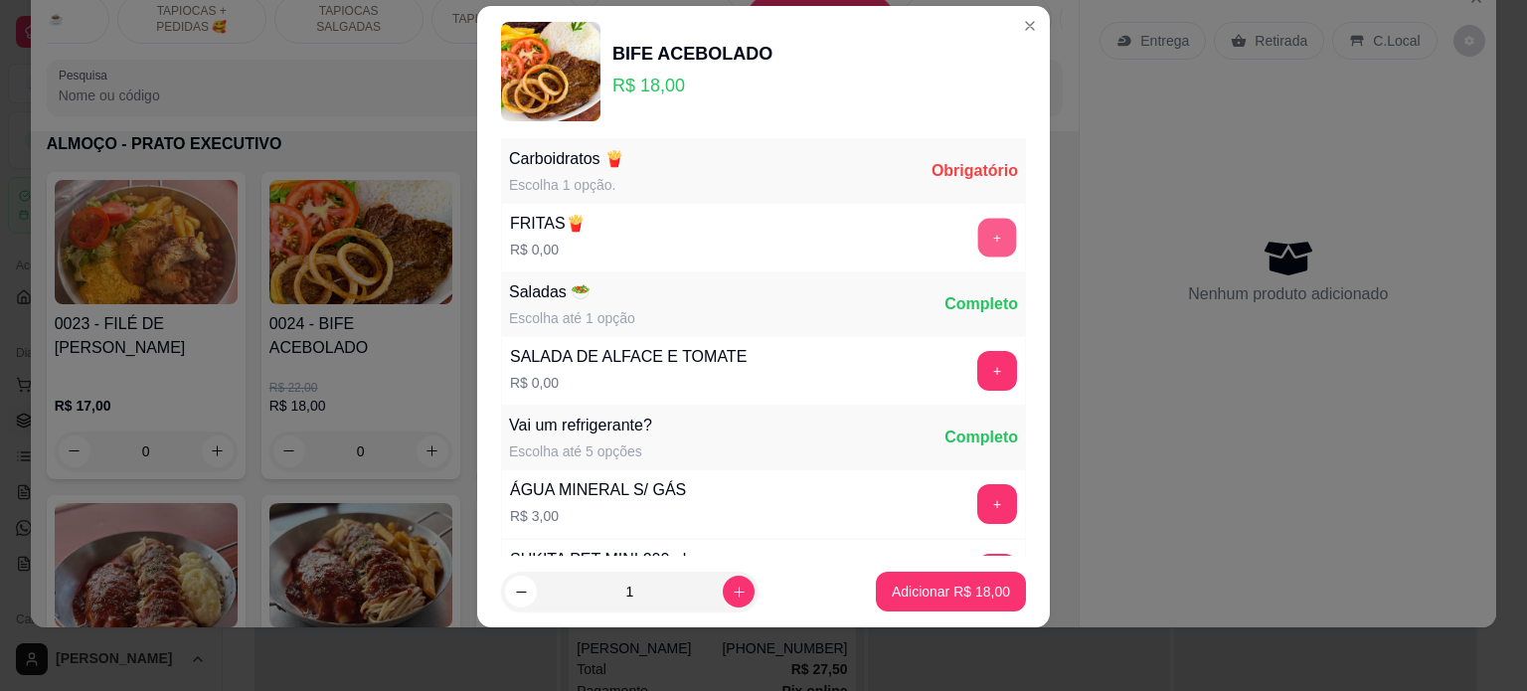
click at [978, 238] on button "+" at bounding box center [997, 237] width 39 height 39
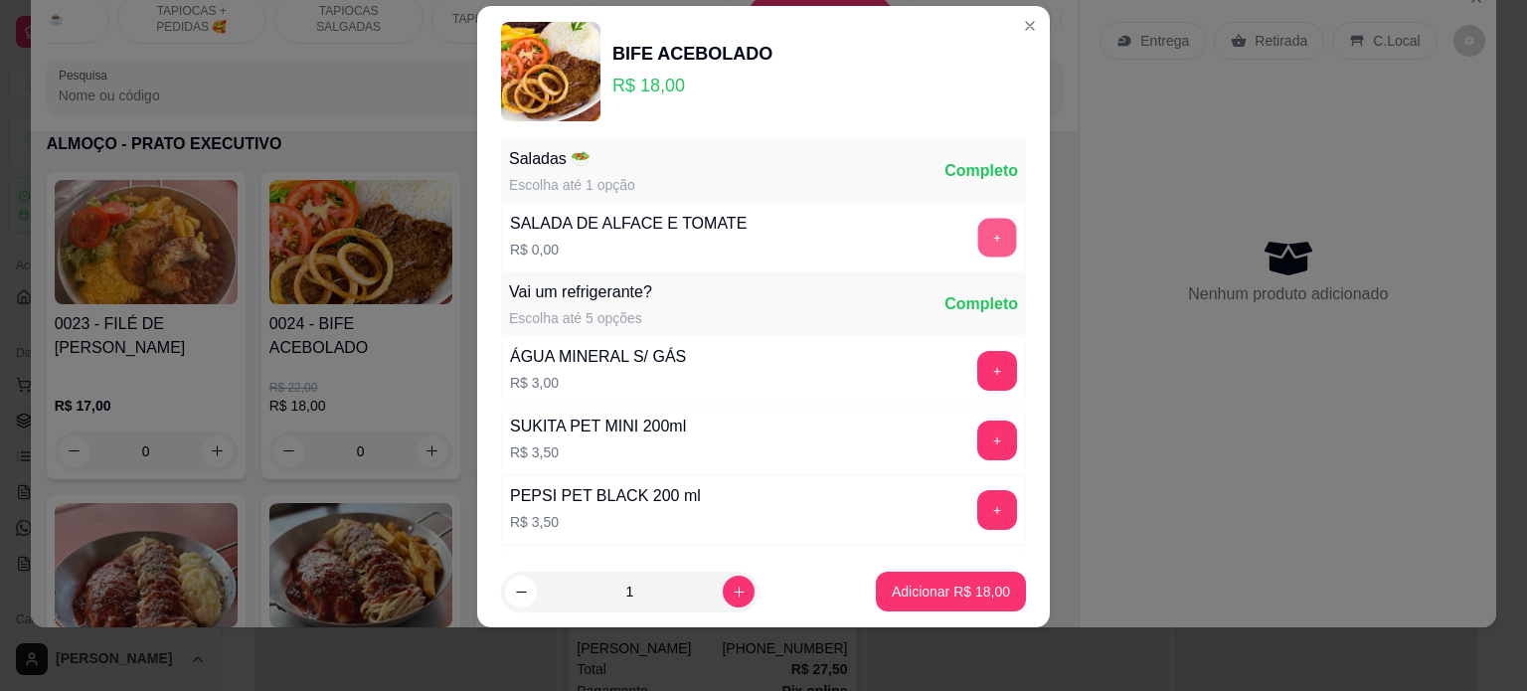
click at [978, 250] on button "+" at bounding box center [997, 237] width 39 height 39
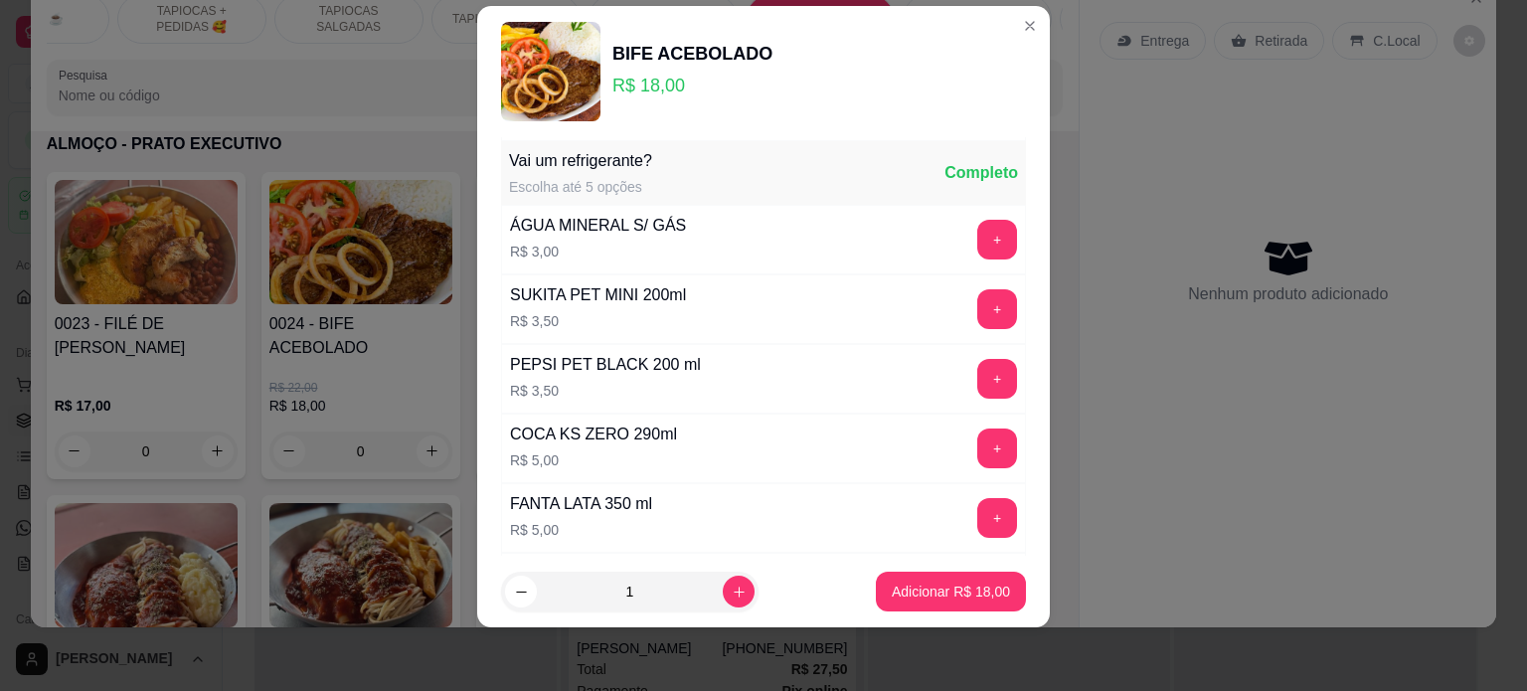
scroll to position [673, 0]
click at [944, 594] on p "Adicionar R$ 18,00" at bounding box center [951, 592] width 115 height 19
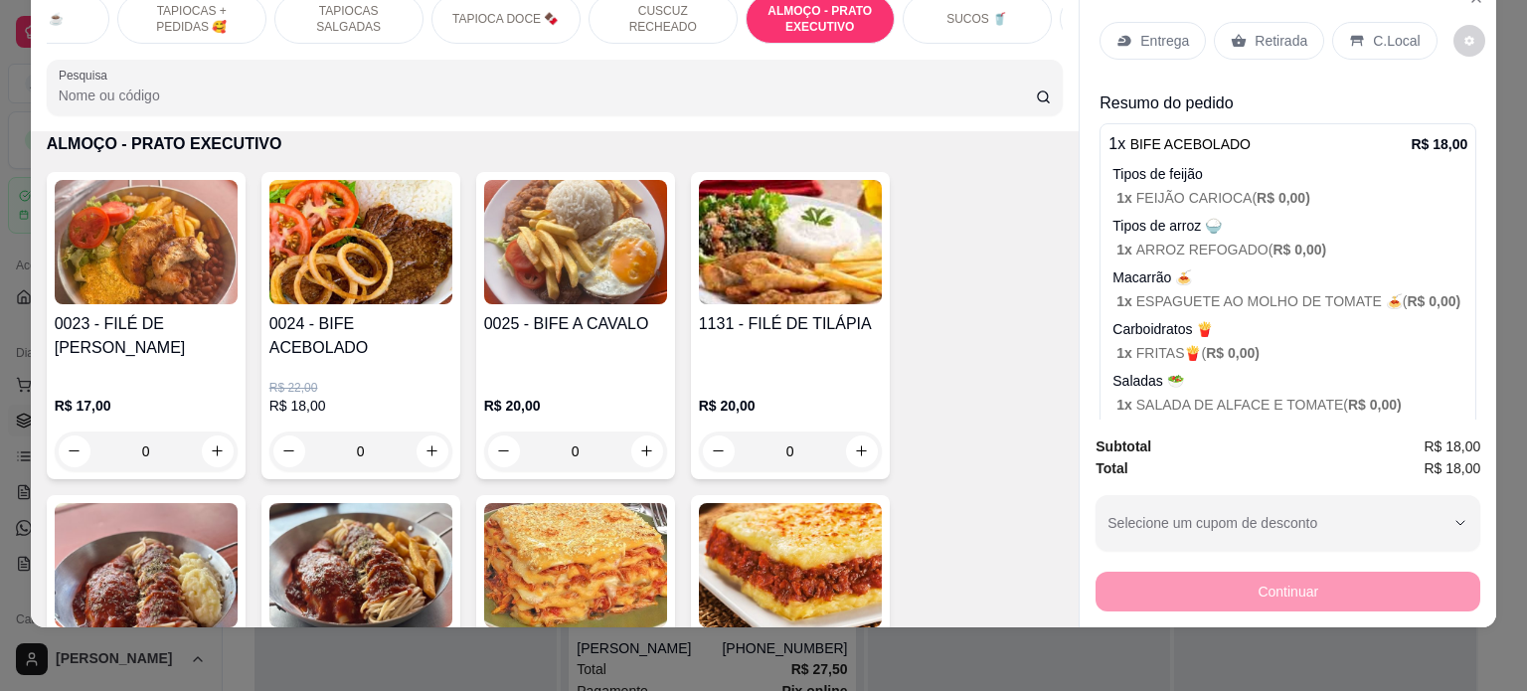
click at [953, 18] on div "SUCOS 🥤" at bounding box center [977, 19] width 149 height 50
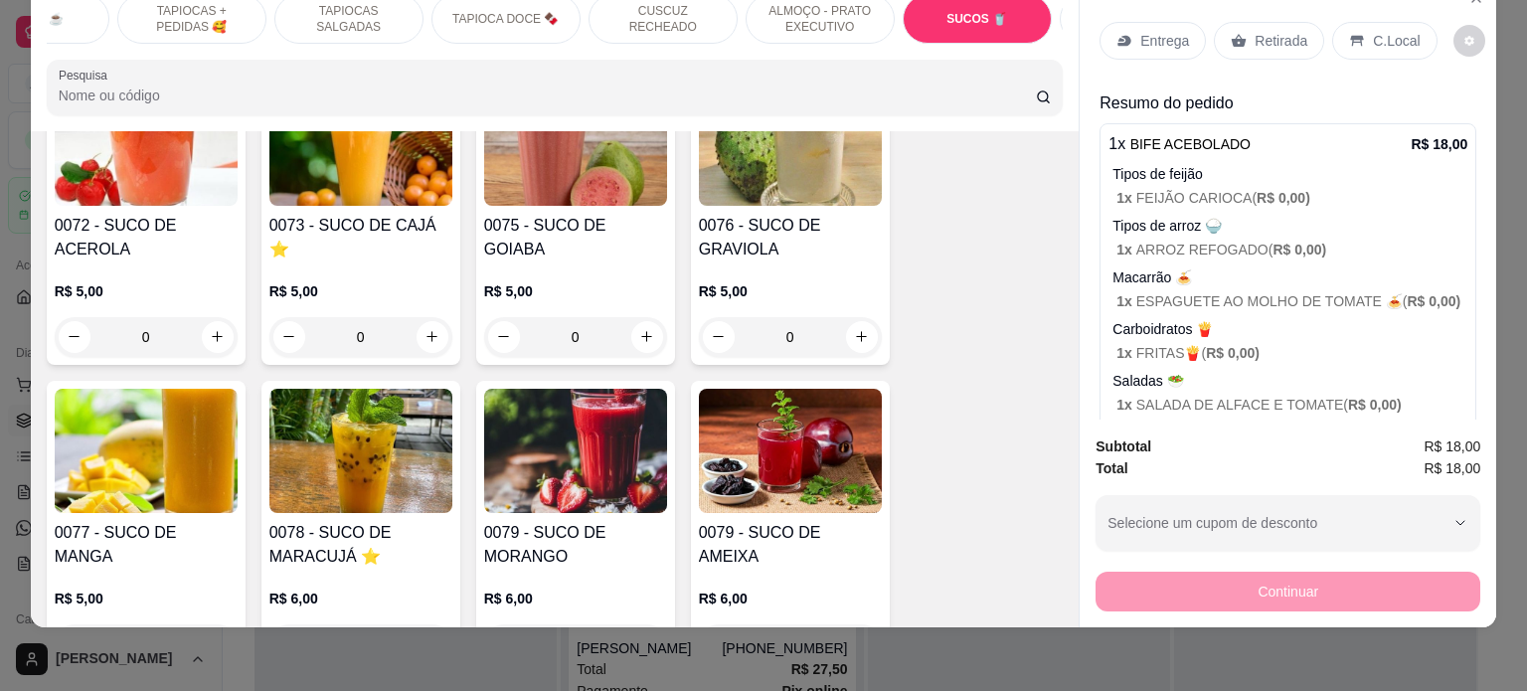
scroll to position [5237, 0]
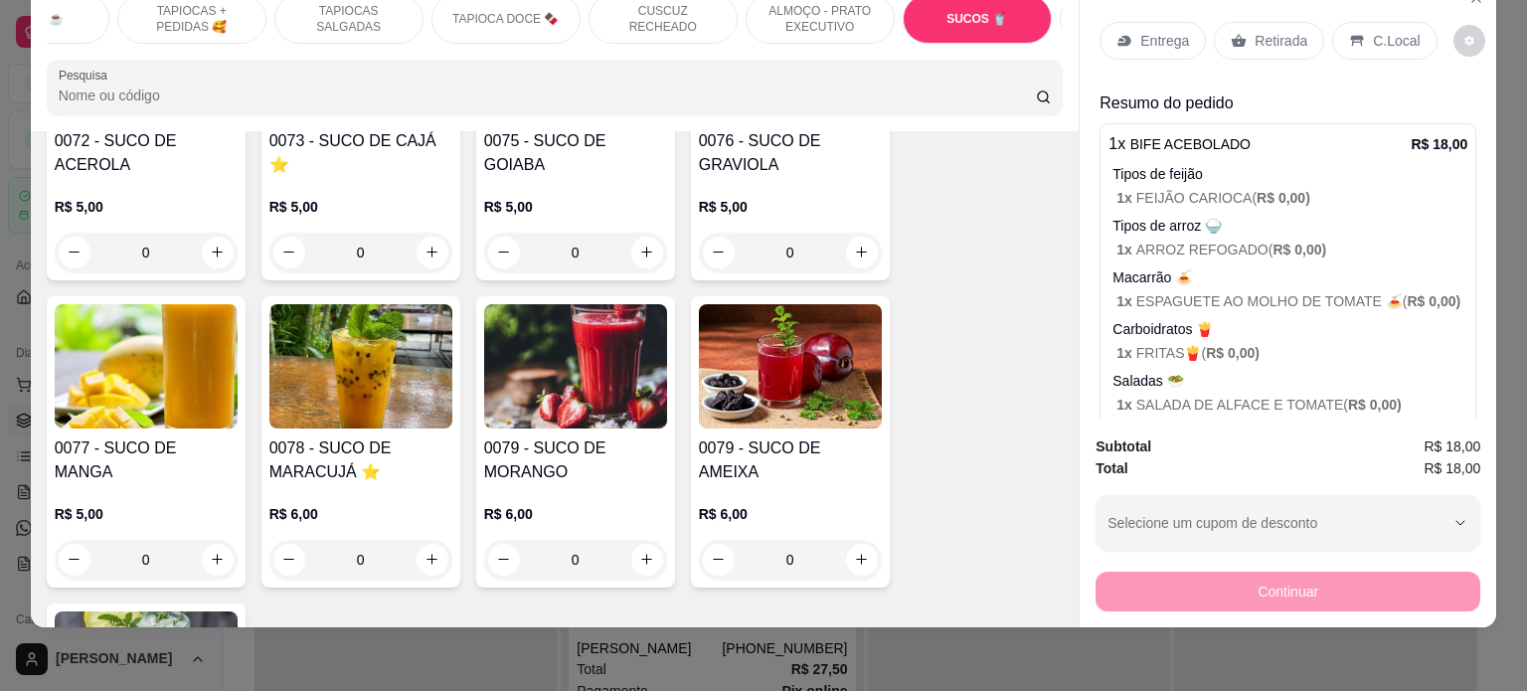
click at [417, 540] on div "0" at bounding box center [360, 560] width 183 height 40
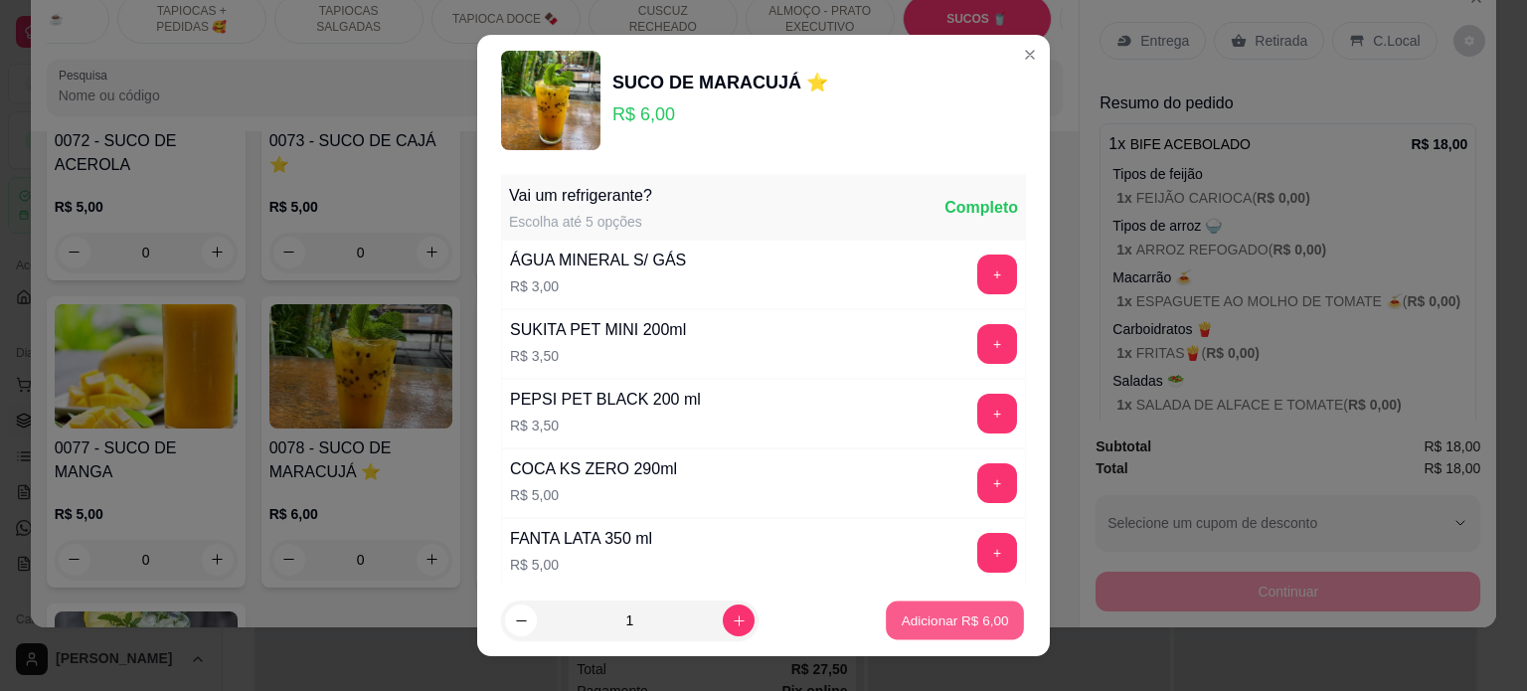
click at [954, 621] on p "Adicionar R$ 6,00" at bounding box center [954, 620] width 107 height 19
type input "1"
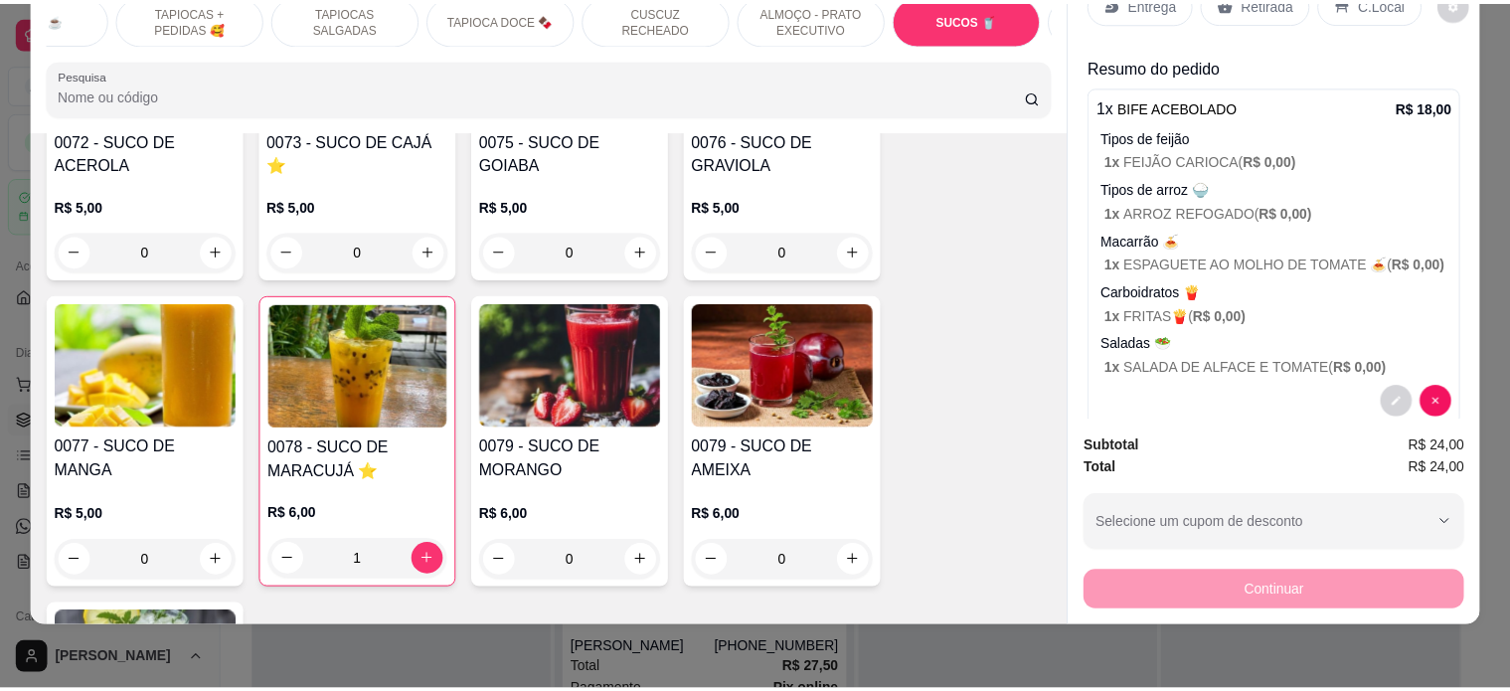
scroll to position [0, 0]
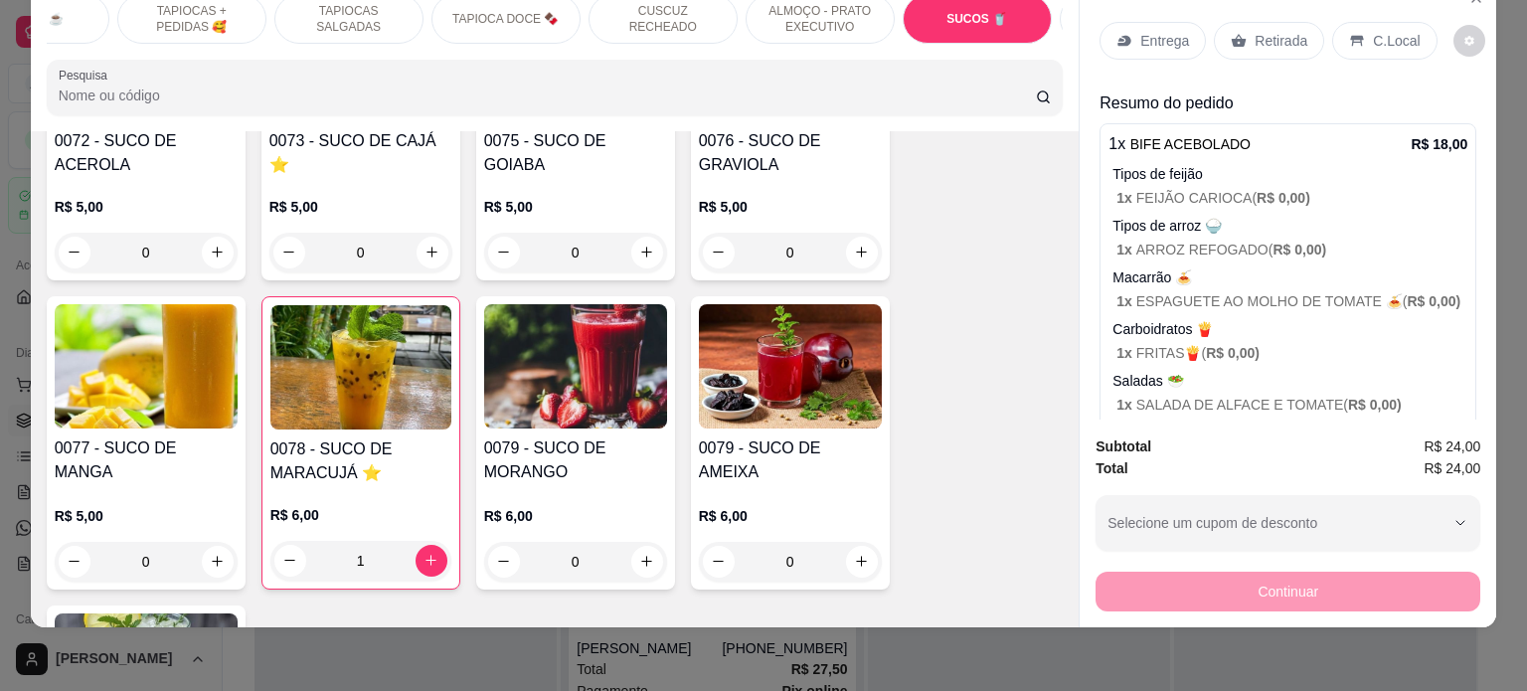
click at [1374, 31] on p "C.Local" at bounding box center [1396, 41] width 47 height 20
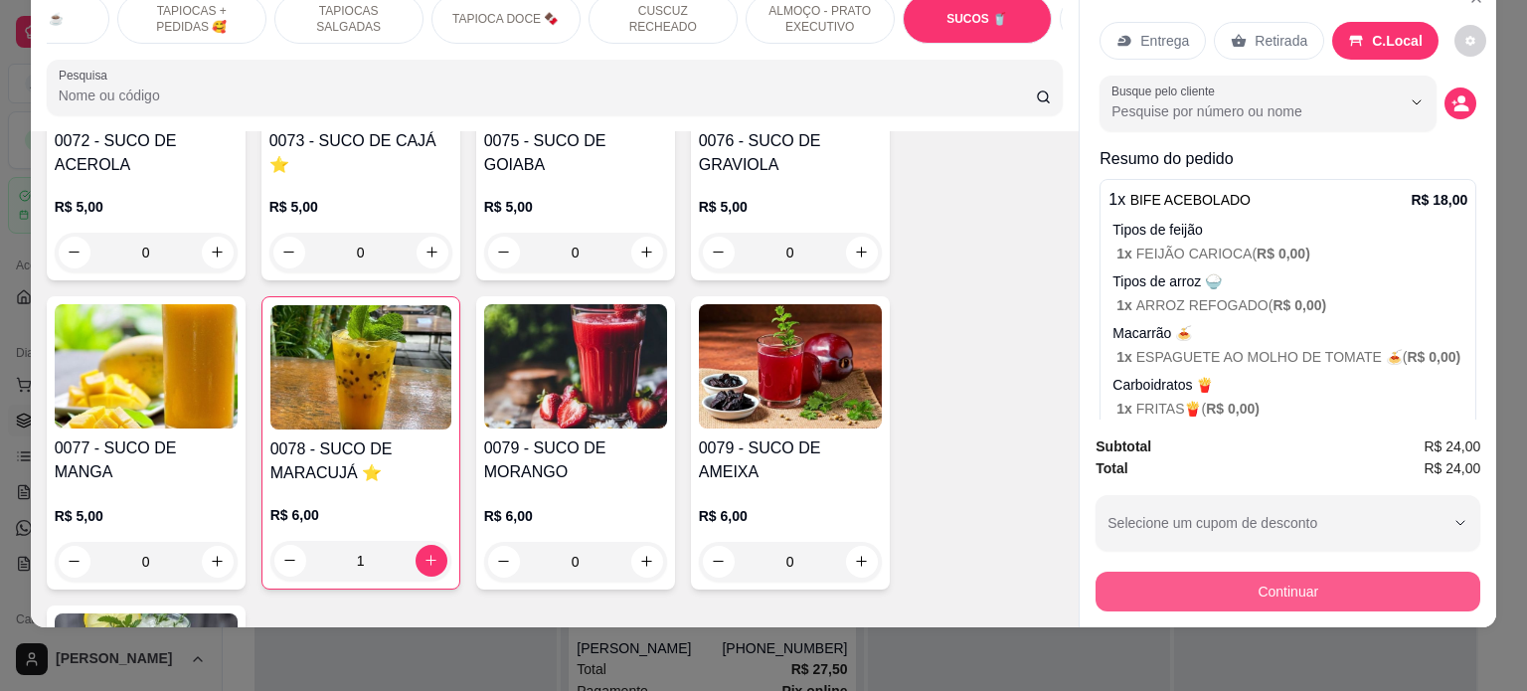
click at [1252, 580] on button "Continuar" at bounding box center [1287, 592] width 385 height 40
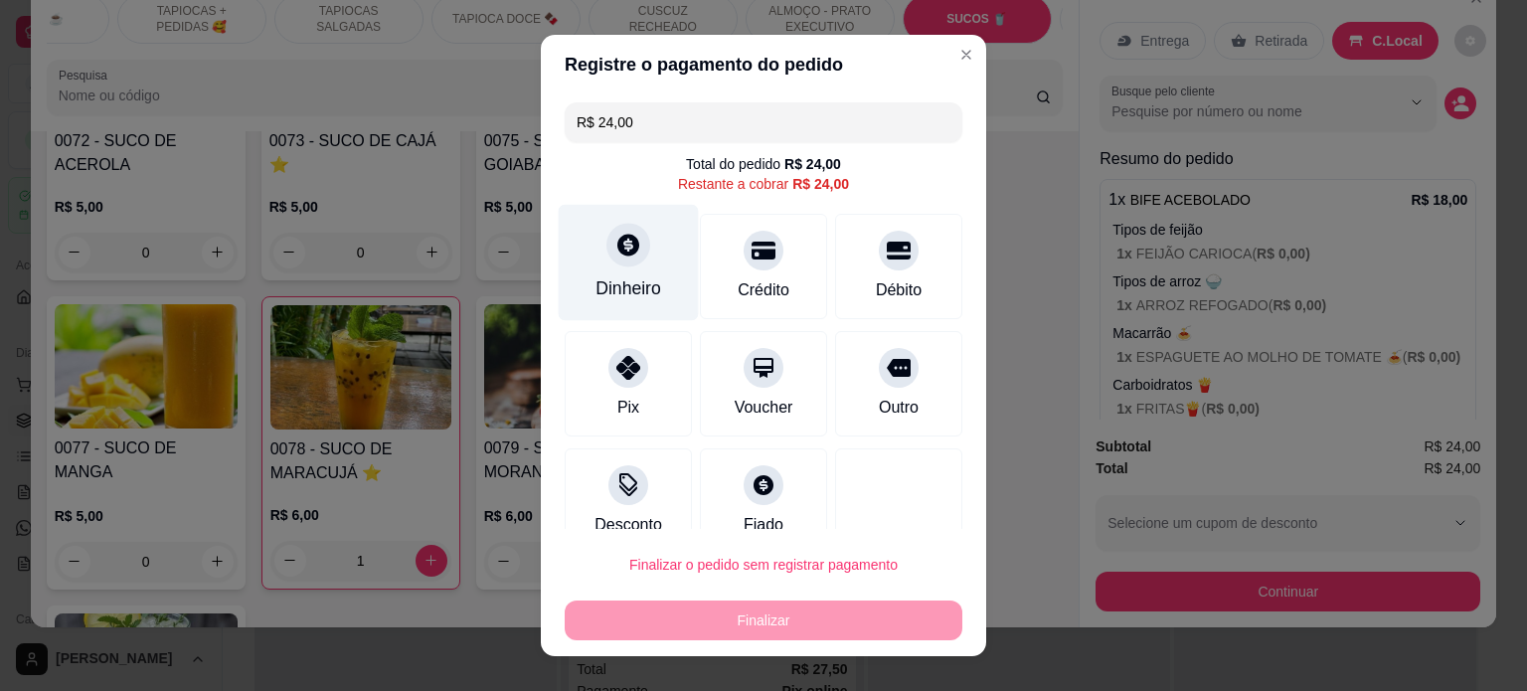
click at [611, 266] on div "Dinheiro" at bounding box center [629, 262] width 140 height 116
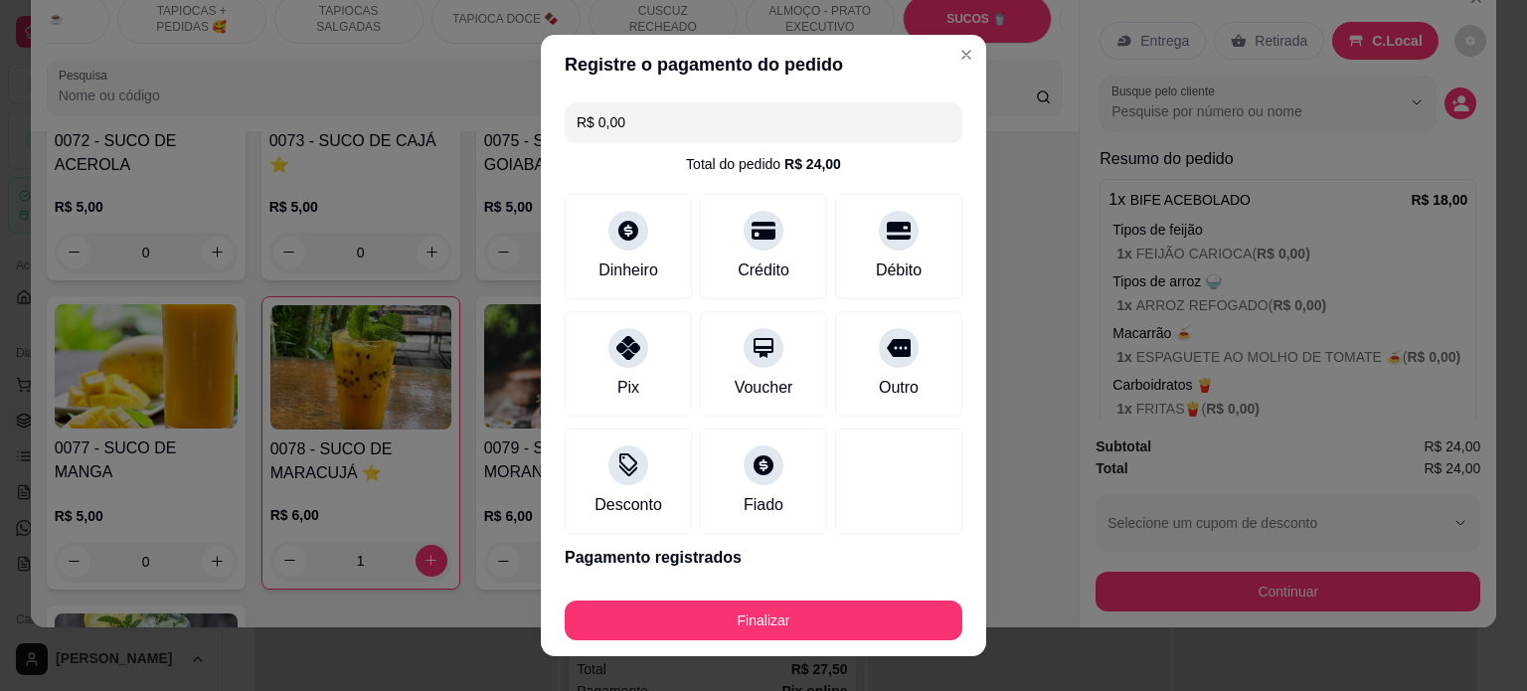
type input "R$ 0,00"
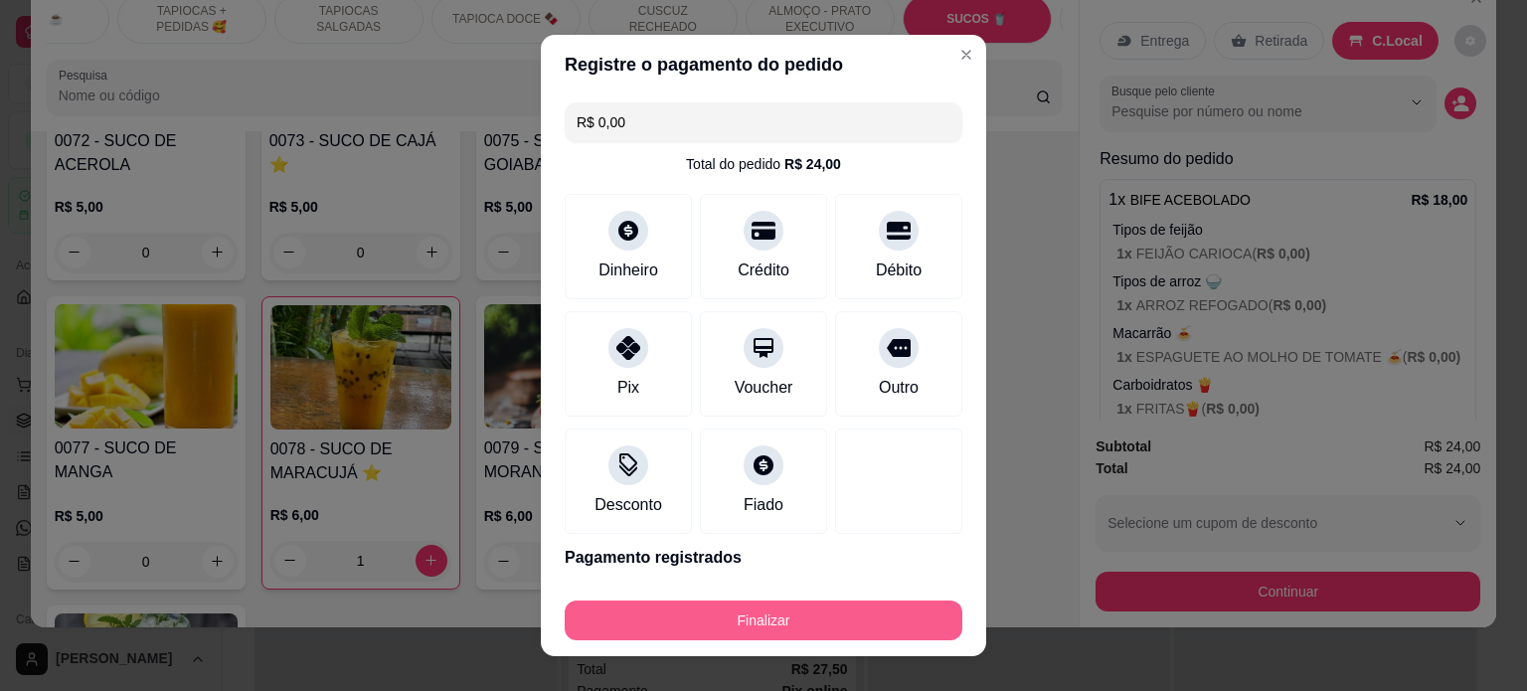
click at [771, 628] on button "Finalizar" at bounding box center [764, 620] width 398 height 40
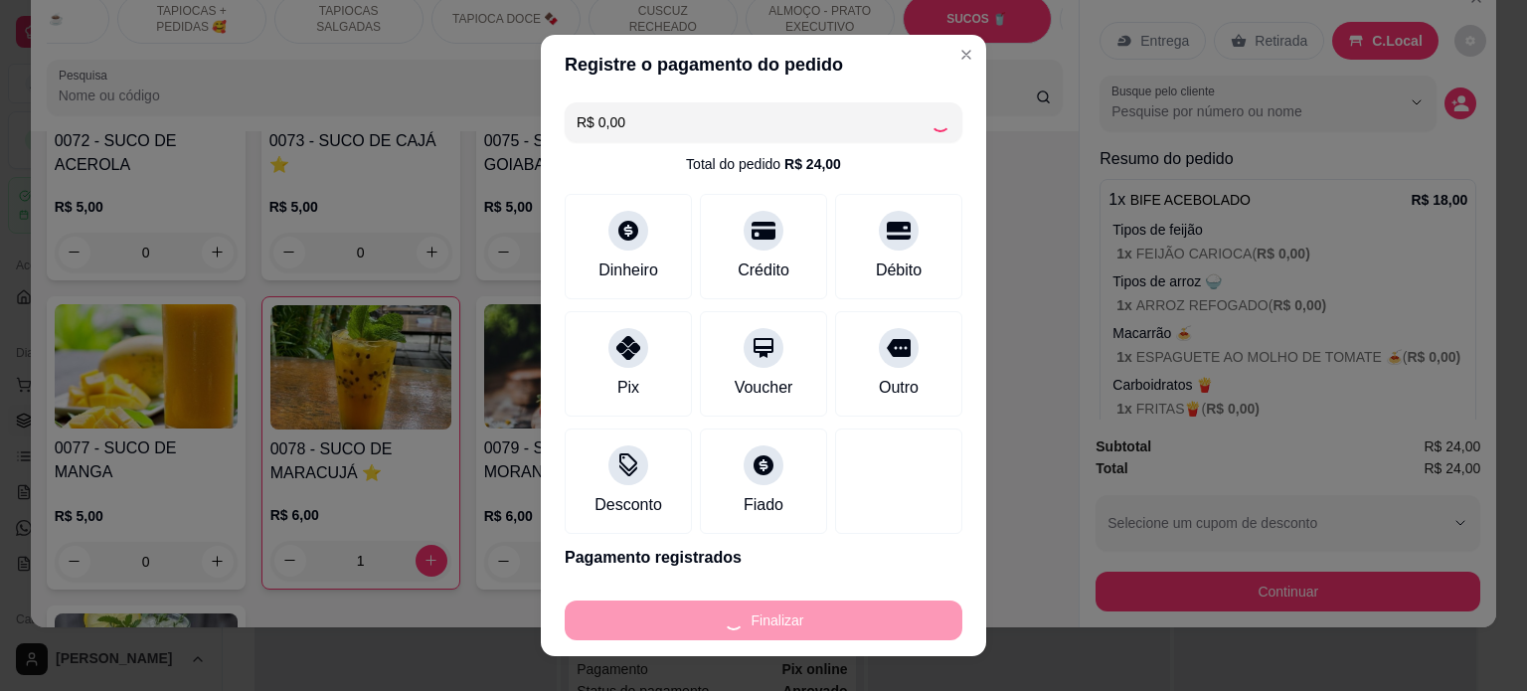
type input "0"
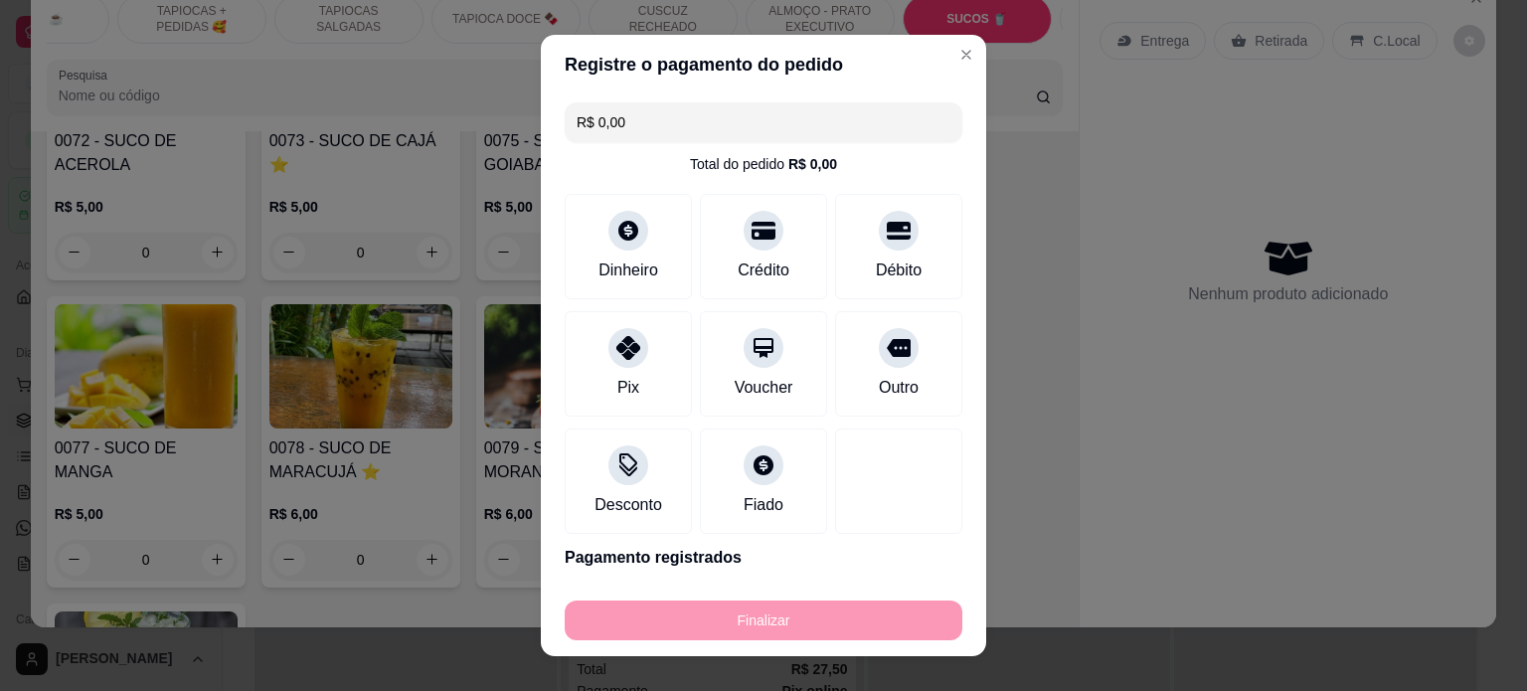
type input "-R$ 24,00"
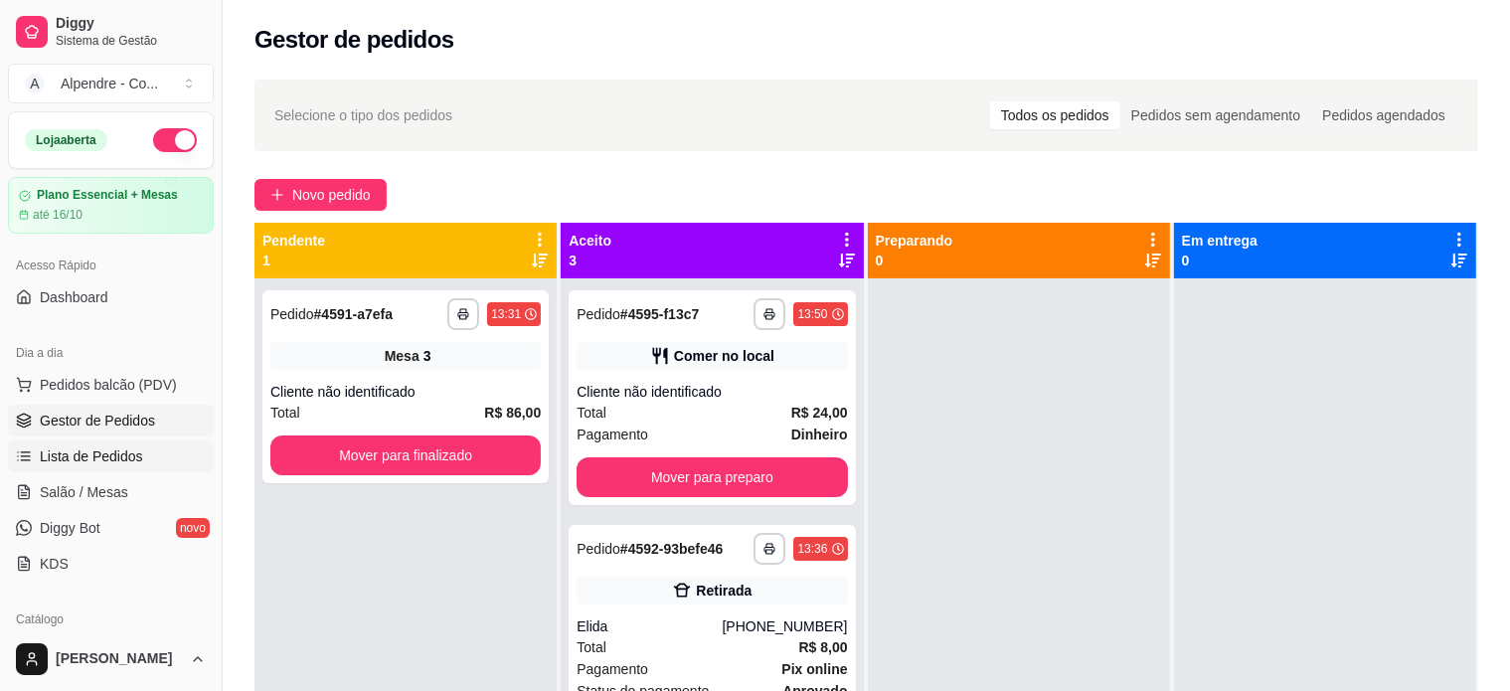
click at [135, 456] on span "Lista de Pedidos" at bounding box center [91, 456] width 103 height 20
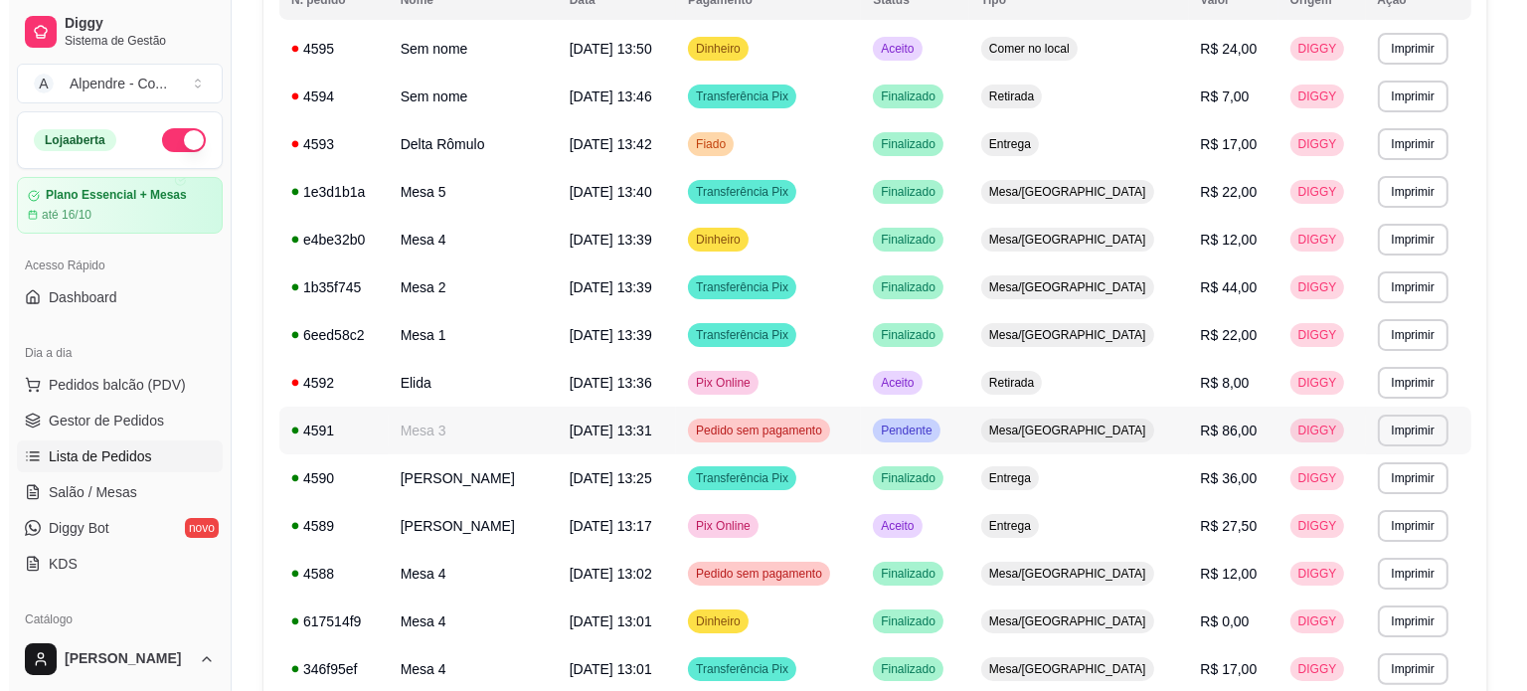
scroll to position [298, 0]
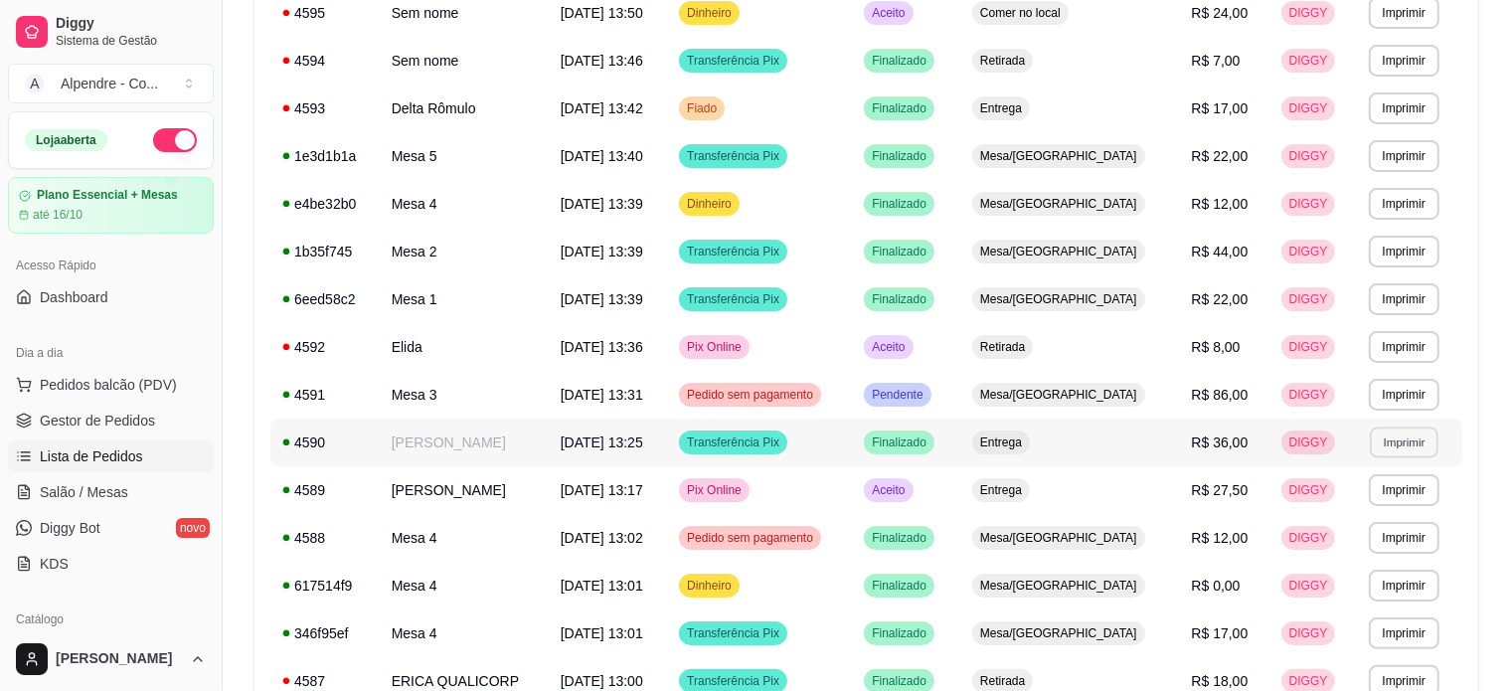
click at [1404, 444] on button "Imprimir" at bounding box center [1404, 441] width 69 height 31
click at [1121, 443] on td "Entrega" at bounding box center [1070, 442] width 220 height 48
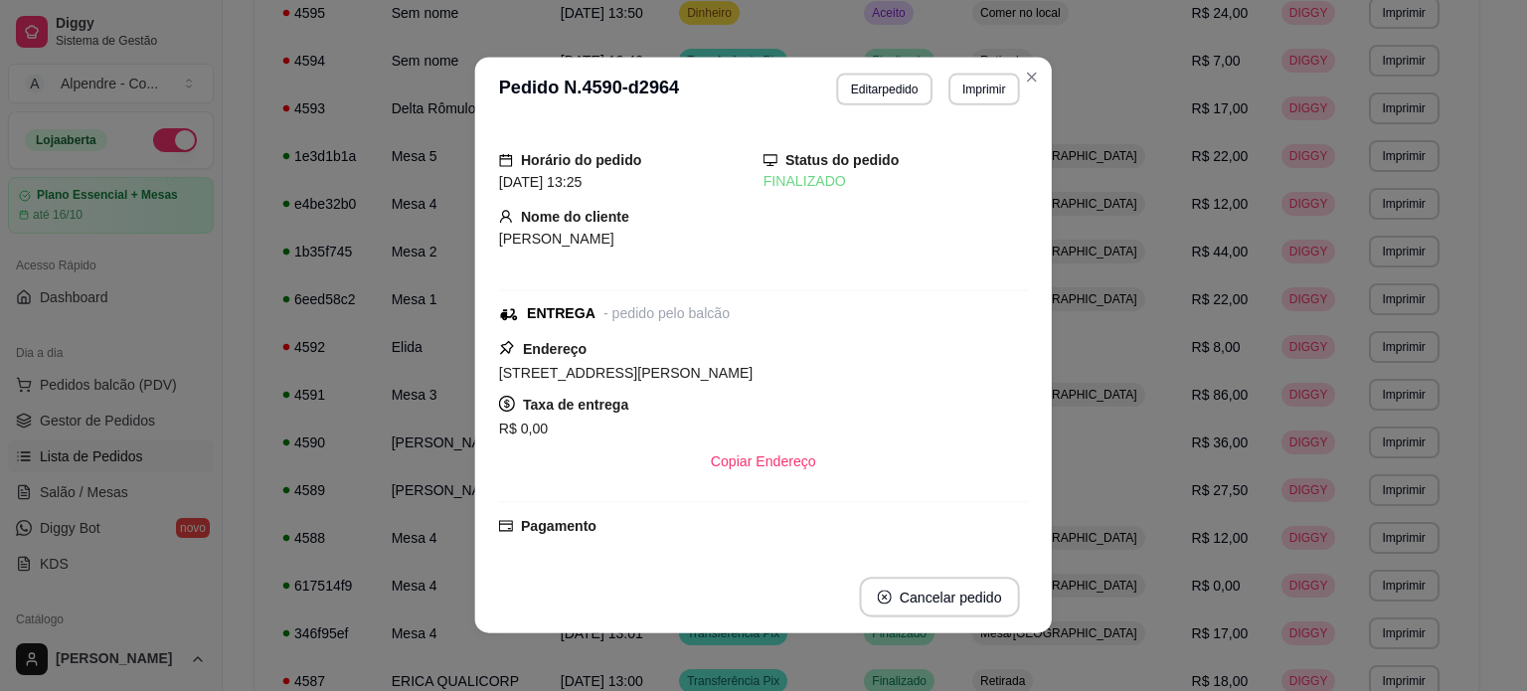
click at [1002, 436] on div "Horário do pedido [DATE] 13:25 Status do pedido FINALIZADO Nome do cliente [PER…" at bounding box center [763, 340] width 529 height 423
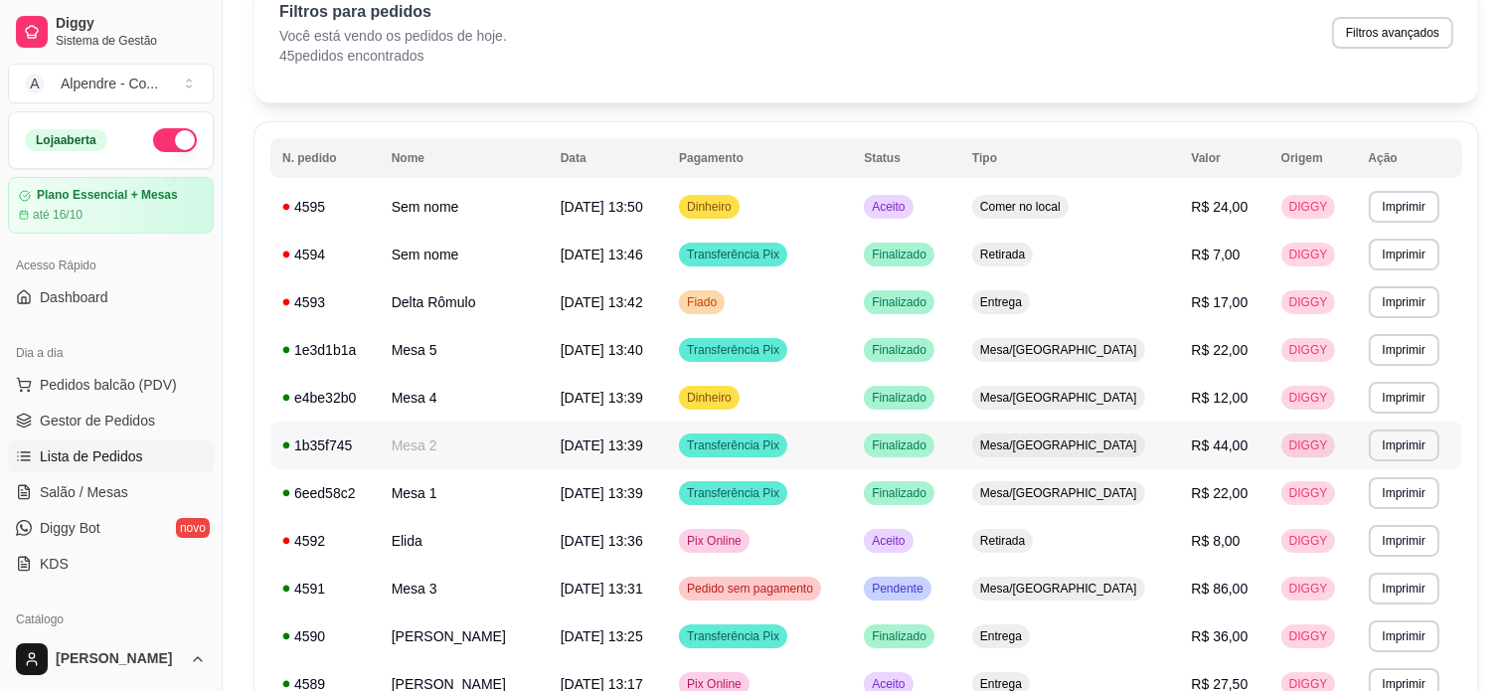
scroll to position [0, 0]
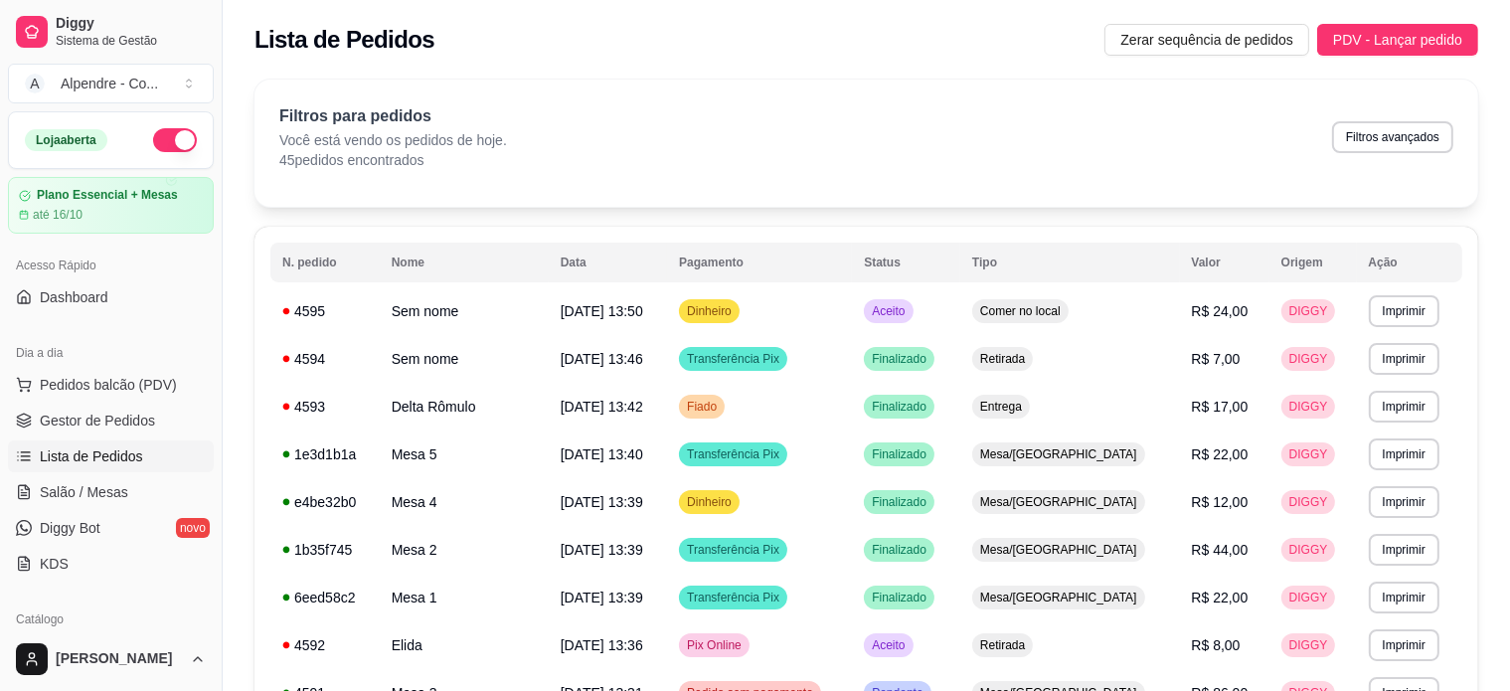
click at [73, 272] on div "Acesso Rápido" at bounding box center [111, 266] width 206 height 32
click at [76, 296] on span "Dashboard" at bounding box center [74, 297] width 69 height 20
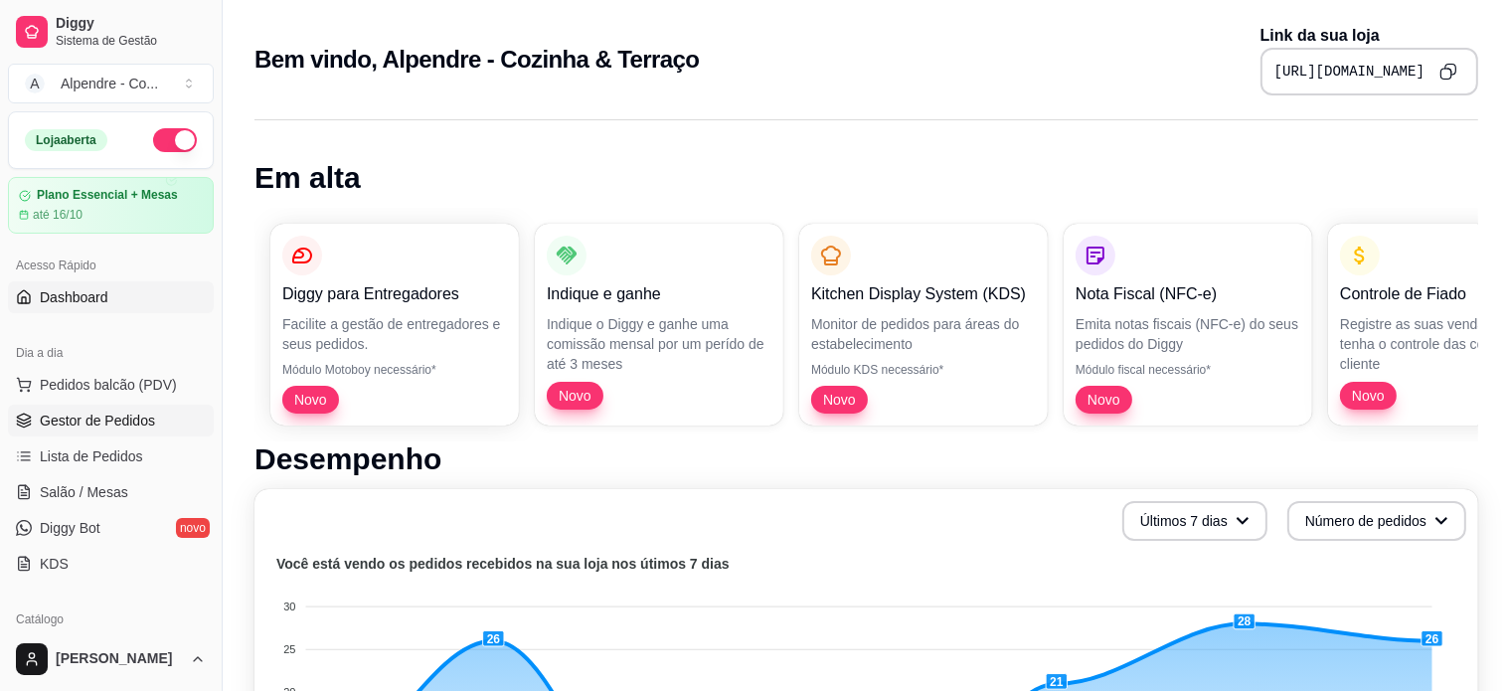
click at [106, 424] on span "Gestor de Pedidos" at bounding box center [97, 421] width 115 height 20
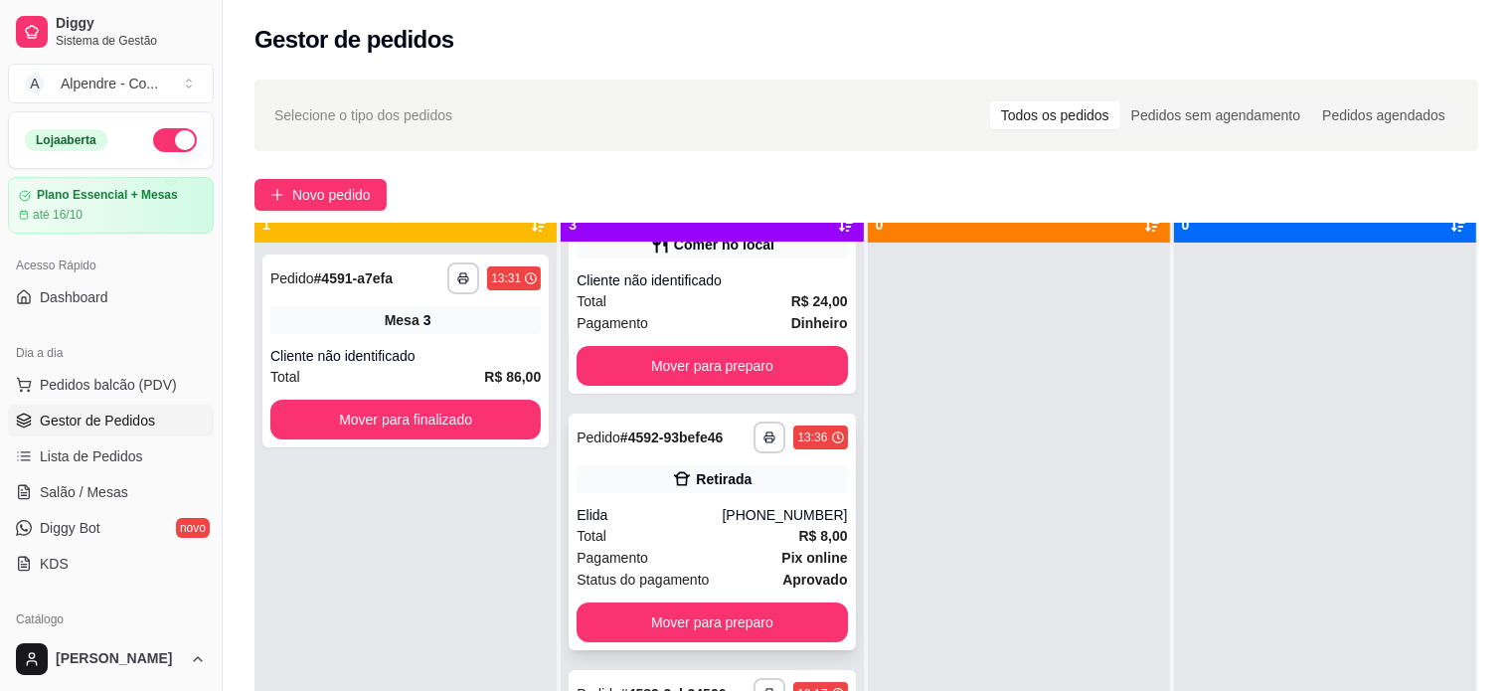
scroll to position [56, 0]
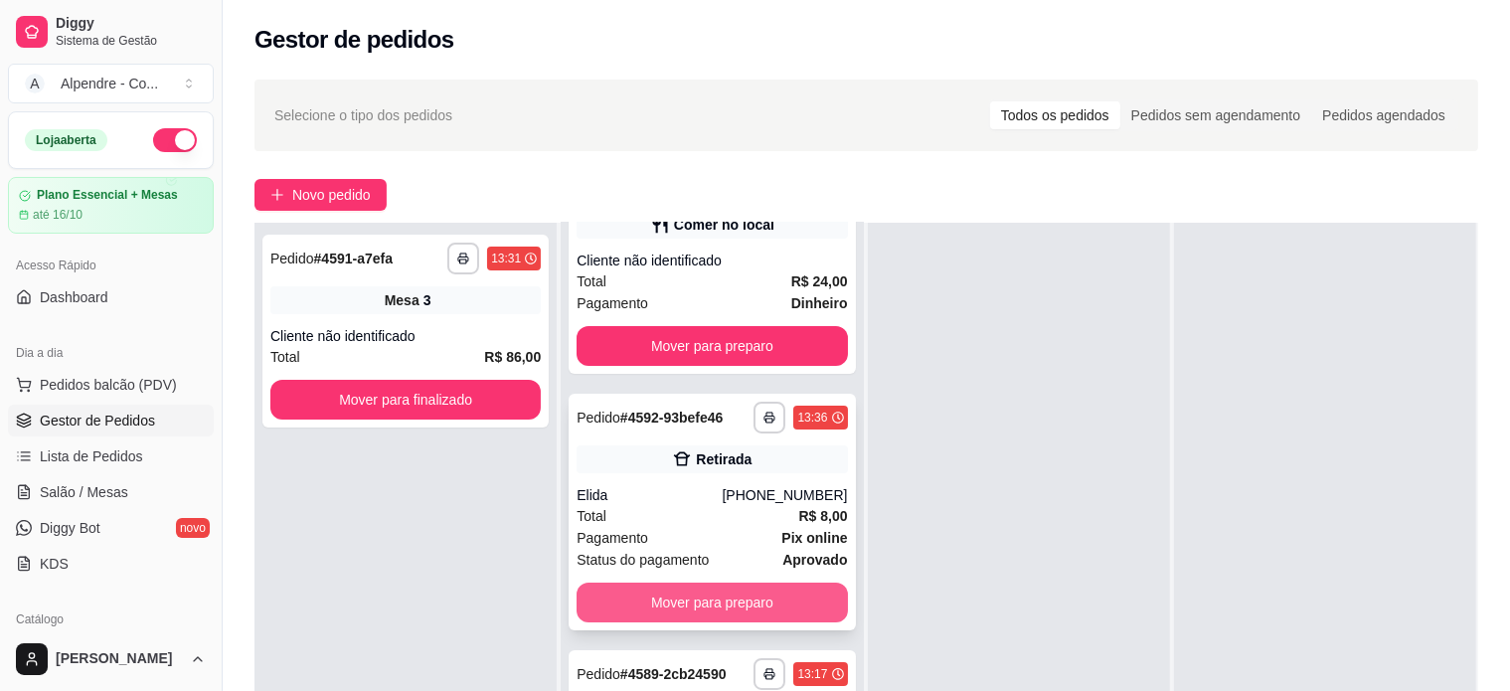
click at [718, 607] on button "Mover para preparo" at bounding box center [712, 603] width 270 height 40
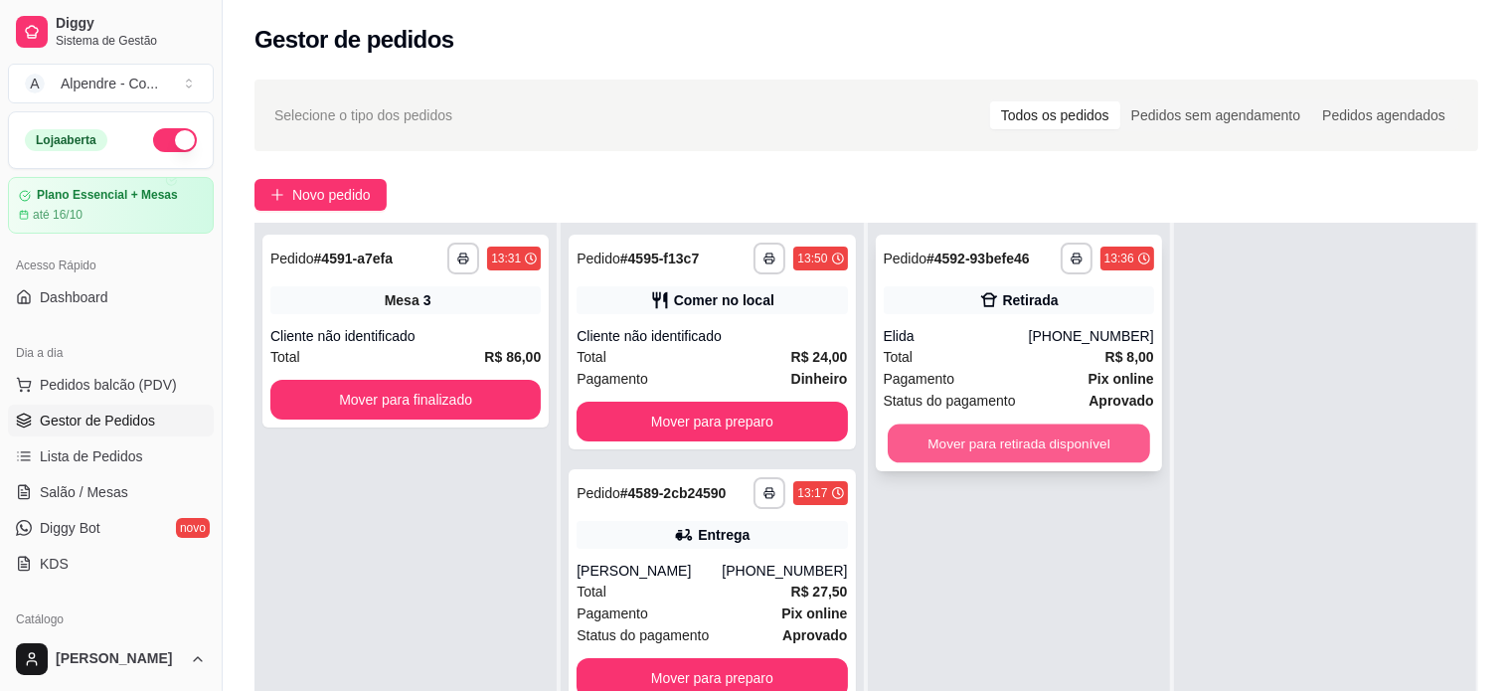
click at [950, 434] on button "Mover para retirada disponível" at bounding box center [1019, 443] width 262 height 39
click at [1020, 445] on button "Mover para retirada disponível" at bounding box center [1019, 443] width 262 height 39
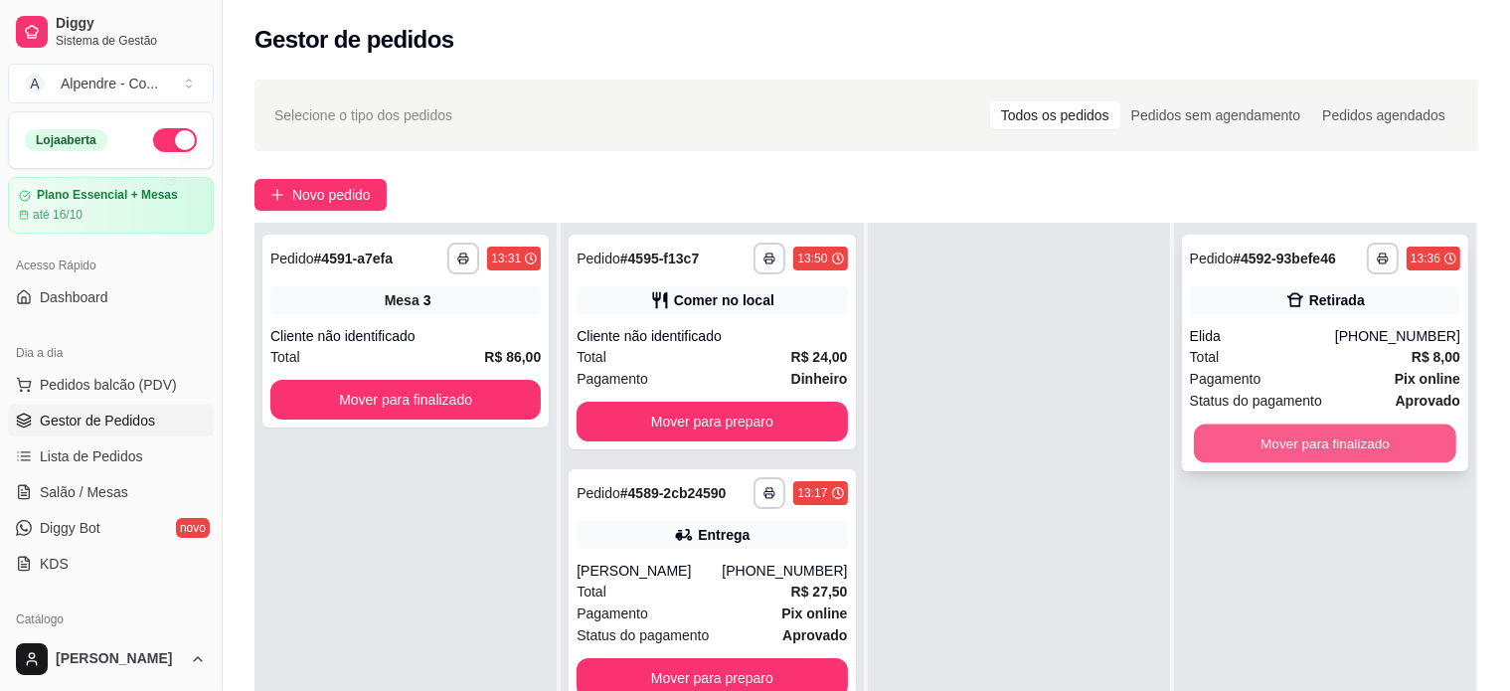
click at [1393, 446] on button "Mover para finalizado" at bounding box center [1325, 443] width 262 height 39
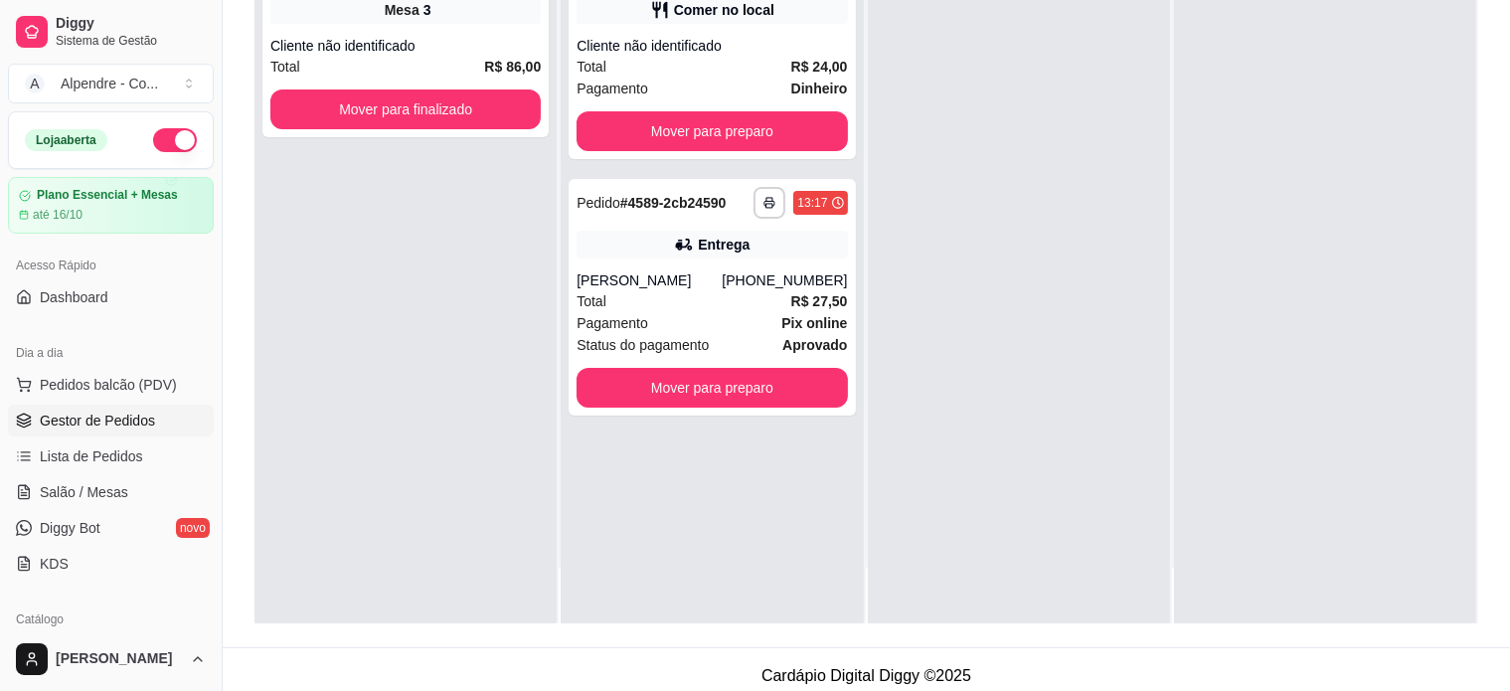
scroll to position [298, 0]
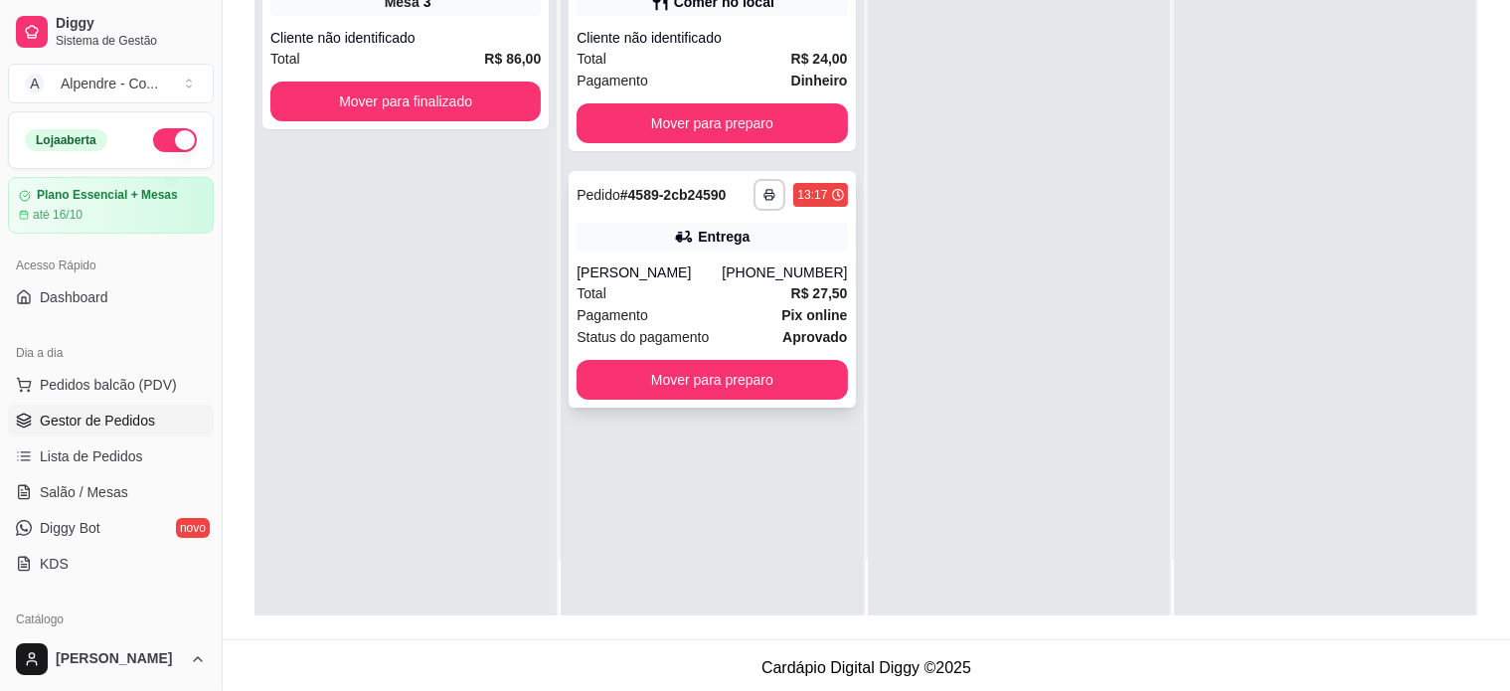
click at [736, 393] on button "Mover para preparo" at bounding box center [712, 380] width 270 height 40
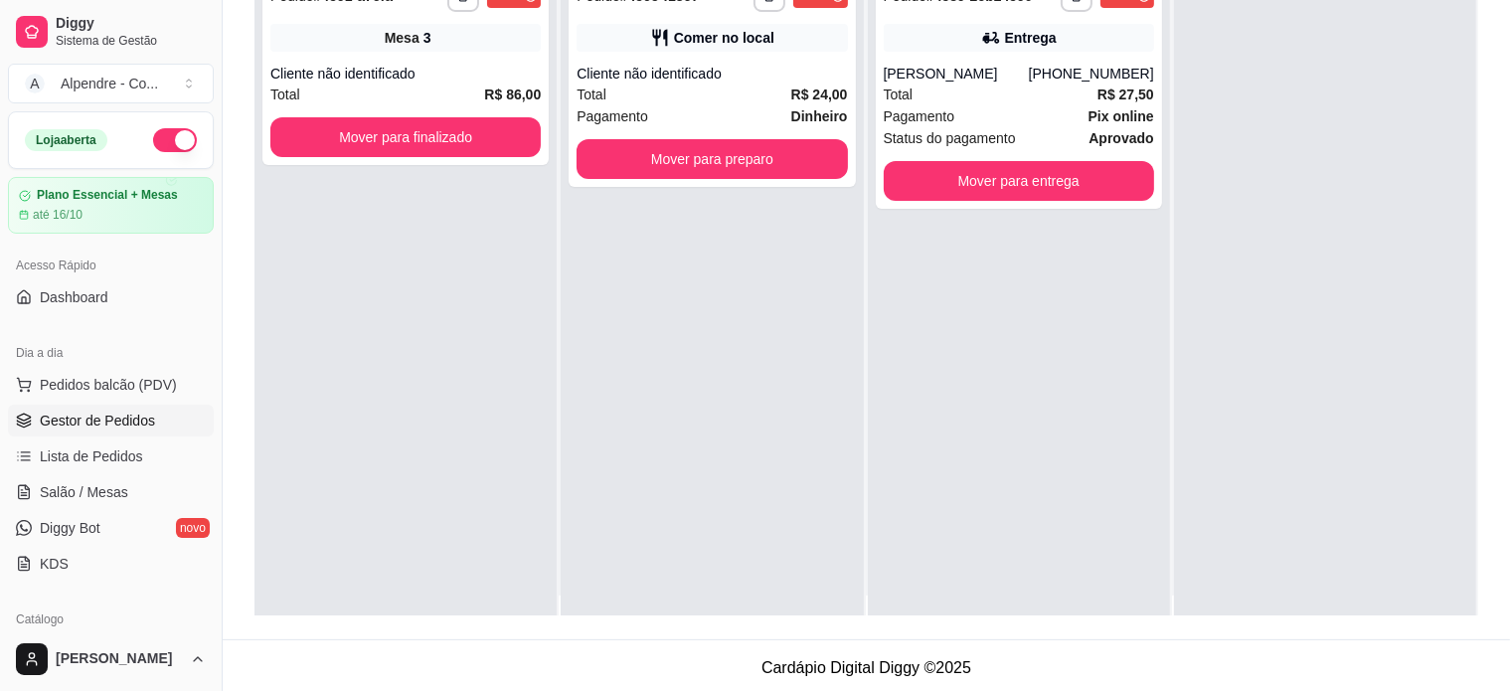
scroll to position [0, 0]
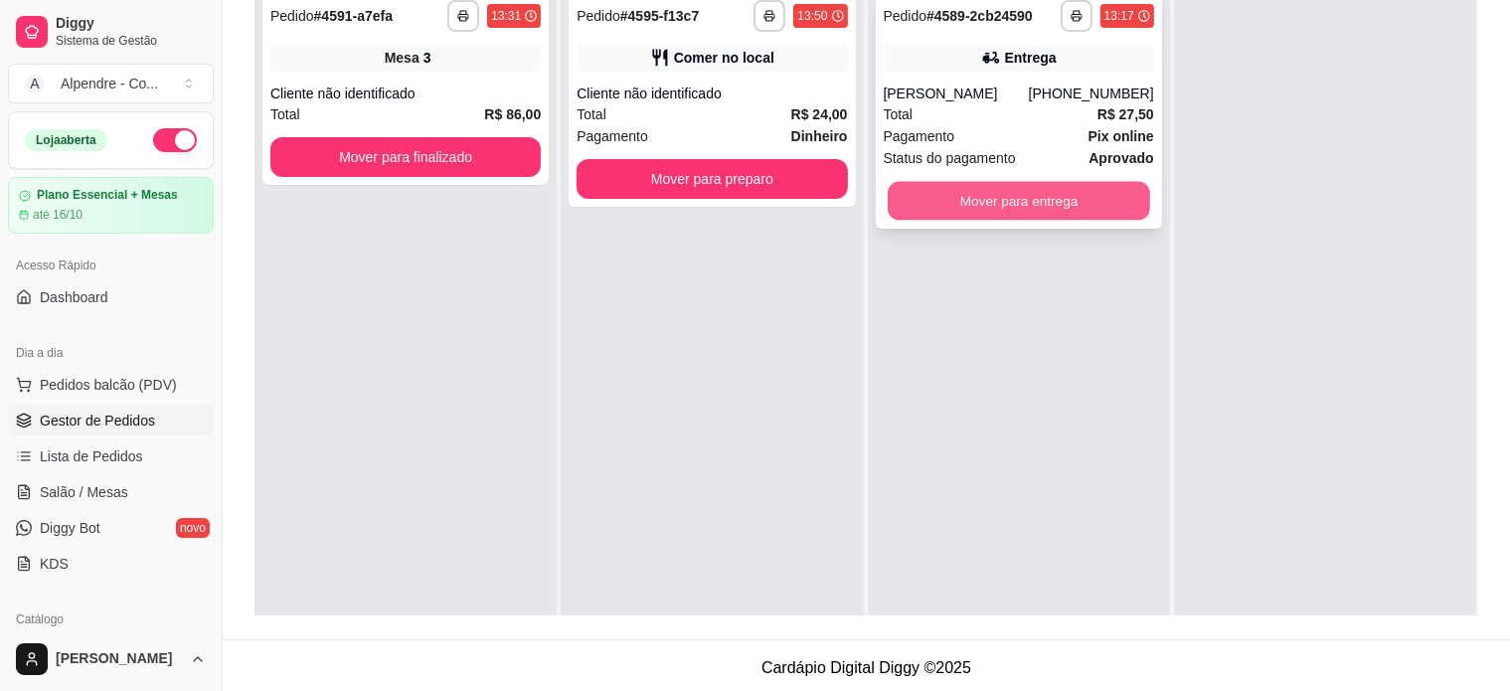
click at [984, 198] on button "Mover para entrega" at bounding box center [1019, 201] width 262 height 39
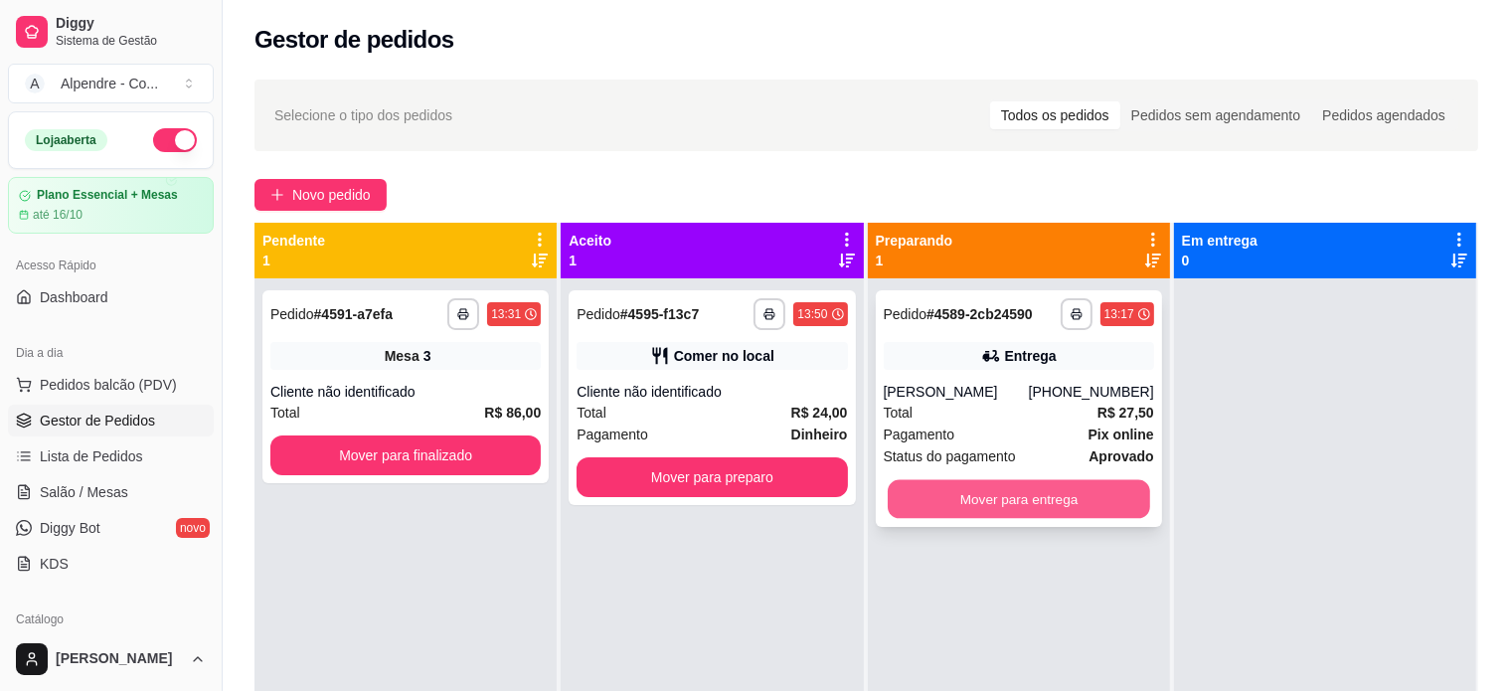
click at [1046, 512] on button "Mover para entrega" at bounding box center [1019, 499] width 262 height 39
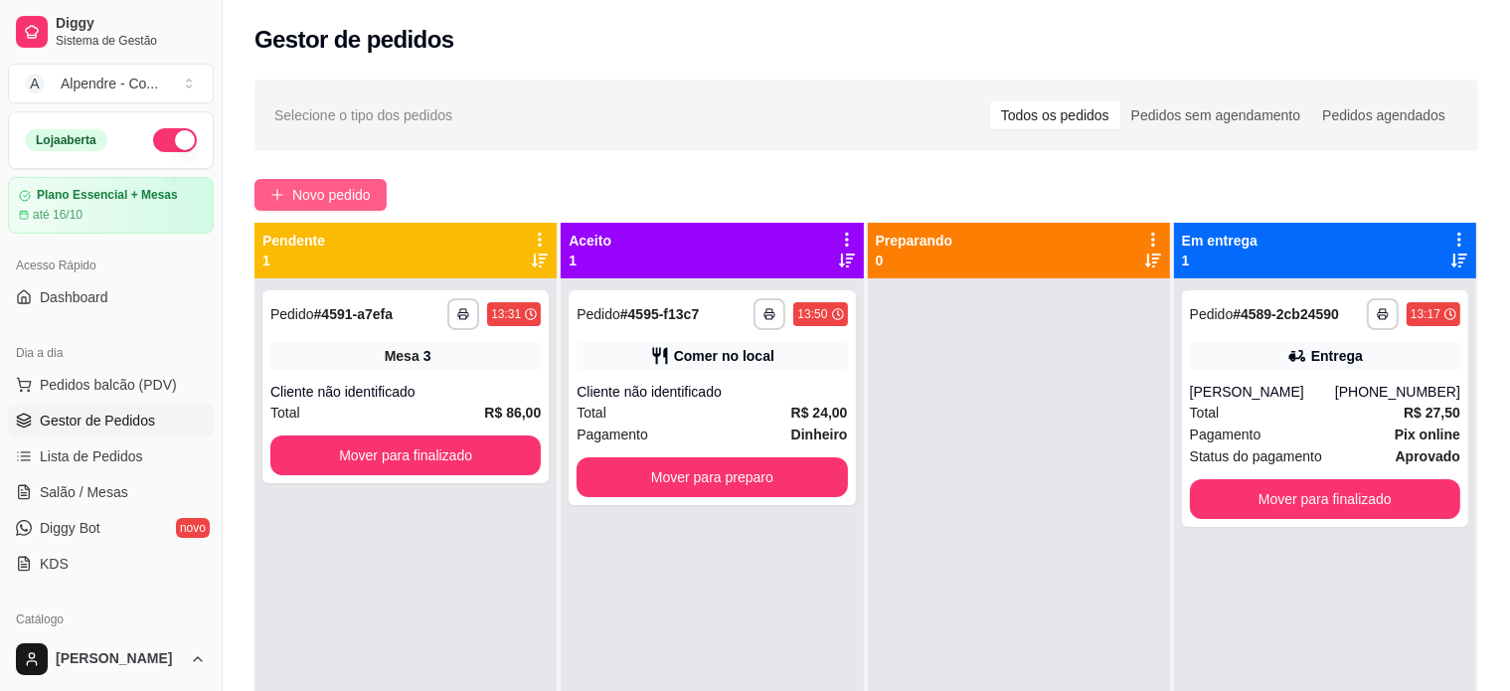
click at [310, 189] on span "Novo pedido" at bounding box center [331, 195] width 79 height 22
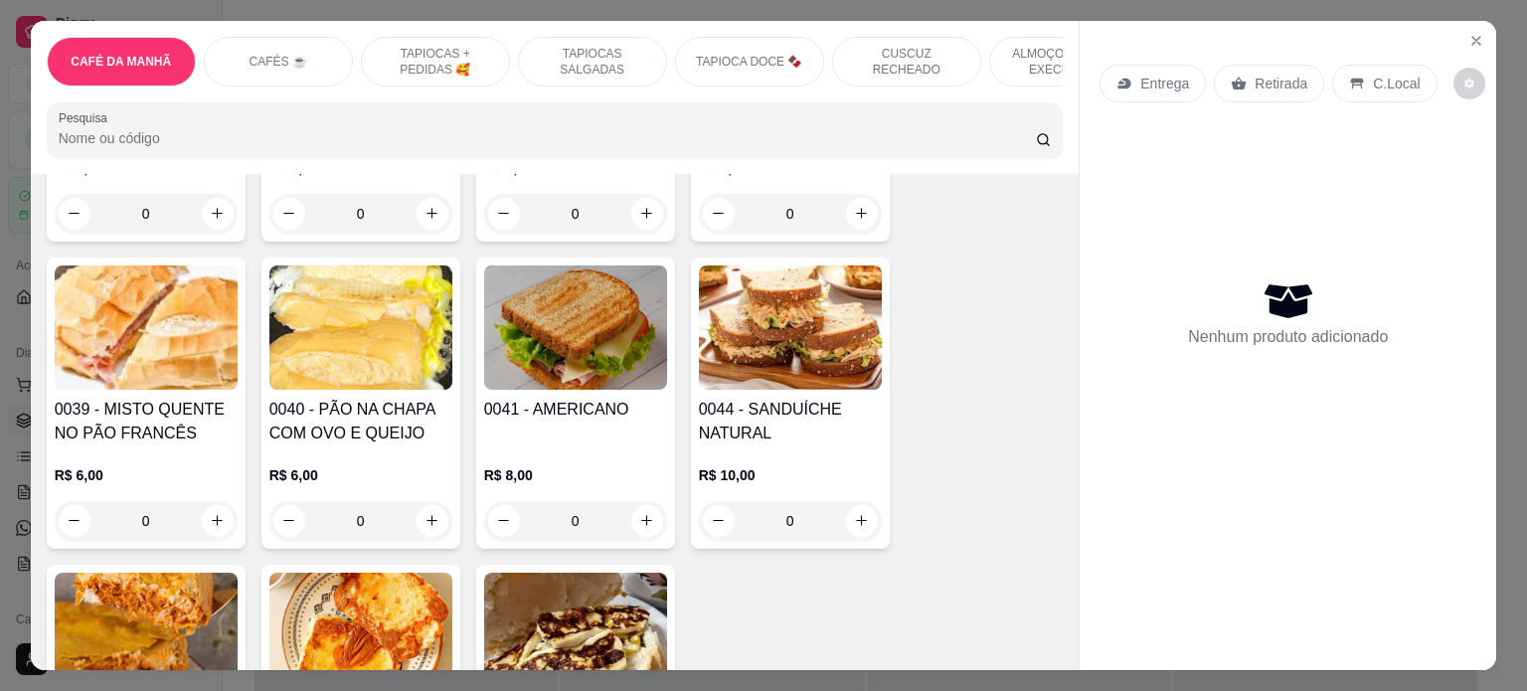
scroll to position [298, 0]
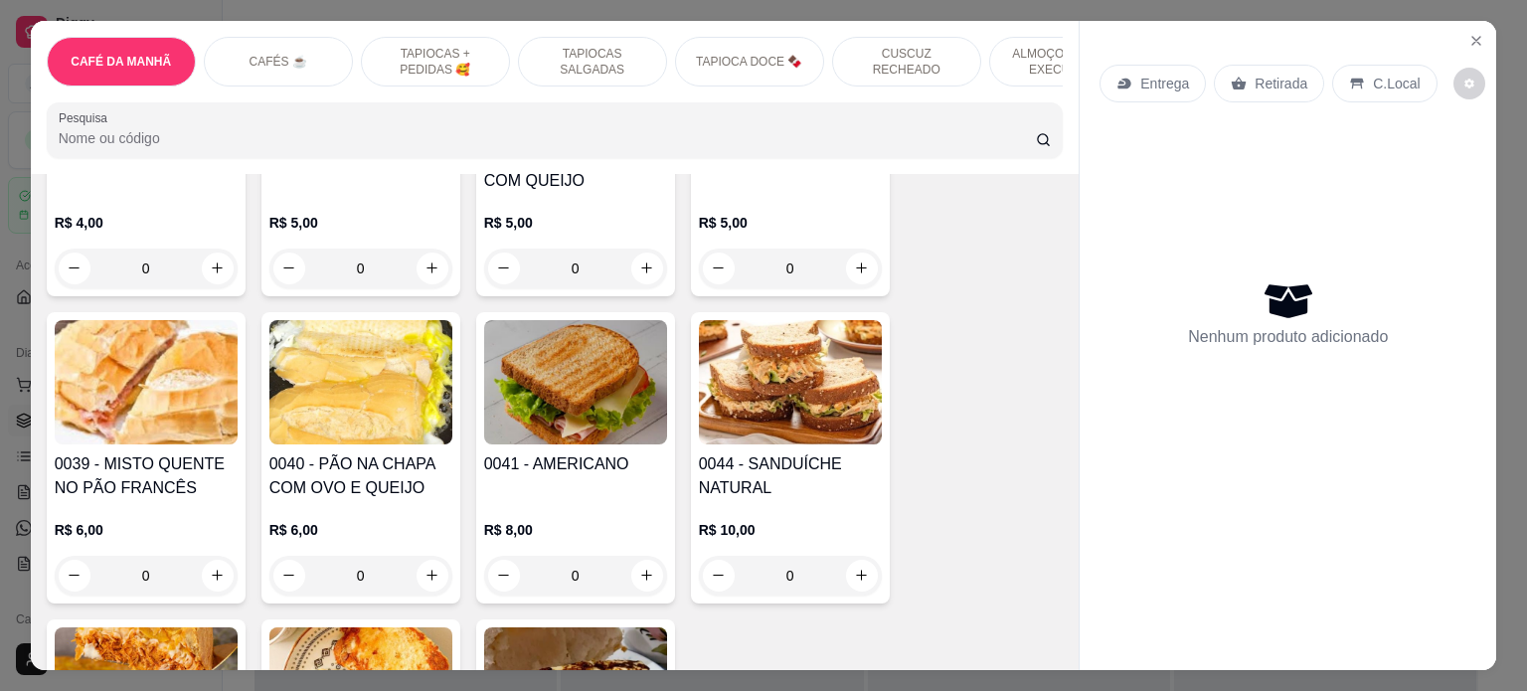
click at [852, 579] on div "0" at bounding box center [790, 576] width 183 height 40
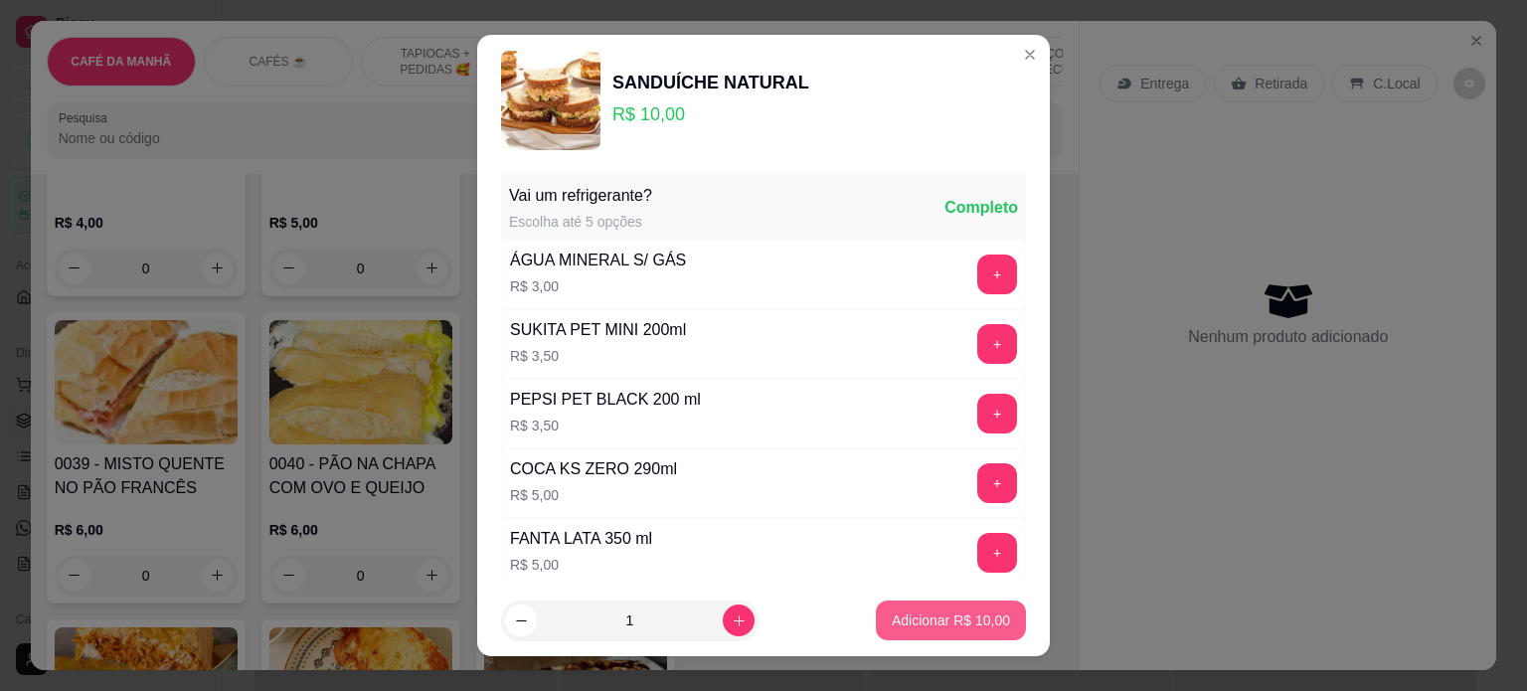
click at [938, 629] on p "Adicionar R$ 10,00" at bounding box center [951, 620] width 118 height 20
type input "1"
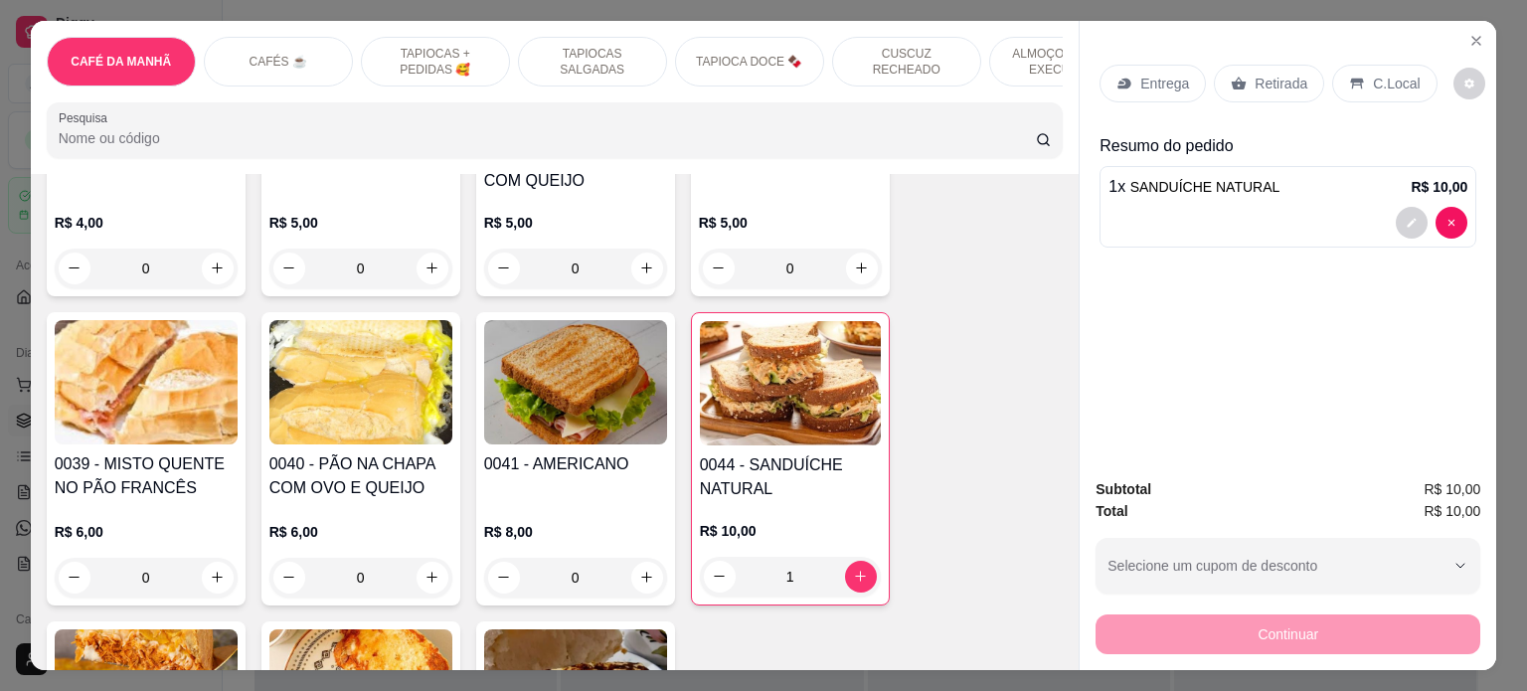
click at [1140, 81] on p "Entrega" at bounding box center [1164, 84] width 49 height 20
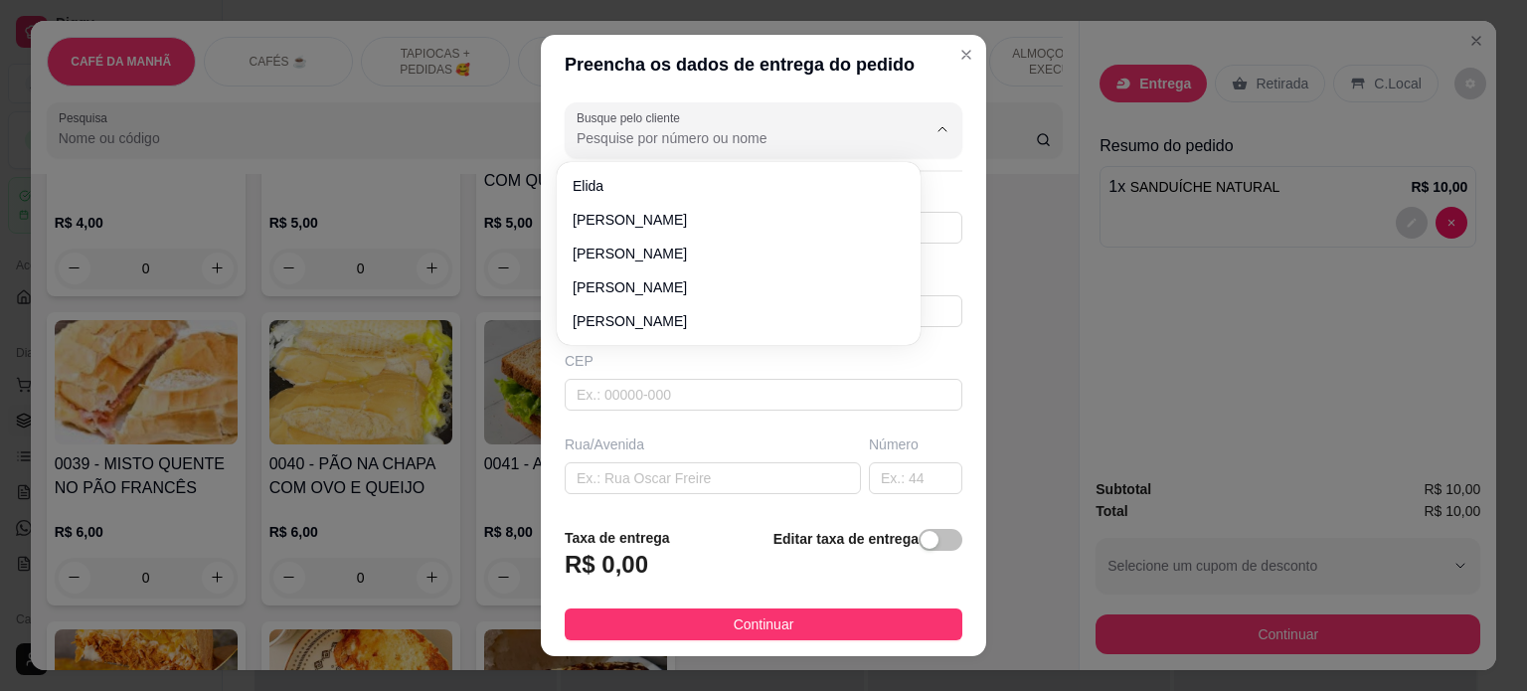
click at [649, 138] on input "Busque pelo cliente" at bounding box center [736, 138] width 318 height 20
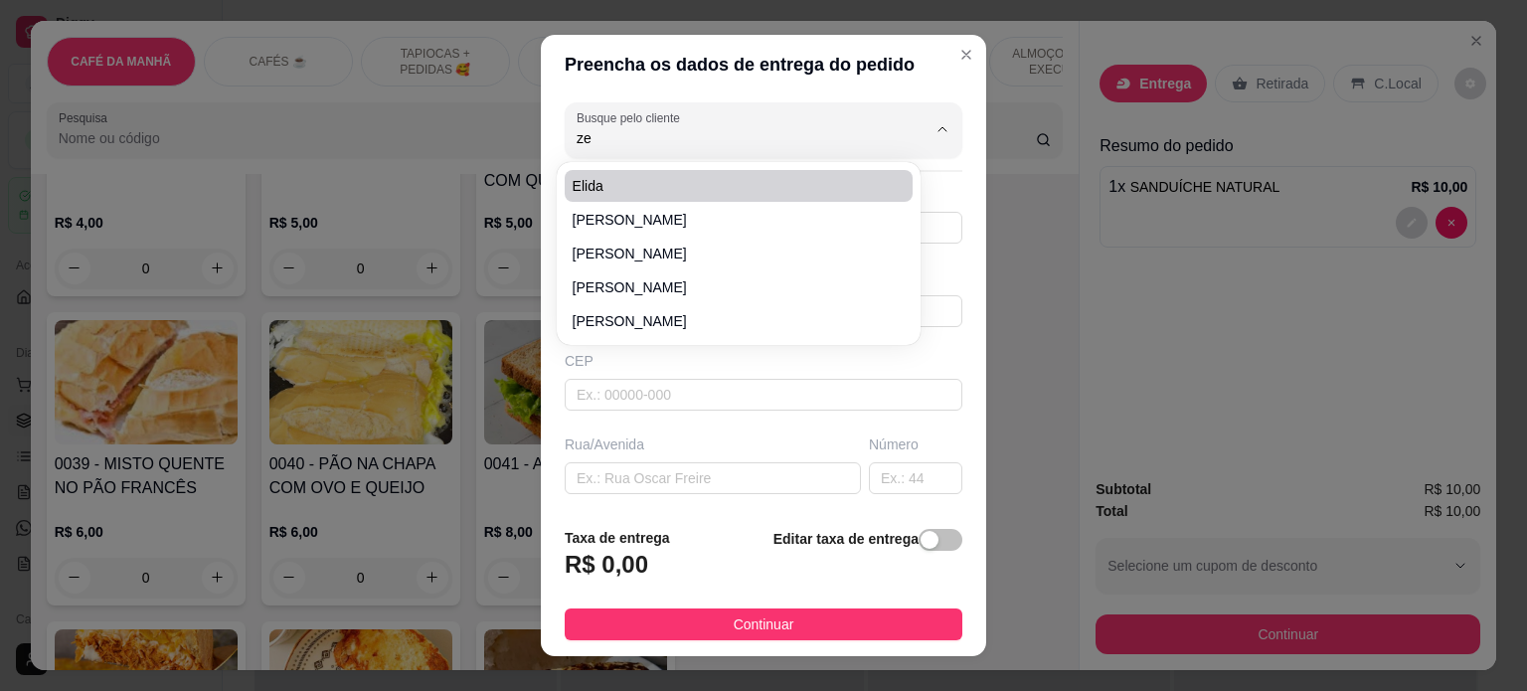
type input "[DEMOGRAPHIC_DATA]"
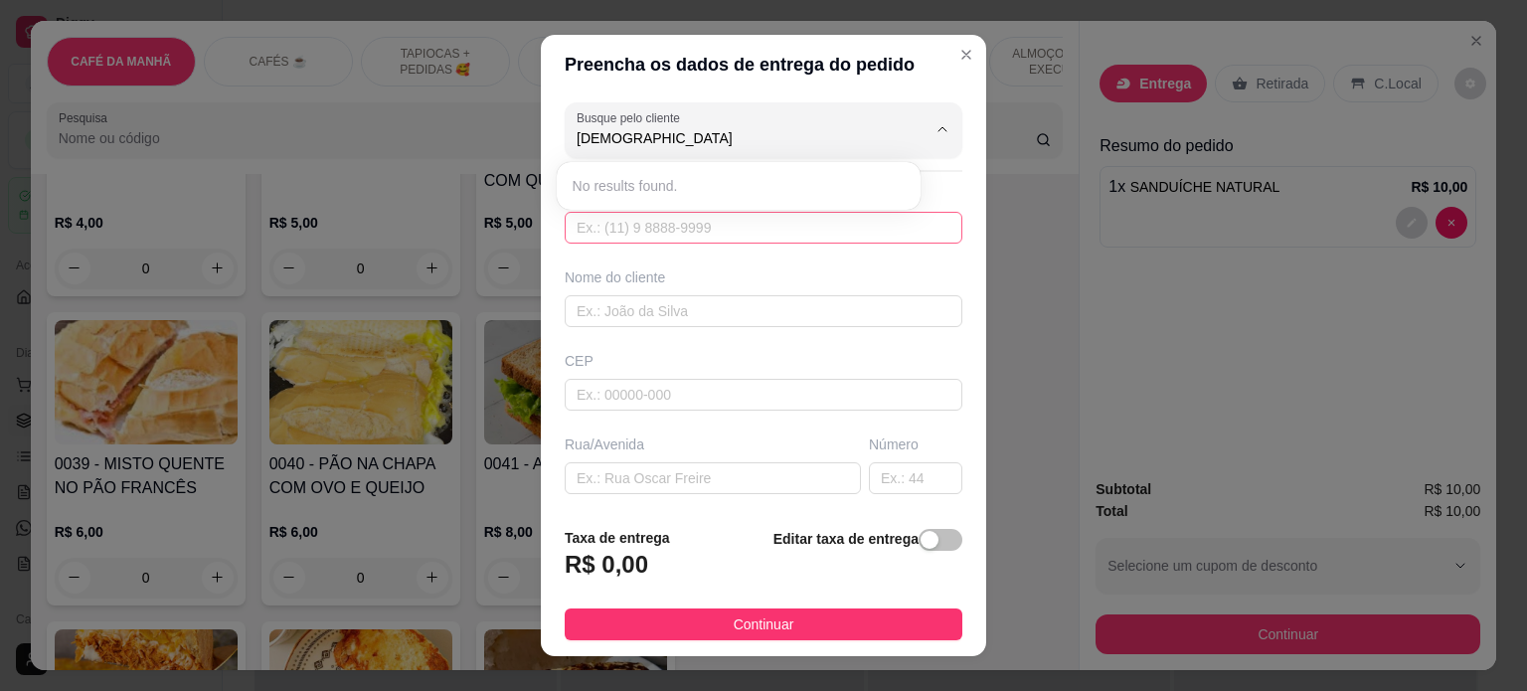
click at [642, 231] on input "text" at bounding box center [764, 228] width 398 height 32
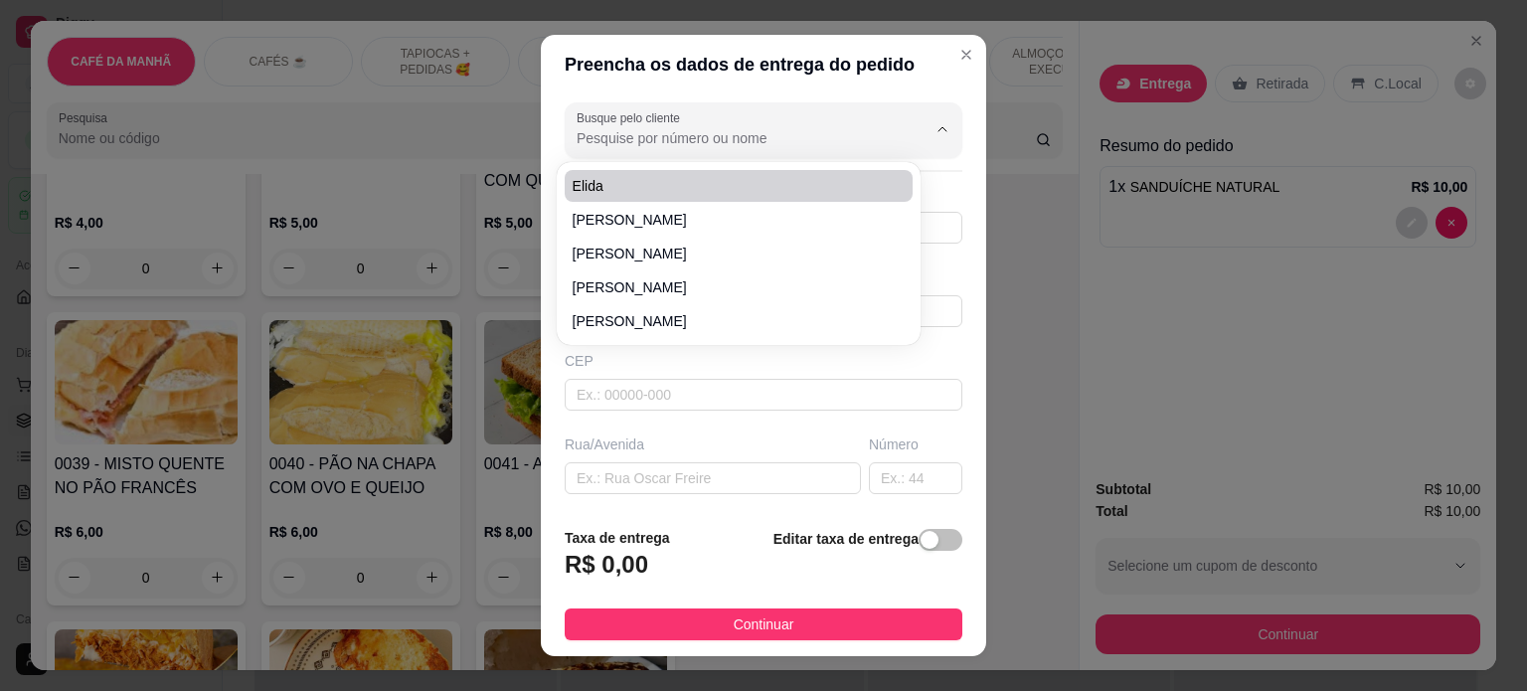
click at [644, 140] on input "Busque pelo cliente" at bounding box center [736, 138] width 318 height 20
paste input "[PHONE_NUMBER]"
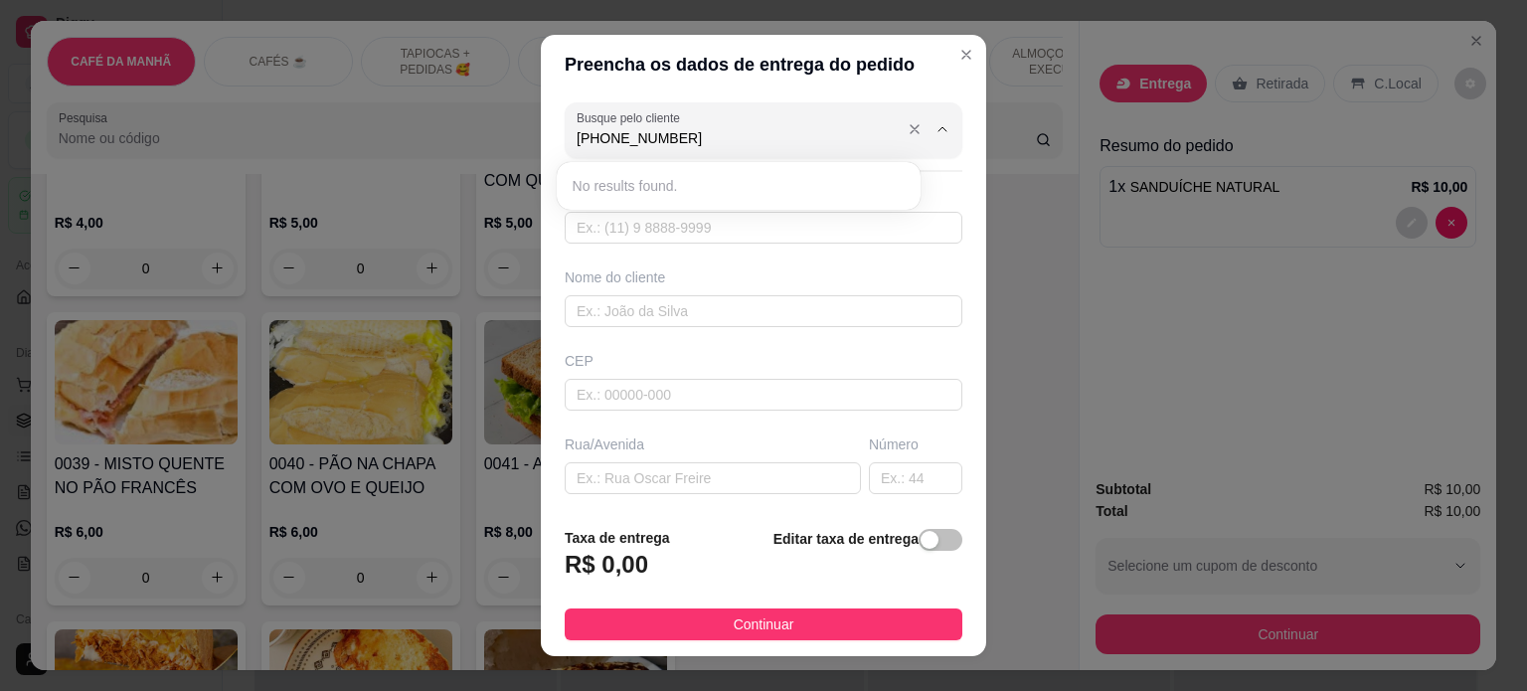
click at [584, 141] on input "[PHONE_NUMBER]" at bounding box center [736, 138] width 318 height 20
type input "83 98863-3403"
drag, startPoint x: 684, startPoint y: 142, endPoint x: 486, endPoint y: 125, distance: 198.5
click at [486, 125] on div "Preencha os dados de entrega do pedido Busque pelo cliente 83 98863-3403 Número…" at bounding box center [763, 345] width 1527 height 691
click at [619, 234] on input "text" at bounding box center [764, 228] width 398 height 32
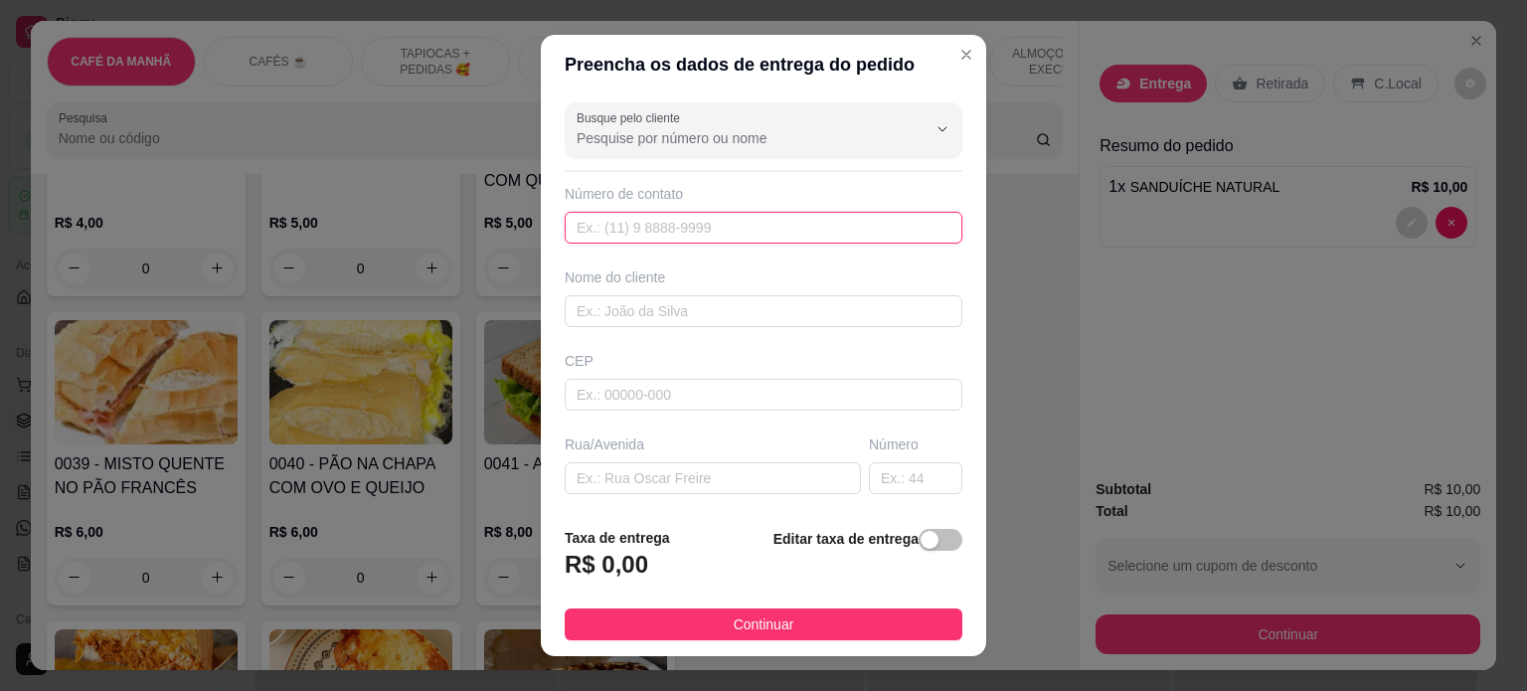
paste input "[PHONE_NUMBER]"
click at [594, 226] on input "[PHONE_NUMBER]" at bounding box center [764, 228] width 398 height 32
type input "[PHONE_NUMBER]"
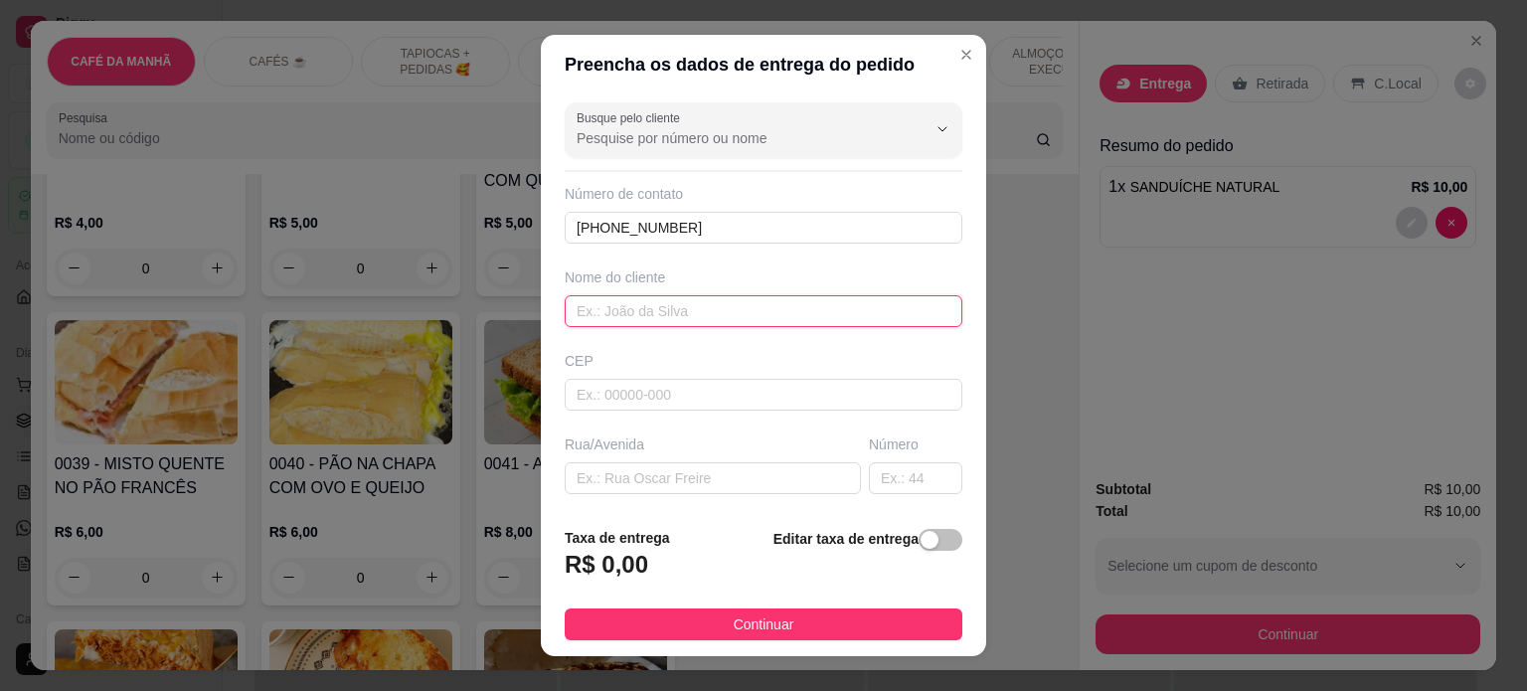
click at [604, 309] on input "text" at bounding box center [764, 311] width 398 height 32
type input "z"
type input "ZENAIDE"
click at [615, 476] on input "text" at bounding box center [713, 478] width 296 height 32
paste input "[STREET_ADDRESS][PERSON_NAME]"
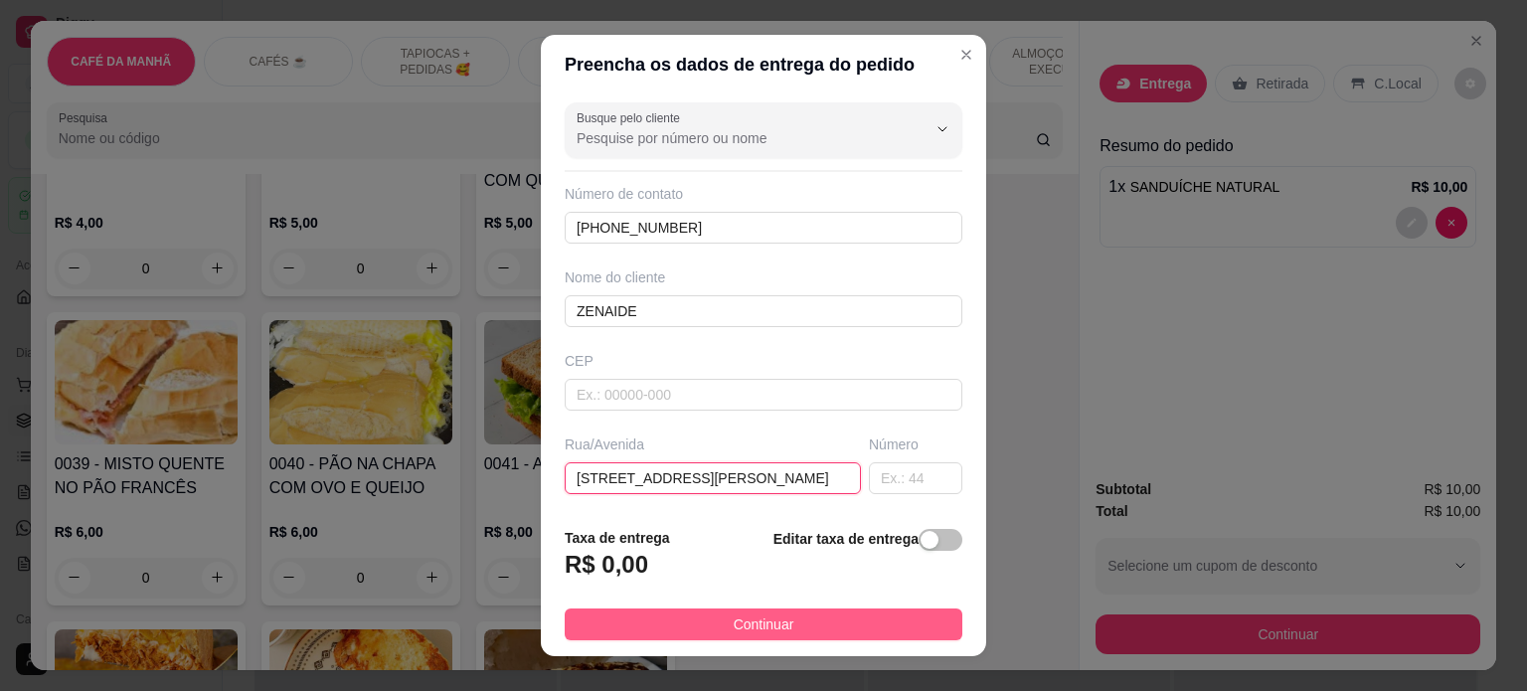
type input "[STREET_ADDRESS][PERSON_NAME]"
click at [789, 623] on button "Continuar" at bounding box center [764, 624] width 398 height 32
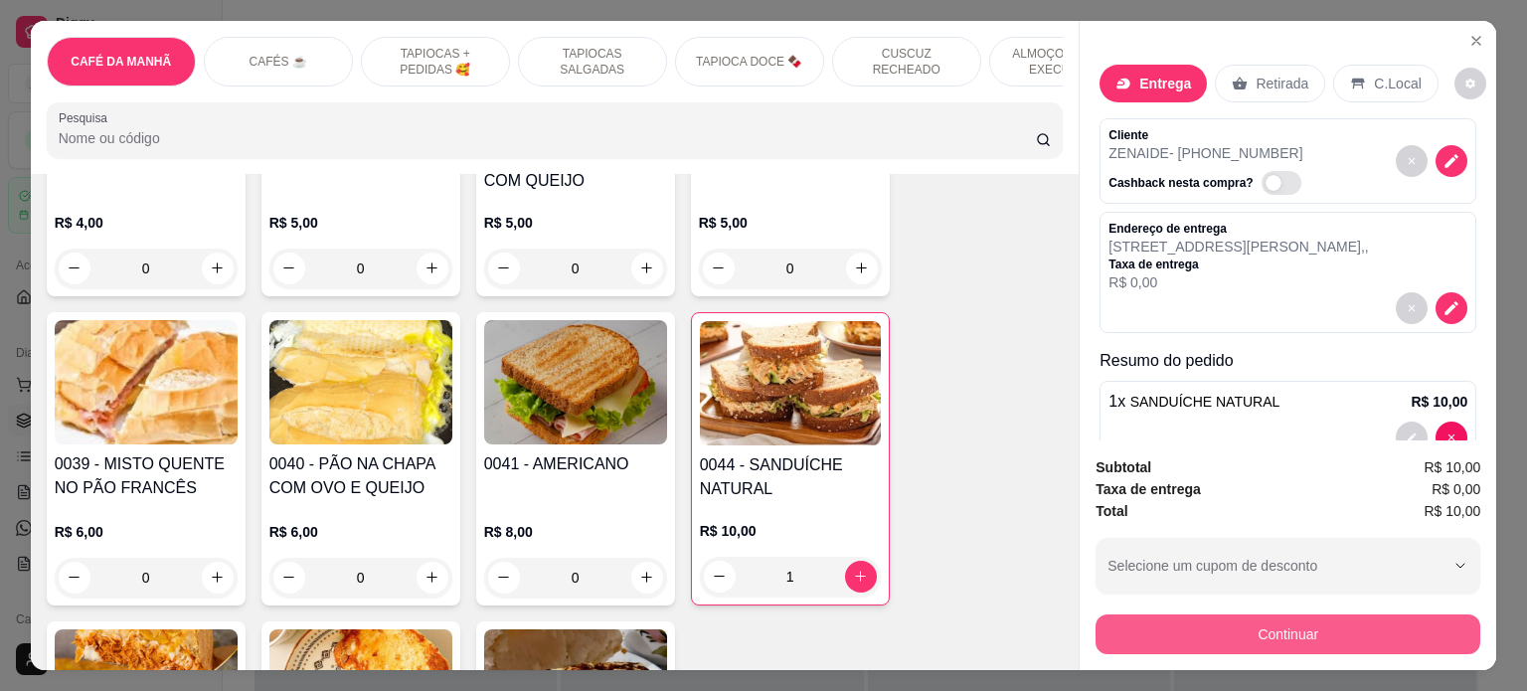
click at [1246, 637] on button "Continuar" at bounding box center [1287, 634] width 385 height 40
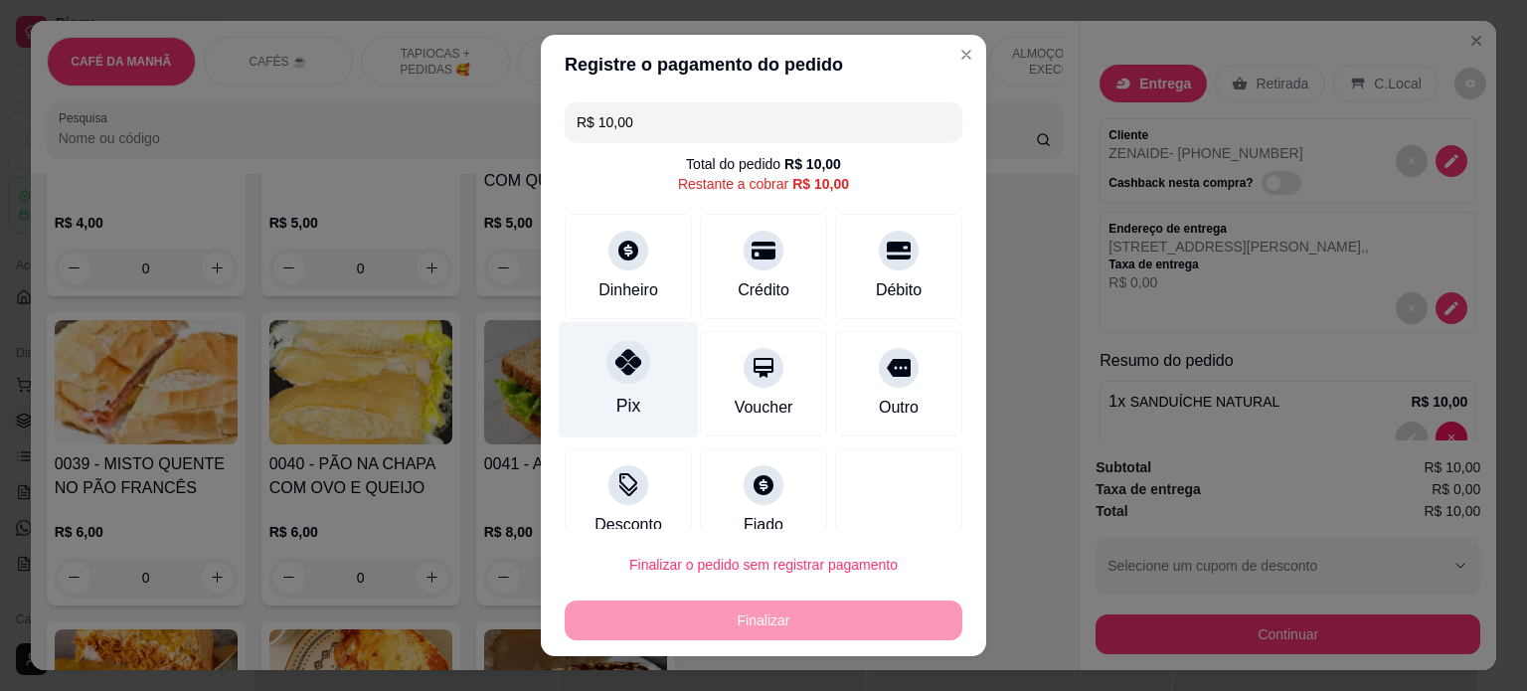
click at [626, 387] on div "Pix" at bounding box center [629, 379] width 140 height 116
type input "R$ 0,00"
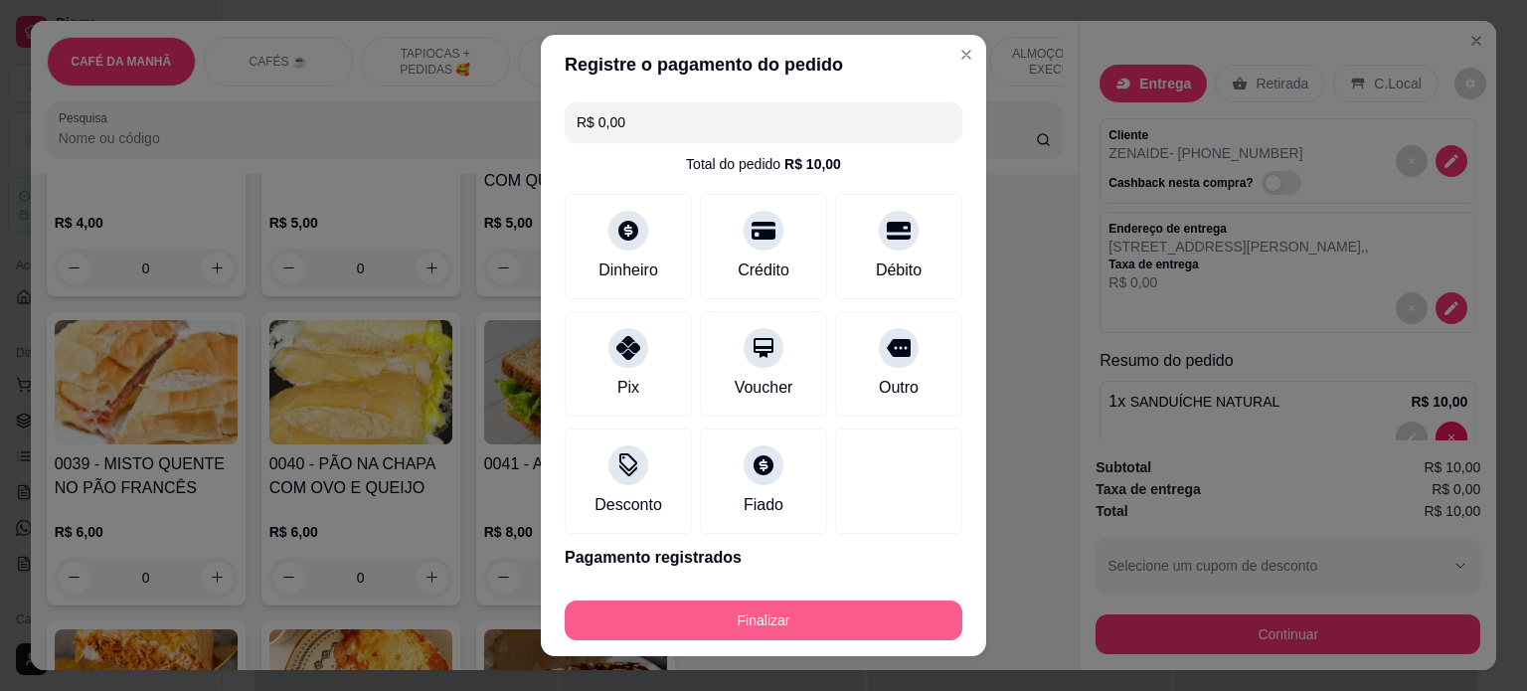
click at [775, 622] on button "Finalizar" at bounding box center [764, 620] width 398 height 40
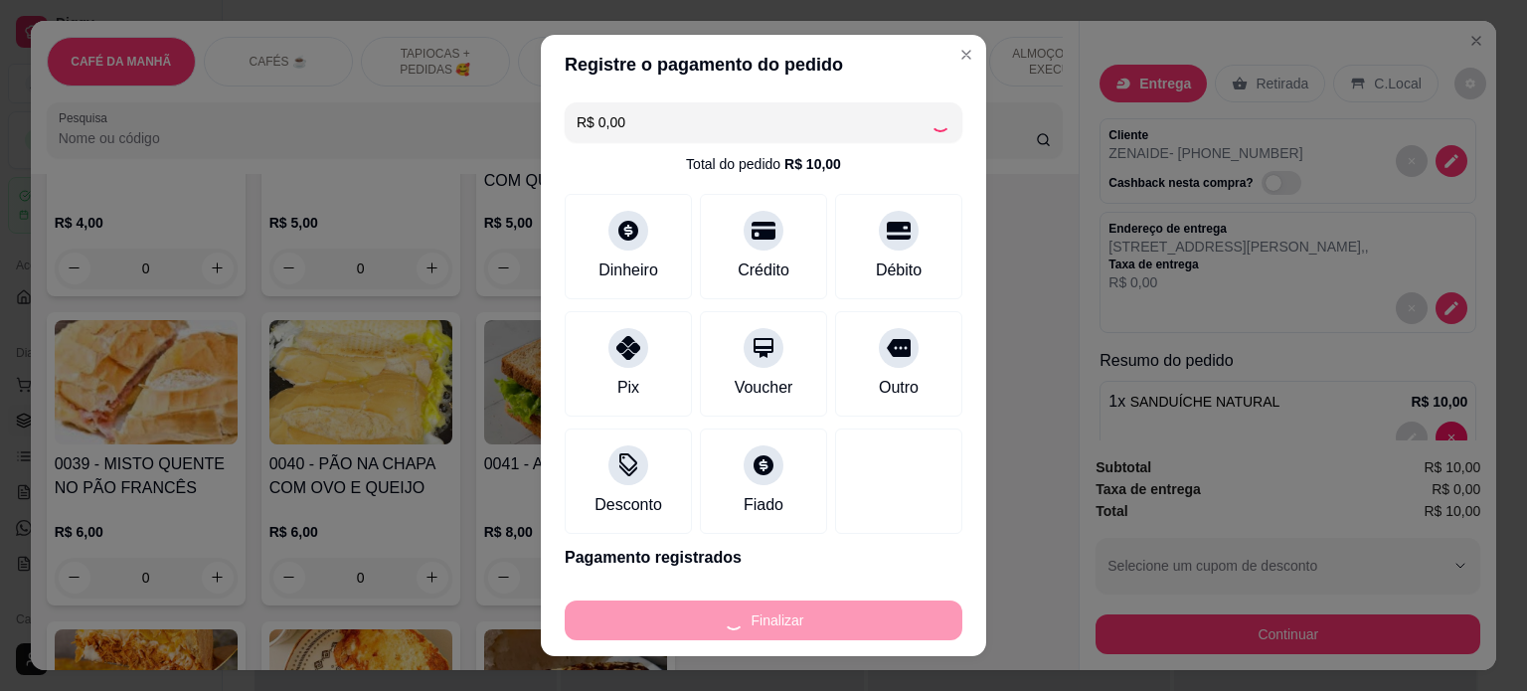
type input "0"
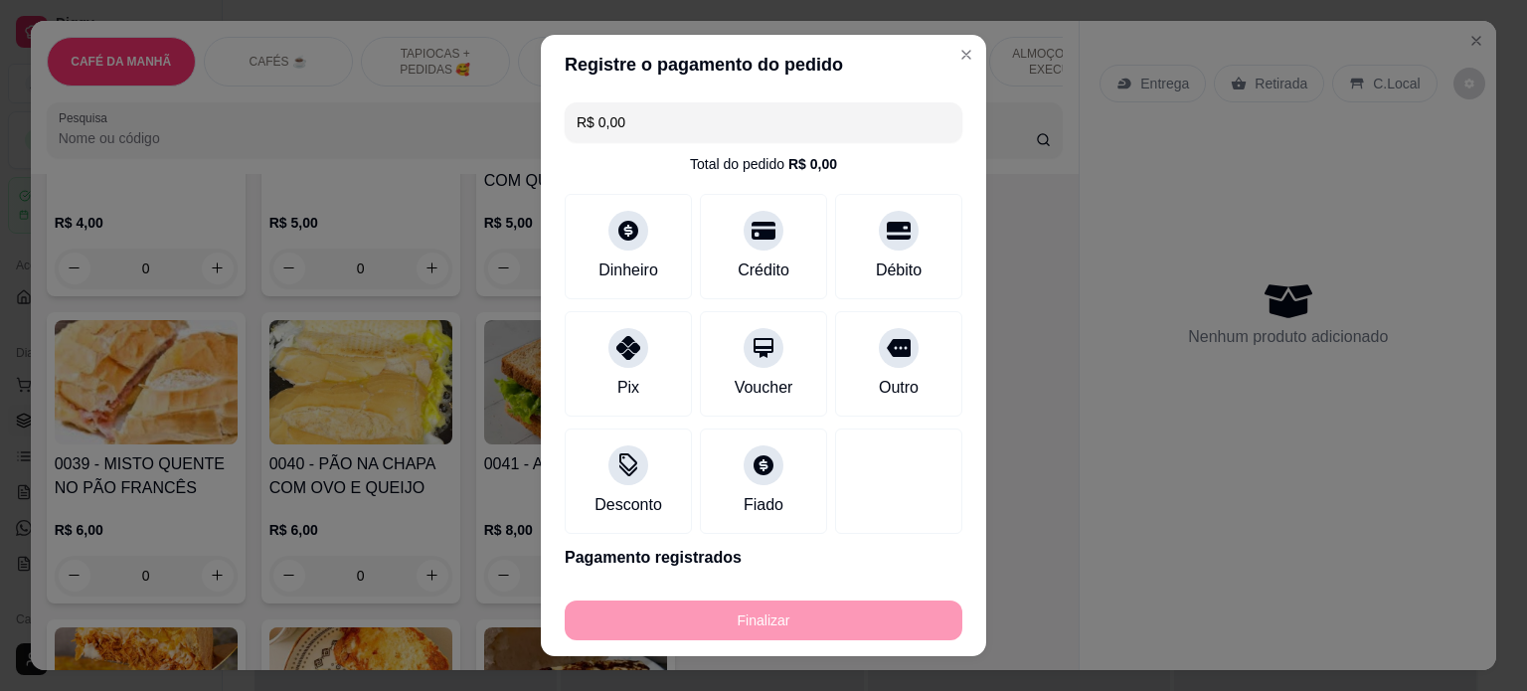
type input "-R$ 10,00"
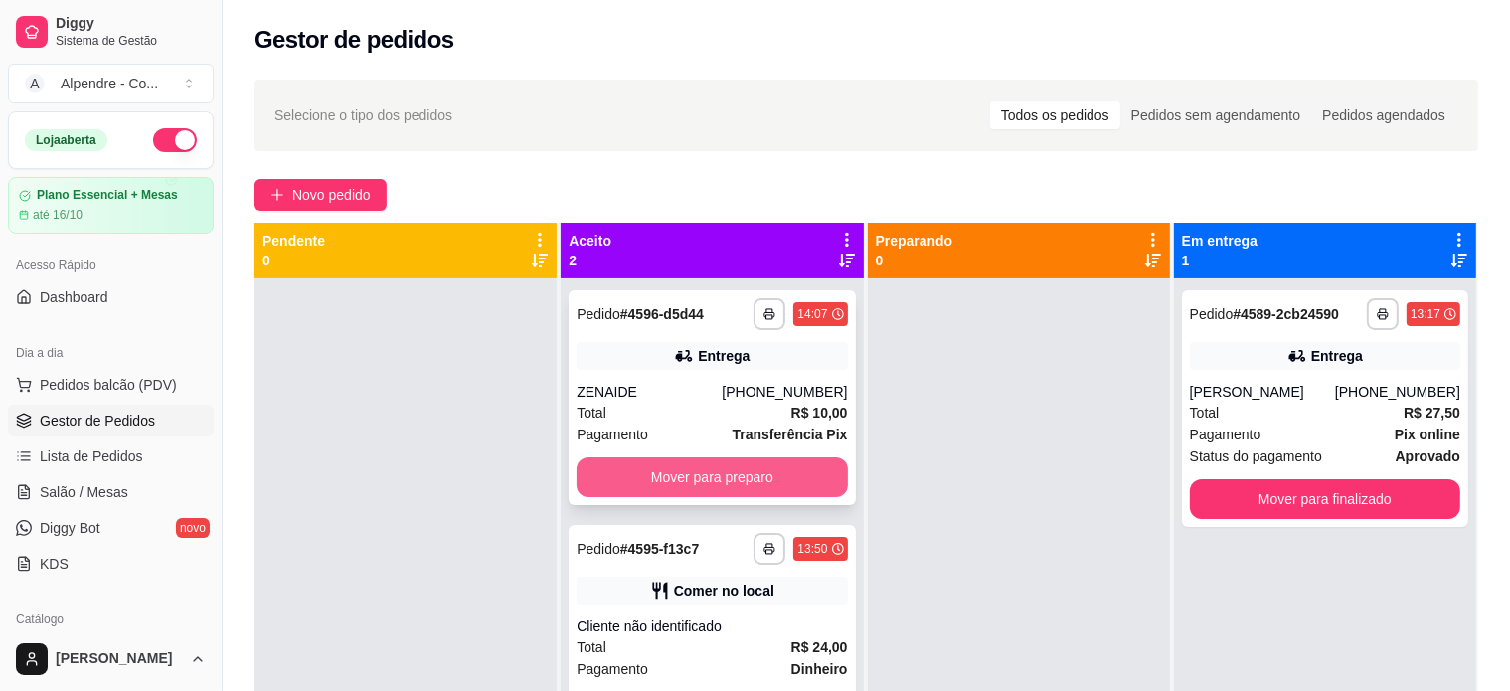
click at [644, 473] on button "Mover para preparo" at bounding box center [712, 477] width 270 height 40
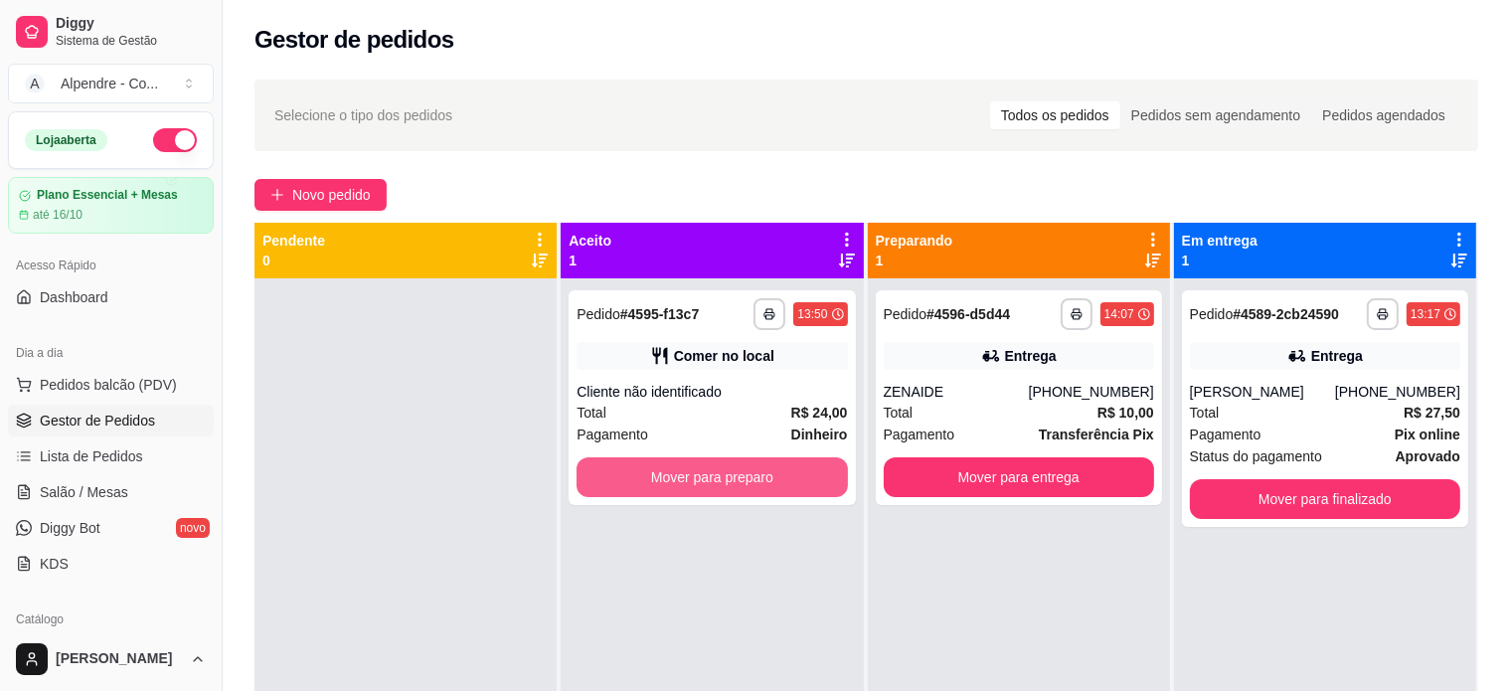
click at [644, 473] on button "Mover para preparo" at bounding box center [712, 477] width 270 height 40
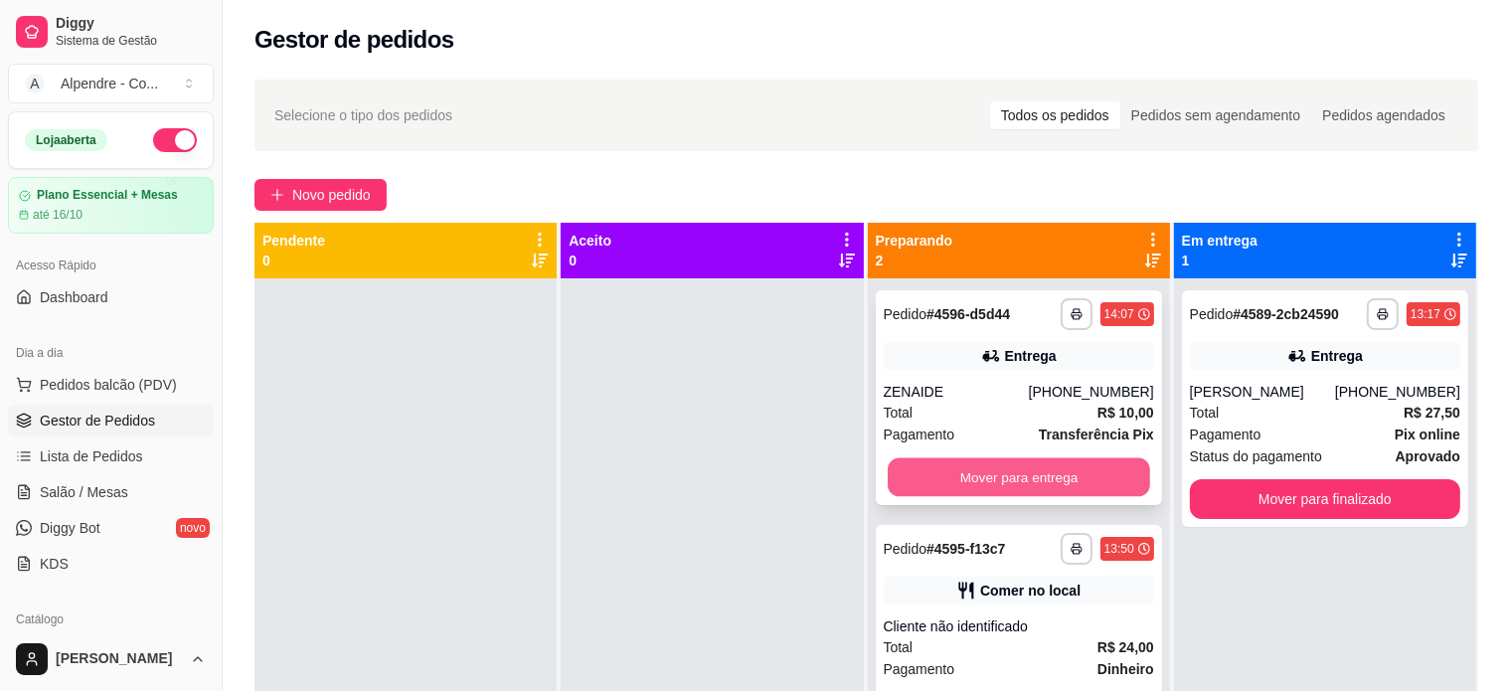
click at [962, 473] on button "Mover para entrega" at bounding box center [1019, 477] width 262 height 39
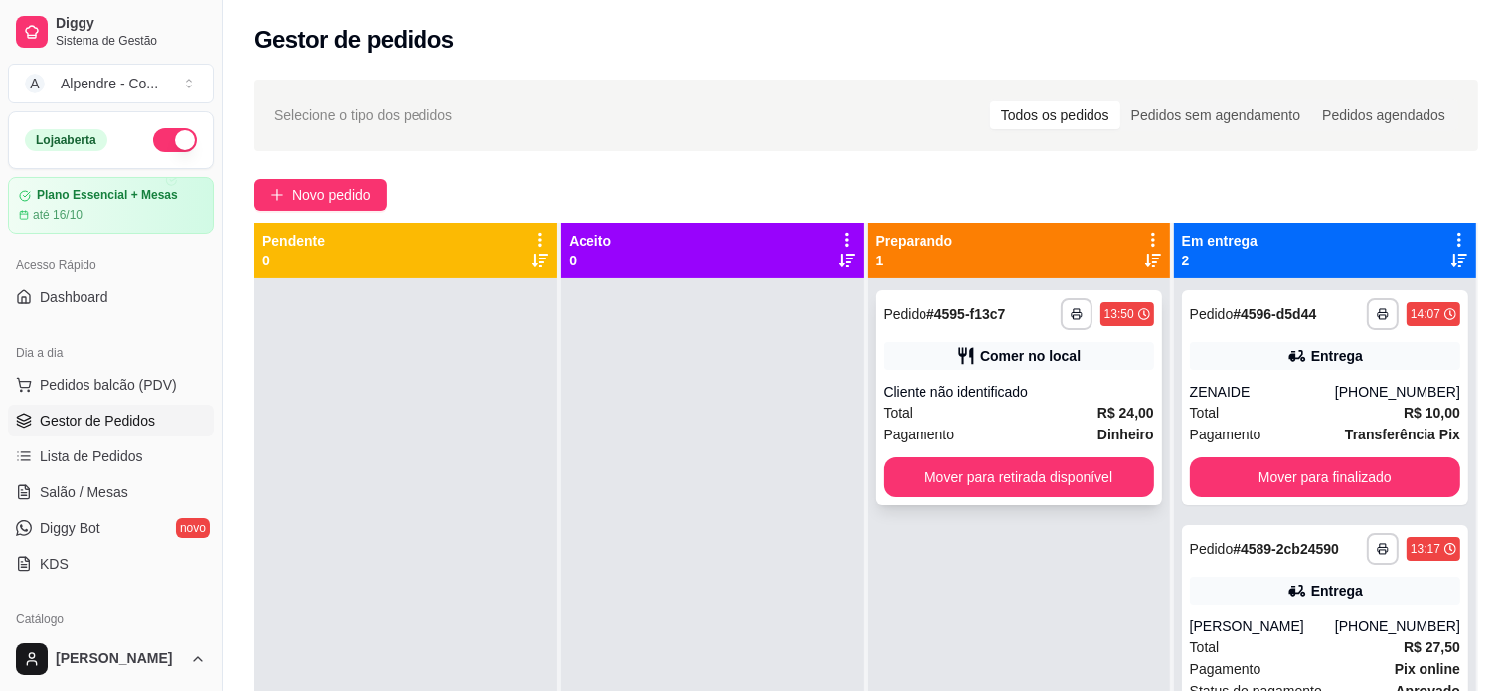
click at [974, 410] on div "Total R$ 24,00" at bounding box center [1019, 413] width 270 height 22
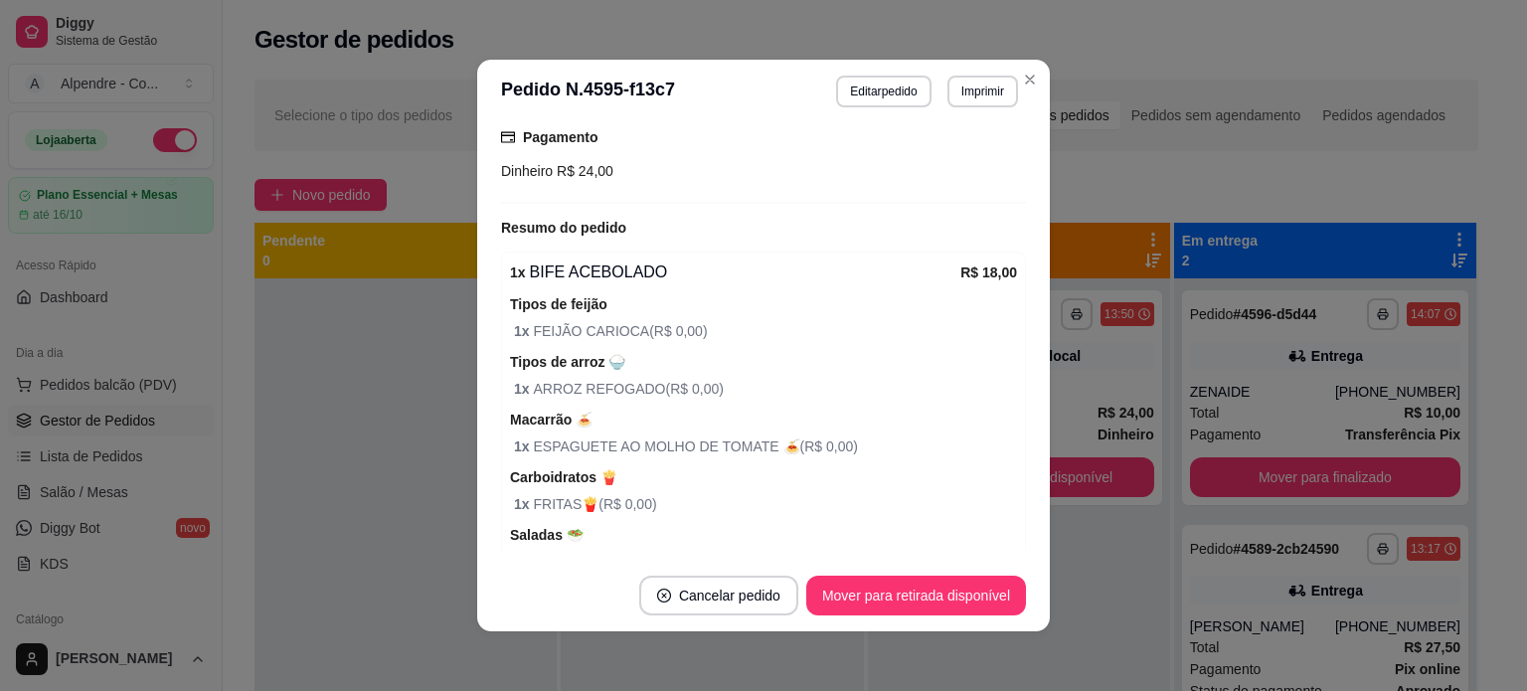
scroll to position [298, 0]
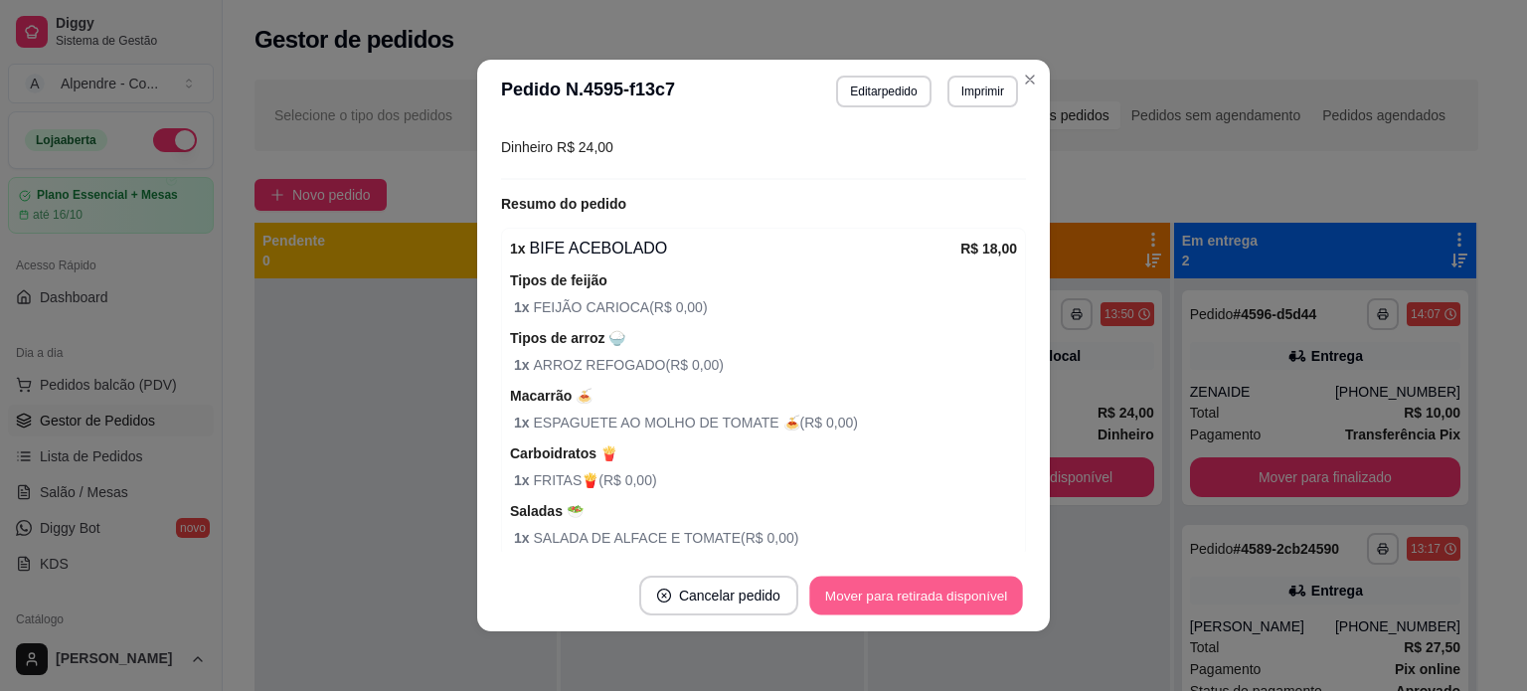
click at [874, 600] on button "Mover para retirada disponível" at bounding box center [915, 596] width 213 height 39
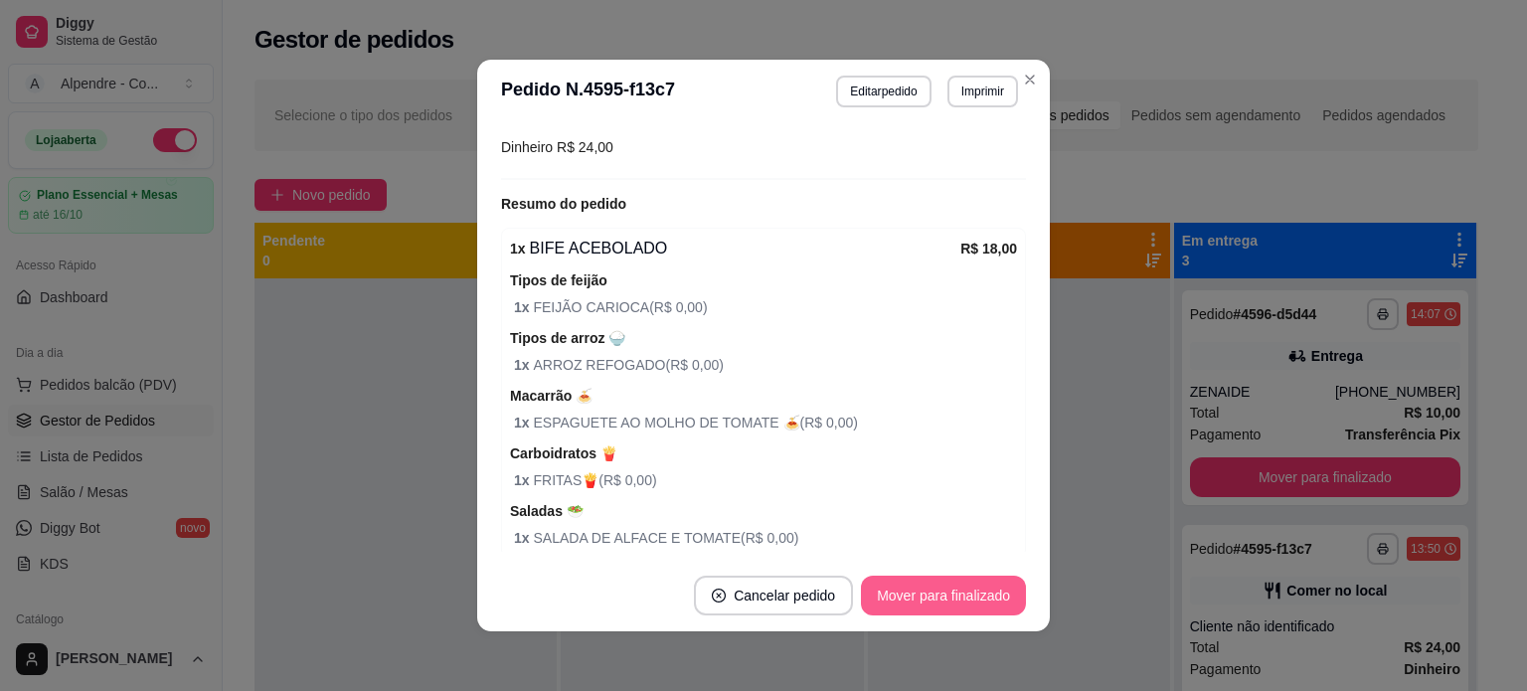
click at [874, 600] on button "Mover para finalizado" at bounding box center [943, 596] width 165 height 40
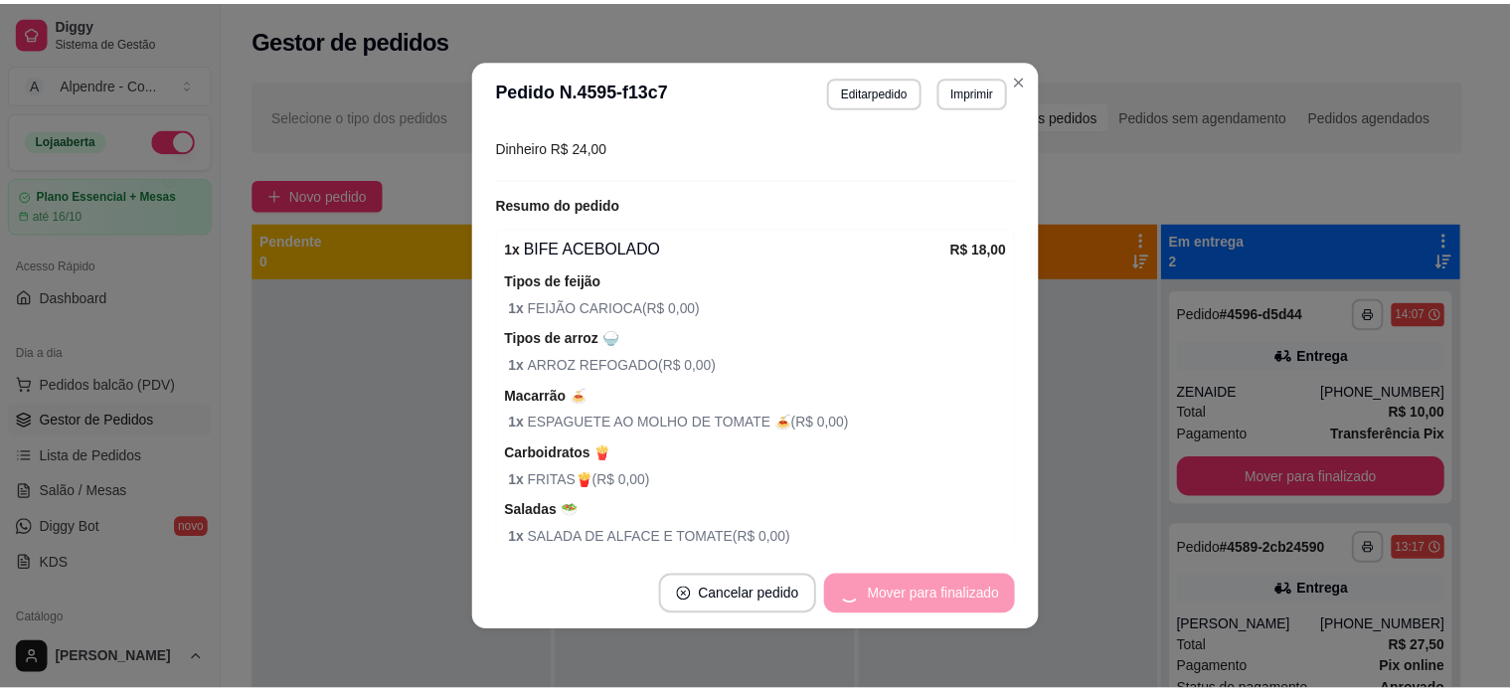
scroll to position [213, 0]
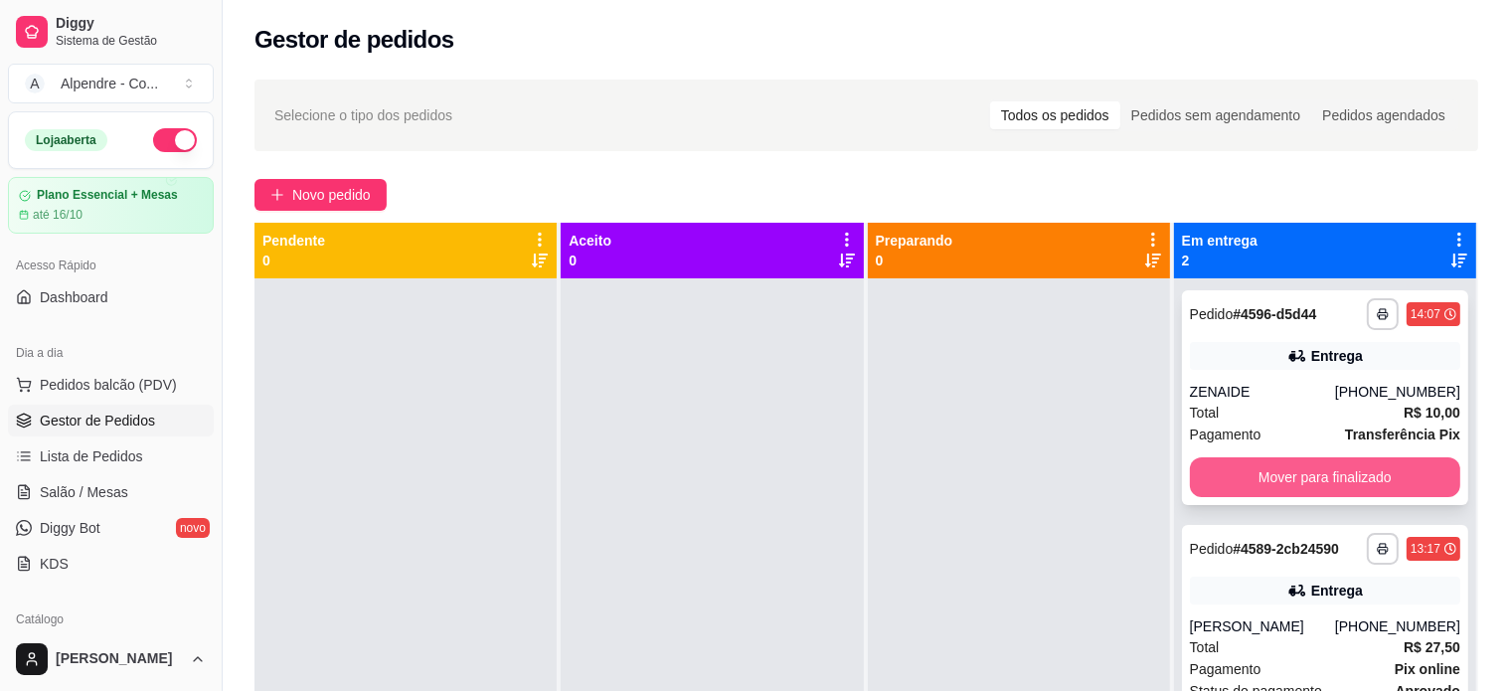
click at [1359, 484] on button "Mover para finalizado" at bounding box center [1325, 477] width 270 height 40
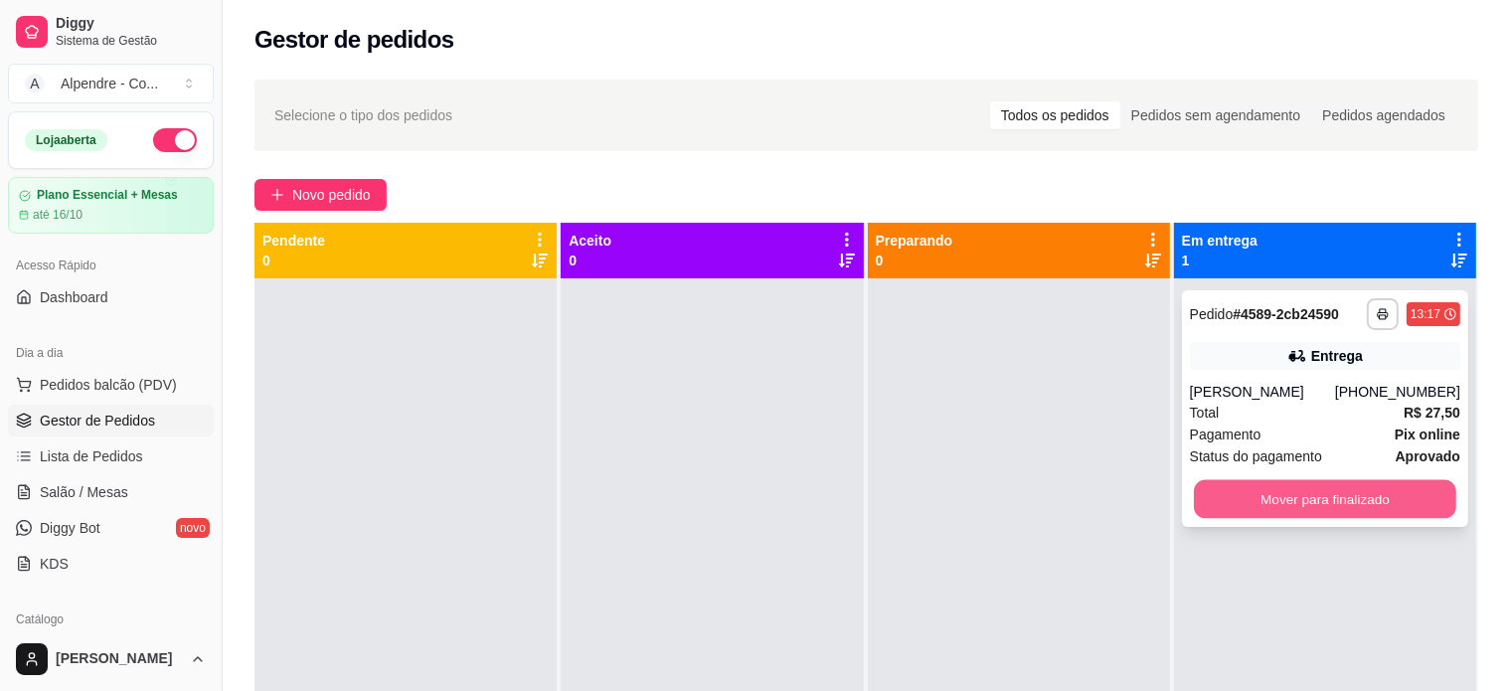
click at [1357, 496] on button "Mover para finalizado" at bounding box center [1325, 499] width 262 height 39
